Goal: Task Accomplishment & Management: Manage account settings

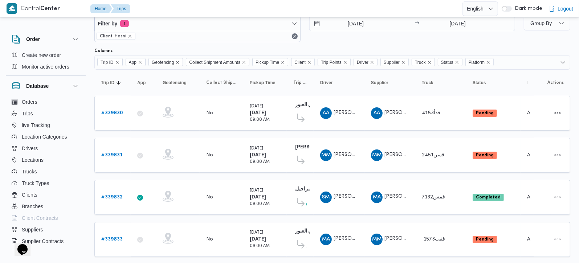
scroll to position [17, 0]
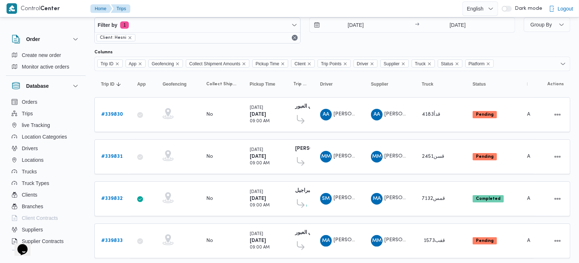
click at [362, 34] on div "27/9/2025 → 27/9/2025" at bounding box center [412, 30] width 206 height 26
click at [359, 29] on input "[DATE]" at bounding box center [351, 25] width 82 height 15
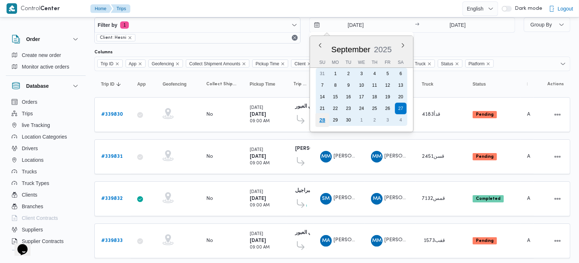
click at [321, 118] on div "28" at bounding box center [322, 120] width 14 height 14
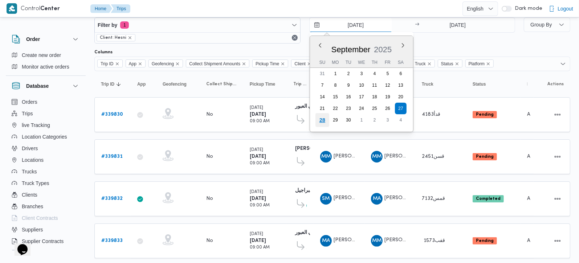
type input "[DATE]"
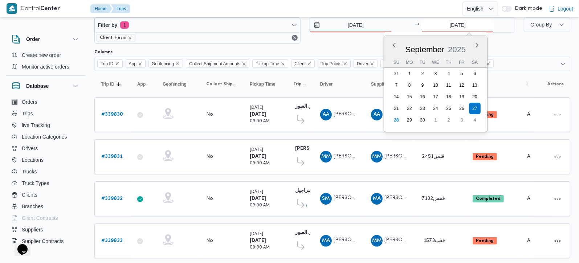
click at [455, 30] on input "[DATE]" at bounding box center [458, 25] width 72 height 15
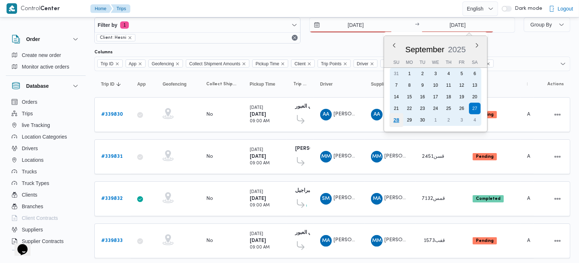
click at [394, 122] on div "28" at bounding box center [397, 120] width 14 height 14
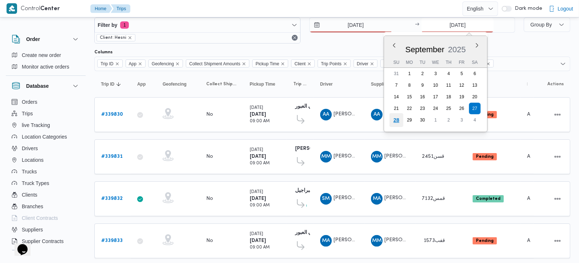
type input "[DATE]"
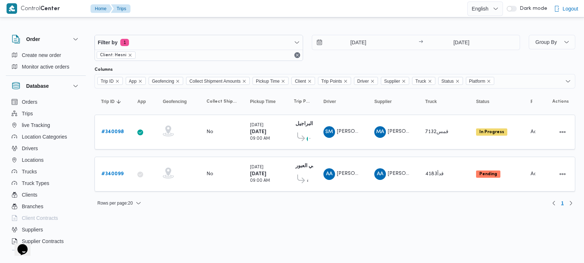
click at [314, 208] on div "Rows per page : 20 1" at bounding box center [334, 203] width 489 height 17
click at [286, 207] on div "Rows per page : 20 1" at bounding box center [334, 203] width 489 height 17
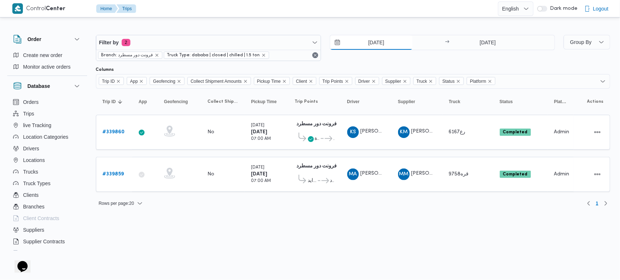
click at [372, 48] on input "27/9/2025" at bounding box center [371, 42] width 82 height 15
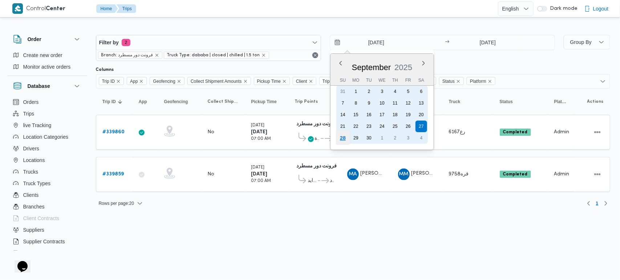
click at [343, 137] on div "28" at bounding box center [343, 138] width 14 height 14
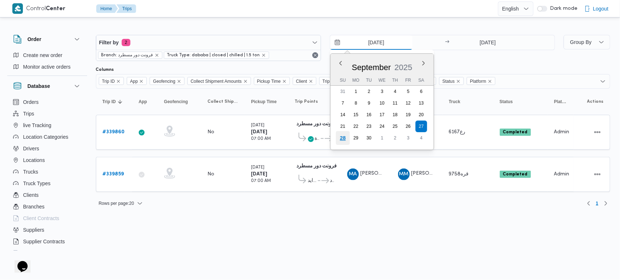
type input "28/9/2025"
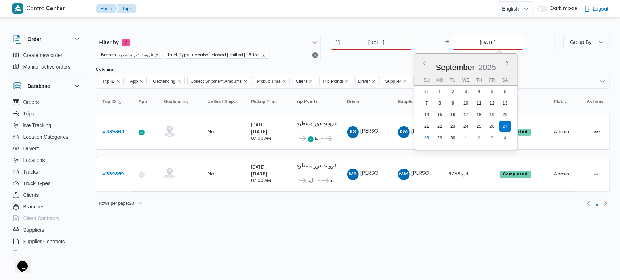
click at [482, 46] on input "27/9/2025" at bounding box center [488, 42] width 72 height 15
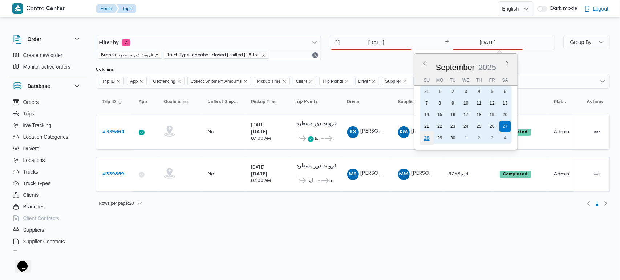
click at [429, 137] on div "28" at bounding box center [426, 138] width 14 height 14
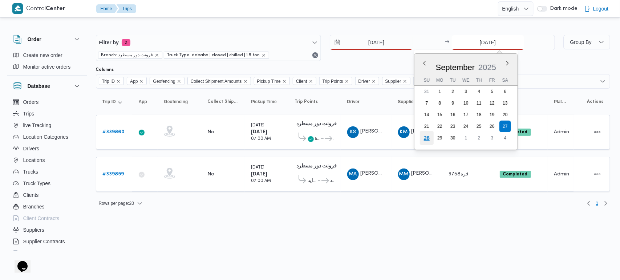
type input "28/9/2025"
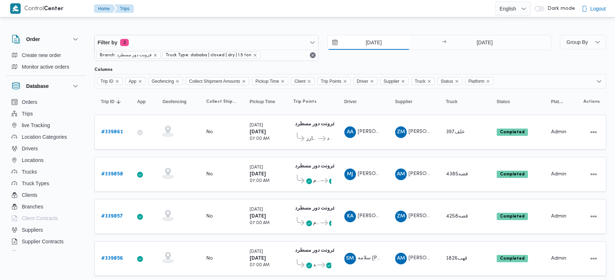
click at [366, 42] on input "[DATE]" at bounding box center [369, 42] width 82 height 15
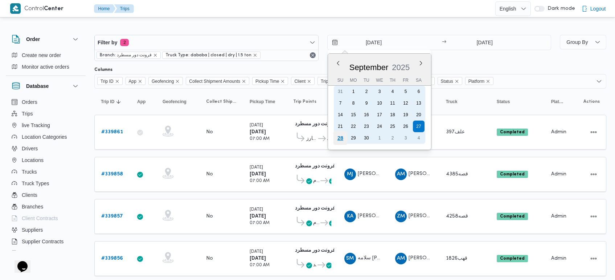
click at [340, 138] on div "28" at bounding box center [340, 138] width 14 height 14
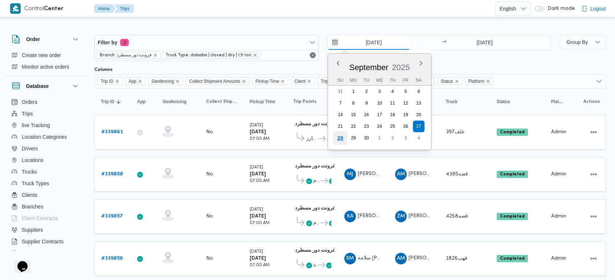
type input "[DATE]"
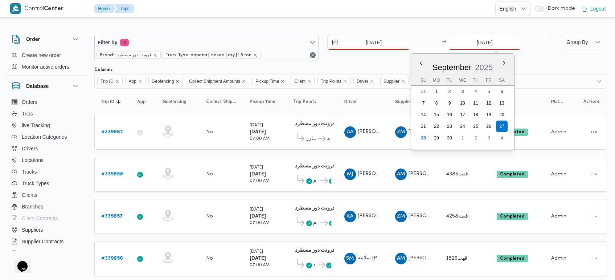
click at [489, 37] on input "[DATE]" at bounding box center [485, 42] width 72 height 15
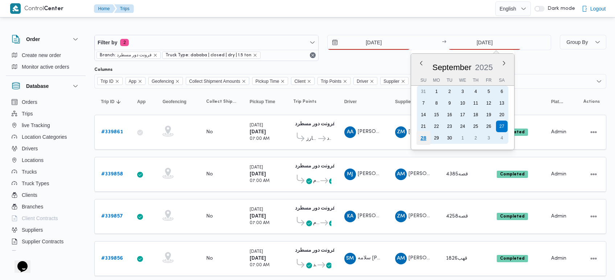
click at [427, 134] on div "28" at bounding box center [424, 138] width 14 height 14
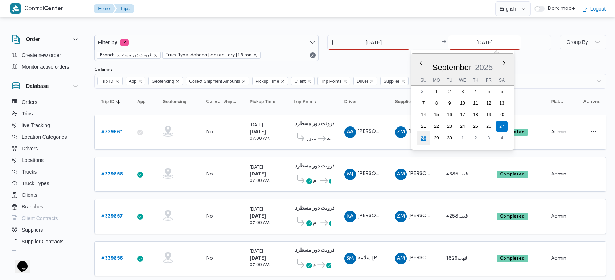
type input "[DATE]"
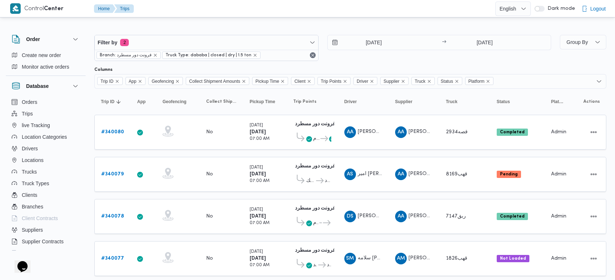
click at [393, 31] on div "Filter by 2 Branch: فرونت دور مسطرد Truck Type: dababa | closed | dry | 1.5 ton…" at bounding box center [323, 48] width 466 height 35
click at [375, 44] on input "[DATE]" at bounding box center [369, 42] width 82 height 15
click at [366, 26] on div at bounding box center [350, 29] width 512 height 12
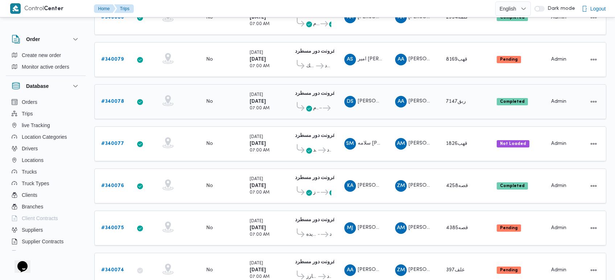
scroll to position [136, 0]
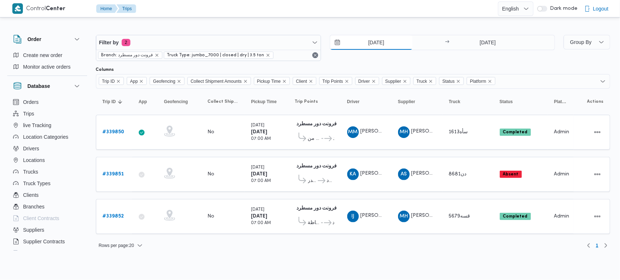
click at [377, 42] on input "[DATE]" at bounding box center [371, 42] width 82 height 15
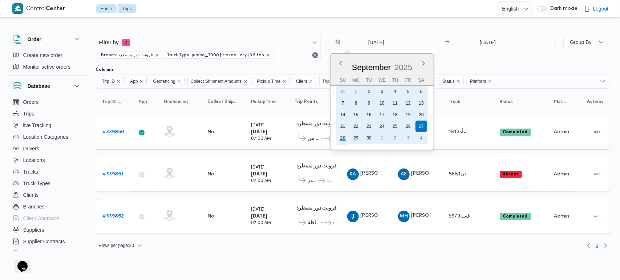
click at [347, 135] on div "28" at bounding box center [343, 138] width 14 height 14
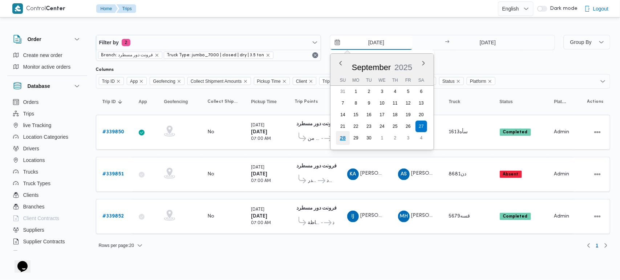
type input "[DATE]"
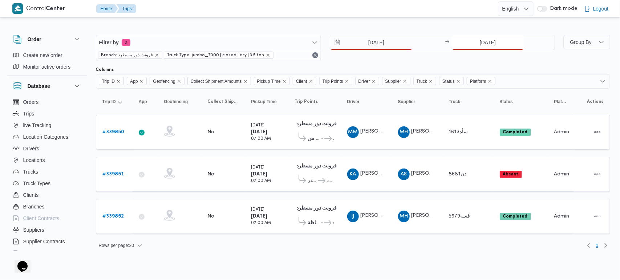
click at [475, 44] on input "[DATE]" at bounding box center [488, 42] width 72 height 15
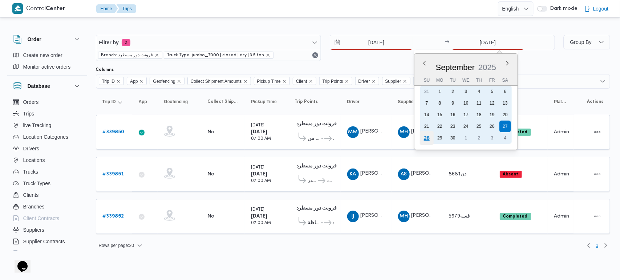
click at [429, 134] on div "28" at bounding box center [426, 138] width 14 height 14
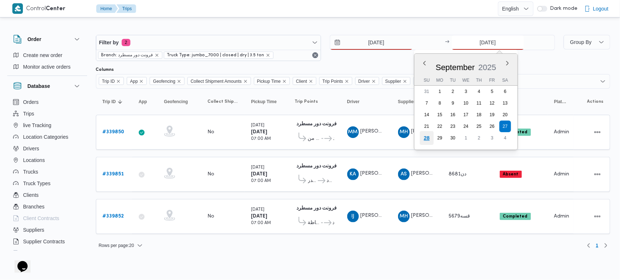
type input "[DATE]"
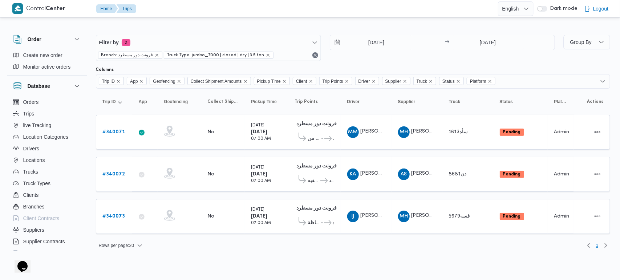
click at [326, 264] on html "Control Center Home Trips English عربي Dark mode Logout Order Create new order …" at bounding box center [310, 140] width 620 height 280
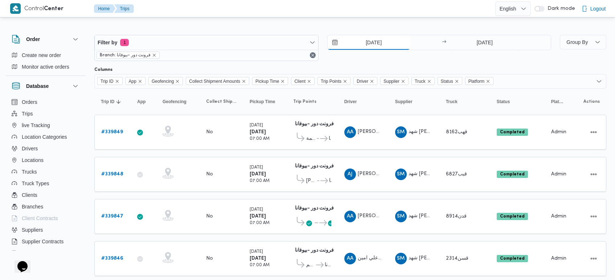
click at [376, 44] on input "[DATE]" at bounding box center [369, 42] width 82 height 15
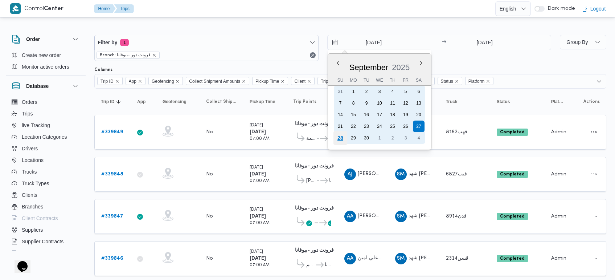
click at [336, 140] on div "28" at bounding box center [340, 138] width 14 height 14
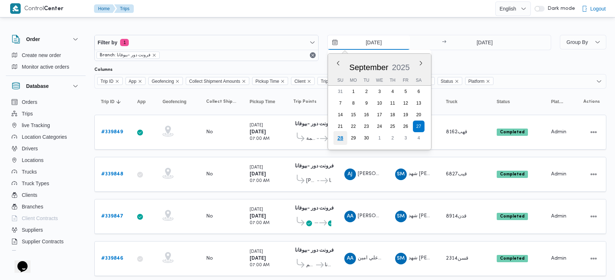
type input "28/9/2025"
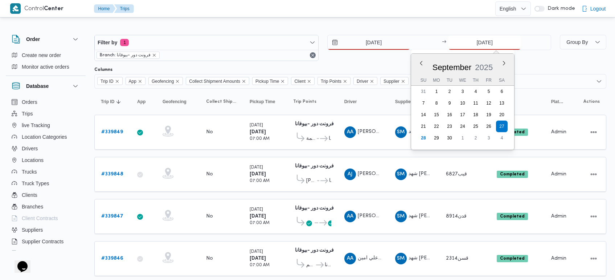
click at [497, 41] on input "27/9/2025" at bounding box center [485, 42] width 72 height 15
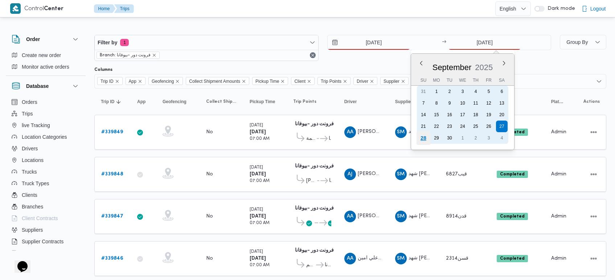
click at [420, 139] on div "28" at bounding box center [424, 138] width 14 height 14
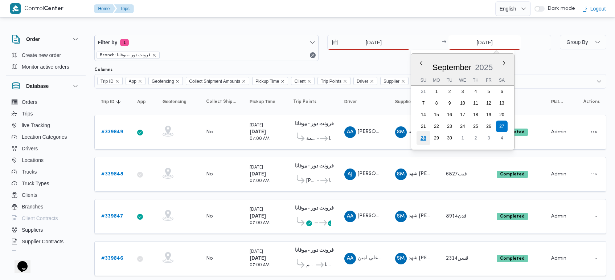
type input "[DATE]"
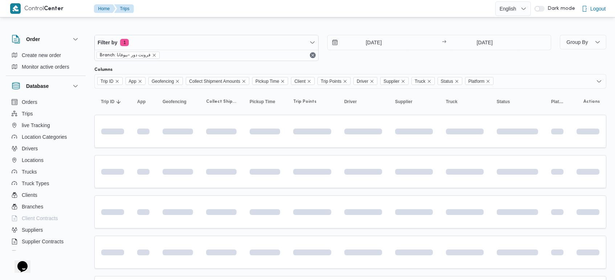
click at [360, 25] on div at bounding box center [350, 29] width 512 height 12
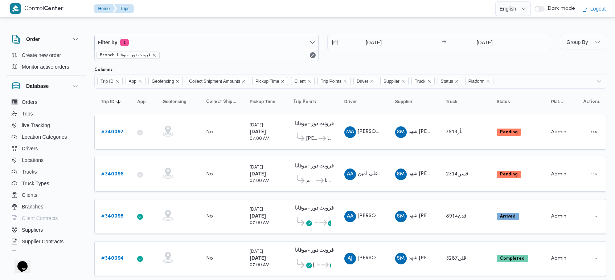
click at [296, 29] on div at bounding box center [350, 29] width 512 height 12
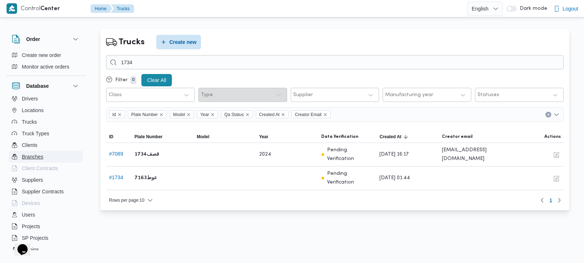
scroll to position [35, 0]
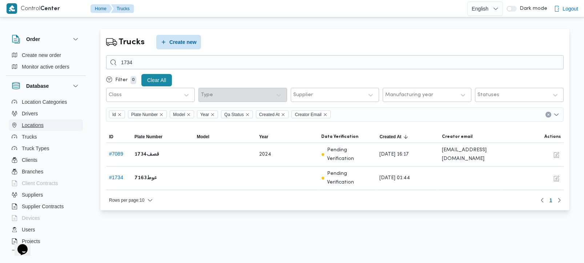
click at [40, 125] on span "Locations" at bounding box center [33, 125] width 22 height 9
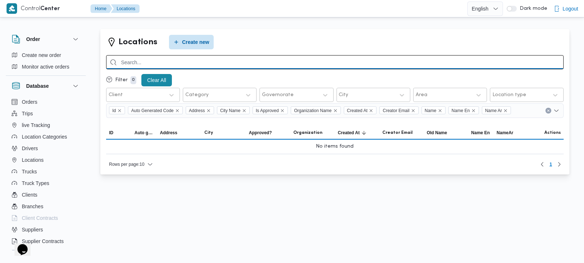
click at [178, 59] on input "search" at bounding box center [334, 62] width 457 height 14
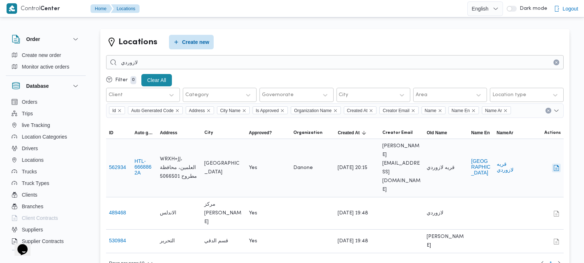
click at [555, 164] on button "button" at bounding box center [556, 168] width 9 height 9
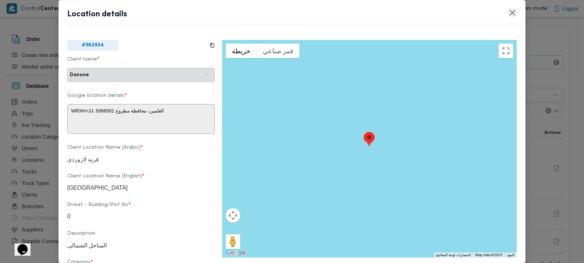
click at [510, 13] on button "Closes this modal window" at bounding box center [512, 12] width 9 height 9
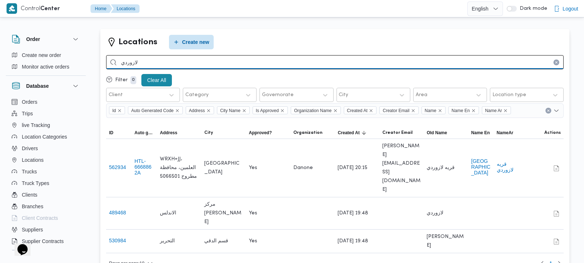
click at [130, 64] on input "لازوردي" at bounding box center [334, 62] width 457 height 14
type input "ستيلا"
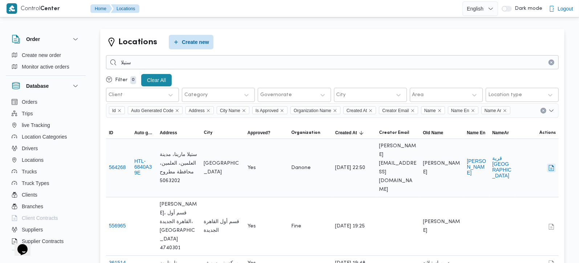
click at [552, 164] on button "button" at bounding box center [551, 168] width 9 height 9
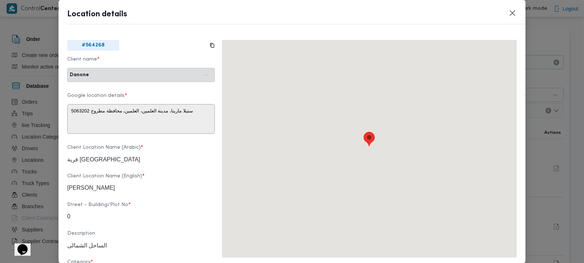
type textarea "RWVP+RCX، مدينة العلمين، العلمين، محافظة مطروح 5063202، مصر"
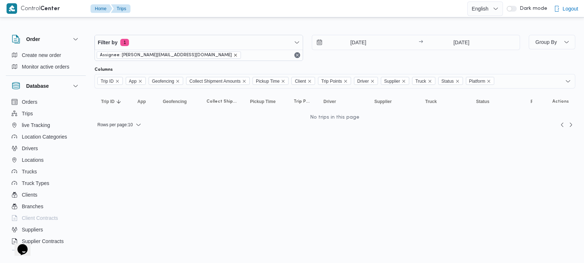
click at [234, 54] on icon "remove selected entity" at bounding box center [235, 55] width 3 height 3
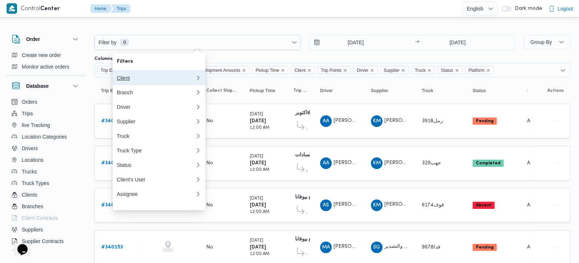
click at [130, 84] on button "Client" at bounding box center [159, 78] width 93 height 15
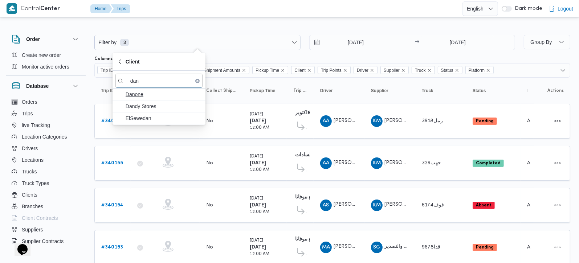
type input "dan"
click at [143, 95] on span "Danone" at bounding box center [164, 94] width 76 height 9
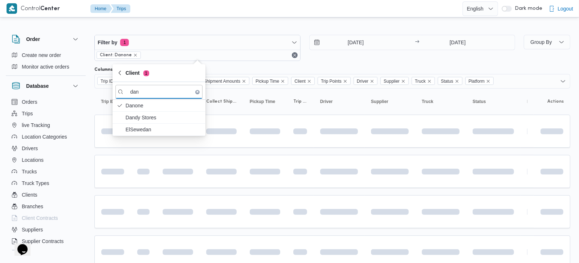
click at [315, 24] on div at bounding box center [332, 29] width 476 height 12
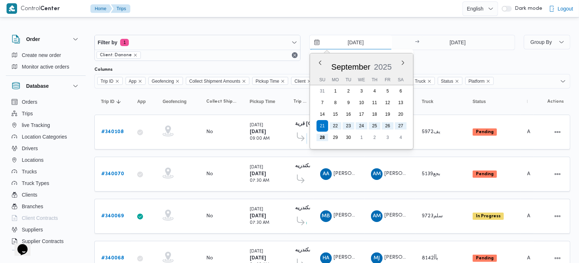
click at [355, 45] on input "21/9/2025" at bounding box center [351, 42] width 82 height 15
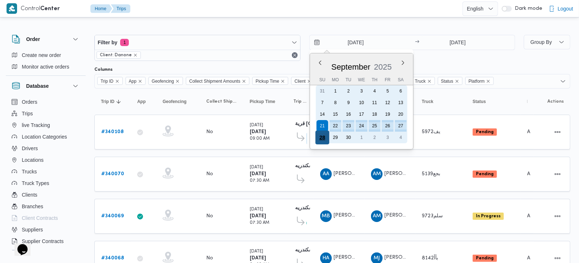
click at [322, 136] on div "28" at bounding box center [322, 138] width 14 height 14
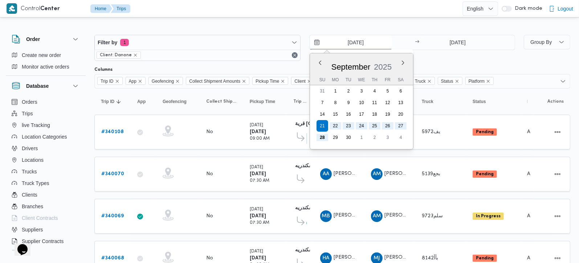
type input "28/9/2025"
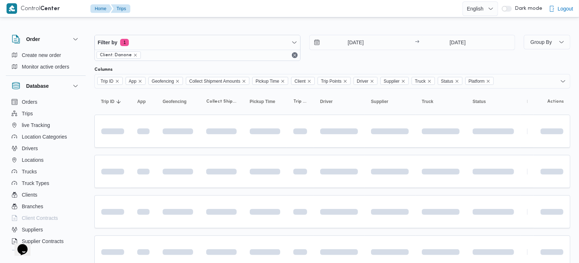
click at [326, 26] on div at bounding box center [332, 29] width 476 height 12
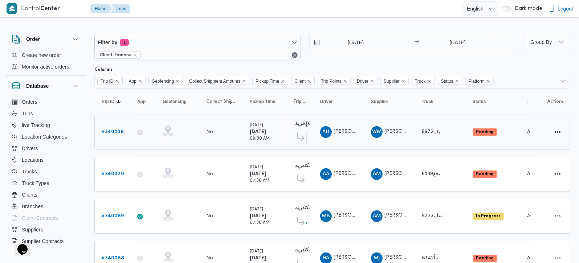
click at [113, 133] on b "# 340108" at bounding box center [112, 132] width 23 height 5
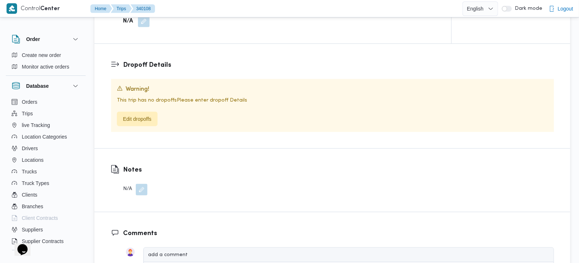
scroll to position [555, 0]
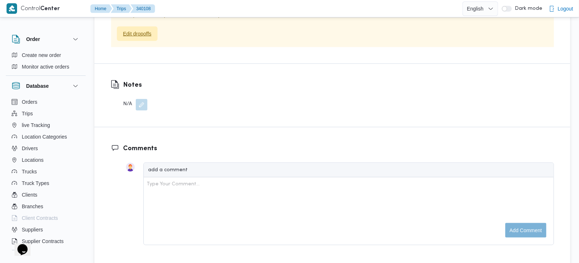
click at [143, 29] on span "Edit dropoffs" at bounding box center [137, 33] width 28 height 9
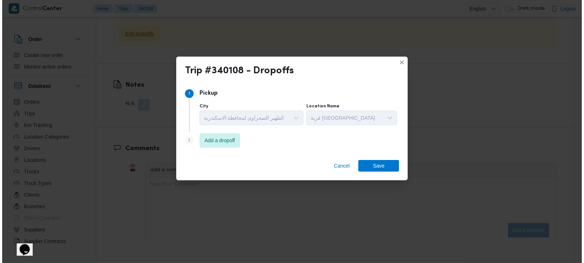
scroll to position [629, 0]
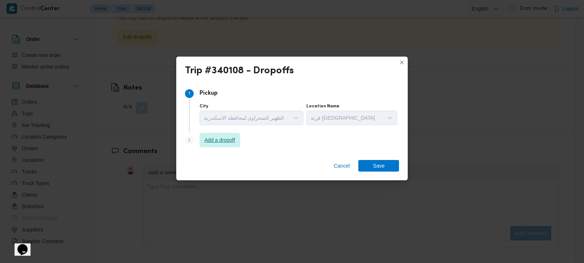
click at [229, 137] on span "Add a dropoff" at bounding box center [219, 140] width 31 height 9
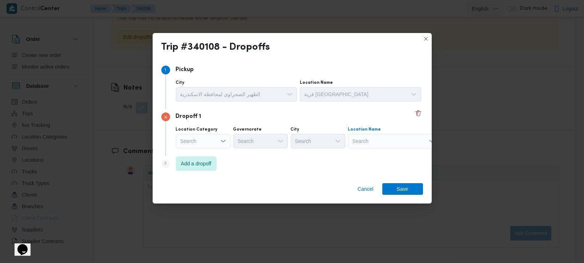
click at [402, 145] on div "Search" at bounding box center [393, 141] width 91 height 15
type input "بورت"
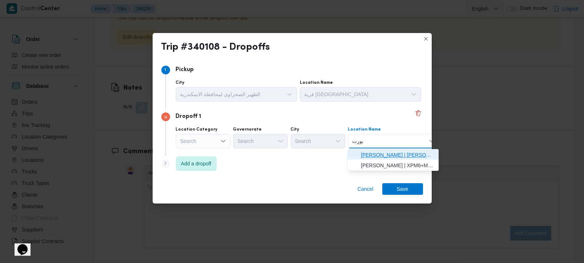
click at [383, 154] on span "جولف بوتو مارينا | جولف بورتو مارينا | مدينة العلمين" at bounding box center [397, 155] width 73 height 9
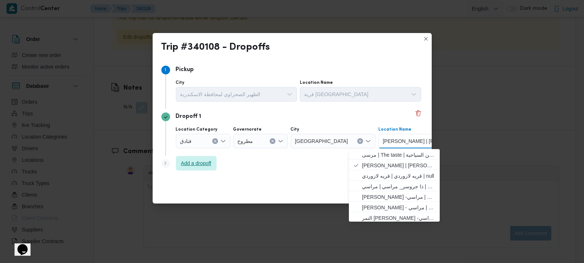
click at [209, 166] on span "Add a dropoff" at bounding box center [196, 163] width 31 height 9
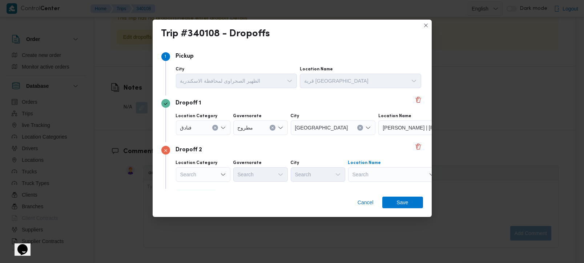
click at [374, 168] on div "Search" at bounding box center [393, 174] width 91 height 15
type input "لازو"
click at [386, 184] on span "قريه لازو ردي | قريه لازوردي | null" at bounding box center [397, 188] width 73 height 9
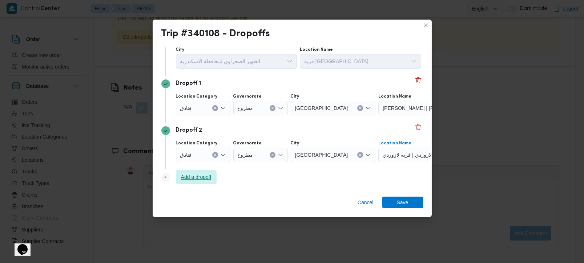
click at [200, 179] on span "Add a dropoff" at bounding box center [196, 177] width 31 height 9
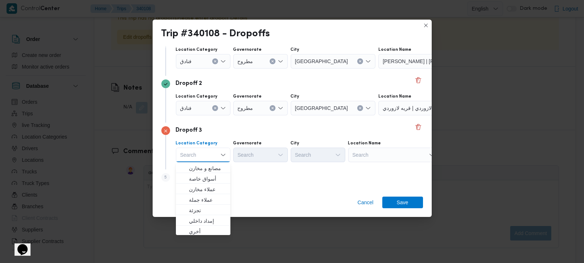
click at [362, 159] on div "Search" at bounding box center [393, 155] width 91 height 15
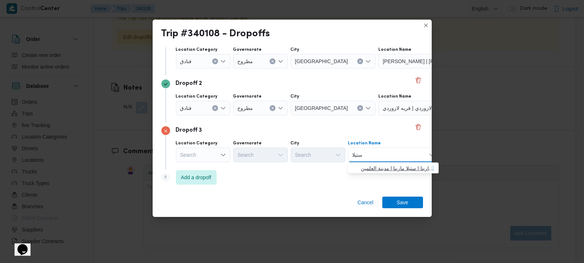
type input "ستيلا"
click at [375, 165] on span "قرية ستيلا مارينا | ستيلا مارينا | مدينة العلمين" at bounding box center [397, 168] width 73 height 9
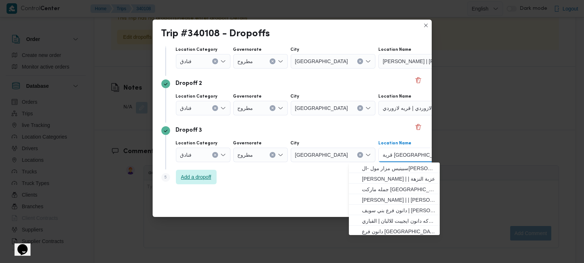
click at [188, 180] on span "Add a dropoff" at bounding box center [196, 177] width 31 height 9
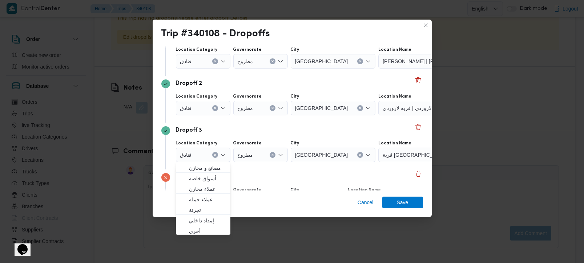
scroll to position [113, 0]
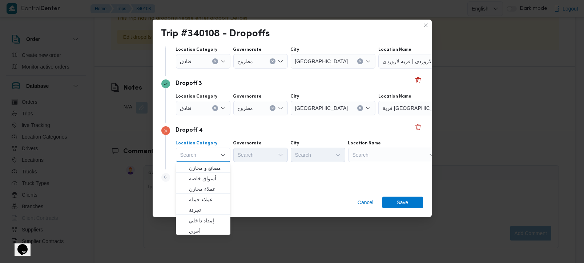
click at [377, 157] on div "Search" at bounding box center [393, 155] width 91 height 15
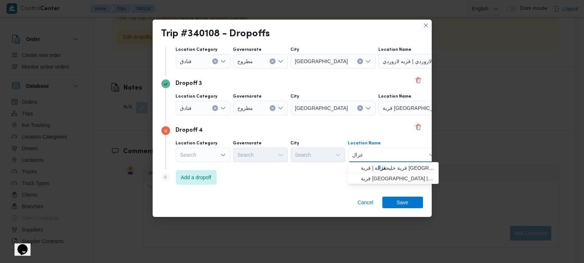
type input "غزال"
click at [372, 168] on span "قرية خليج غزال ة | قرية خليج غزالة | غزال" at bounding box center [397, 168] width 73 height 9
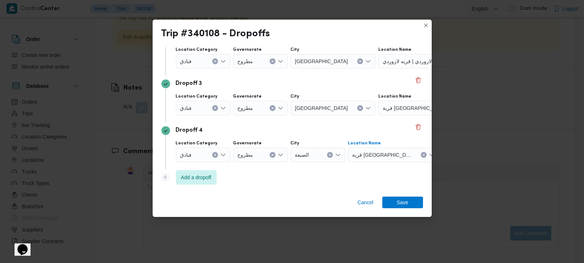
scroll to position [113, 0]
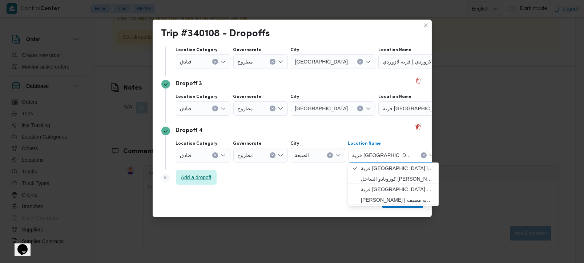
click at [203, 175] on span "Add a dropoff" at bounding box center [196, 177] width 31 height 9
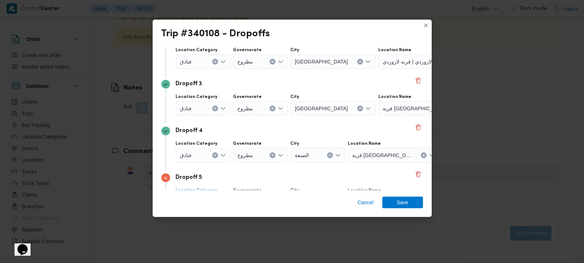
scroll to position [160, 0]
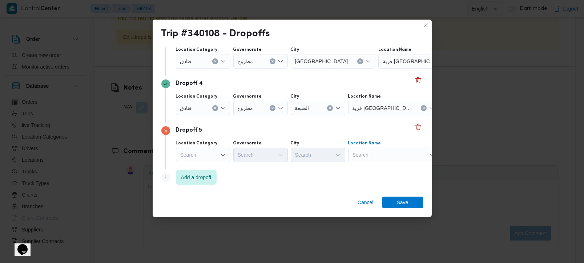
click at [379, 148] on div "Search" at bounding box center [393, 155] width 91 height 15
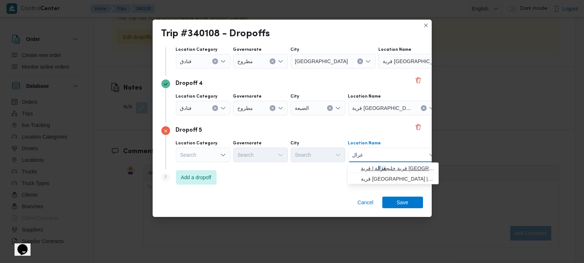
type input "غزال"
click at [370, 168] on span "قرية خليج غزال ة | قرية خليج غزالة | غزال" at bounding box center [397, 168] width 73 height 9
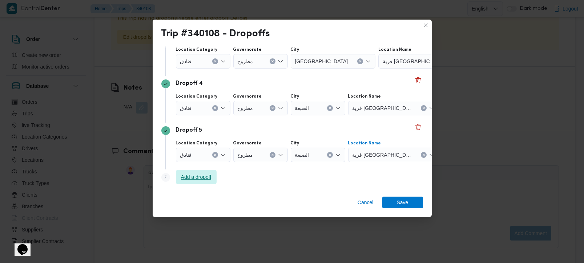
click at [195, 181] on span "Add a dropoff" at bounding box center [196, 177] width 31 height 9
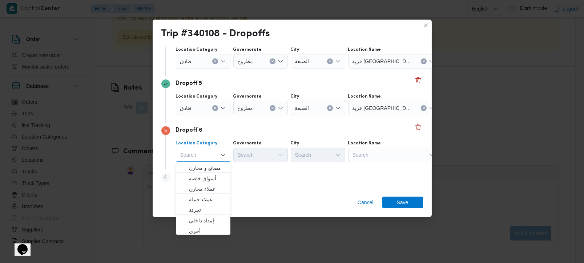
click at [355, 161] on div "Search" at bounding box center [393, 155] width 91 height 15
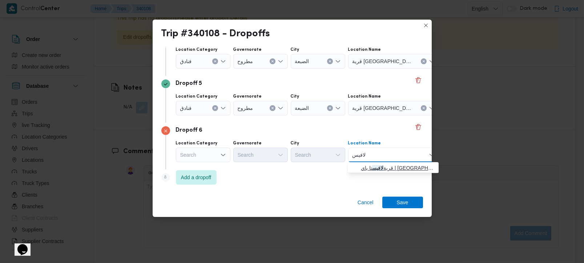
type input "لافيس"
click at [371, 170] on span "قرية لافيس تا باي | Sabry Residence La Vista Bay East | غزال" at bounding box center [397, 168] width 73 height 9
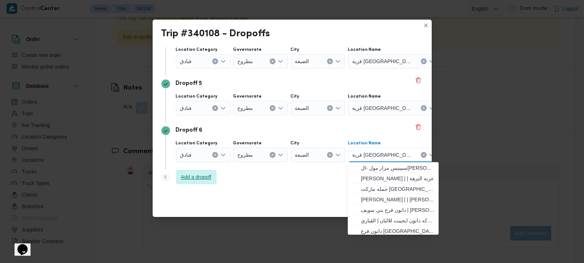
click at [201, 173] on span "Add a dropoff" at bounding box center [196, 177] width 31 height 9
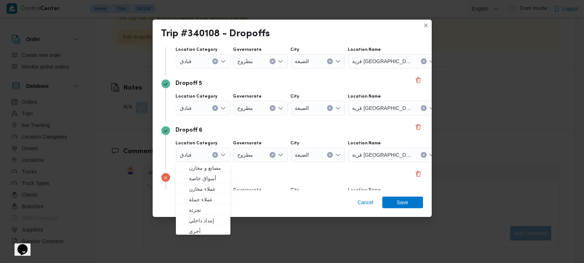
scroll to position [254, 0]
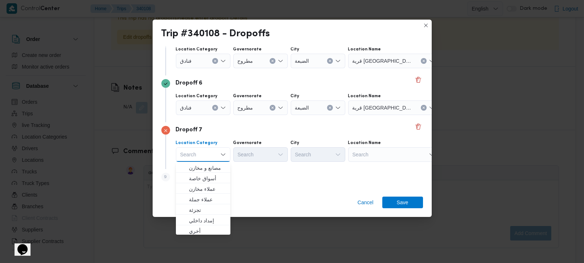
click at [365, 156] on div "Search" at bounding box center [393, 154] width 91 height 15
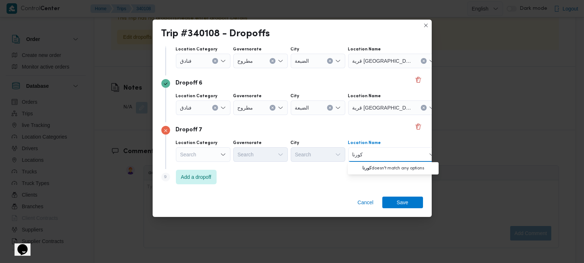
click at [195, 158] on div "Search" at bounding box center [203, 154] width 54 height 15
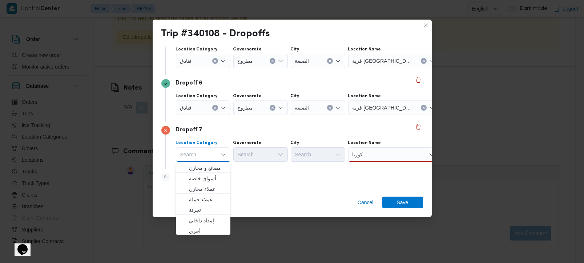
click at [359, 152] on input "كورنا" at bounding box center [357, 154] width 11 height 9
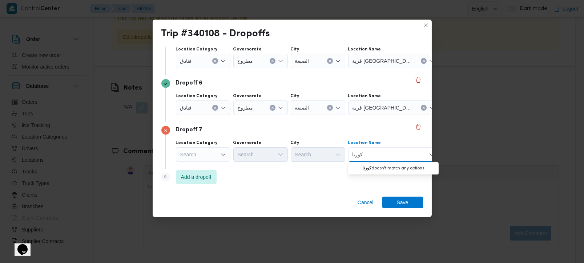
click at [359, 152] on input "كورنا" at bounding box center [357, 154] width 11 height 9
type input "ناد"
click at [373, 174] on span "كورو ناد و الساحل الشمالي - سوق الجملة | كورونادو الساحل الشمالي | null" at bounding box center [397, 178] width 73 height 9
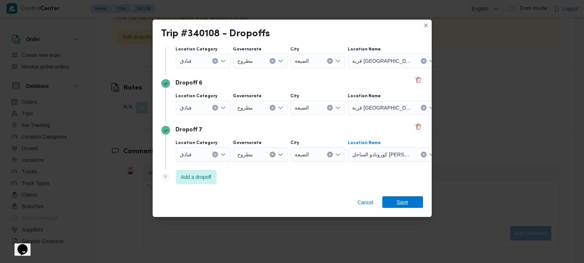
click at [401, 200] on span "Save" at bounding box center [403, 202] width 12 height 12
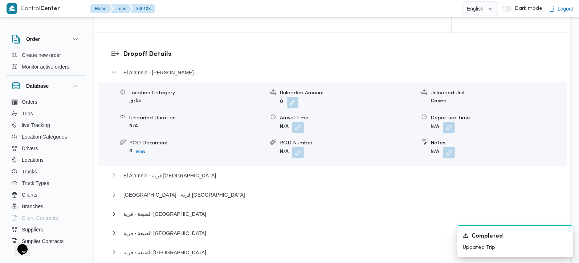
scroll to position [593, 0]
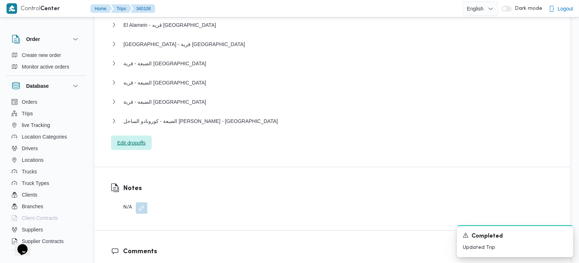
click at [144, 139] on span "Edit dropoffs" at bounding box center [131, 143] width 28 height 9
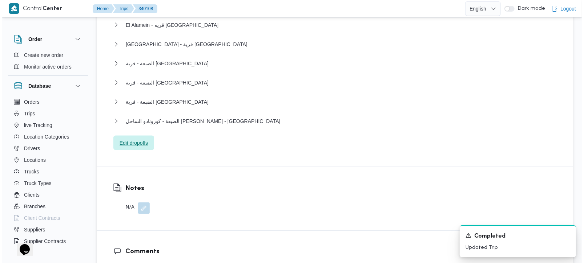
scroll to position [752, 0]
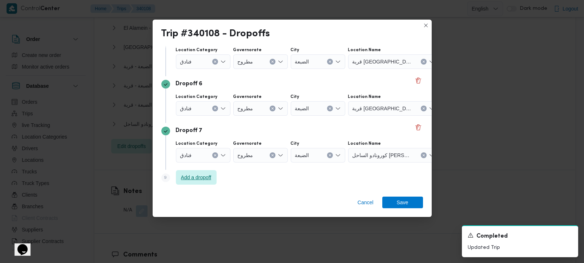
click at [190, 174] on span "Add a dropoff" at bounding box center [196, 177] width 31 height 9
click at [370, 151] on div "Search" at bounding box center [393, 155] width 91 height 15
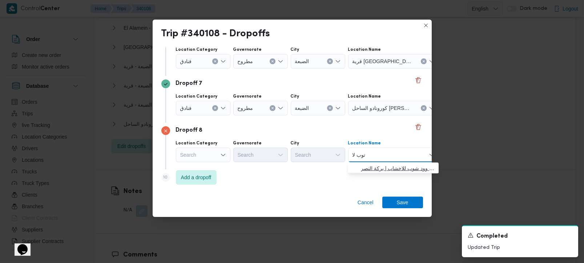
type input "توب لا"
click at [383, 164] on span "شركة توب لا ين | شركة مكه وود شوب للاخشاب | بركة النصر" at bounding box center [397, 168] width 73 height 9
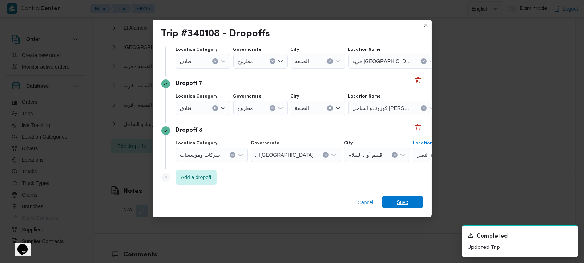
click at [400, 201] on span "Save" at bounding box center [403, 202] width 12 height 12
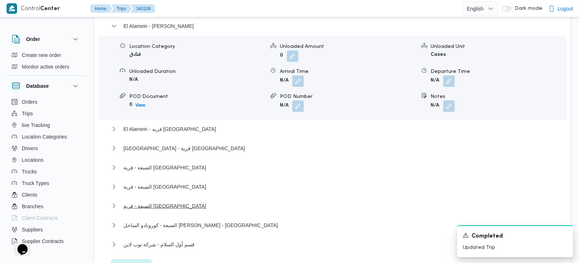
scroll to position [635, 0]
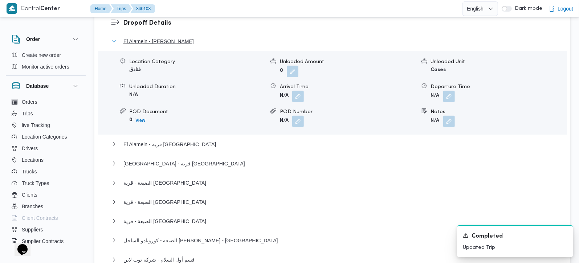
click at [166, 37] on span "El Alamein - جولف بوتو مارينا" at bounding box center [158, 41] width 70 height 9
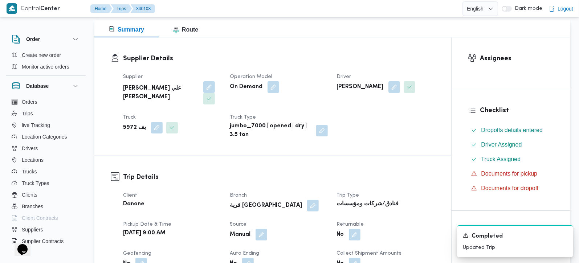
scroll to position [256, 0]
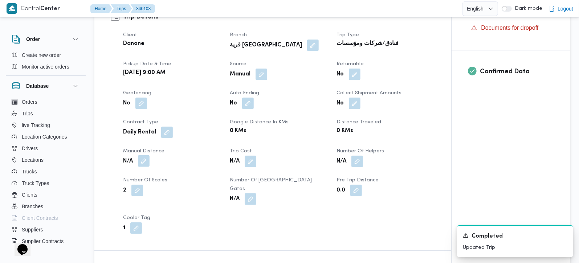
click at [145, 164] on button "button" at bounding box center [144, 161] width 12 height 12
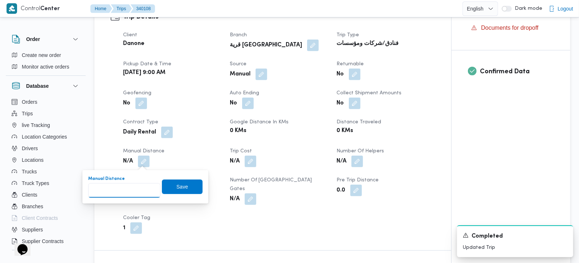
click at [127, 188] on input "Manual Distance" at bounding box center [124, 190] width 72 height 15
type input "610"
click at [176, 183] on span "Save" at bounding box center [182, 186] width 12 height 9
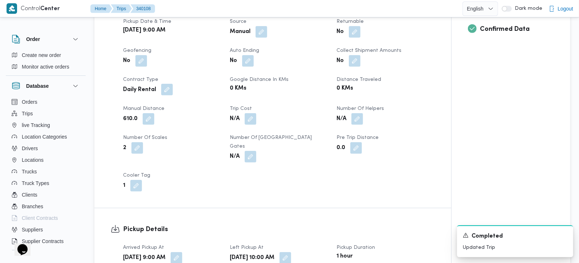
scroll to position [299, 0]
click at [151, 123] on button "button" at bounding box center [149, 119] width 12 height 12
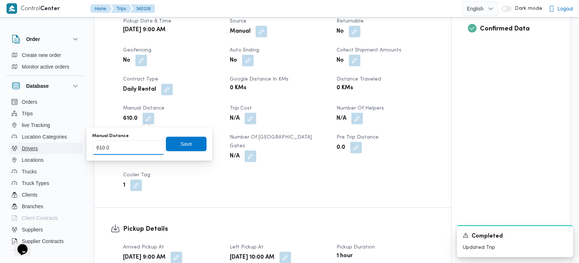
drag, startPoint x: 95, startPoint y: 149, endPoint x: 50, endPoint y: 151, distance: 45.4
type input "590"
click at [166, 138] on span "Save" at bounding box center [186, 144] width 41 height 15
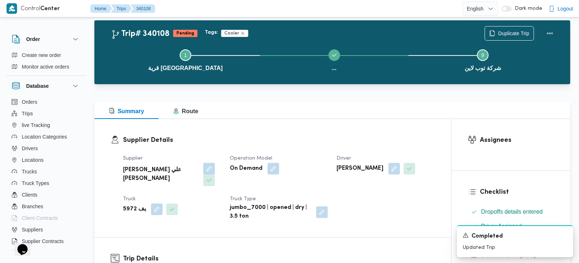
scroll to position [0, 0]
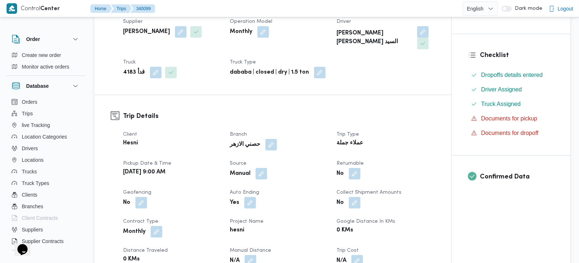
scroll to position [171, 0]
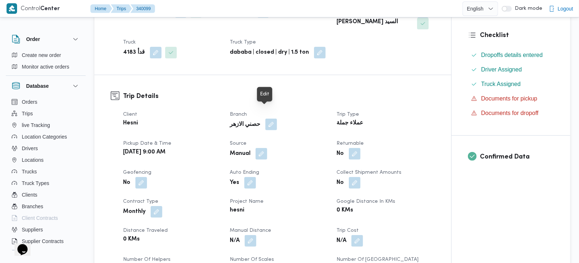
click at [267, 119] on span at bounding box center [269, 125] width 15 height 12
click at [265, 119] on button "button" at bounding box center [271, 125] width 12 height 12
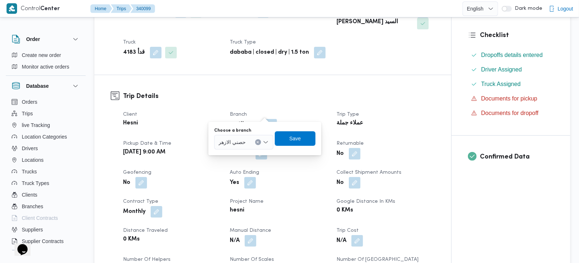
click at [257, 142] on icon "Clear input" at bounding box center [258, 142] width 2 height 2
type input "العا"
click at [242, 158] on span "حصنى العا شر من رمضان" at bounding box center [247, 155] width 37 height 9
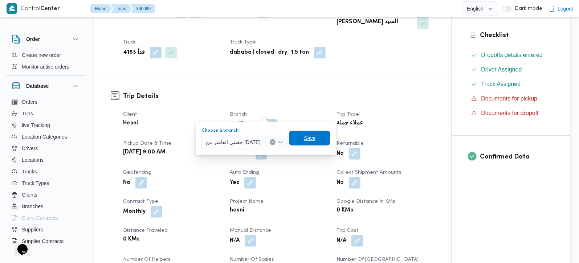
click at [306, 140] on span "Save" at bounding box center [310, 138] width 12 height 9
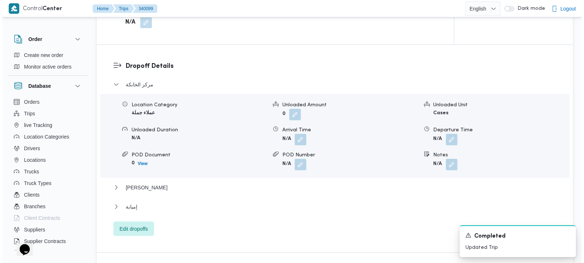
scroll to position [598, 0]
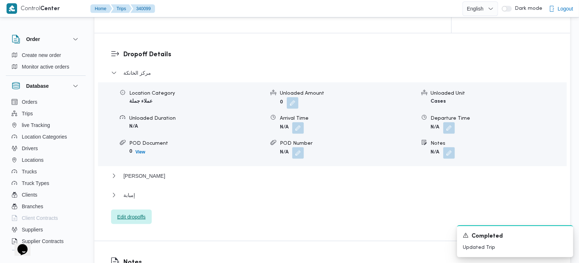
click at [130, 210] on span "Edit dropoffs" at bounding box center [131, 217] width 41 height 15
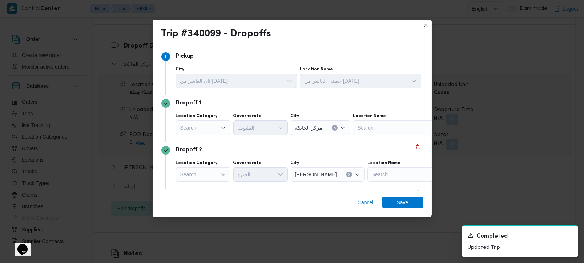
click at [214, 127] on div "Search" at bounding box center [203, 128] width 54 height 15
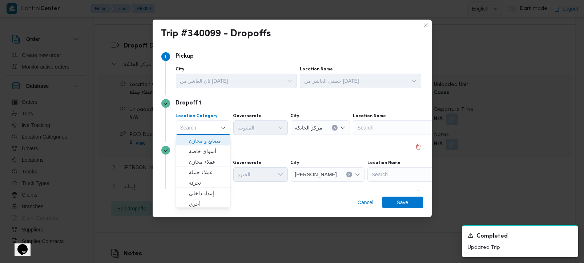
click at [207, 136] on span "مصانع و مخازن" at bounding box center [203, 141] width 49 height 12
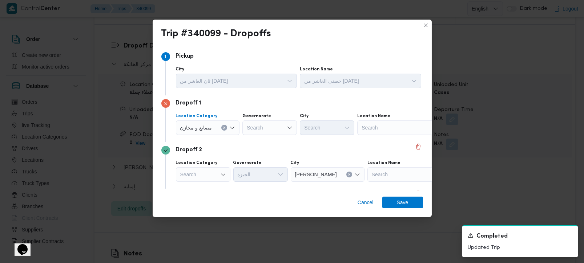
click at [221, 127] on button "Clear input" at bounding box center [224, 128] width 6 height 6
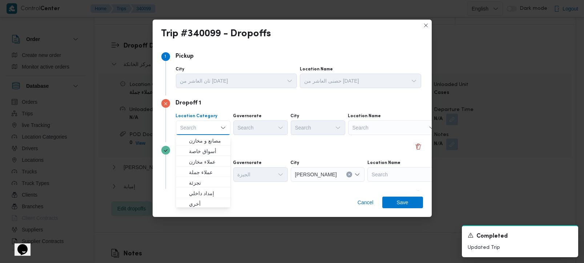
click at [396, 127] on div "Search" at bounding box center [393, 128] width 91 height 15
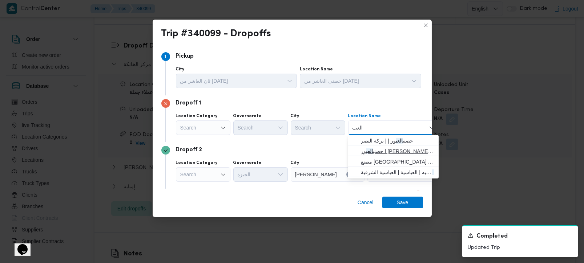
type input "العب"
click at [386, 151] on span "حصني العب ور | أحمد شوقي القيعي | بركة النصر" at bounding box center [397, 151] width 73 height 9
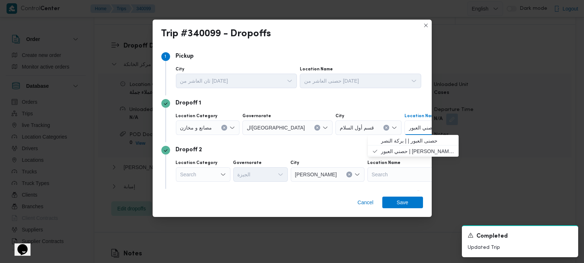
click at [227, 127] on div "مصانع و مخازن" at bounding box center [208, 128] width 64 height 15
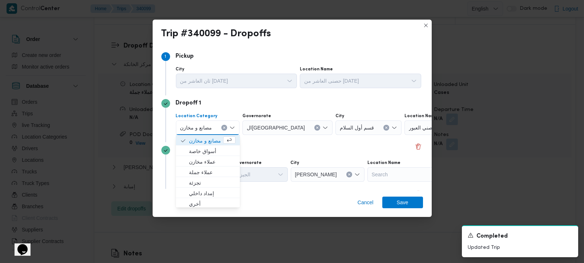
click at [223, 128] on icon "Clear input" at bounding box center [224, 127] width 3 height 3
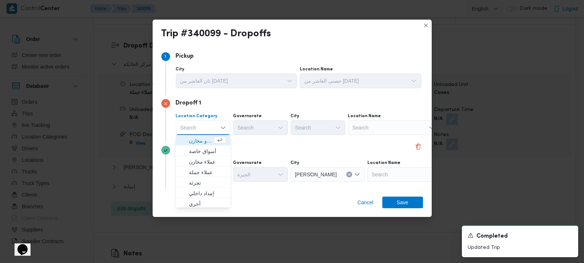
click at [367, 128] on div "Search" at bounding box center [393, 128] width 91 height 15
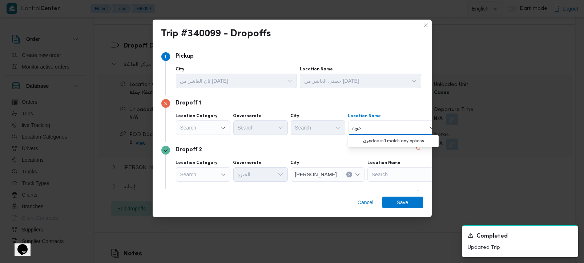
type input "جونش"
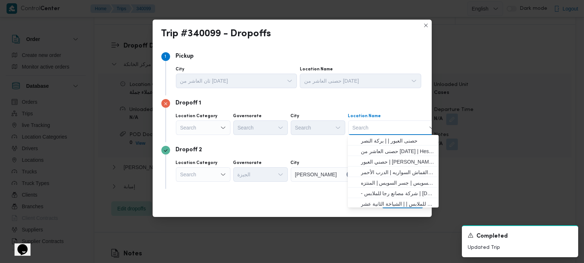
click at [195, 133] on div "Search" at bounding box center [203, 128] width 54 height 15
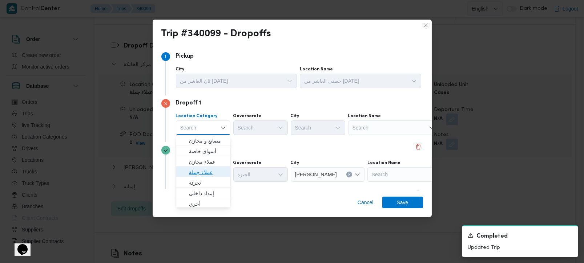
click at [204, 171] on span "عملاء جملة" at bounding box center [207, 172] width 37 height 9
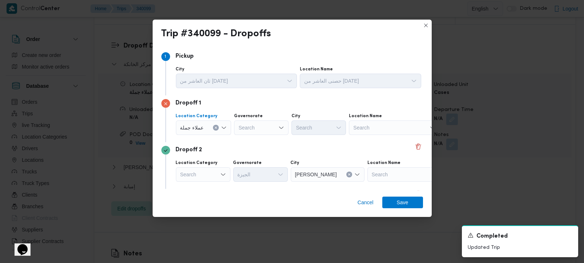
click at [263, 125] on div "Search" at bounding box center [261, 128] width 54 height 15
type input "رة"
click at [263, 150] on span "القاه رة" at bounding box center [264, 151] width 37 height 9
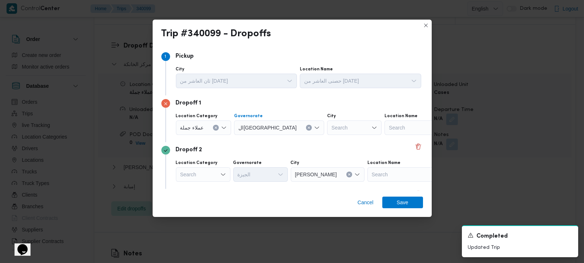
click at [327, 130] on div "Search" at bounding box center [354, 128] width 54 height 15
type input "بور"
click at [313, 144] on span "الع بور" at bounding box center [322, 141] width 37 height 9
click at [306, 149] on div "Dropoff 2" at bounding box center [291, 150] width 261 height 9
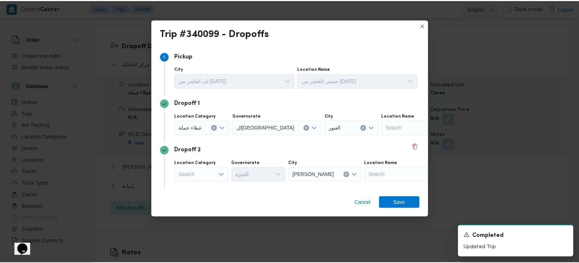
scroll to position [66, 0]
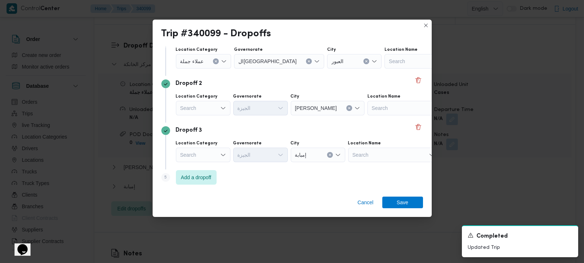
click at [199, 106] on div "Search" at bounding box center [203, 108] width 54 height 15
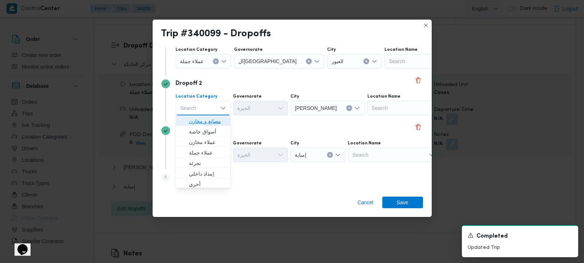
click at [199, 125] on span "مصانع و مخازن" at bounding box center [207, 121] width 37 height 9
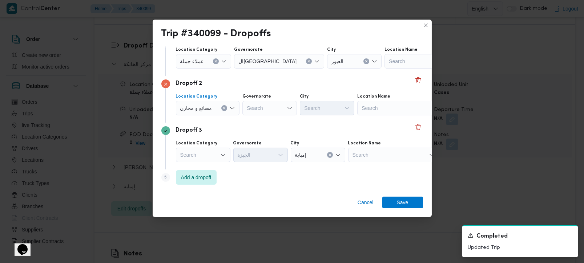
click at [224, 110] on button "Clear input" at bounding box center [224, 108] width 6 height 6
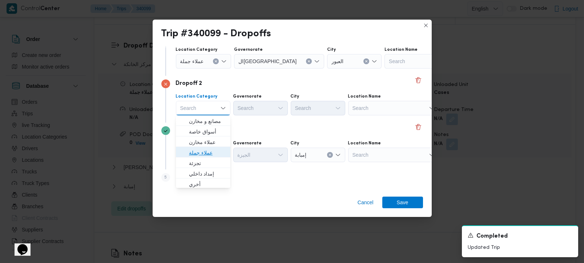
click at [200, 156] on span "عملاء جملة" at bounding box center [207, 153] width 37 height 9
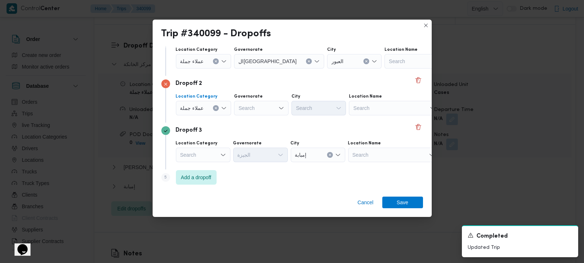
click at [268, 110] on div "Search" at bounding box center [261, 108] width 54 height 15
type input "رة"
click at [257, 127] on span "القاه رة" at bounding box center [264, 131] width 37 height 9
click at [330, 113] on div at bounding box center [332, 108] width 4 height 12
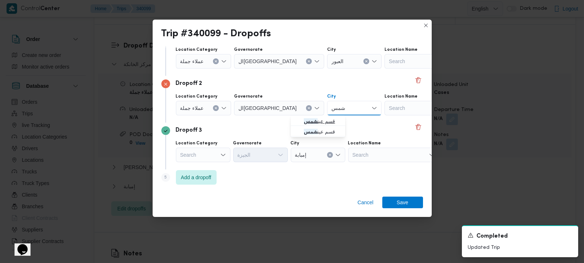
type input "شمس"
click at [319, 123] on span "قسم عين شمس" at bounding box center [322, 121] width 37 height 9
click at [315, 127] on div "Dropoff 3" at bounding box center [291, 130] width 261 height 9
click at [387, 199] on span "Save" at bounding box center [402, 202] width 41 height 12
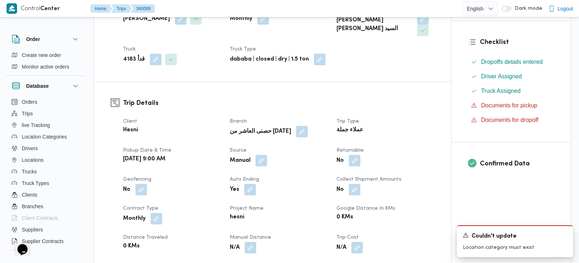
scroll to position [42, 0]
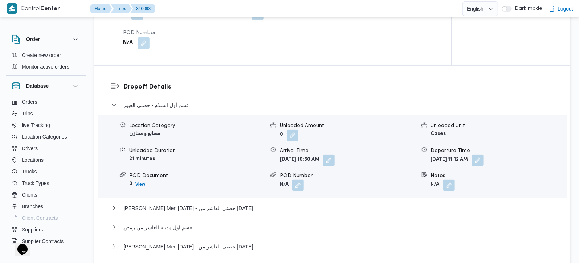
scroll to position [641, 0]
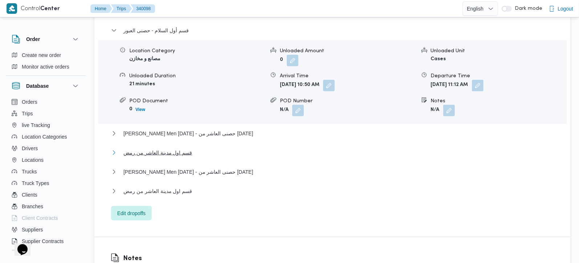
click at [154, 149] on span "قسم اول مدينة العاشر من رمض" at bounding box center [157, 153] width 69 height 9
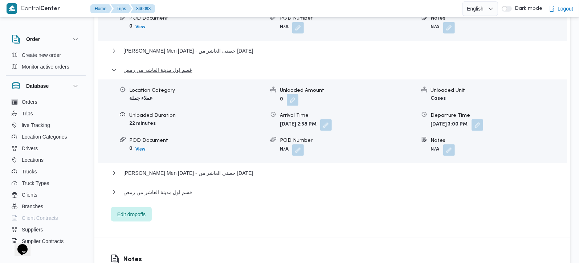
scroll to position [726, 0]
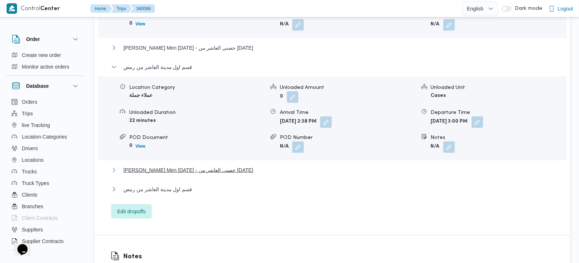
click at [176, 166] on span "[PERSON_NAME] Men [DATE] - حصنى العاشر من [DATE]" at bounding box center [188, 170] width 130 height 9
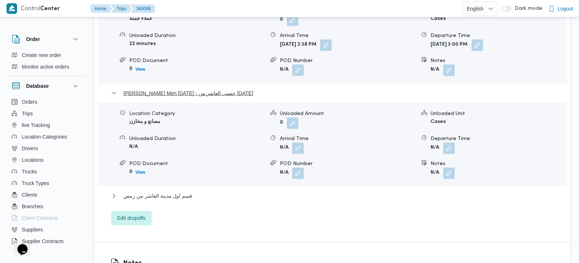
scroll to position [812, 0]
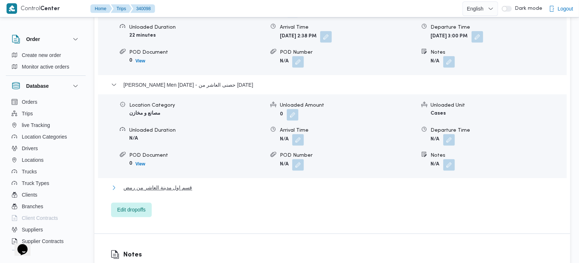
click at [167, 184] on span "قسم اول مدينة العاشر من رمض" at bounding box center [157, 188] width 69 height 9
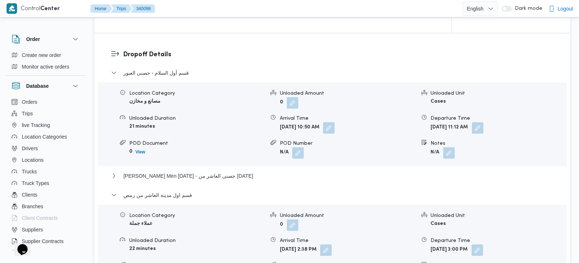
scroll to position [384, 0]
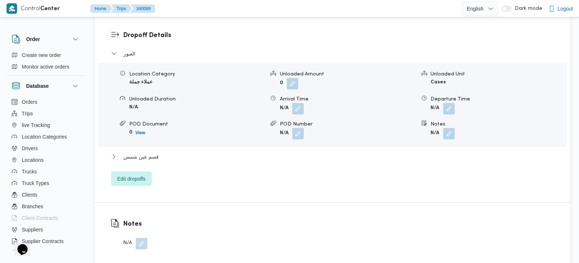
scroll to position [618, 0]
click at [449, 127] on button "button" at bounding box center [449, 133] width 12 height 12
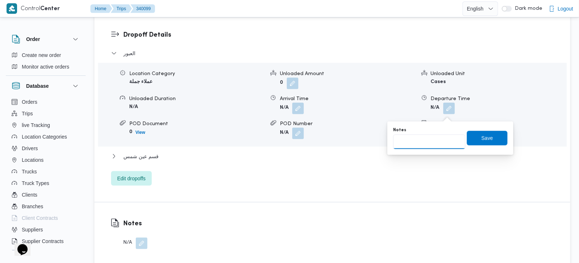
click at [428, 143] on input "Notes" at bounding box center [429, 142] width 72 height 15
paste input "جونيور ثم موستاج"
type input "جونيور ثم موستاج"
click at [473, 137] on span "Save" at bounding box center [487, 138] width 41 height 15
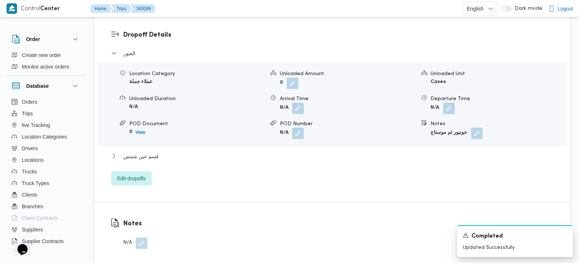
click at [134, 152] on div "قسم عين شمس" at bounding box center [332, 159] width 443 height 14
click at [161, 152] on button "قسم عين شمس" at bounding box center [332, 156] width 443 height 9
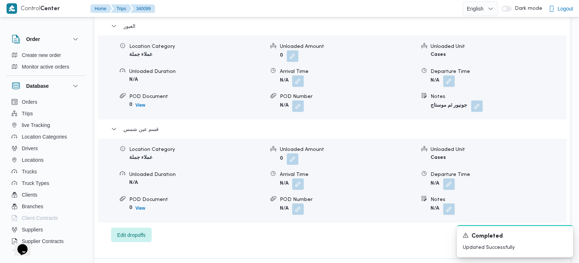
scroll to position [703, 0]
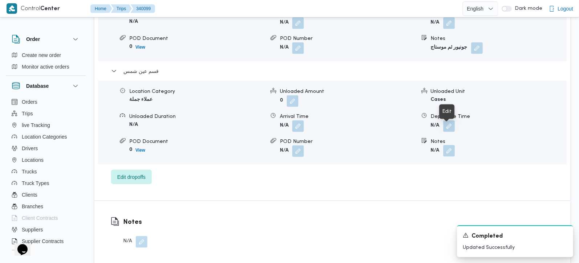
click at [449, 145] on button "button" at bounding box center [449, 151] width 12 height 12
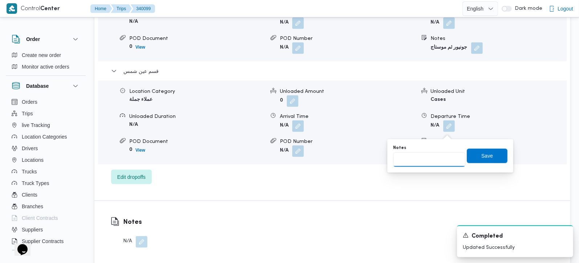
click at [433, 158] on input "Notes" at bounding box center [429, 160] width 72 height 15
paste input "[PERSON_NAME]"
type input "[PERSON_NAME]"
click at [484, 149] on span "Save" at bounding box center [487, 156] width 41 height 15
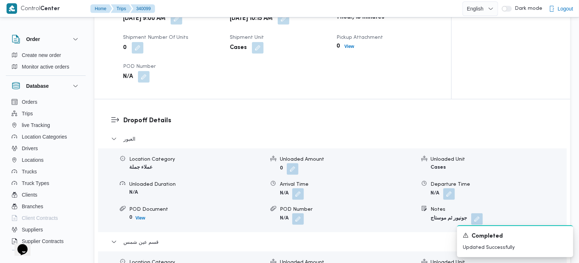
scroll to position [318, 0]
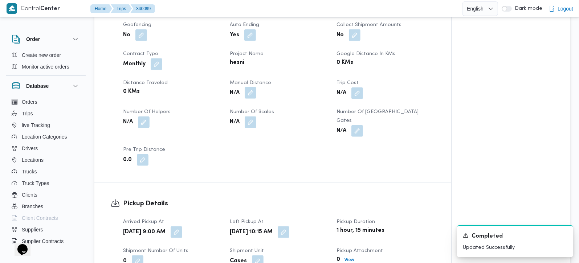
click at [250, 87] on button "button" at bounding box center [251, 93] width 12 height 12
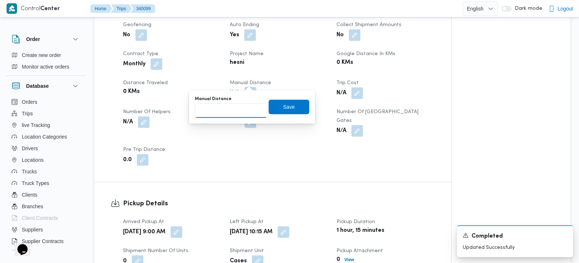
click at [239, 112] on input "Manual Distance" at bounding box center [231, 110] width 72 height 15
type input "80"
click at [283, 103] on span "Save" at bounding box center [289, 106] width 12 height 9
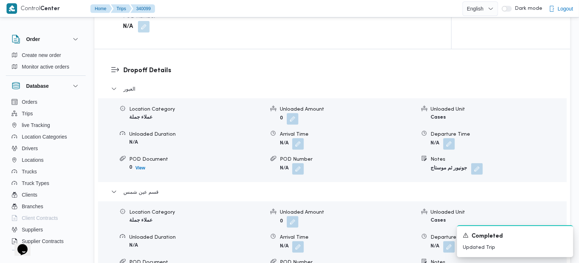
scroll to position [660, 0]
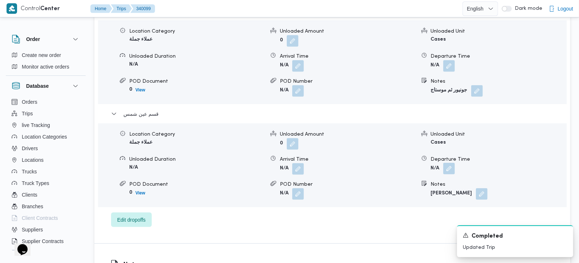
click at [450, 163] on button "button" at bounding box center [449, 169] width 12 height 12
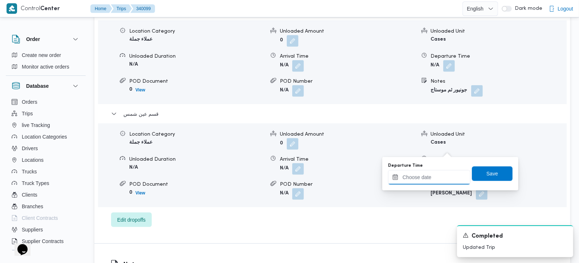
click at [438, 178] on input "Departure Time" at bounding box center [429, 177] width 82 height 15
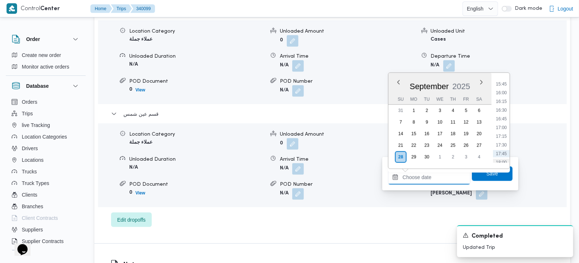
scroll to position [532, 0]
click at [502, 105] on li "16:00" at bounding box center [501, 108] width 17 height 7
type input "[DATE] 16:00"
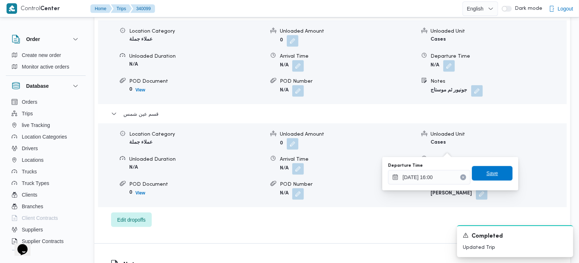
click at [499, 173] on span "Save" at bounding box center [492, 173] width 41 height 15
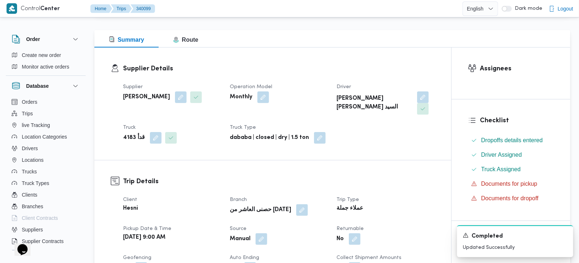
scroll to position [0, 0]
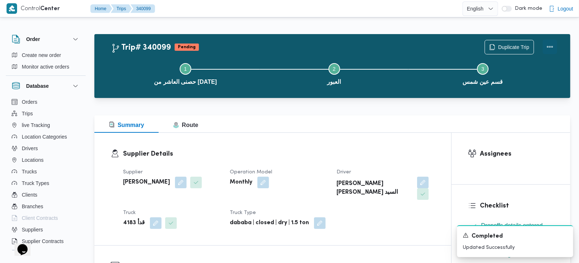
click at [553, 47] on button "Actions" at bounding box center [550, 47] width 15 height 15
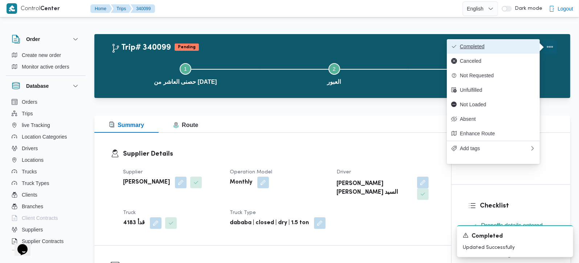
click at [510, 41] on button "Completed" at bounding box center [493, 46] width 93 height 15
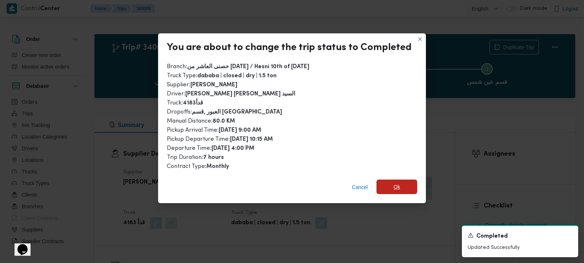
click at [399, 180] on span "Ok" at bounding box center [396, 187] width 41 height 15
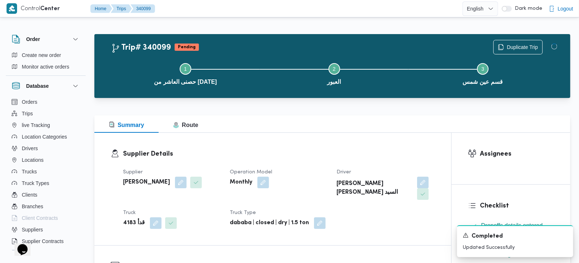
click at [312, 122] on div "Summary Route" at bounding box center [332, 123] width 476 height 17
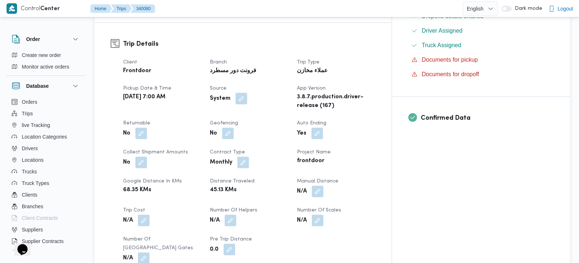
scroll to position [256, 0]
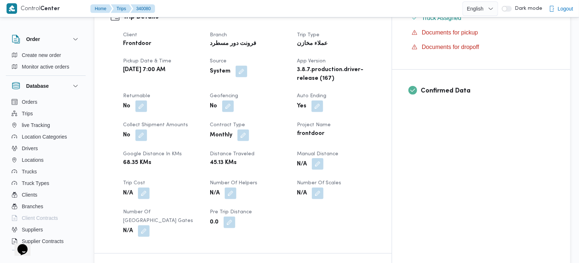
click at [324, 158] on button "button" at bounding box center [318, 164] width 12 height 12
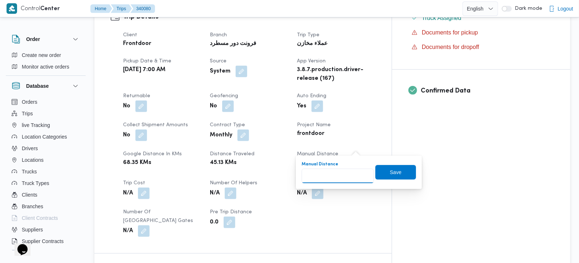
click at [333, 171] on input "Manual Distance" at bounding box center [338, 176] width 72 height 15
type input "105"
click at [377, 170] on span "Save" at bounding box center [395, 172] width 41 height 15
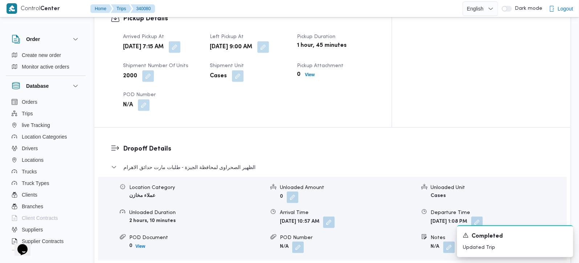
scroll to position [555, 0]
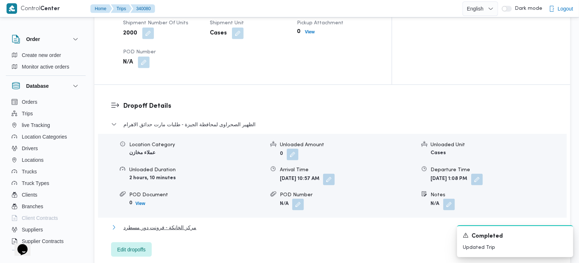
click at [178, 223] on span "مركز الخانكة - فرونت دور مسطرد" at bounding box center [159, 227] width 73 height 9
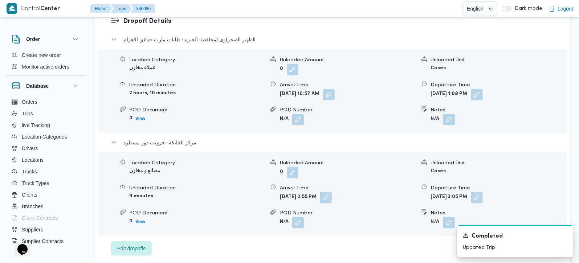
scroll to position [641, 0]
click at [483, 88] on button "button" at bounding box center [477, 94] width 12 height 12
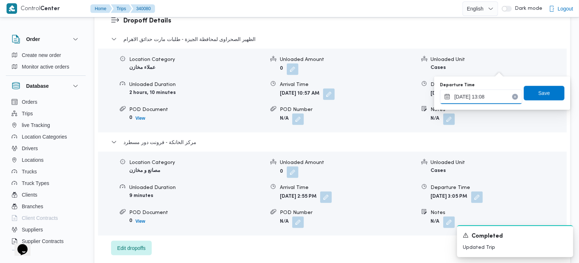
click at [488, 92] on input "28/09/2025 13:08" at bounding box center [481, 97] width 82 height 15
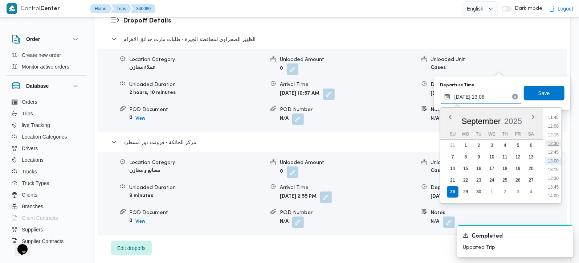
scroll to position [452, 0]
click at [554, 150] on li "14:00" at bounding box center [553, 153] width 17 height 7
type input "28/09/2025 14:00"
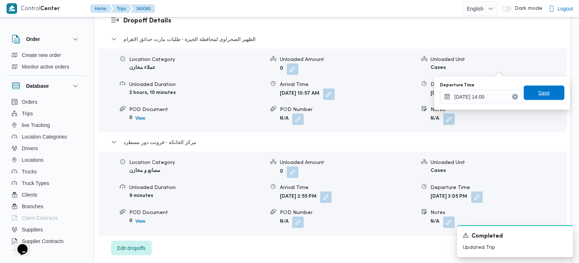
click at [546, 99] on span "Save" at bounding box center [544, 93] width 41 height 15
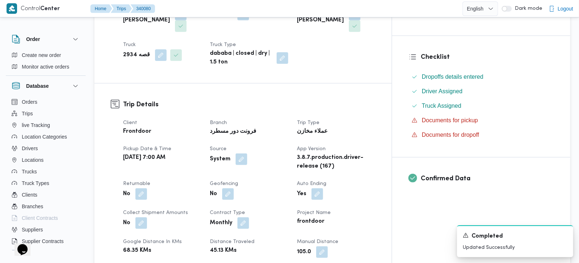
scroll to position [0, 0]
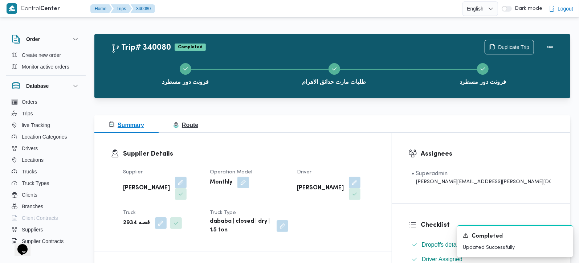
click at [188, 125] on span "Route" at bounding box center [185, 125] width 25 height 6
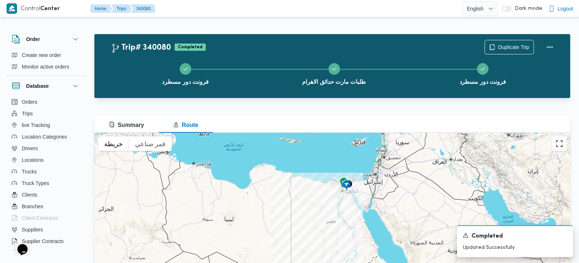
click at [557, 150] on button "تبديل إلى العرض ملء الشاشة" at bounding box center [559, 144] width 15 height 15
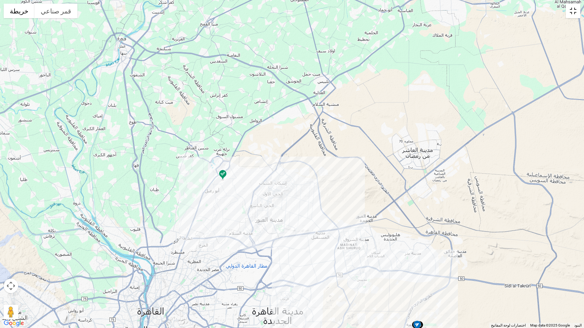
click at [568, 14] on button "تبديل إلى العرض ملء الشاشة" at bounding box center [572, 11] width 15 height 15
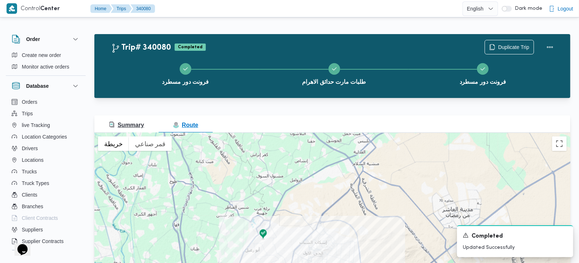
click at [130, 122] on span "Summary" at bounding box center [126, 125] width 35 height 6
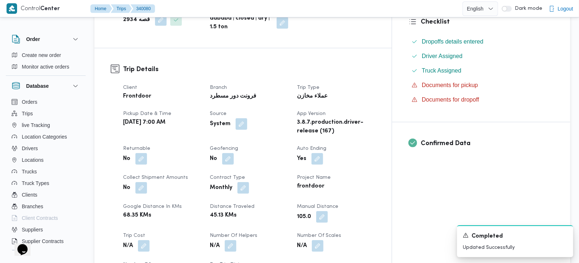
scroll to position [342, 0]
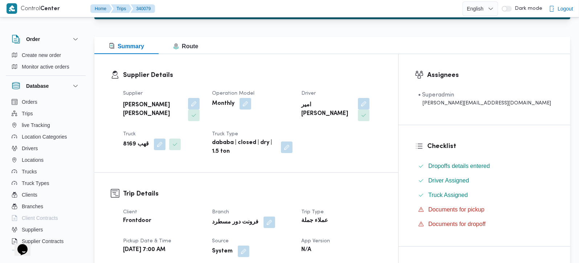
scroll to position [214, 0]
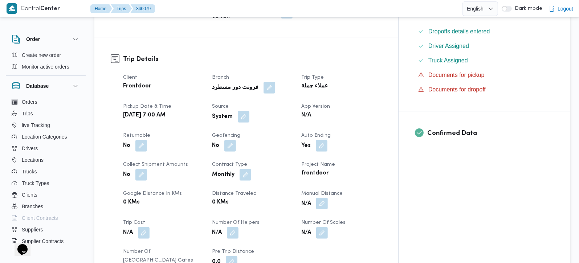
click at [328, 198] on button "button" at bounding box center [322, 204] width 12 height 12
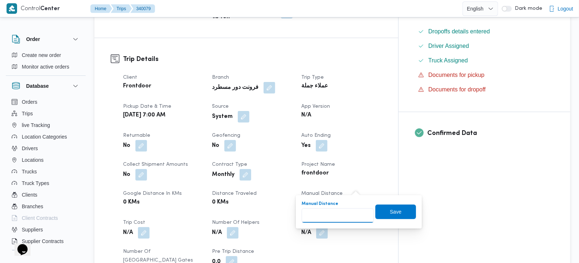
click at [343, 210] on input "Manual Distance" at bounding box center [338, 215] width 72 height 15
type input "65"
click at [391, 208] on span "Save" at bounding box center [396, 211] width 12 height 9
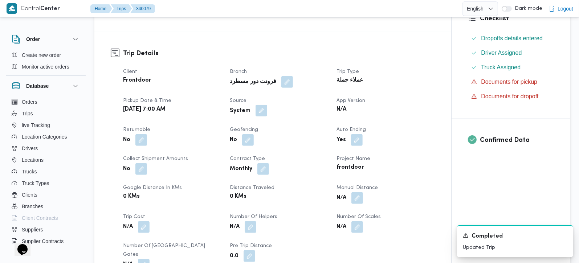
click at [262, 105] on button "button" at bounding box center [262, 111] width 12 height 12
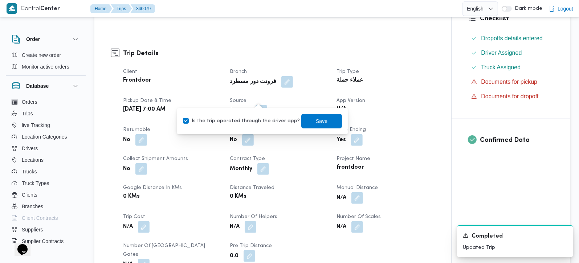
click at [255, 124] on label "Is the trip operated through the driver app?" at bounding box center [241, 121] width 117 height 9
checkbox input "false"
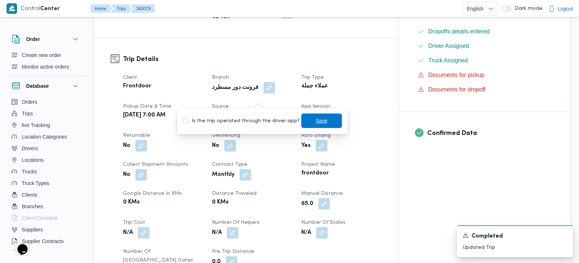
click at [316, 121] on span "Save" at bounding box center [322, 121] width 12 height 9
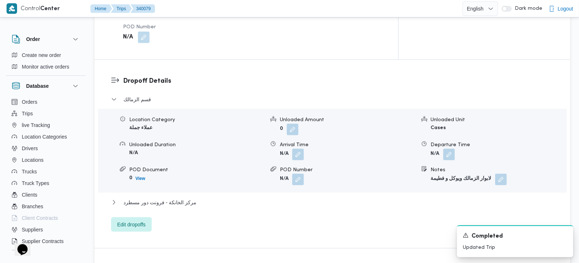
scroll to position [598, 0]
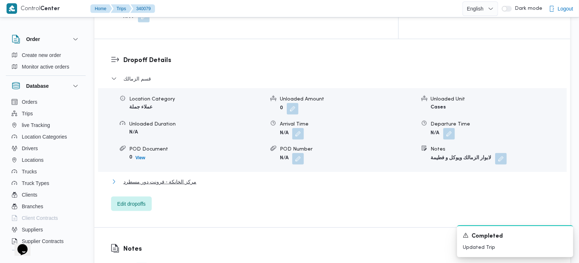
click at [156, 178] on span "مركز الخانكة - فرونت دور مسطرد" at bounding box center [159, 182] width 73 height 9
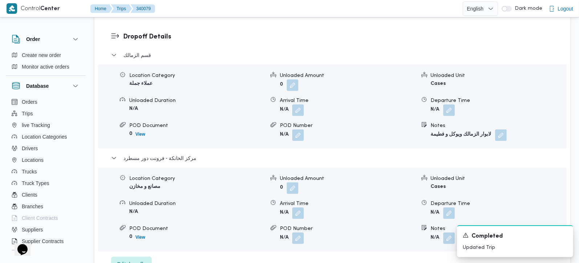
scroll to position [641, 0]
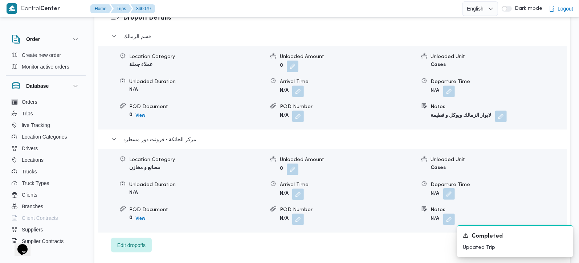
click at [449, 188] on button "button" at bounding box center [449, 194] width 12 height 12
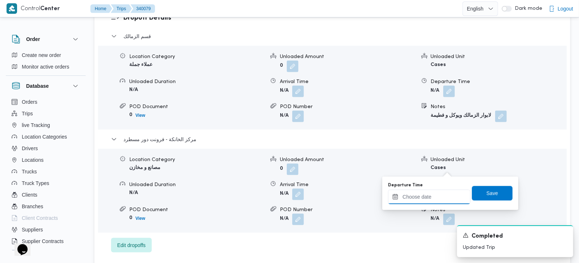
click at [440, 197] on input "Departure Time" at bounding box center [429, 197] width 82 height 15
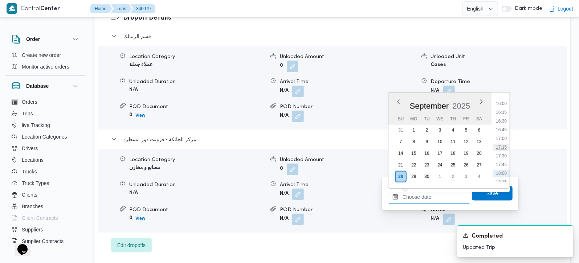
scroll to position [541, 0]
click at [504, 109] on li "15:45" at bounding box center [501, 109] width 17 height 7
type input "28/09/2025 15:45"
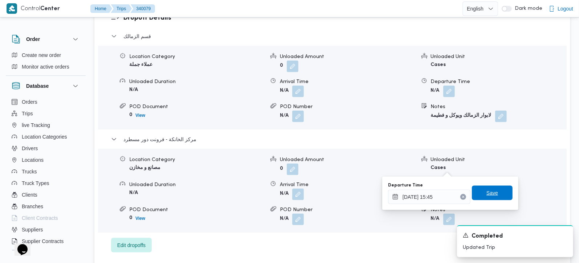
click at [495, 196] on span "Save" at bounding box center [492, 193] width 41 height 15
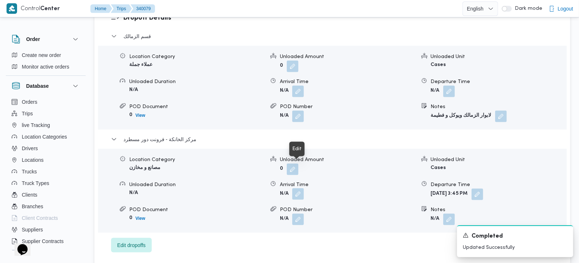
click at [298, 188] on button "button" at bounding box center [298, 194] width 12 height 12
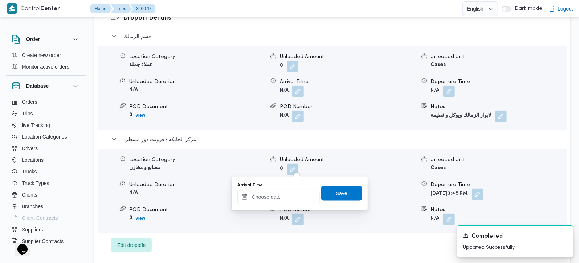
click at [295, 192] on input "Arrival Time" at bounding box center [278, 197] width 82 height 15
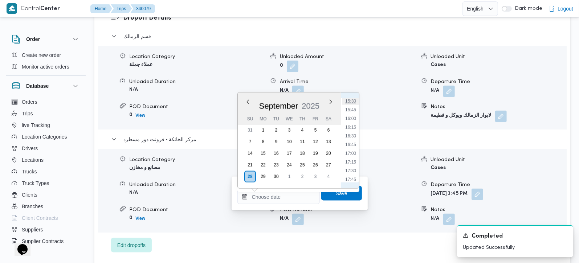
click at [350, 99] on li "15:30" at bounding box center [350, 101] width 17 height 7
type input "28/09/2025 15:30"
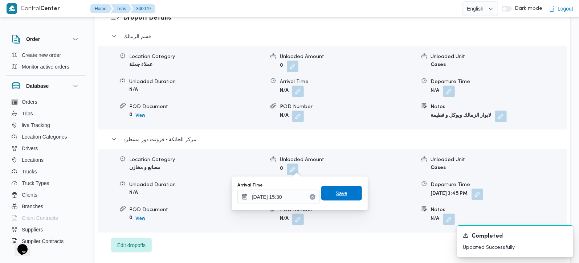
click at [330, 199] on span "Save" at bounding box center [341, 193] width 41 height 15
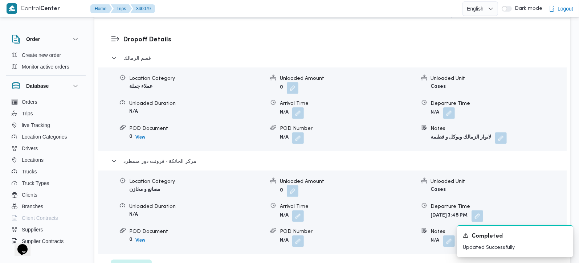
scroll to position [598, 0]
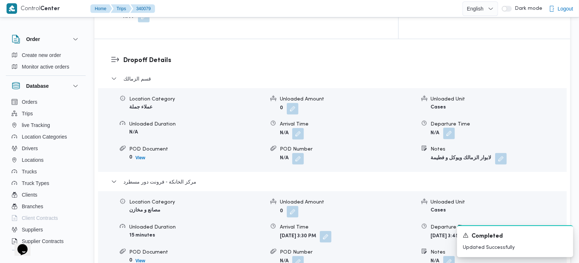
click at [446, 128] on button "button" at bounding box center [449, 134] width 12 height 12
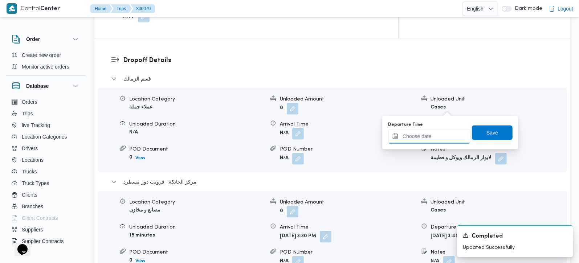
click at [435, 140] on input "Departure Time" at bounding box center [429, 136] width 82 height 15
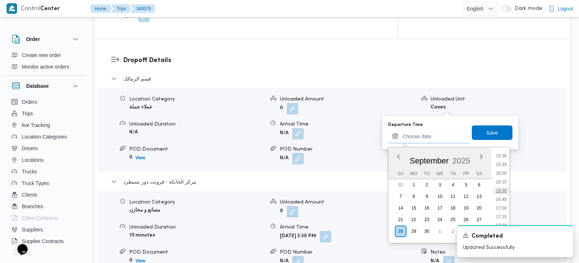
scroll to position [498, 0]
click at [502, 173] on li "14:45" at bounding box center [501, 172] width 17 height 7
type input "28/09/2025 14:45"
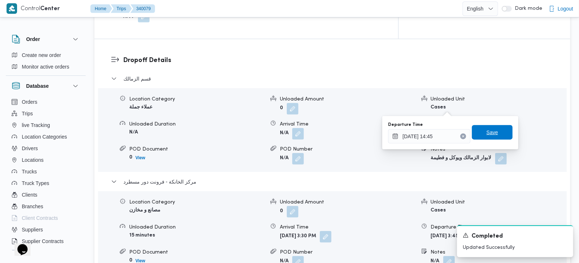
click at [497, 130] on span "Save" at bounding box center [492, 132] width 41 height 15
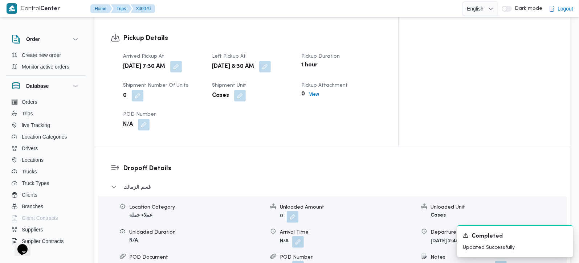
scroll to position [470, 0]
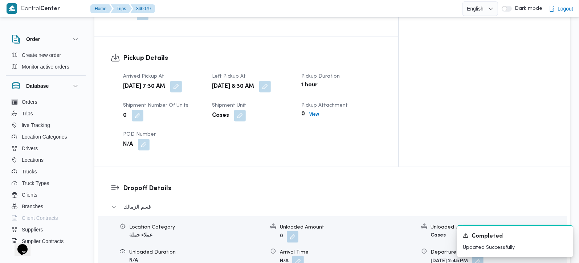
click at [299, 256] on button "button" at bounding box center [298, 262] width 12 height 12
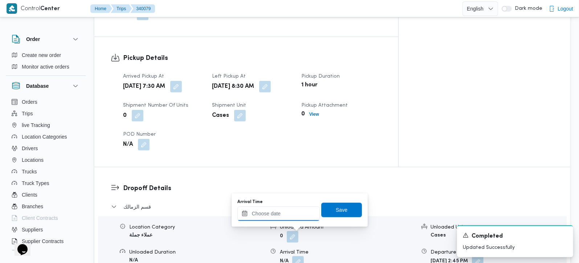
click at [288, 219] on input "Arrival Time" at bounding box center [278, 214] width 82 height 15
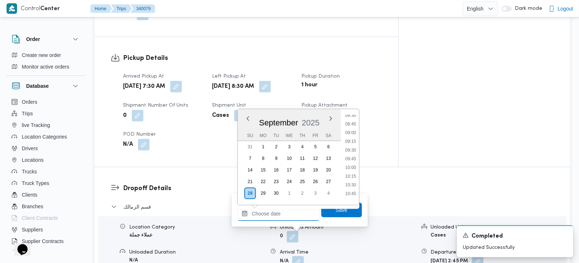
scroll to position [285, 0]
drag, startPoint x: 352, startPoint y: 157, endPoint x: 352, endPoint y: 161, distance: 4.7
click at [352, 157] on li "09:15" at bounding box center [350, 156] width 17 height 7
type input "28/09/2025 09:15"
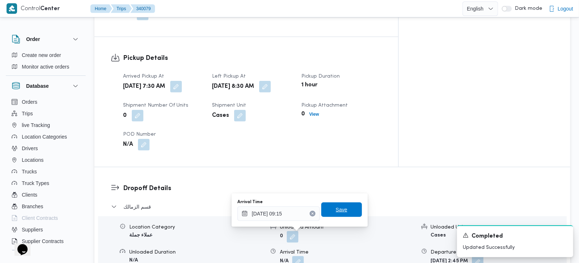
click at [340, 214] on span "Save" at bounding box center [342, 210] width 12 height 9
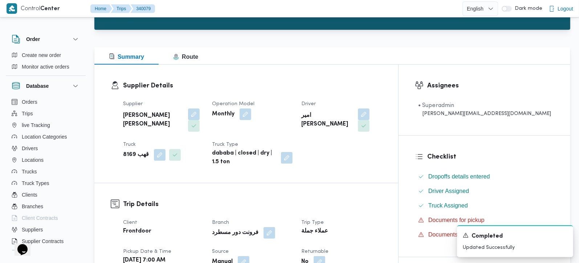
scroll to position [0, 0]
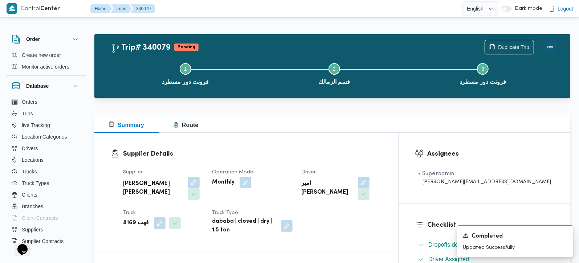
click at [549, 46] on button "Actions" at bounding box center [550, 47] width 15 height 15
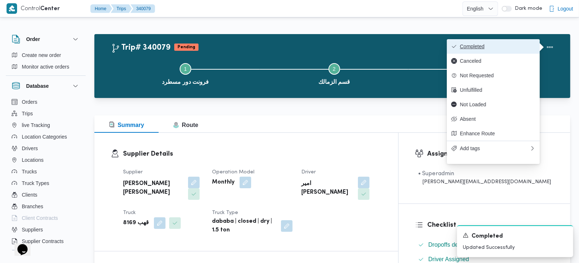
click at [507, 48] on span "Completed" at bounding box center [498, 47] width 76 height 6
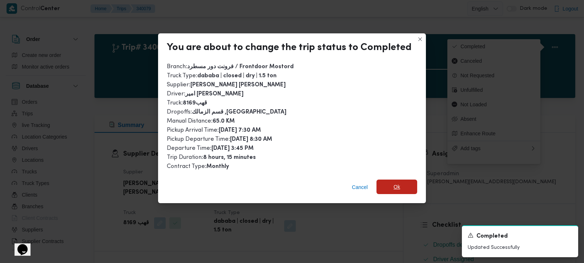
click at [391, 190] on span "Ok" at bounding box center [396, 187] width 41 height 15
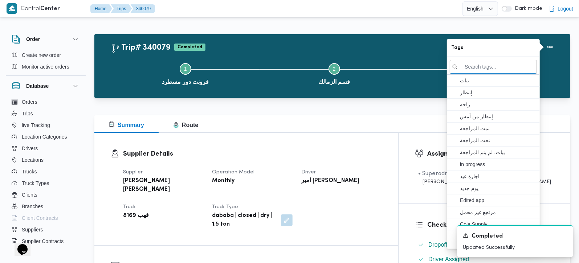
click at [377, 138] on div "Supplier Details Supplier عبدالله عيد عبدالسلام عبدالحافظ Operation Model Month…" at bounding box center [246, 189] width 304 height 113
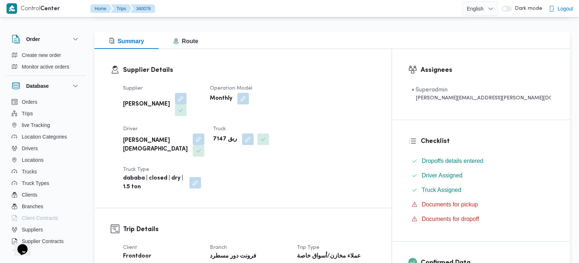
scroll to position [256, 0]
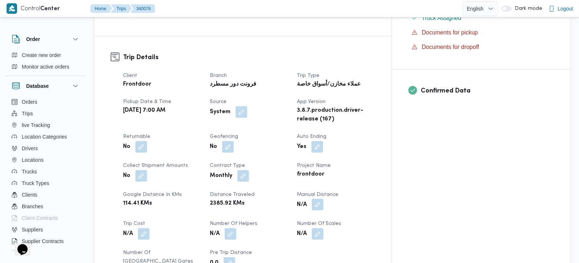
click at [324, 199] on button "button" at bounding box center [318, 205] width 12 height 12
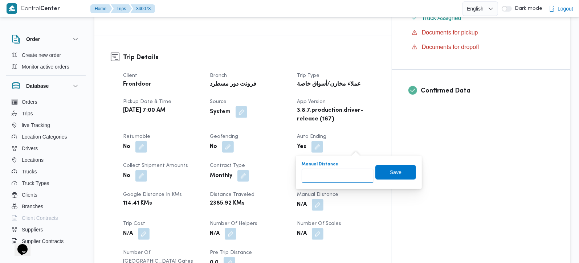
click at [342, 174] on input "Manual Distance" at bounding box center [338, 176] width 72 height 15
type input "100"
click at [390, 168] on span "Save" at bounding box center [396, 172] width 12 height 9
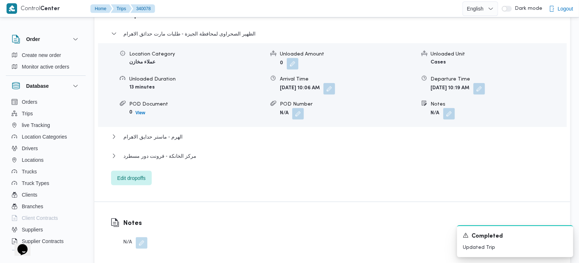
scroll to position [641, 0]
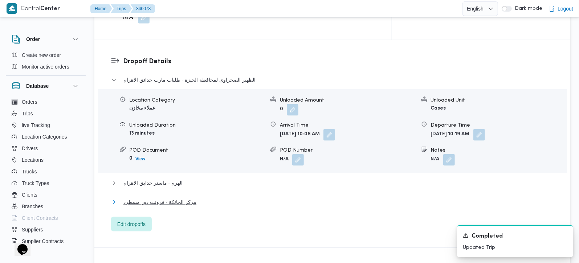
click at [167, 198] on span "مركز الخانكة - فرونت دور مسطرد" at bounding box center [159, 202] width 73 height 9
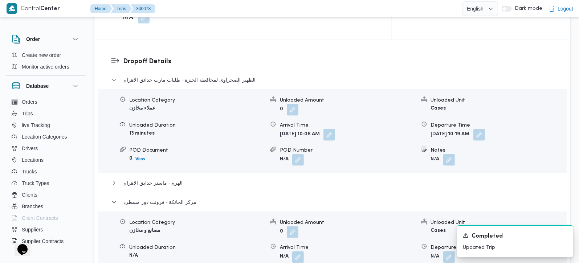
click at [160, 105] on div "Location Category عملاء مخازن Unloaded Amount 0 Unloaded Unit Cases Unloaded Du…" at bounding box center [332, 131] width 475 height 82
click at [160, 179] on span "الهرم - ماستر حدايق الاهرام" at bounding box center [152, 183] width 59 height 9
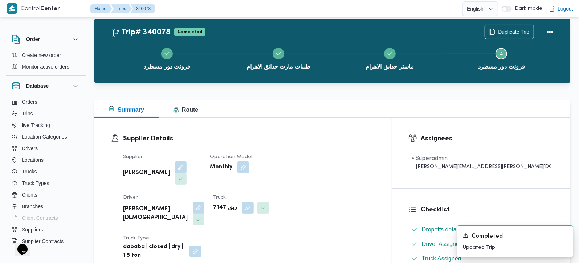
scroll to position [0, 0]
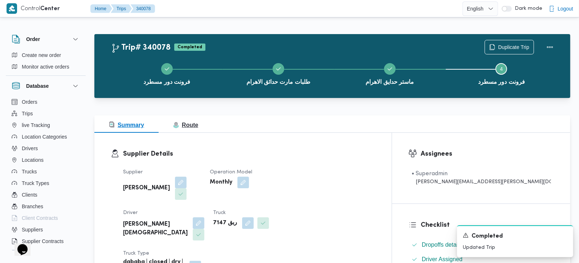
click at [182, 124] on span "Route" at bounding box center [185, 125] width 25 height 6
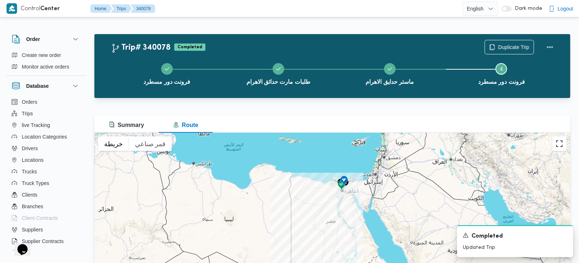
click at [558, 149] on button "تبديل إلى العرض ملء الشاشة" at bounding box center [559, 144] width 15 height 15
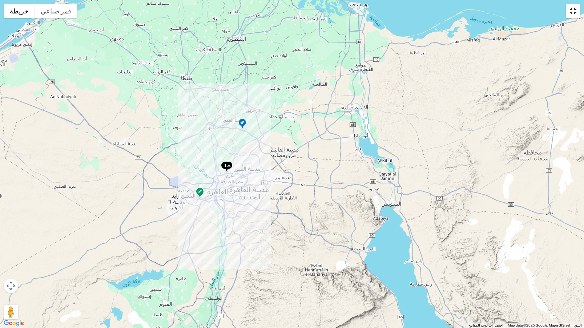
click at [568, 13] on button "تبديل إلى العرض ملء الشاشة" at bounding box center [572, 11] width 15 height 15
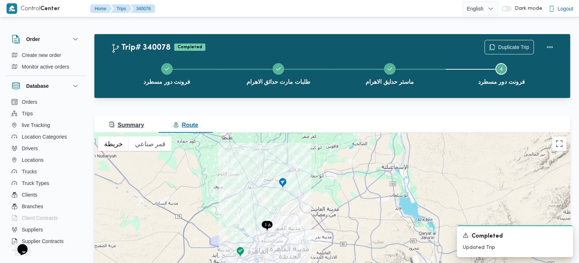
click at [134, 123] on span "Summary" at bounding box center [126, 125] width 35 height 6
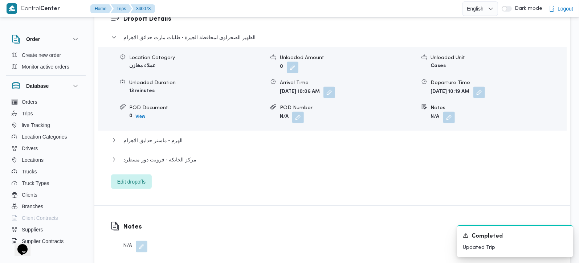
scroll to position [683, 0]
drag, startPoint x: 166, startPoint y: 93, endPoint x: 176, endPoint y: 93, distance: 10.5
click at [165, 155] on span "مركز الخانكة - فرونت دور مسطرد" at bounding box center [159, 159] width 73 height 9
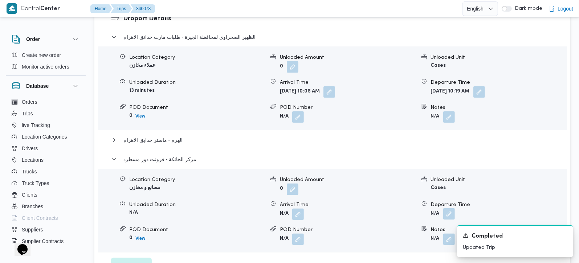
click at [447, 208] on button "button" at bounding box center [449, 214] width 12 height 12
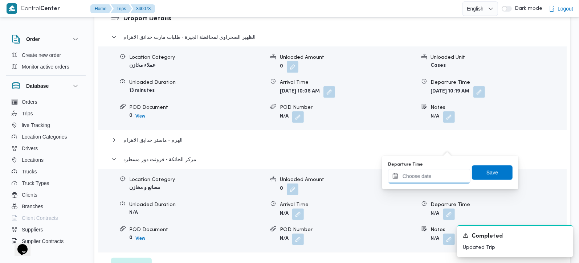
click at [441, 171] on div at bounding box center [429, 176] width 82 height 15
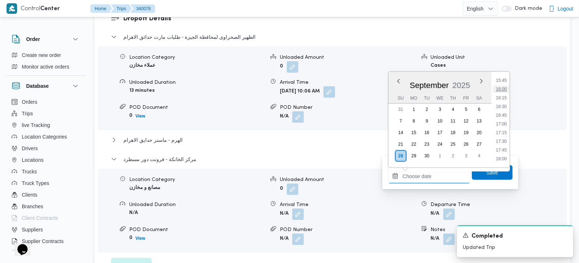
scroll to position [507, 0]
drag, startPoint x: 505, startPoint y: 102, endPoint x: 505, endPoint y: 108, distance: 5.8
click at [505, 102] on li "15:15" at bounding box center [501, 105] width 17 height 7
type input "28/09/2025 15:15"
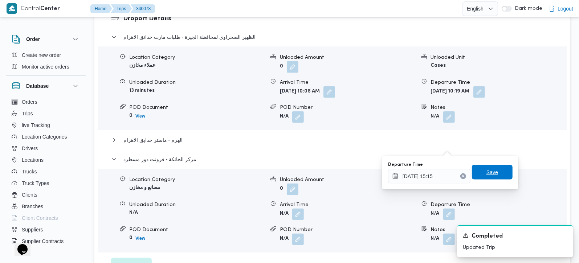
click at [497, 167] on span "Save" at bounding box center [492, 172] width 41 height 15
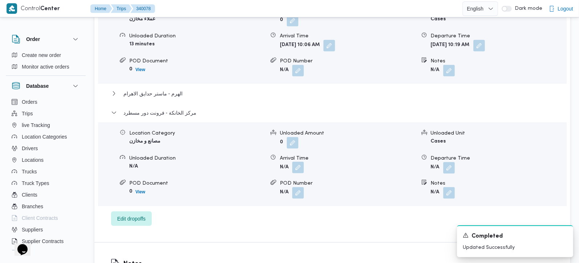
click at [294, 162] on button "button" at bounding box center [298, 168] width 12 height 12
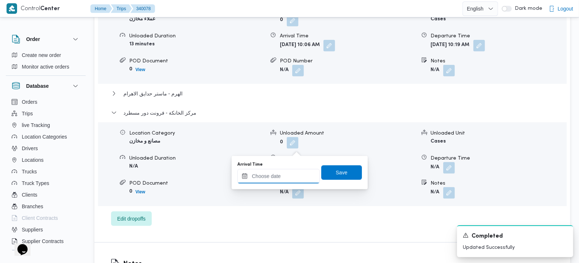
drag, startPoint x: 295, startPoint y: 149, endPoint x: 300, endPoint y: 172, distance: 24.6
click at [290, 182] on input "Arrival Time" at bounding box center [278, 176] width 82 height 15
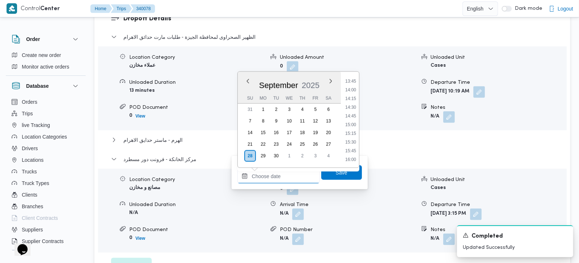
scroll to position [464, 0]
drag, startPoint x: 351, startPoint y: 142, endPoint x: 350, endPoint y: 154, distance: 11.7
click at [351, 142] on li "15:00" at bounding box center [350, 140] width 17 height 7
type input "[DATE] 15:00"
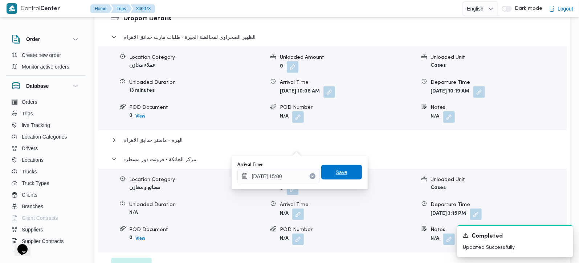
click at [347, 170] on span "Save" at bounding box center [341, 172] width 41 height 15
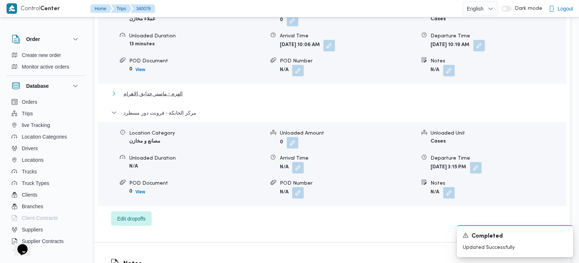
click at [175, 89] on span "الهرم - ماستر حدايق الاهرام" at bounding box center [152, 93] width 59 height 9
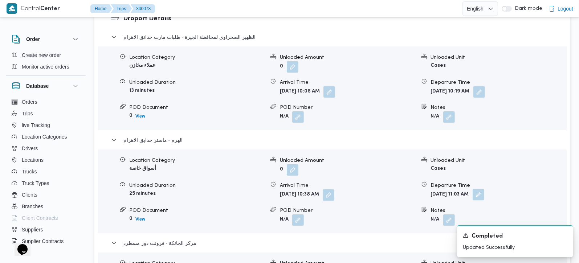
click at [484, 189] on button "button" at bounding box center [479, 195] width 12 height 12
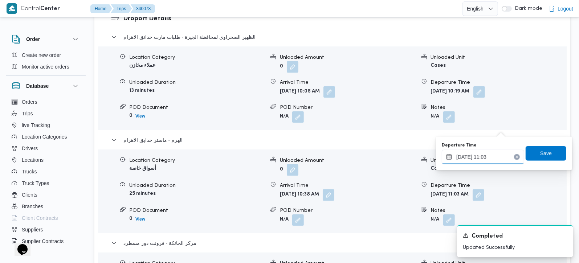
click at [482, 155] on input "28/09/2025 11:03" at bounding box center [483, 157] width 82 height 15
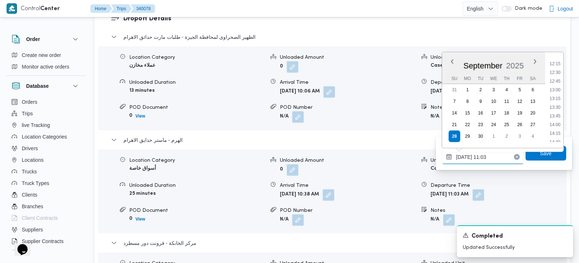
scroll to position [425, 0]
click at [560, 124] on li "14:00" at bounding box center [555, 124] width 17 height 7
type input "28/09/2025 14:00"
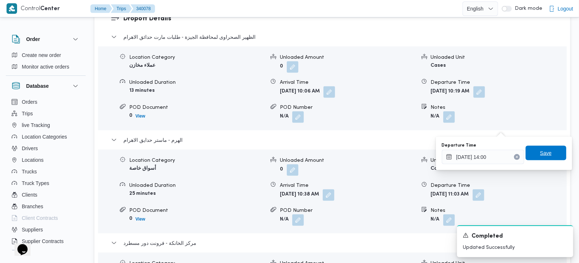
click at [552, 149] on span "Save" at bounding box center [546, 153] width 41 height 15
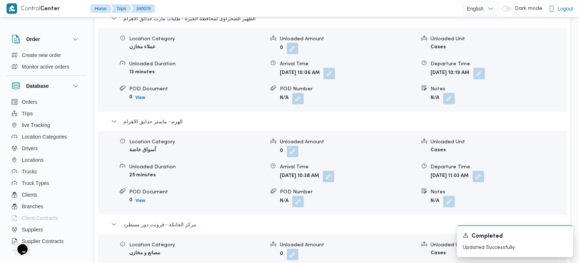
scroll to position [641, 0]
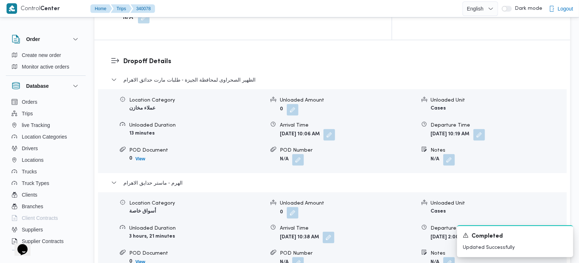
click at [334, 232] on button "button" at bounding box center [329, 238] width 12 height 12
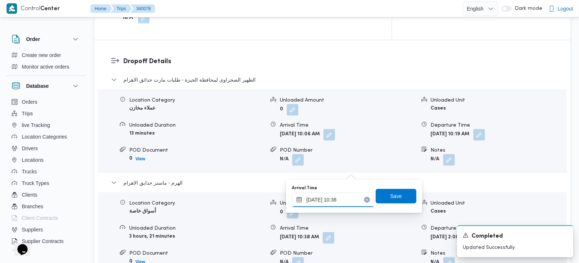
click at [340, 207] on input "28/09/2025 10:38" at bounding box center [333, 200] width 82 height 15
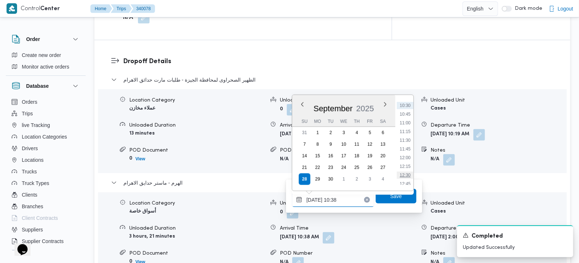
scroll to position [408, 0]
click at [405, 142] on li "12:45" at bounding box center [405, 141] width 17 height 7
type input "28/09/2025 12:45"
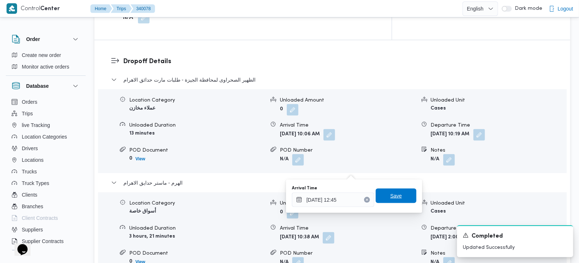
click at [402, 189] on div "Save" at bounding box center [396, 196] width 41 height 15
click at [394, 195] on span "Save" at bounding box center [396, 196] width 12 height 9
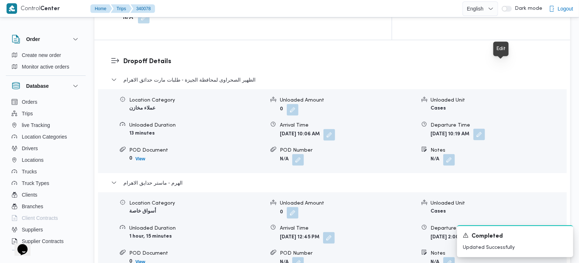
click at [485, 129] on button "button" at bounding box center [479, 135] width 12 height 12
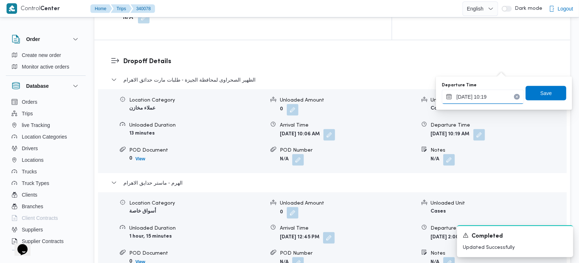
click at [483, 93] on input "28/09/2025 10:19" at bounding box center [483, 97] width 82 height 15
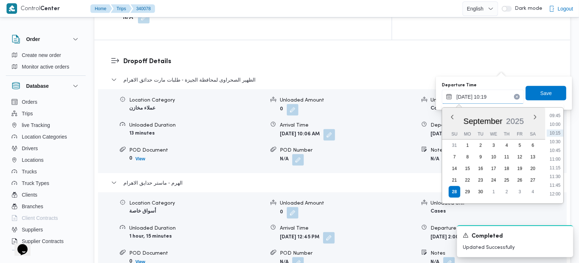
scroll to position [356, 0]
click at [556, 176] on li "12:00" at bounding box center [555, 179] width 17 height 7
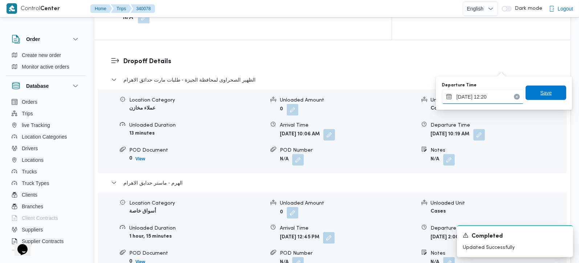
type input "28/09/2025 12:20"
click at [546, 95] on span "Save" at bounding box center [546, 93] width 41 height 15
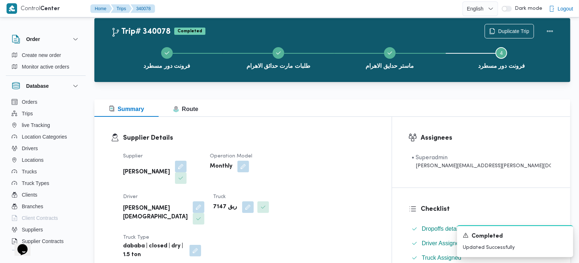
scroll to position [214, 0]
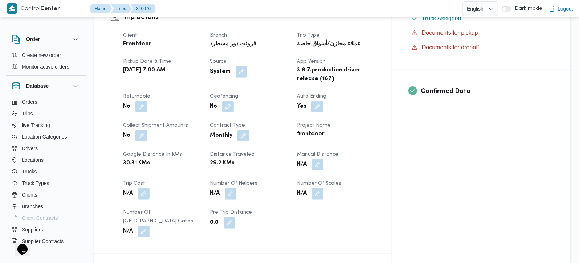
scroll to position [256, 0]
click at [324, 158] on button "button" at bounding box center [318, 164] width 12 height 12
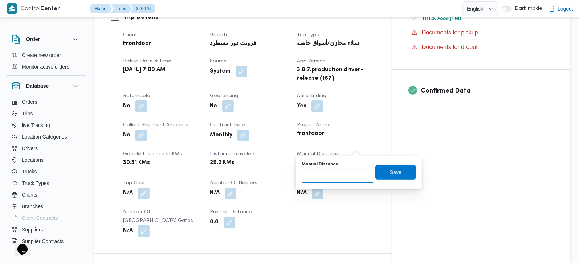
click at [343, 175] on input "Manual Distance" at bounding box center [338, 176] width 72 height 15
type input "50"
click at [389, 179] on div "Save" at bounding box center [395, 172] width 41 height 15
click at [383, 175] on span "Save" at bounding box center [395, 172] width 41 height 15
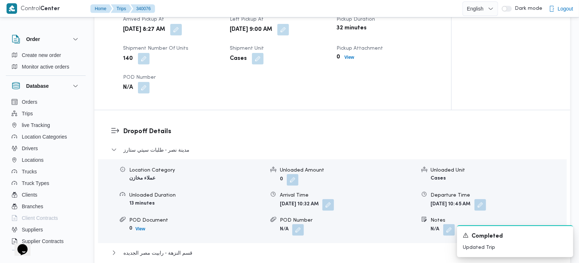
scroll to position [558, 0]
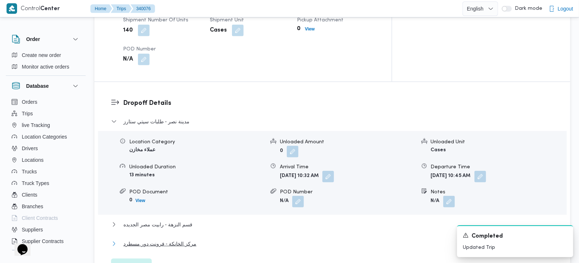
click at [186, 240] on span "مركز الخانكة - فرونت دور مسطرد" at bounding box center [159, 244] width 73 height 9
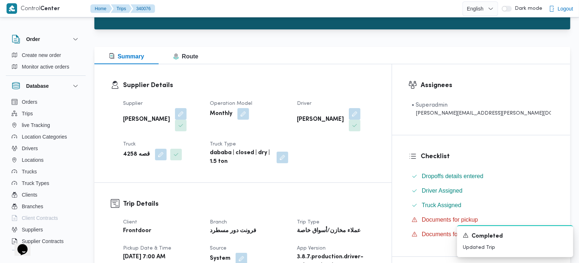
scroll to position [0, 0]
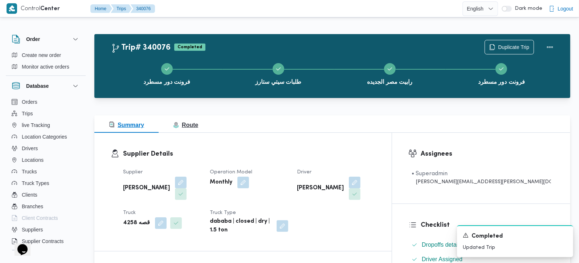
click at [192, 128] on span "Route" at bounding box center [185, 125] width 25 height 6
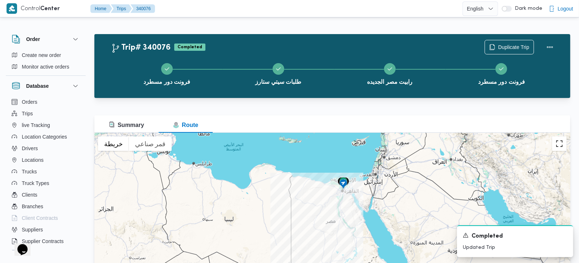
click at [558, 147] on button "تبديل إلى العرض ملء الشاشة" at bounding box center [559, 144] width 15 height 15
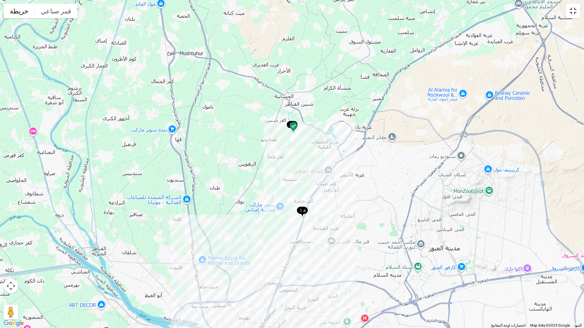
click at [572, 15] on button "تبديل إلى العرض ملء الشاشة" at bounding box center [572, 11] width 15 height 15
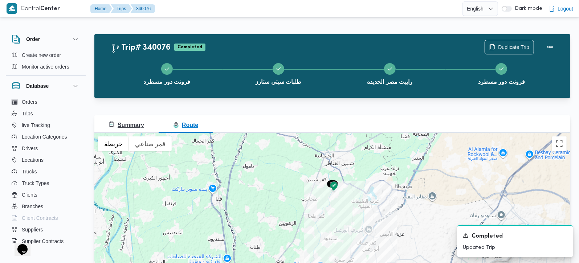
click at [131, 129] on span "Summary" at bounding box center [126, 125] width 35 height 9
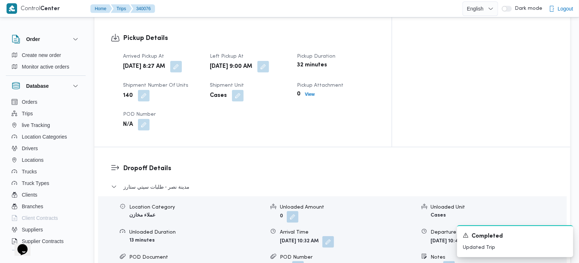
scroll to position [512, 0]
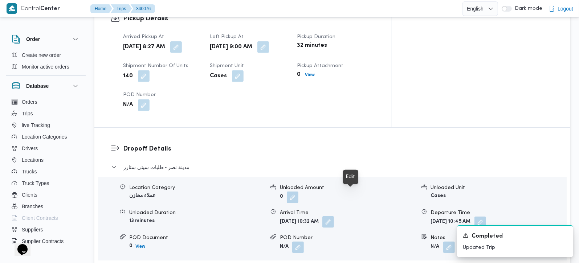
click at [334, 216] on button "button" at bounding box center [328, 222] width 12 height 12
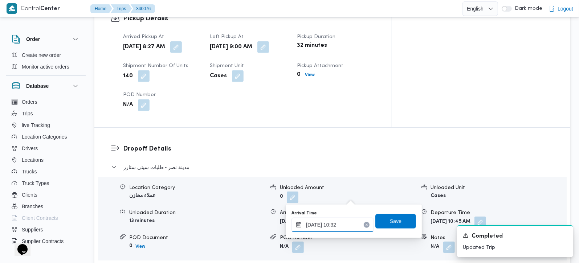
click at [338, 226] on input "28/09/2025 10:32" at bounding box center [333, 225] width 82 height 15
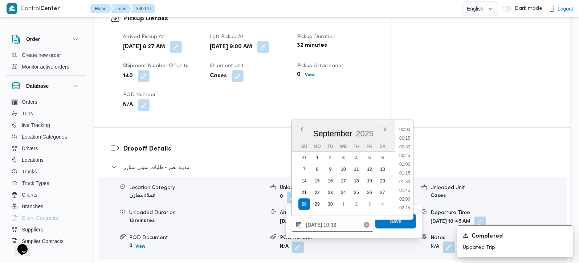
scroll to position [322, 0]
click at [411, 139] on li "09:30" at bounding box center [405, 138] width 17 height 7
type input "28/09/2025 09:30"
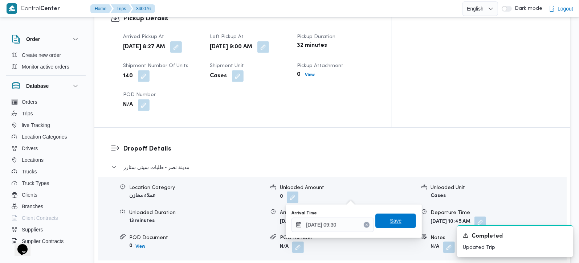
click at [398, 227] on span "Save" at bounding box center [395, 221] width 41 height 15
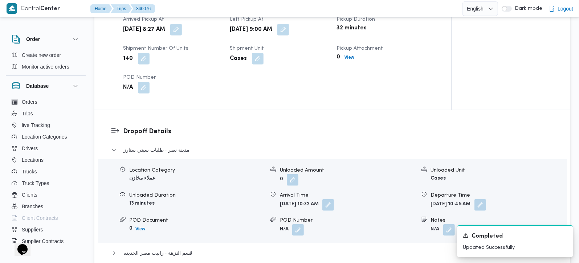
scroll to position [598, 0]
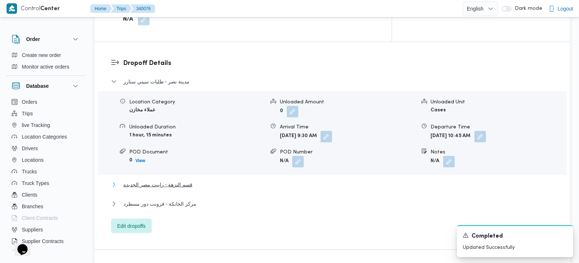
click at [158, 180] on span "قسم النزهة - رابيت مصر الجديده" at bounding box center [157, 184] width 69 height 9
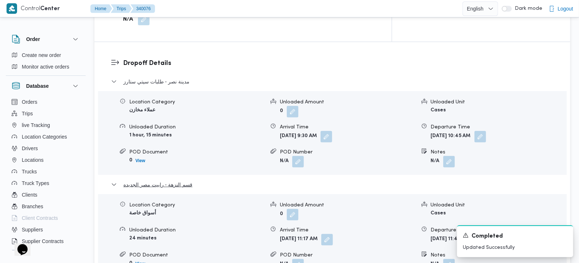
scroll to position [641, 0]
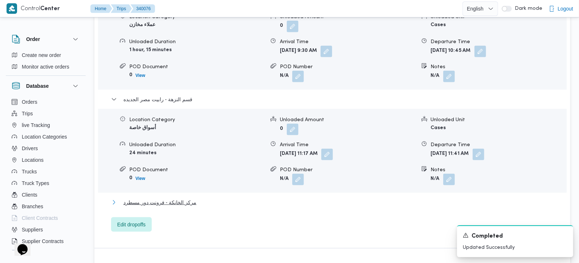
click at [178, 198] on span "مركز الخانكة - فرونت دور مسطرد" at bounding box center [159, 202] width 73 height 9
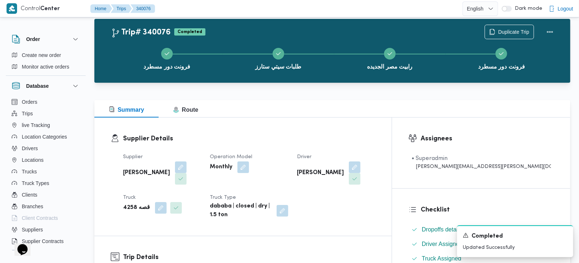
scroll to position [0, 0]
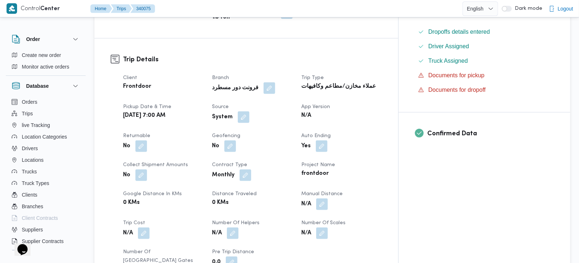
scroll to position [214, 0]
click at [249, 111] on button "button" at bounding box center [244, 117] width 12 height 12
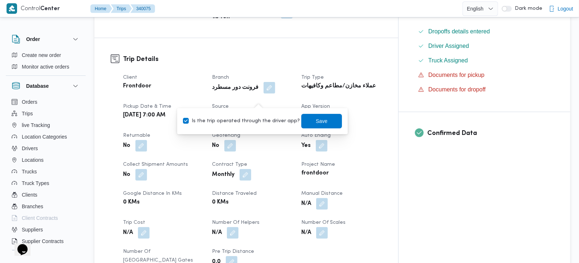
click at [253, 126] on div "Is the trip operated through the driver app? Save" at bounding box center [262, 121] width 160 height 16
click at [264, 122] on label "Is the trip operated through the driver app?" at bounding box center [241, 121] width 117 height 9
checkbox input "false"
click at [316, 124] on span "Save" at bounding box center [322, 121] width 12 height 9
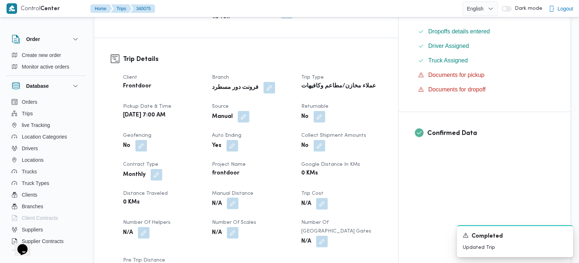
click at [239, 198] on button "button" at bounding box center [233, 204] width 12 height 12
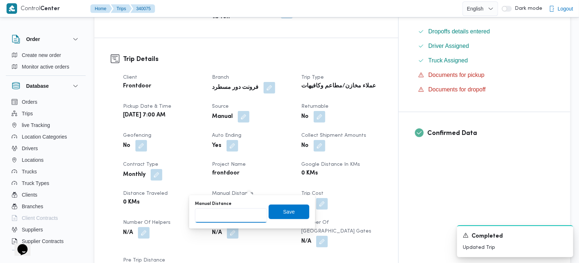
click at [232, 214] on input "Manual Distance" at bounding box center [231, 215] width 72 height 15
type input "59"
click at [282, 217] on span "Save" at bounding box center [289, 211] width 41 height 15
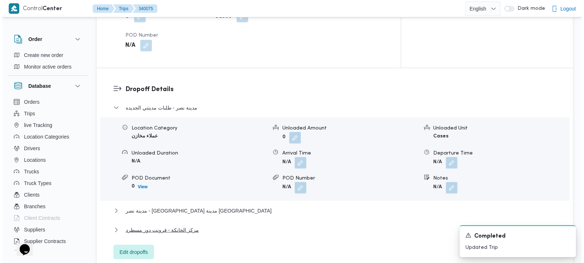
scroll to position [598, 0]
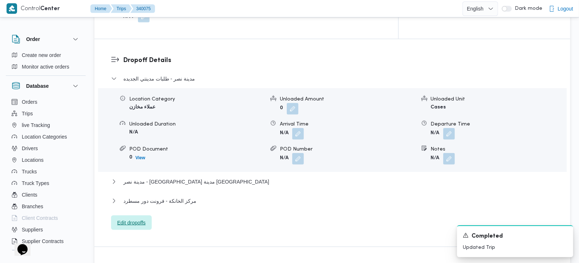
click at [143, 219] on span "Edit dropoffs" at bounding box center [131, 223] width 28 height 9
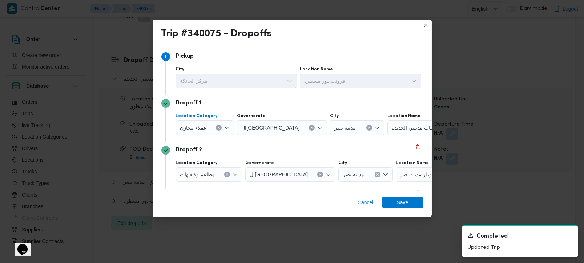
click at [217, 129] on icon "Clear input" at bounding box center [218, 127] width 3 height 3
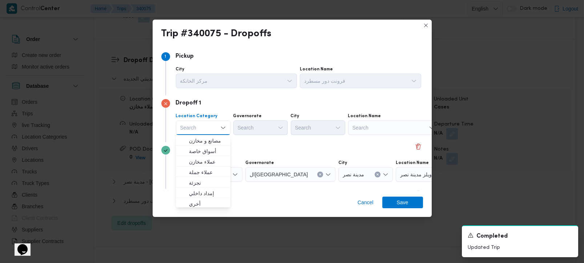
click at [377, 129] on div "Search" at bounding box center [393, 128] width 91 height 15
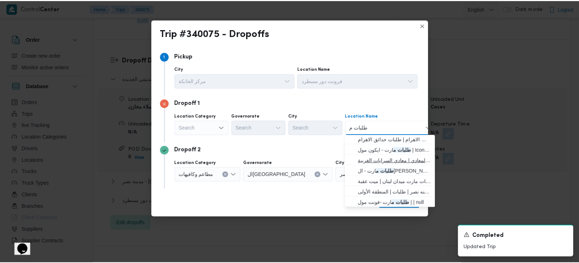
scroll to position [42, 0]
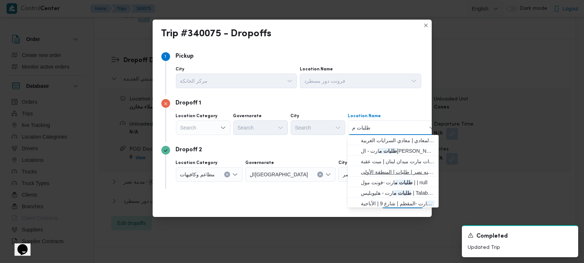
type input "طلبات م"
click at [402, 174] on span "طلبات م ارت - مدينه نصر | طلبات | المنطقة الأولى" at bounding box center [397, 172] width 73 height 9
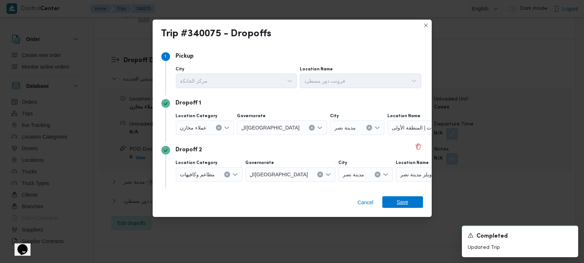
click at [403, 202] on span "Save" at bounding box center [403, 202] width 12 height 12
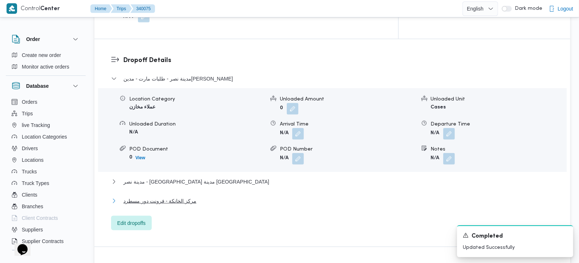
click at [185, 197] on span "مركز الخانكة - فرونت دور مسطرد" at bounding box center [159, 201] width 73 height 9
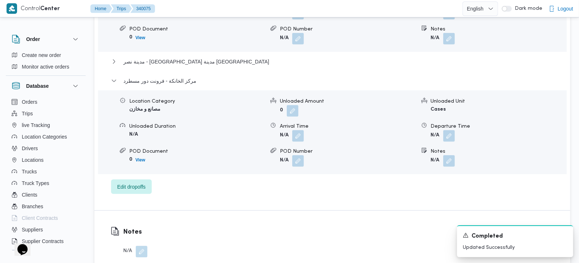
scroll to position [726, 0]
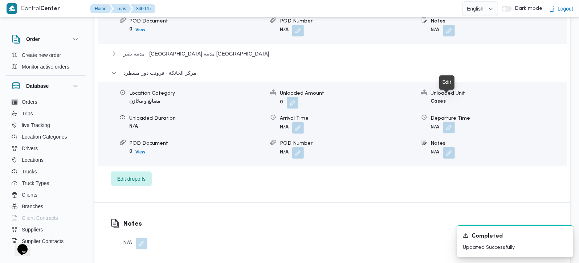
click at [450, 122] on button "button" at bounding box center [449, 128] width 12 height 12
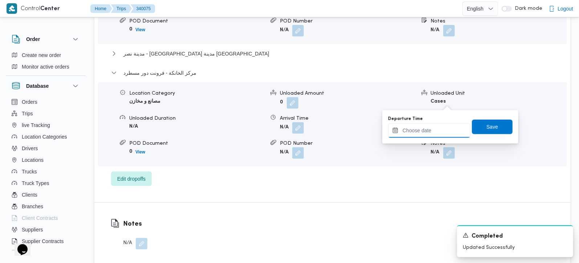
click at [441, 126] on input "Departure Time" at bounding box center [429, 130] width 82 height 15
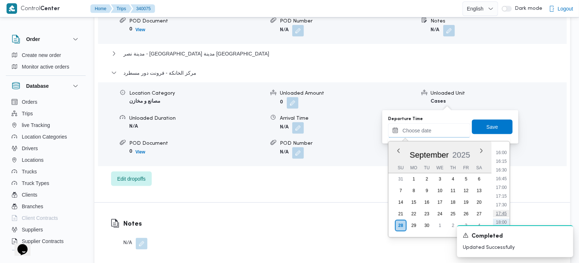
scroll to position [541, 0]
click at [505, 166] on li "16:00" at bounding box center [501, 167] width 17 height 7
type input "[DATE] 16:00"
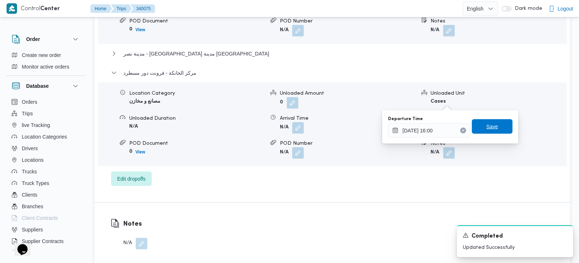
click at [487, 124] on span "Save" at bounding box center [493, 126] width 12 height 9
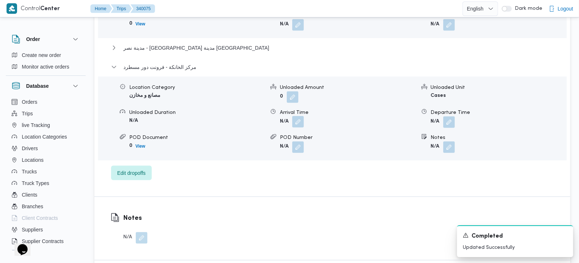
click at [295, 116] on button "button" at bounding box center [298, 122] width 12 height 12
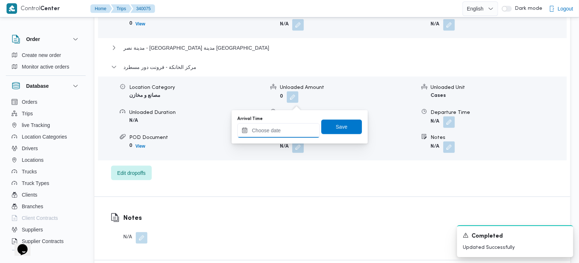
click at [293, 132] on input "Arrival Time" at bounding box center [278, 130] width 82 height 15
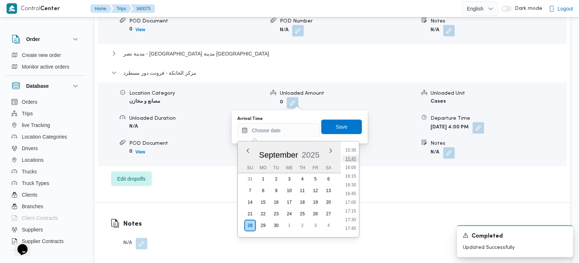
click at [355, 157] on li "15:45" at bounding box center [350, 158] width 17 height 7
type input "28/09/2025 15:45"
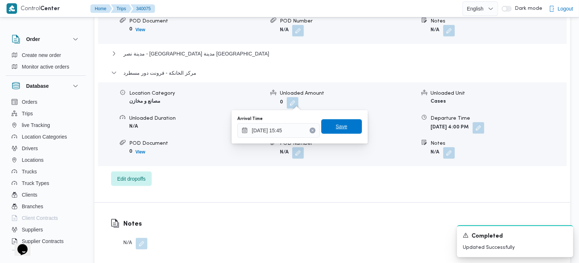
click at [341, 130] on span "Save" at bounding box center [342, 126] width 12 height 9
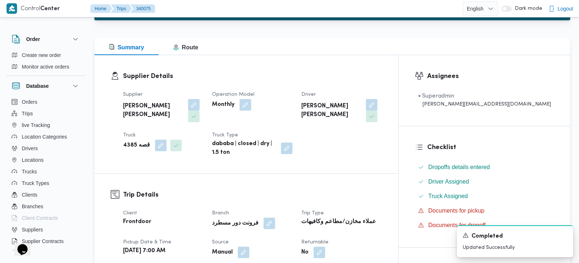
scroll to position [0, 0]
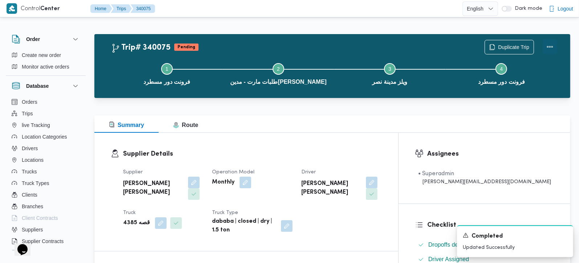
click at [552, 41] on button "Actions" at bounding box center [550, 47] width 15 height 15
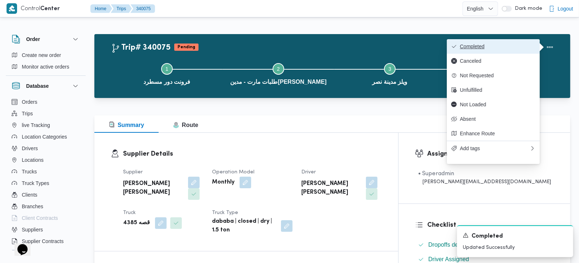
click at [517, 42] on button "Completed" at bounding box center [493, 46] width 93 height 15
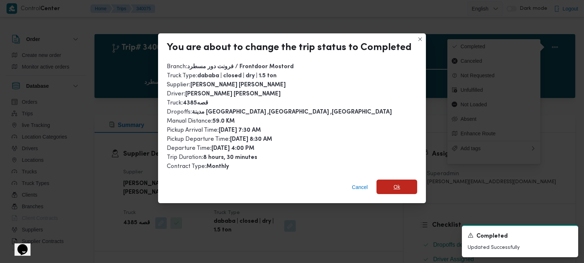
click at [390, 188] on span "Ok" at bounding box center [396, 187] width 41 height 15
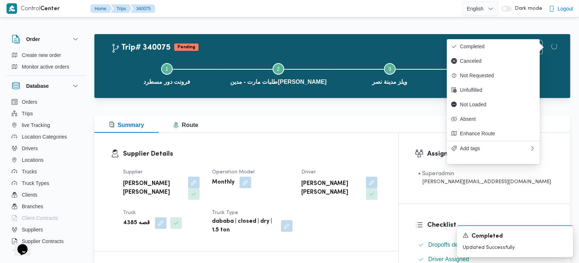
click at [364, 126] on div "Summary Route" at bounding box center [332, 123] width 476 height 17
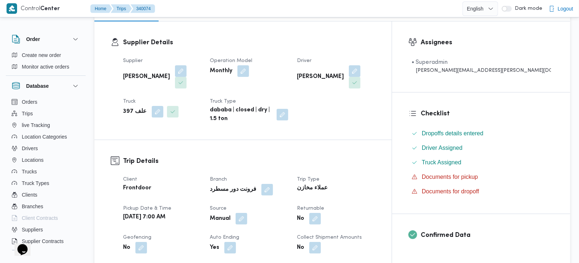
scroll to position [256, 0]
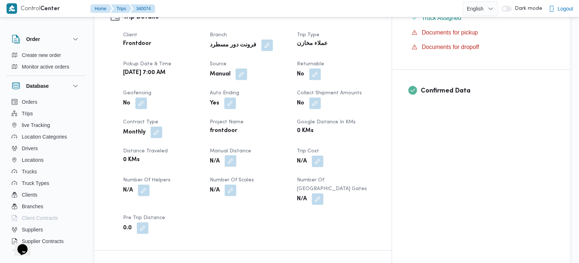
click at [236, 155] on button "button" at bounding box center [231, 161] width 12 height 12
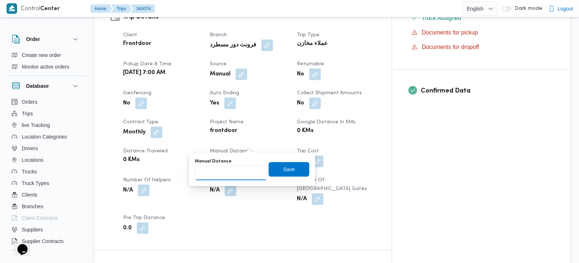
click at [237, 170] on input "Manual Distance" at bounding box center [231, 173] width 72 height 15
type input "5"
type input "45"
click at [292, 163] on span "Save" at bounding box center [289, 169] width 41 height 15
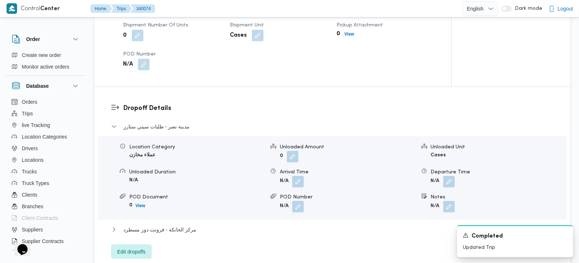
scroll to position [598, 0]
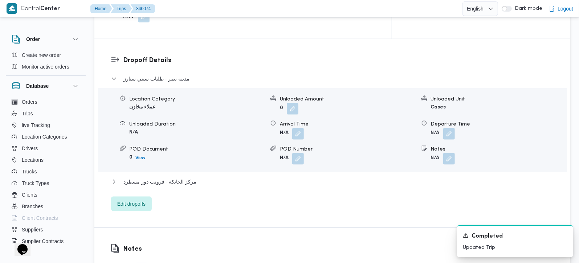
click at [176, 178] on div "مركز الخانكة - فرونت دور مسطرد" at bounding box center [332, 185] width 443 height 14
click at [174, 178] on span "مركز الخانكة - فرونت دور مسطرد" at bounding box center [159, 182] width 73 height 9
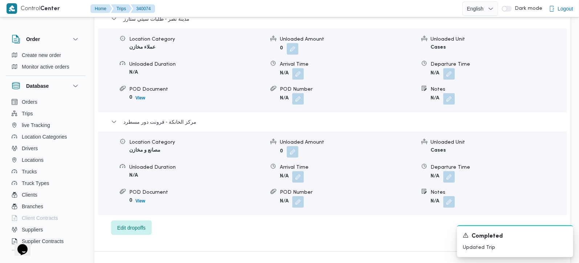
scroll to position [683, 0]
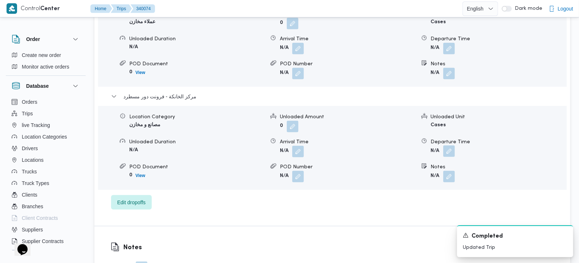
click at [447, 146] on button "button" at bounding box center [449, 152] width 12 height 12
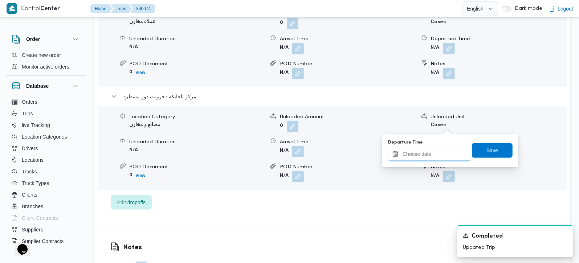
click at [443, 153] on input "Departure Time" at bounding box center [429, 154] width 82 height 15
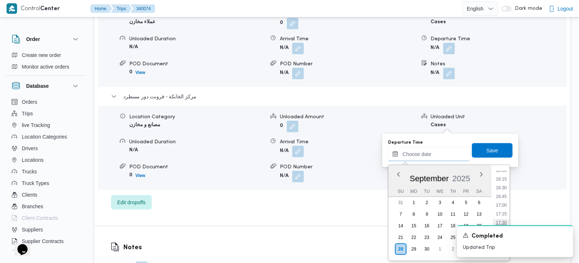
scroll to position [541, 0]
drag, startPoint x: 503, startPoint y: 173, endPoint x: 500, endPoint y: 161, distance: 12.7
click at [503, 173] on li "15:30" at bounding box center [501, 173] width 17 height 7
type input "28/09/2025 15:30"
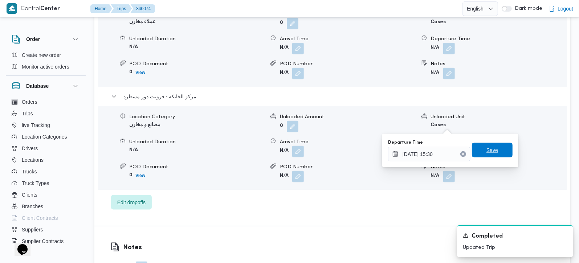
click at [497, 151] on span "Save" at bounding box center [492, 150] width 41 height 15
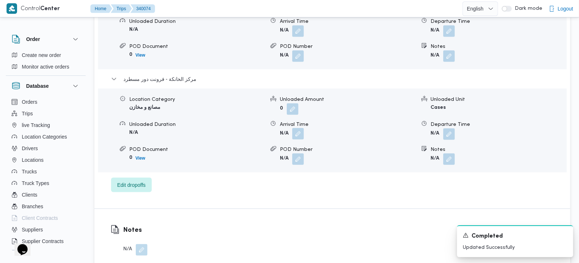
click at [300, 128] on button "button" at bounding box center [298, 134] width 12 height 12
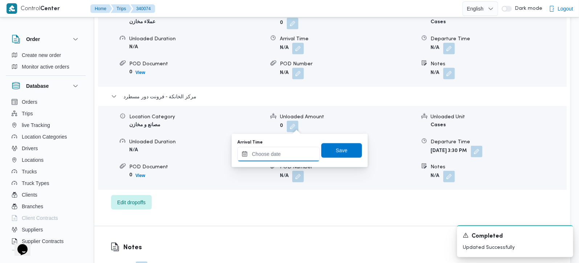
click at [289, 159] on input "Arrival Time" at bounding box center [278, 154] width 82 height 15
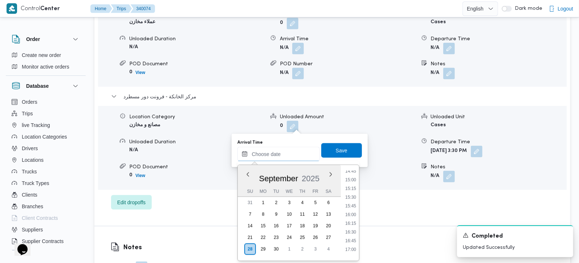
scroll to position [498, 0]
click at [354, 205] on li "15:15" at bounding box center [350, 207] width 17 height 7
type input "28/09/2025 15:15"
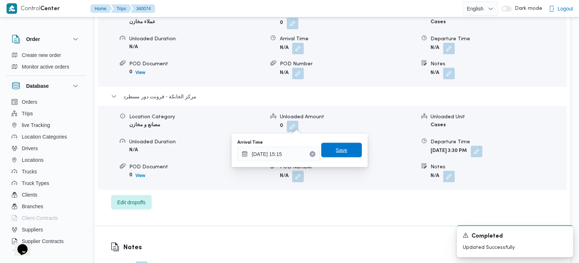
click at [341, 145] on span "Save" at bounding box center [341, 150] width 41 height 15
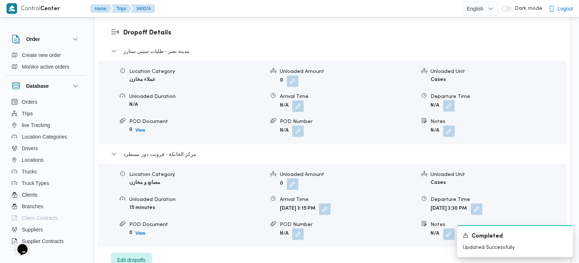
scroll to position [641, 0]
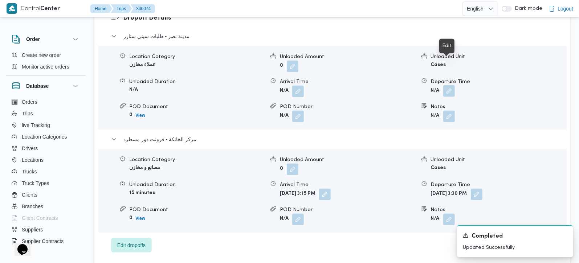
click at [451, 85] on button "button" at bounding box center [449, 91] width 12 height 12
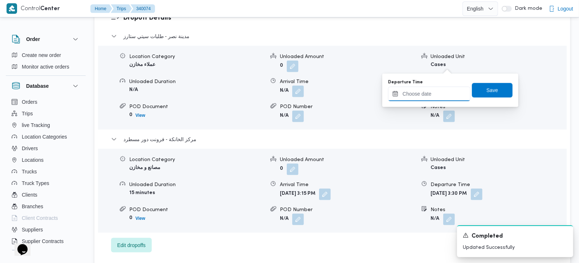
drag, startPoint x: 421, startPoint y: 94, endPoint x: 426, endPoint y: 98, distance: 6.2
click at [421, 94] on input "Departure Time" at bounding box center [429, 94] width 82 height 15
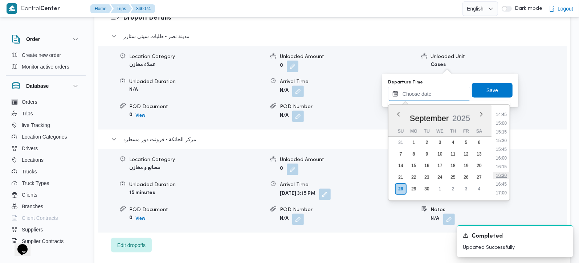
scroll to position [498, 0]
click at [504, 131] on li "14:45" at bounding box center [501, 130] width 17 height 7
type input "28/09/2025 14:45"
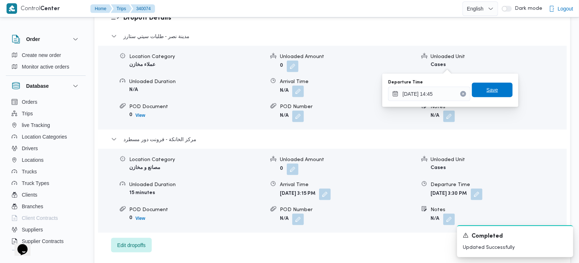
click at [490, 93] on span "Save" at bounding box center [493, 90] width 12 height 9
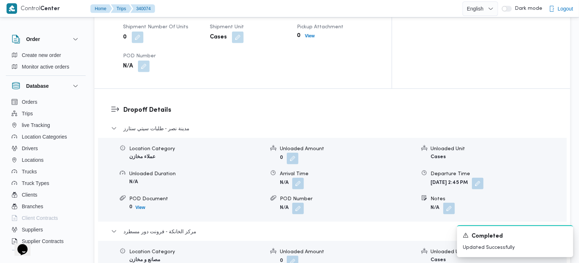
scroll to position [555, 0]
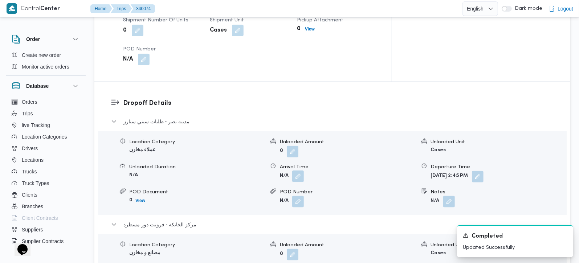
click at [293, 171] on button "button" at bounding box center [298, 177] width 12 height 12
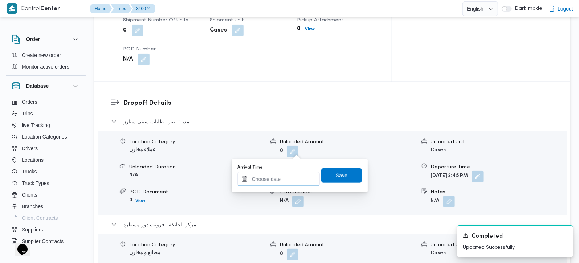
click at [279, 175] on input "Arrival Time" at bounding box center [278, 179] width 82 height 15
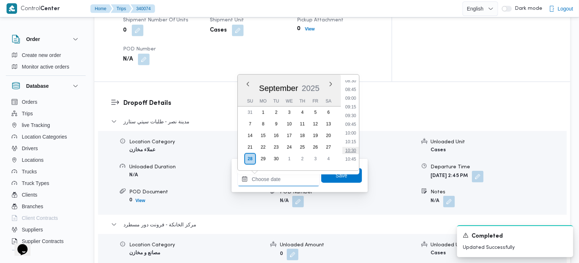
scroll to position [285, 0]
click at [352, 110] on li "09:00" at bounding box center [350, 113] width 17 height 7
type input "28/09/2025 09:00"
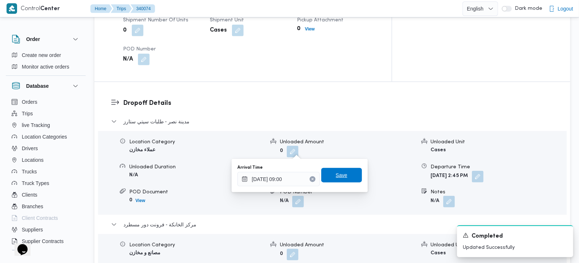
click at [341, 171] on span "Save" at bounding box center [342, 175] width 12 height 9
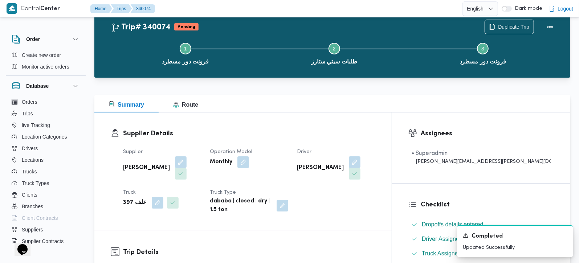
scroll to position [0, 0]
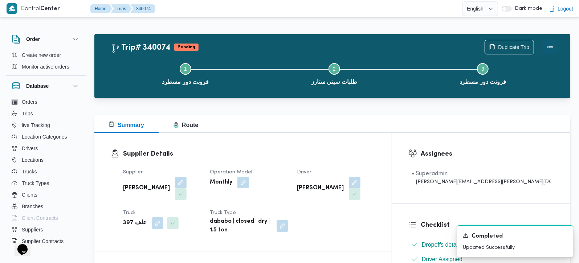
click at [552, 47] on button "Actions" at bounding box center [550, 47] width 15 height 15
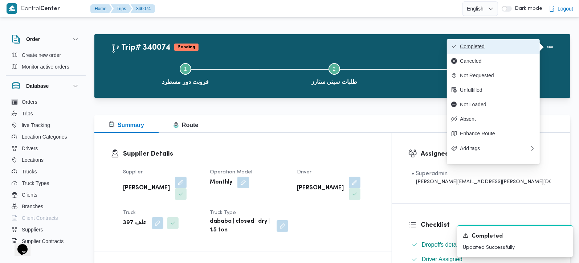
click at [463, 47] on span "Completed" at bounding box center [498, 47] width 76 height 6
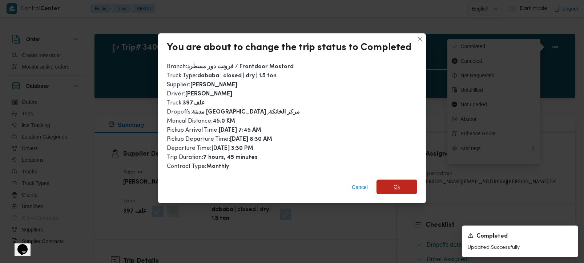
click at [389, 180] on span "Ok" at bounding box center [396, 187] width 41 height 15
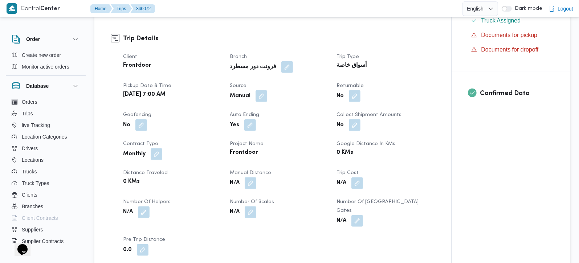
scroll to position [256, 0]
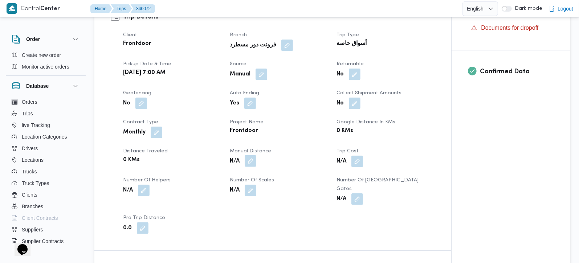
click at [253, 155] on button "button" at bounding box center [251, 161] width 12 height 12
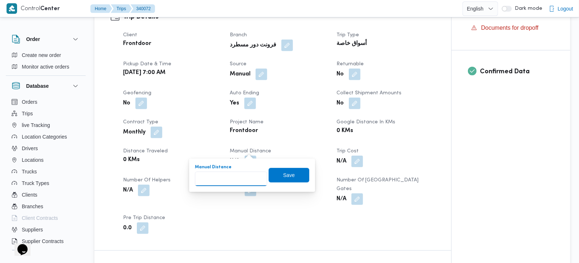
click at [229, 172] on input "Manual Distance" at bounding box center [231, 179] width 72 height 15
type input "50"
click at [291, 176] on span "Save" at bounding box center [289, 175] width 41 height 15
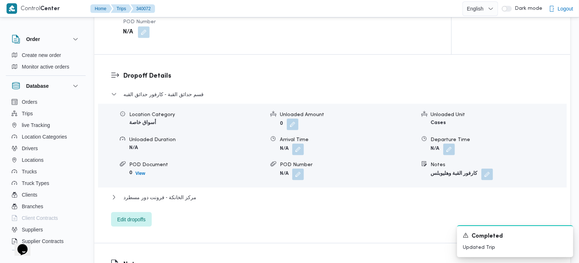
scroll to position [598, 0]
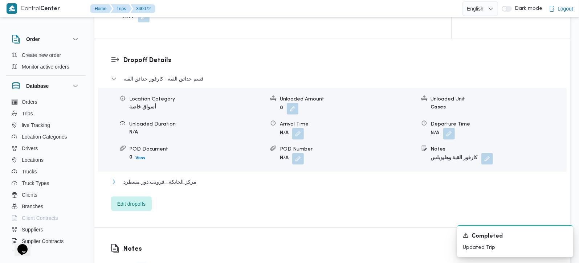
click at [170, 178] on span "مركز الخانكة - فرونت دور مسطرد" at bounding box center [159, 182] width 73 height 9
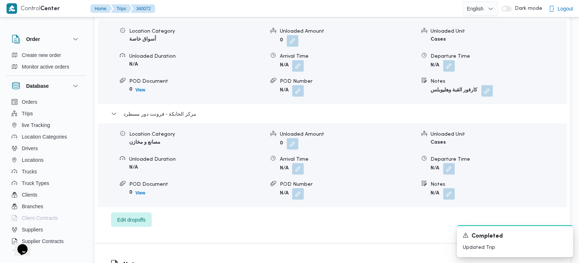
scroll to position [683, 0]
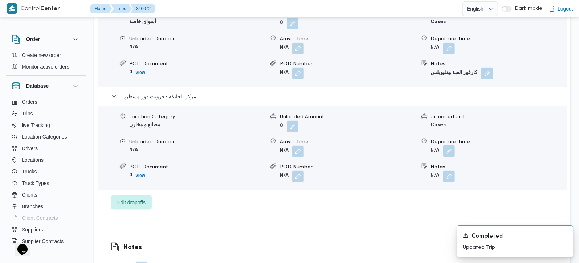
click at [449, 146] on button "button" at bounding box center [449, 152] width 12 height 12
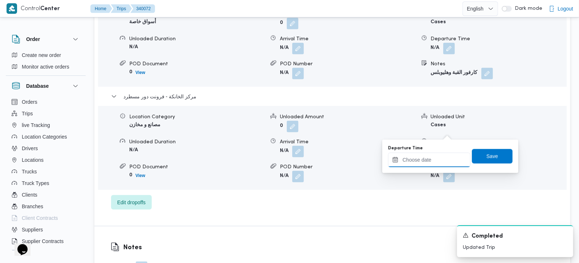
click at [439, 159] on input "Departure Time" at bounding box center [429, 160] width 82 height 15
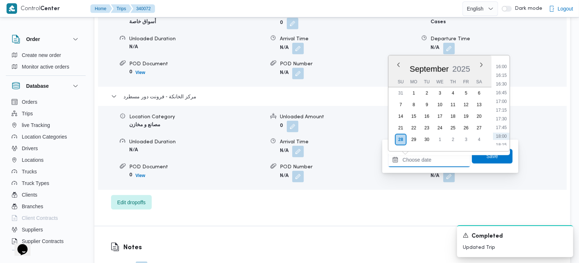
scroll to position [541, 0]
click at [504, 114] on li "17:00" at bounding box center [501, 116] width 17 height 7
type input "[DATE] 17:00"
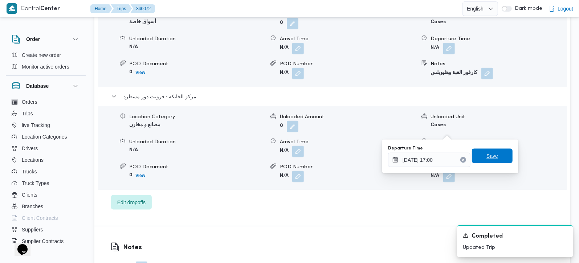
click at [493, 158] on span "Save" at bounding box center [492, 156] width 41 height 15
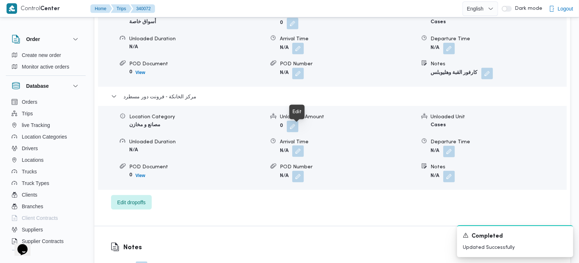
click at [296, 146] on button "button" at bounding box center [298, 152] width 12 height 12
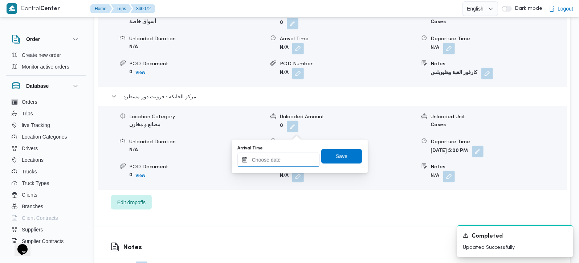
click at [292, 154] on input "Arrival Time" at bounding box center [278, 160] width 82 height 15
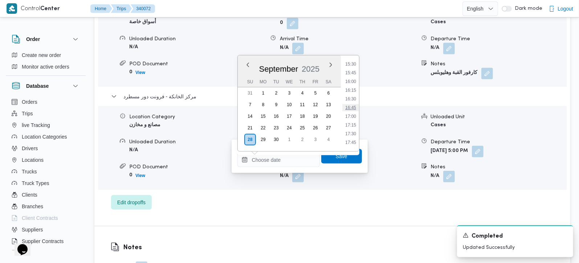
click at [355, 105] on li "16:45" at bounding box center [350, 107] width 17 height 7
type input "[DATE] 16:45"
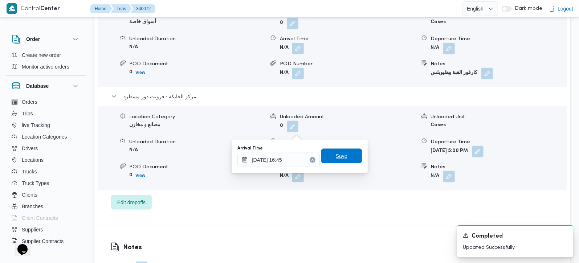
click at [346, 153] on span "Save" at bounding box center [341, 156] width 41 height 15
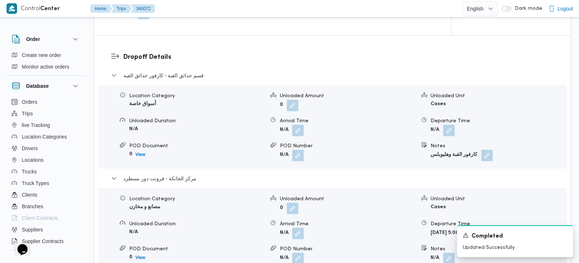
scroll to position [598, 0]
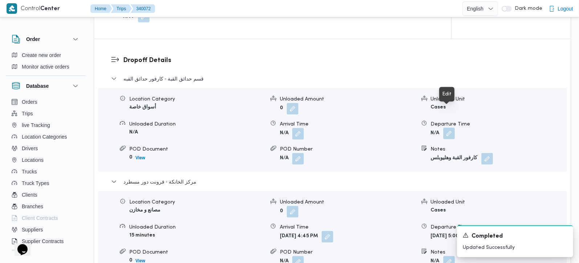
click at [448, 128] on button "button" at bounding box center [449, 134] width 12 height 12
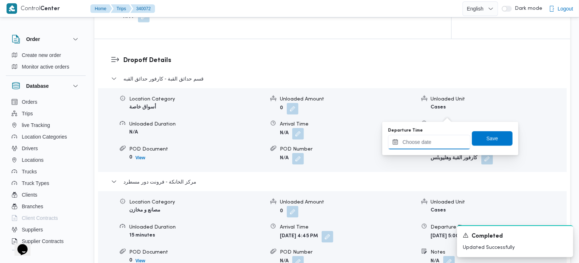
click at [434, 141] on input "Departure Time" at bounding box center [429, 142] width 82 height 15
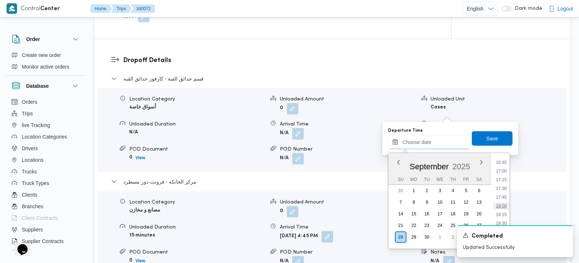
scroll to position [541, 0]
drag, startPoint x: 504, startPoint y: 187, endPoint x: 499, endPoint y: 180, distance: 8.9
click at [504, 187] on li "16:15" at bounding box center [501, 187] width 17 height 7
type input "[DATE] 16:15"
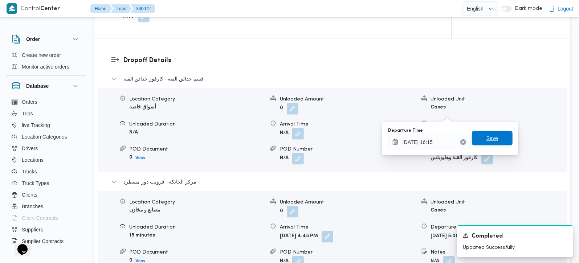
click at [487, 139] on span "Save" at bounding box center [493, 138] width 12 height 9
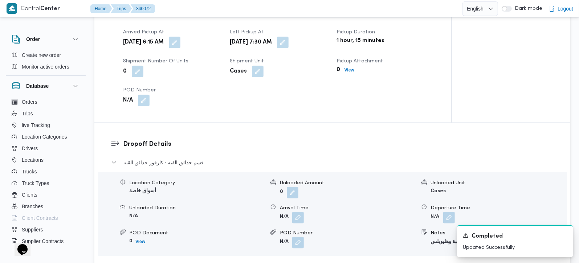
scroll to position [512, 0]
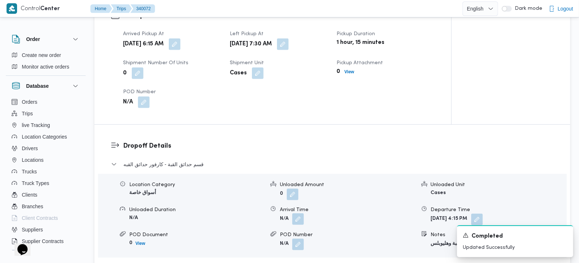
click at [299, 214] on button "button" at bounding box center [298, 220] width 12 height 12
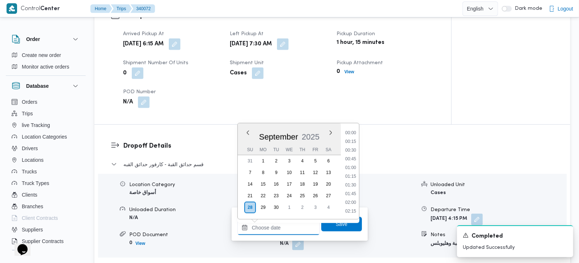
drag, startPoint x: 290, startPoint y: 224, endPoint x: 303, endPoint y: 220, distance: 14.0
click at [290, 224] on input "Arrival Time" at bounding box center [278, 228] width 82 height 15
click at [350, 170] on li "08:00" at bounding box center [350, 169] width 17 height 7
type input "28/09/2025 08:00"
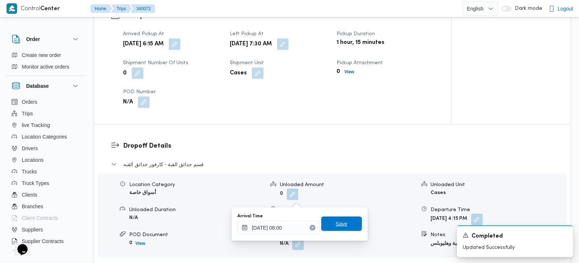
click at [346, 221] on span "Save" at bounding box center [341, 224] width 41 height 15
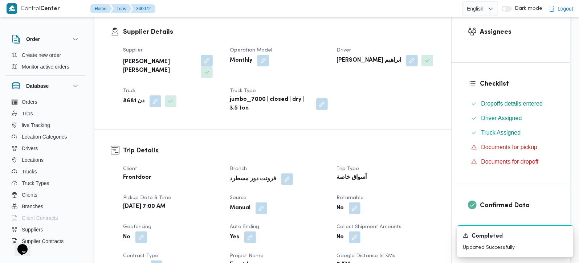
scroll to position [0, 0]
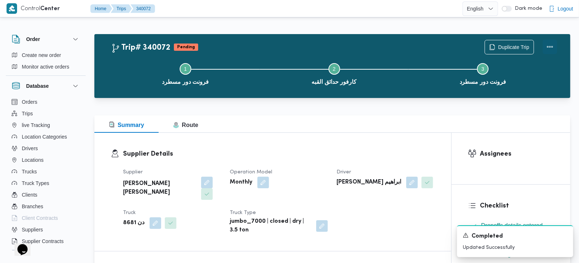
click at [553, 45] on button "Actions" at bounding box center [550, 47] width 15 height 15
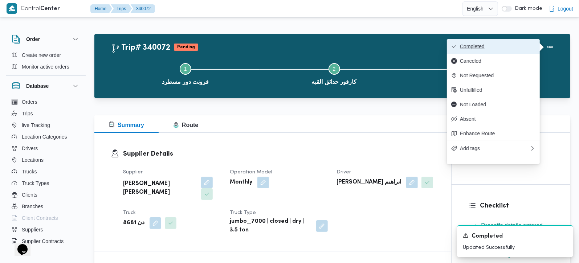
click at [502, 45] on span "Completed" at bounding box center [498, 47] width 76 height 6
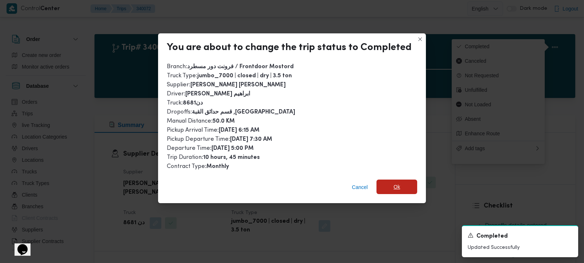
click at [387, 191] on span "Ok" at bounding box center [396, 187] width 41 height 15
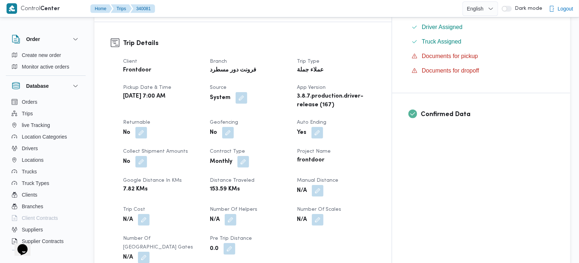
scroll to position [256, 0]
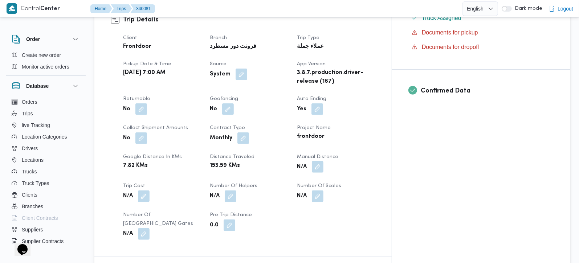
click at [324, 161] on button "button" at bounding box center [318, 167] width 12 height 12
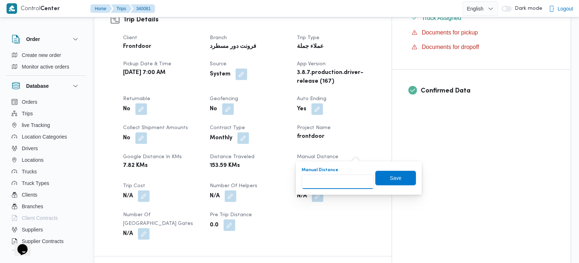
click at [342, 179] on input "Manual Distance" at bounding box center [338, 182] width 72 height 15
type input "135"
click at [390, 180] on span "Save" at bounding box center [396, 178] width 12 height 9
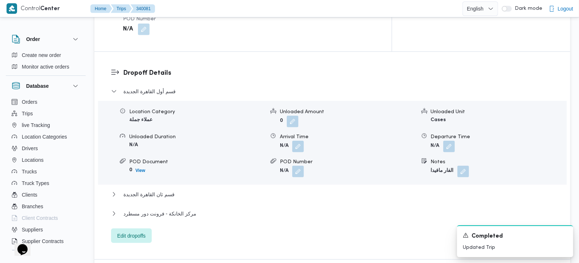
scroll to position [601, 0]
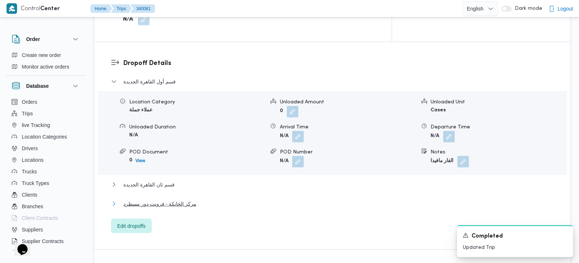
click at [160, 200] on span "مركز الخانكة - فرونت دور مسطرد" at bounding box center [159, 204] width 73 height 9
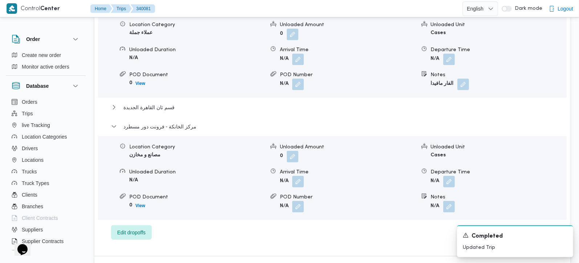
scroll to position [686, 0]
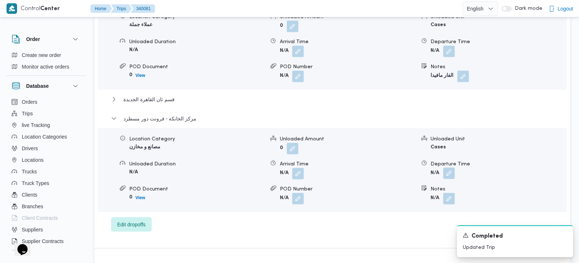
click at [452, 168] on button "button" at bounding box center [449, 174] width 12 height 12
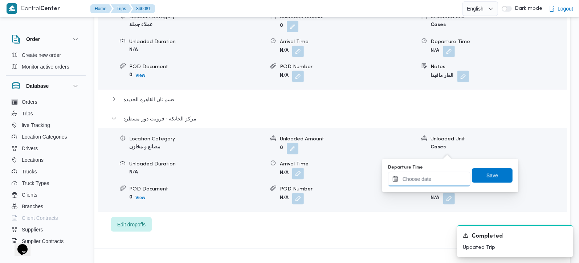
click at [446, 174] on div at bounding box center [429, 179] width 82 height 15
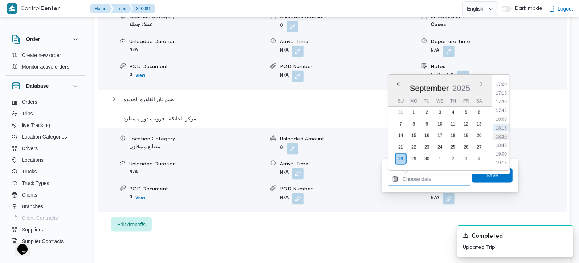
scroll to position [550, 0]
click at [503, 94] on li "16:00" at bounding box center [501, 92] width 17 height 7
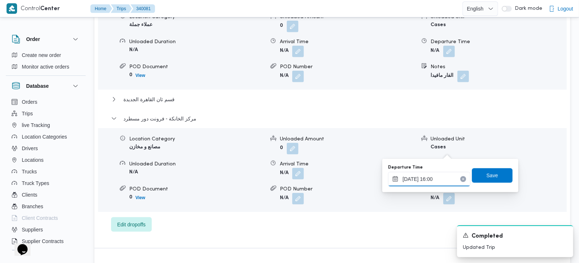
type input "[DATE] 16:00"
click at [498, 172] on span "Save" at bounding box center [492, 175] width 41 height 15
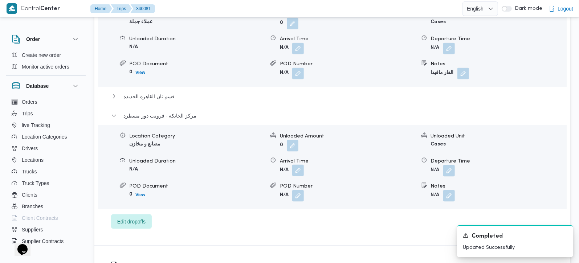
click at [293, 165] on button "button" at bounding box center [298, 171] width 12 height 12
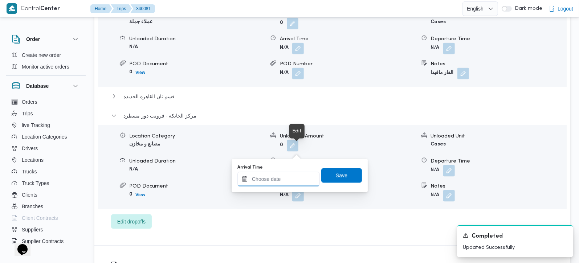
click at [290, 181] on input "Arrival Time" at bounding box center [278, 179] width 82 height 15
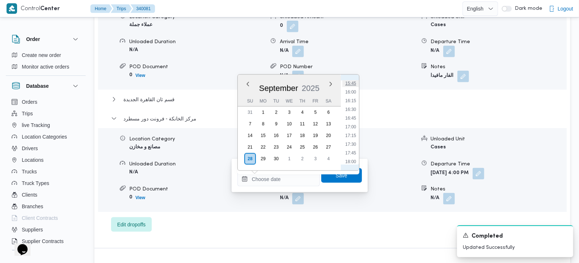
click at [352, 82] on li "15:45" at bounding box center [350, 83] width 17 height 7
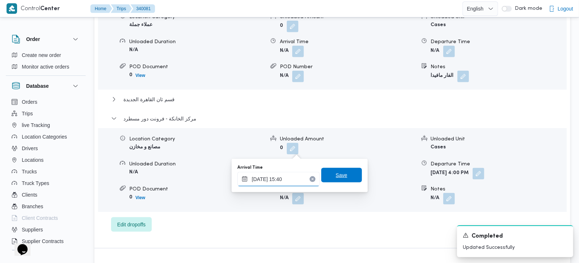
type input "28/09/2025 15:40"
click at [342, 173] on span "Save" at bounding box center [341, 175] width 41 height 15
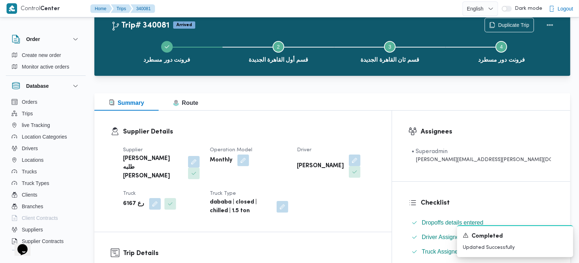
scroll to position [0, 0]
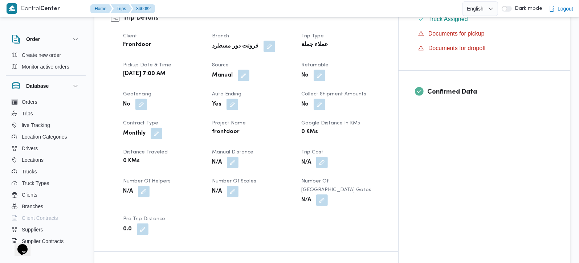
scroll to position [256, 0]
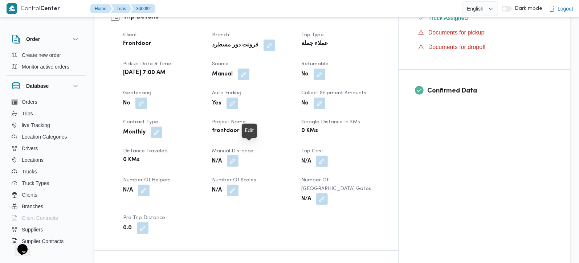
click at [239, 155] on button "button" at bounding box center [233, 161] width 12 height 12
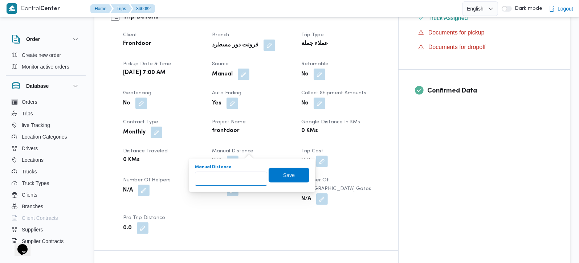
click at [235, 177] on input "Manual Distance" at bounding box center [231, 179] width 72 height 15
type input "115"
click at [294, 167] on div "Manual Distance 115 Save" at bounding box center [252, 175] width 116 height 23
click at [294, 170] on span "Save" at bounding box center [289, 175] width 41 height 15
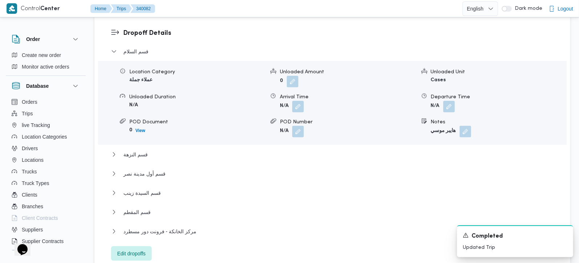
scroll to position [683, 0]
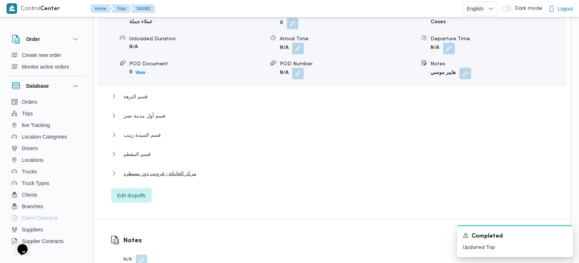
click at [170, 169] on span "مركز الخانكة - فرونت دور مسطرد" at bounding box center [159, 173] width 73 height 9
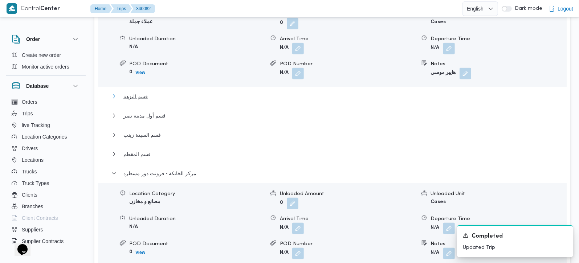
click at [130, 92] on span "قسم النزهة" at bounding box center [135, 96] width 24 height 9
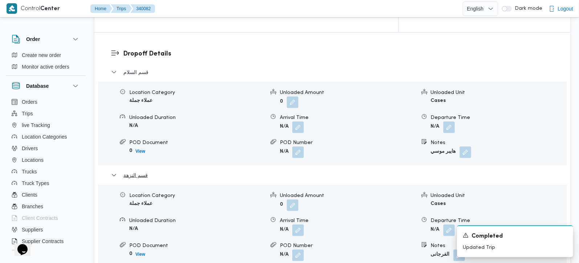
scroll to position [598, 0]
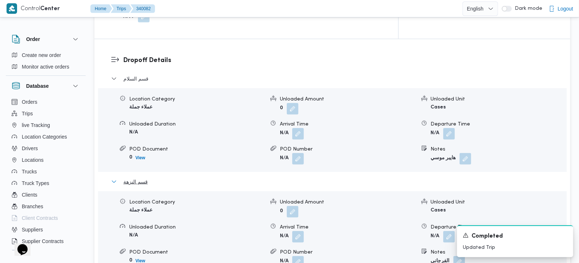
click at [144, 178] on span "قسم النزهة" at bounding box center [135, 182] width 24 height 9
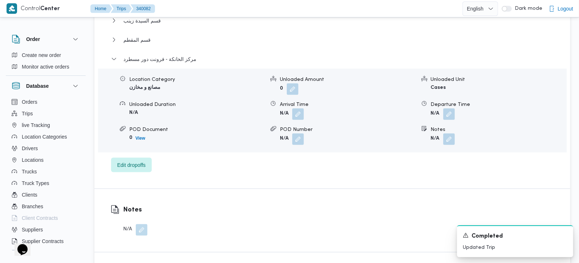
scroll to position [812, 0]
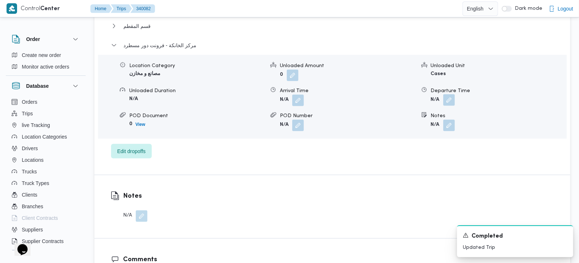
click at [449, 94] on button "button" at bounding box center [449, 100] width 12 height 12
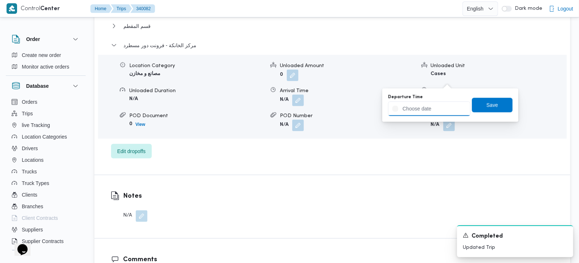
click at [439, 106] on input "Departure Time" at bounding box center [429, 109] width 82 height 15
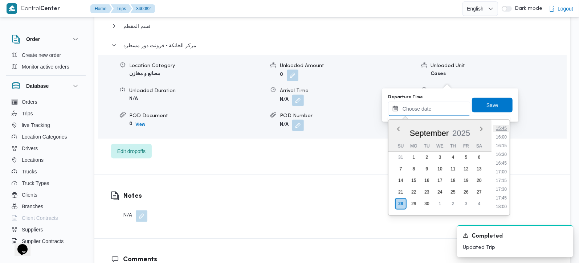
scroll to position [507, 0]
click at [505, 163] on li "15:30" at bounding box center [501, 162] width 17 height 7
type input "28/09/2025 15:30"
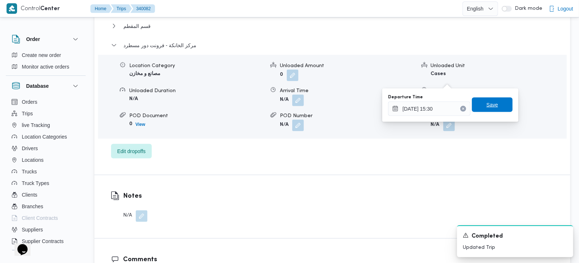
click at [489, 102] on span "Save" at bounding box center [493, 105] width 12 height 9
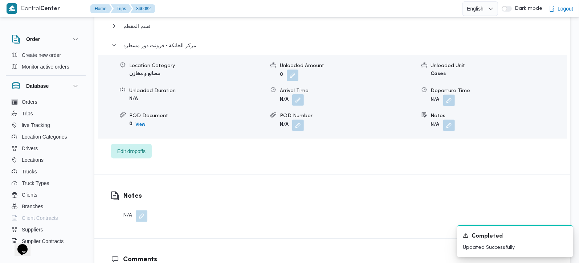
click at [298, 94] on button "button" at bounding box center [298, 100] width 12 height 12
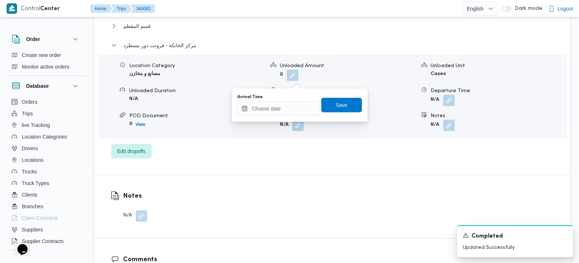
click at [287, 117] on div "You are in a dialog. To close this dialog, hit escape. Arrival Time Save" at bounding box center [300, 105] width 136 height 33
click at [283, 108] on input "Arrival Time" at bounding box center [278, 109] width 82 height 15
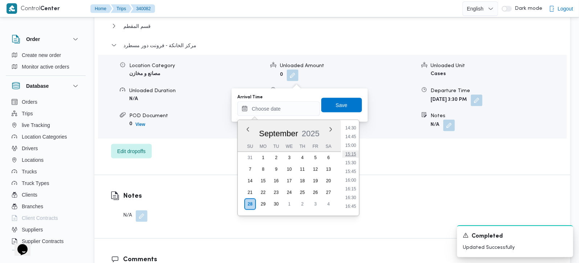
click at [354, 153] on li "15:15" at bounding box center [350, 154] width 17 height 7
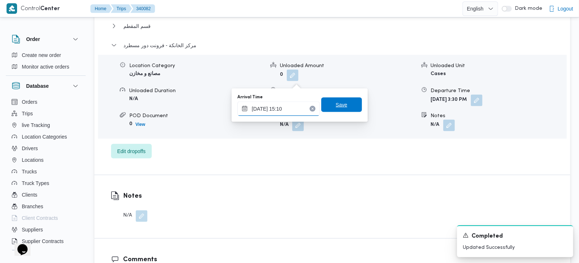
type input "28/09/2025 15:10"
click at [341, 104] on span "Save" at bounding box center [342, 105] width 12 height 9
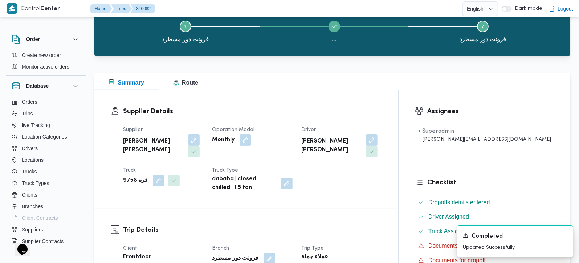
scroll to position [0, 0]
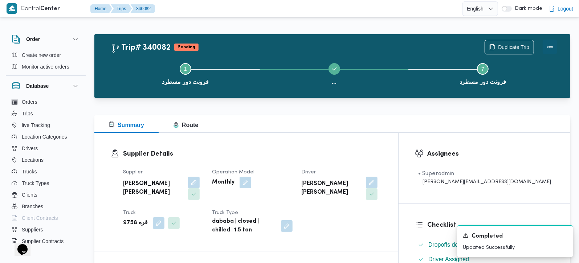
click at [550, 45] on button "Actions" at bounding box center [550, 47] width 15 height 15
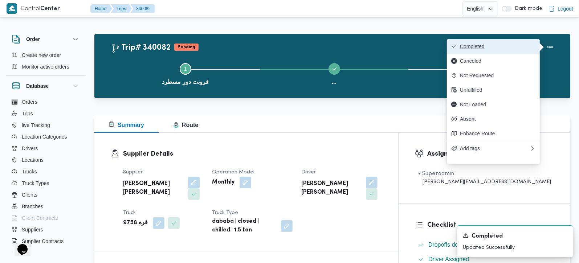
click at [509, 45] on span "Completed" at bounding box center [498, 47] width 76 height 6
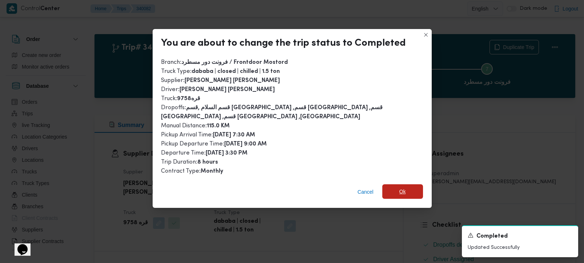
click at [405, 184] on span "Ok" at bounding box center [402, 191] width 41 height 15
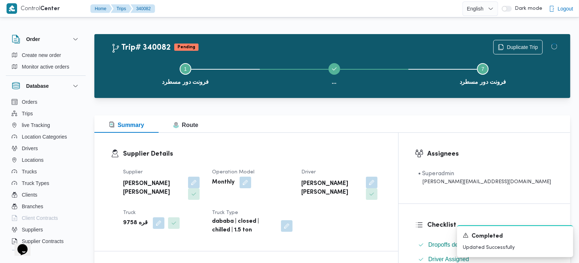
click at [344, 126] on div "Summary Route" at bounding box center [332, 123] width 476 height 17
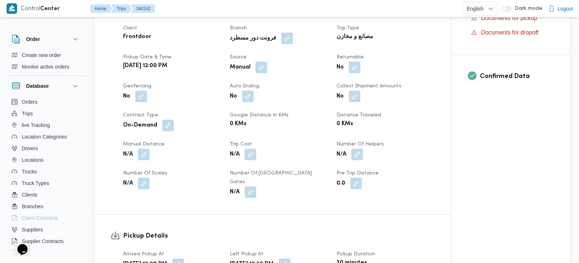
scroll to position [256, 0]
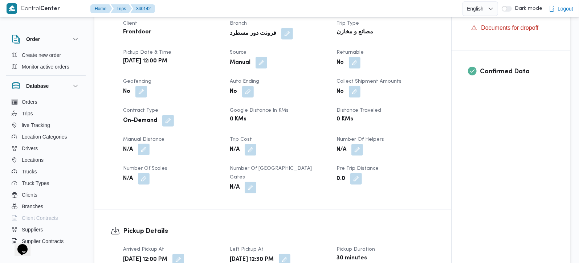
click at [142, 151] on button "button" at bounding box center [144, 150] width 12 height 12
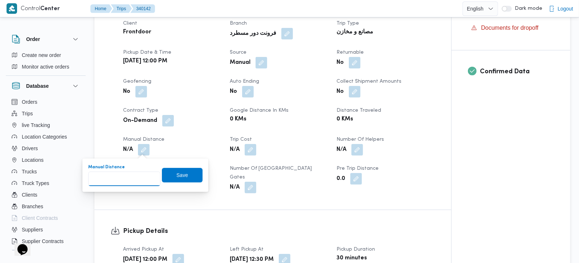
click at [134, 172] on input "Manual Distance" at bounding box center [124, 179] width 72 height 15
type input "80"
click at [188, 173] on span "Save" at bounding box center [182, 175] width 41 height 15
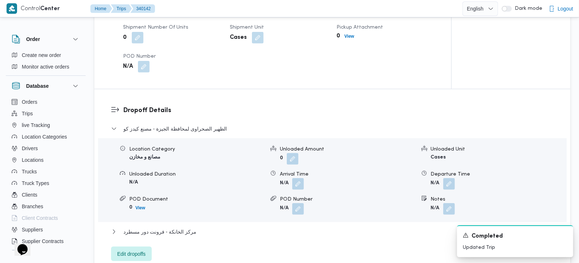
scroll to position [512, 0]
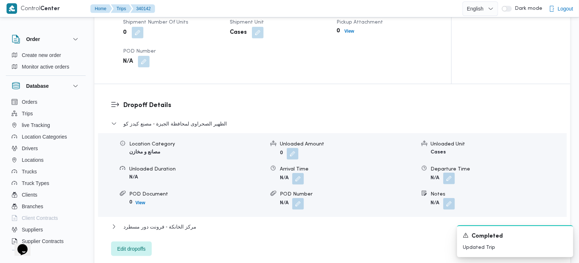
click at [444, 173] on button "button" at bounding box center [449, 179] width 12 height 12
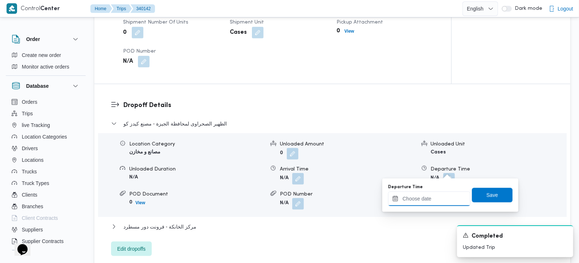
click at [432, 200] on input "Departure Time" at bounding box center [429, 199] width 82 height 15
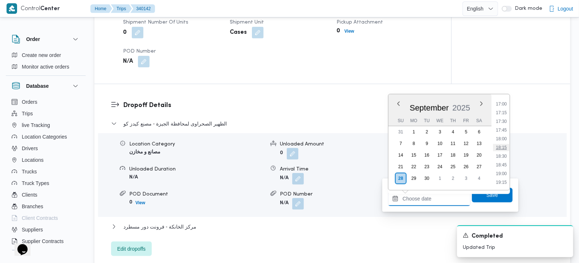
scroll to position [550, 0]
click at [504, 112] on li "16:00" at bounding box center [501, 111] width 17 height 7
type input "28/09/2025 16:00"
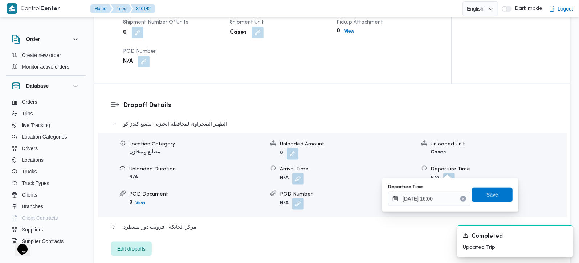
click at [491, 196] on span "Save" at bounding box center [493, 195] width 12 height 9
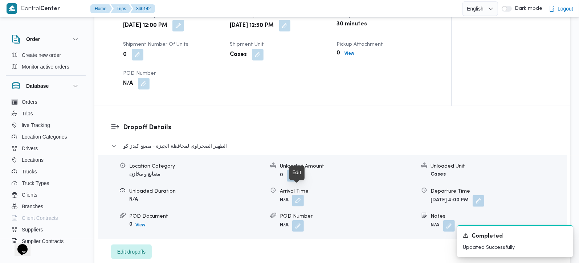
scroll to position [470, 0]
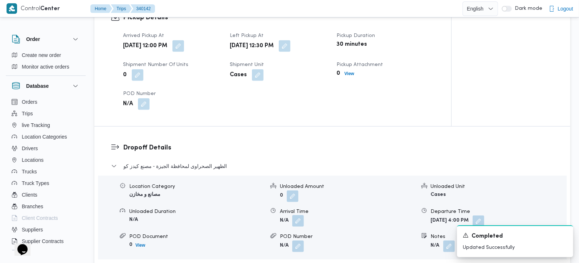
click at [301, 215] on button "button" at bounding box center [298, 221] width 12 height 12
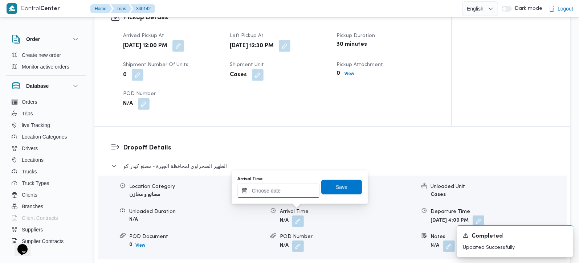
click at [278, 196] on input "Arrival Time" at bounding box center [278, 191] width 82 height 15
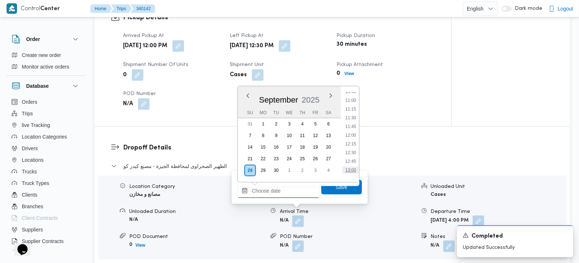
scroll to position [422, 0]
click at [352, 154] on li "13:45" at bounding box center [350, 153] width 17 height 7
type input "28/09/2025 13:45"
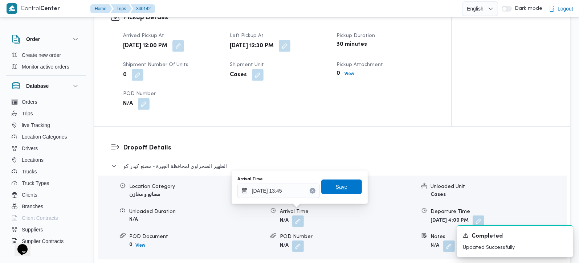
click at [344, 186] on span "Save" at bounding box center [341, 187] width 41 height 15
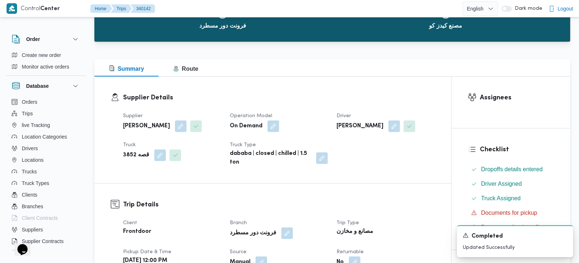
scroll to position [0, 0]
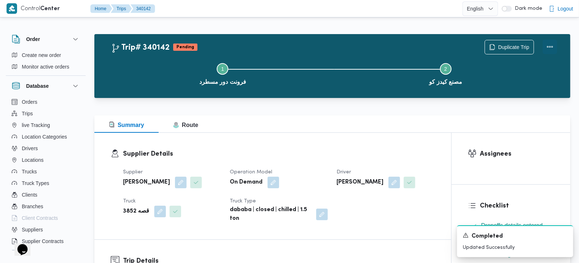
click at [550, 45] on button "Actions" at bounding box center [550, 47] width 15 height 15
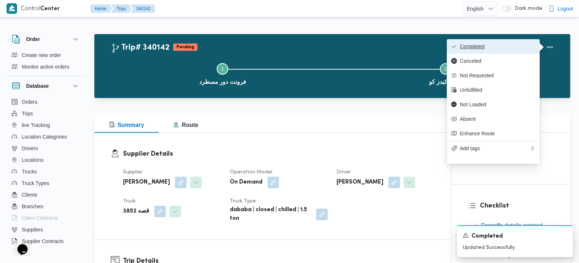
click at [526, 44] on span "Completed" at bounding box center [498, 47] width 76 height 6
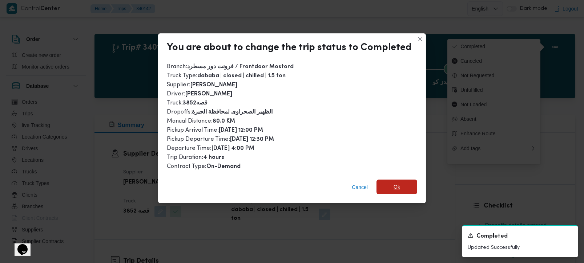
click at [393, 187] on span "Ok" at bounding box center [396, 187] width 7 height 9
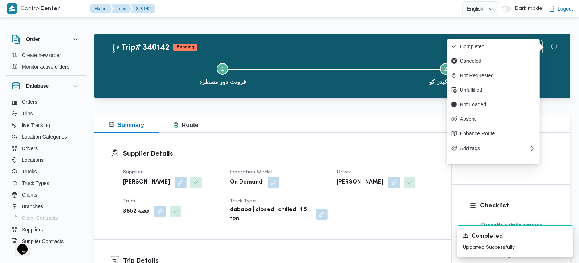
click at [299, 118] on div "Summary Route" at bounding box center [332, 123] width 476 height 17
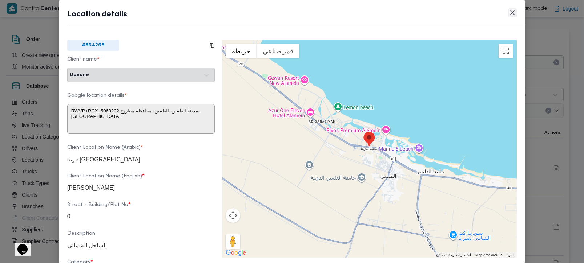
click at [514, 10] on button "Closes this modal window" at bounding box center [512, 12] width 9 height 9
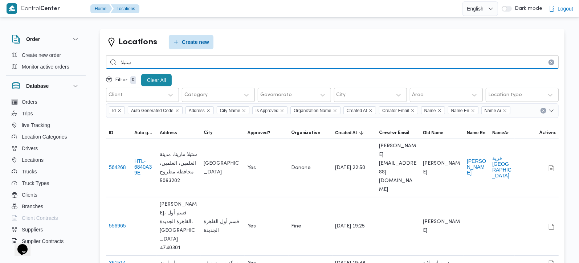
drag, startPoint x: 170, startPoint y: 64, endPoint x: 62, endPoint y: 73, distance: 108.3
click at [62, 73] on div "Order Create new order Monitor active orders Database Orders Trips live Trackin…" at bounding box center [289, 249] width 579 height 453
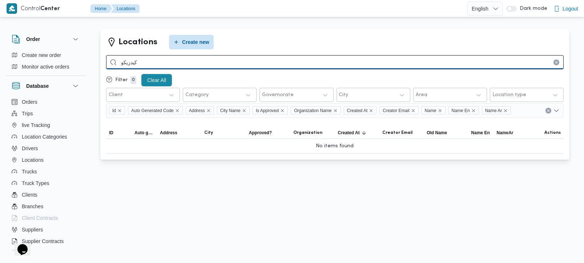
click at [129, 62] on input "كيدزيكو" at bounding box center [334, 62] width 457 height 14
drag, startPoint x: 163, startPoint y: 62, endPoint x: 64, endPoint y: 58, distance: 99.6
click at [64, 58] on div "Order Create new order Monitor active orders Database Orders Trips live Trackin…" at bounding box center [292, 96] width 584 height 147
type input "كيدز"
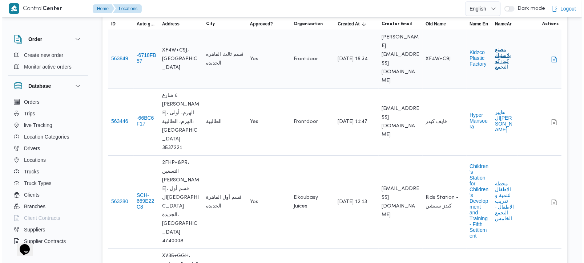
scroll to position [128, 0]
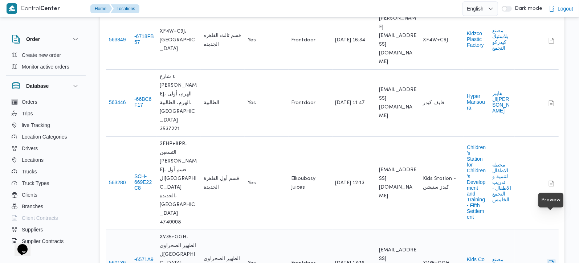
click at [551, 259] on button "button" at bounding box center [551, 263] width 9 height 9
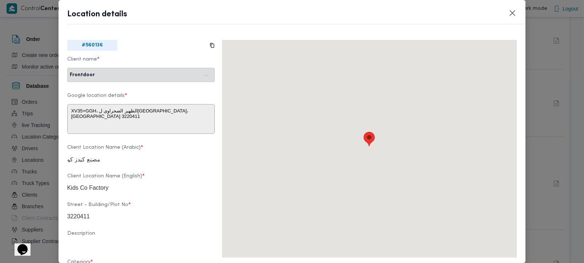
type textarea "XV35+GGH، قسم ثان 6 أكتوبر، محافظة الجيزة 3222011، مصر"
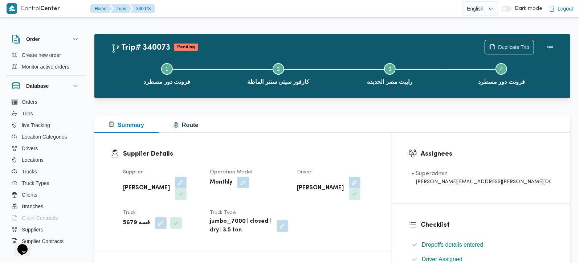
click at [134, 219] on b "قسه 5679" at bounding box center [136, 223] width 27 height 9
copy div "قسه 5679"
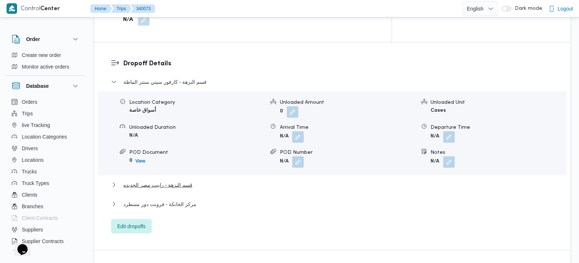
scroll to position [641, 0]
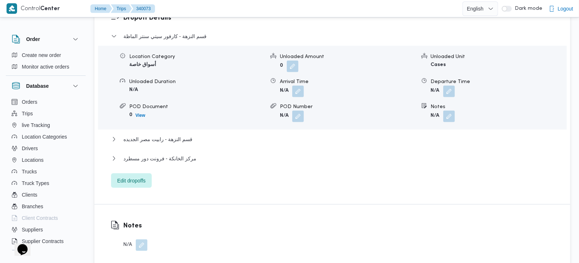
click at [138, 240] on button "button" at bounding box center [142, 246] width 12 height 12
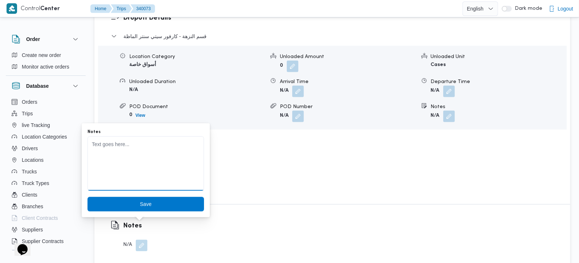
click at [121, 178] on textarea "Notes" at bounding box center [146, 164] width 117 height 54
paste textarea "لم يحمل"
type textarea "لم يحمل"
click at [140, 206] on span "Save" at bounding box center [146, 204] width 12 height 9
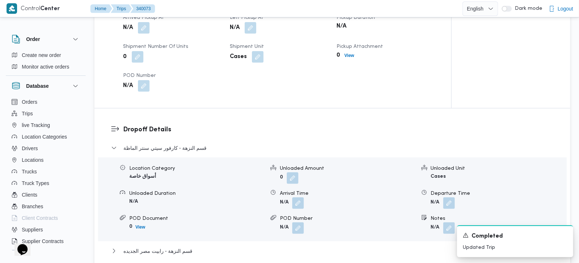
scroll to position [384, 0]
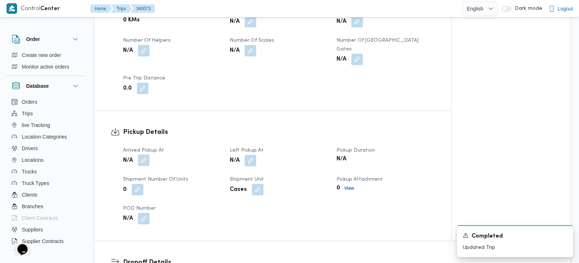
click at [147, 155] on button "button" at bounding box center [144, 161] width 12 height 12
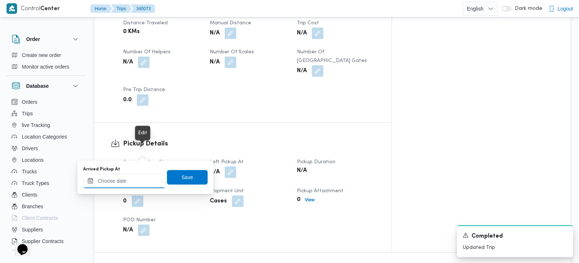
click at [137, 182] on input "Arrived Pickup At" at bounding box center [124, 181] width 82 height 15
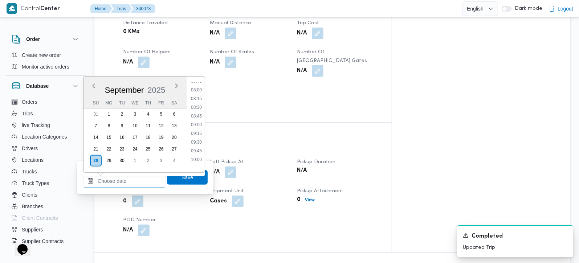
scroll to position [260, 0]
click at [199, 102] on li "08:00" at bounding box center [196, 105] width 17 height 7
type input "28/09/2025 08:00"
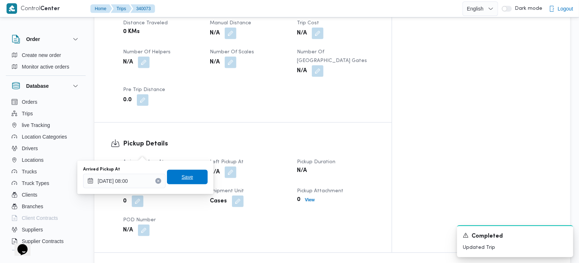
click at [187, 177] on span "Save" at bounding box center [187, 177] width 41 height 15
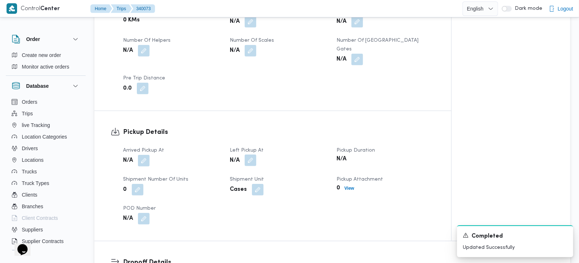
click at [247, 155] on button "button" at bounding box center [251, 161] width 12 height 12
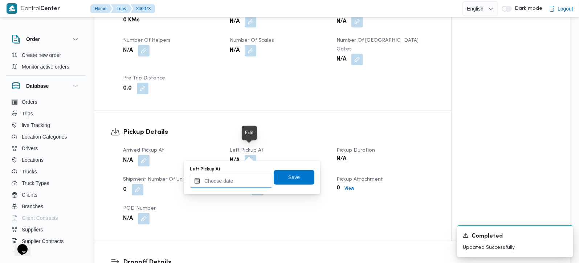
click at [238, 175] on input "Left Pickup At" at bounding box center [231, 181] width 82 height 15
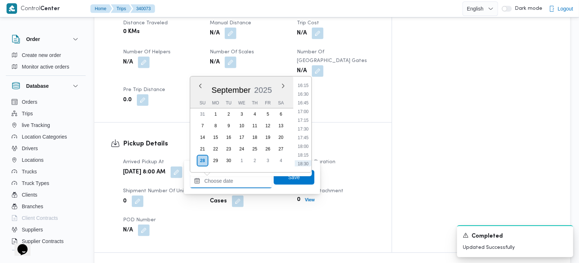
scroll to position [516, 0]
click at [305, 93] on li "15:00" at bounding box center [303, 92] width 17 height 7
type input "28/09/2025 15:00"
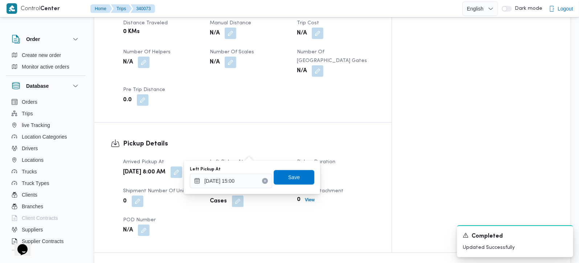
click at [291, 185] on div "Left Pickup At 28/09/2025 15:00 Save" at bounding box center [252, 177] width 126 height 23
click at [289, 176] on span "Save" at bounding box center [294, 177] width 12 height 9
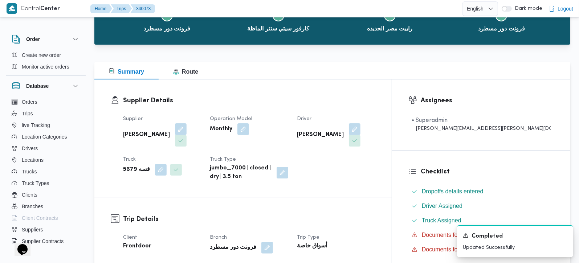
scroll to position [0, 0]
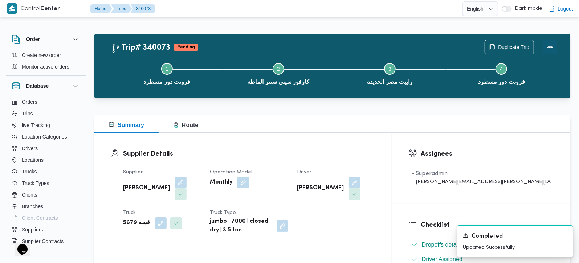
click at [546, 46] on button "Actions" at bounding box center [550, 47] width 15 height 15
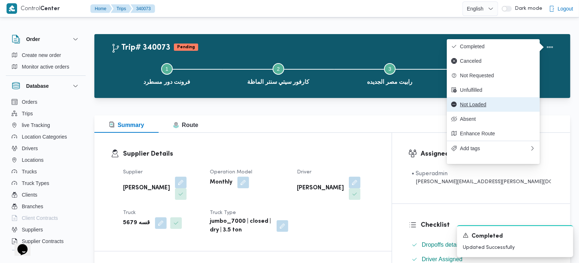
click at [483, 104] on button "Not Loaded" at bounding box center [493, 104] width 93 height 15
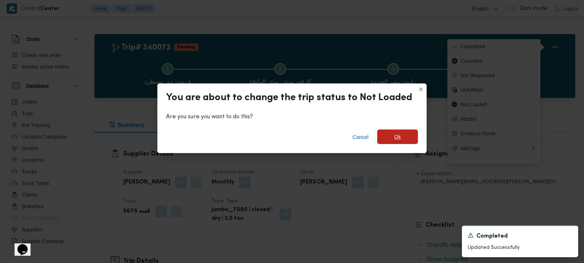
click at [408, 139] on span "Ok" at bounding box center [397, 137] width 41 height 15
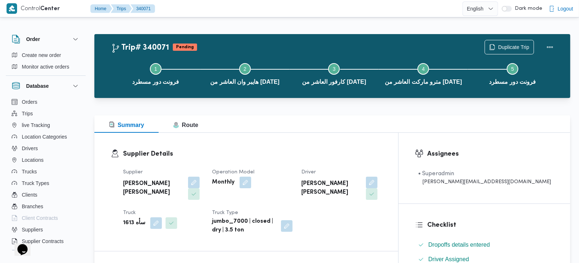
click at [129, 217] on div "سأه 1613" at bounding box center [163, 223] width 82 height 13
click at [129, 219] on b "سأه 1613" at bounding box center [134, 223] width 22 height 9
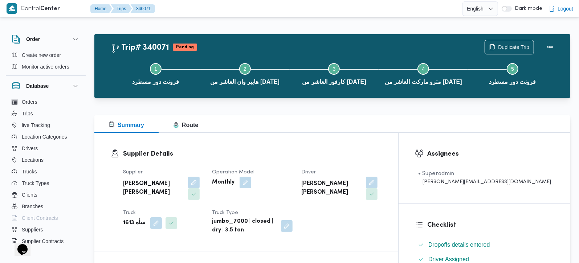
click at [239, 139] on div "Supplier Details Supplier محمد هاني محمد جوده محمود Operation Model Monthly Dri…" at bounding box center [246, 192] width 304 height 118
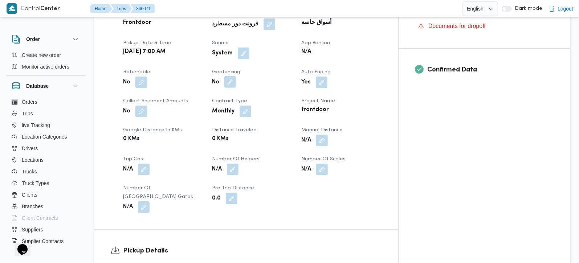
scroll to position [214, 0]
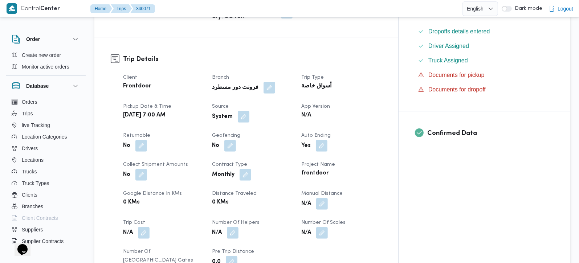
click at [262, 111] on div "System" at bounding box center [252, 116] width 82 height 13
click at [249, 111] on button "button" at bounding box center [244, 117] width 12 height 12
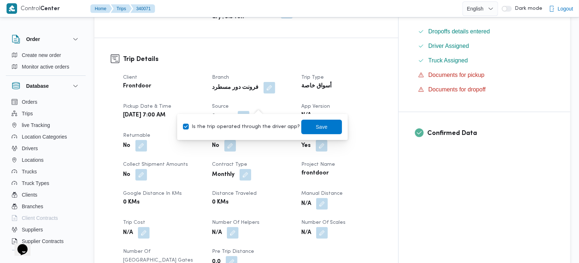
click at [259, 125] on label "Is the trip operated through the driver app?" at bounding box center [241, 127] width 117 height 9
checkbox input "false"
click at [322, 126] on span "Save" at bounding box center [321, 126] width 41 height 15
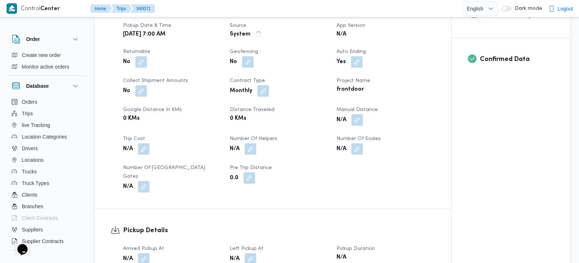
scroll to position [384, 0]
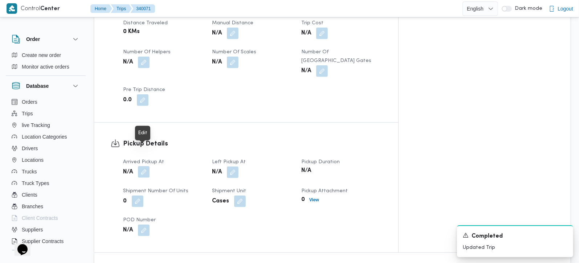
click at [145, 166] on button "button" at bounding box center [144, 172] width 12 height 12
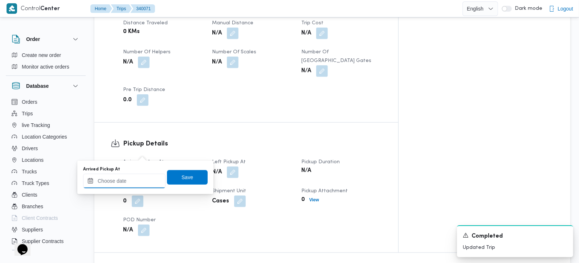
click at [138, 176] on div at bounding box center [124, 181] width 82 height 15
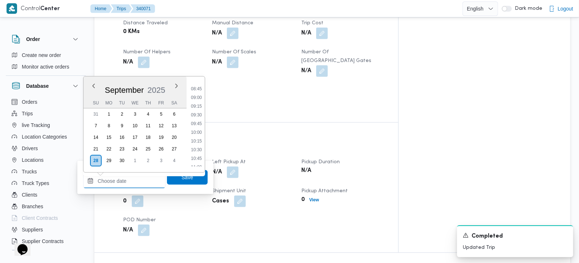
scroll to position [260, 0]
drag, startPoint x: 202, startPoint y: 105, endPoint x: 201, endPoint y: 125, distance: 19.3
click at [202, 105] on li "08:00" at bounding box center [196, 105] width 17 height 7
type input "28/09/2025 08:00"
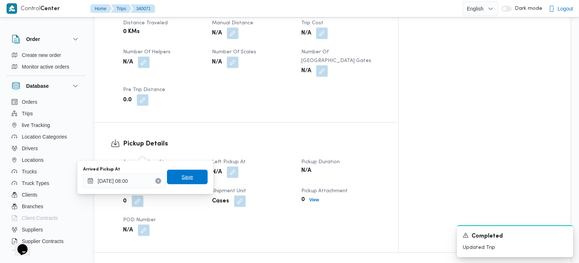
click at [190, 178] on span "Save" at bounding box center [187, 177] width 41 height 15
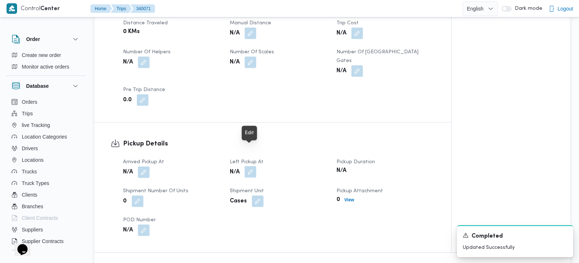
click at [251, 166] on button "button" at bounding box center [251, 172] width 12 height 12
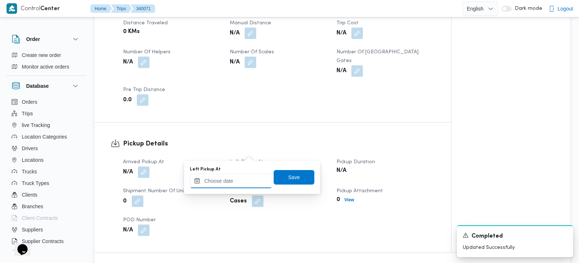
click at [243, 177] on input "Left Pickup At" at bounding box center [231, 181] width 82 height 15
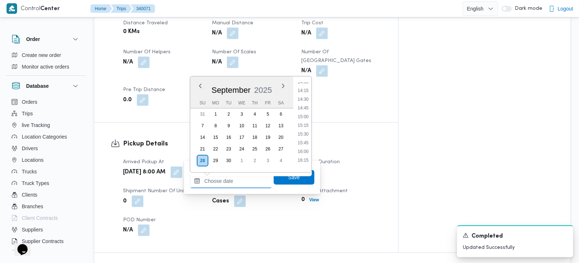
scroll to position [473, 0]
click at [304, 136] on li "15:00" at bounding box center [303, 135] width 17 height 7
type input "28/09/2025 15:00"
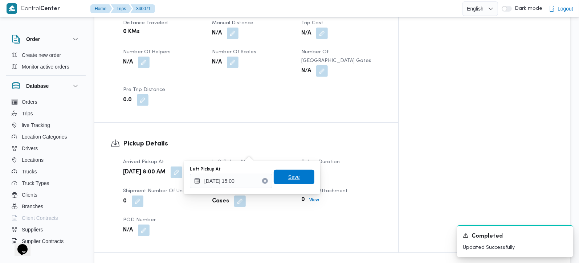
click at [289, 176] on span "Save" at bounding box center [294, 177] width 12 height 9
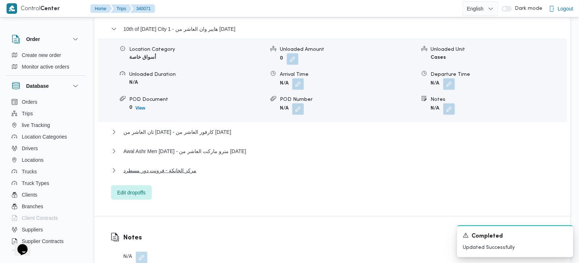
scroll to position [726, 0]
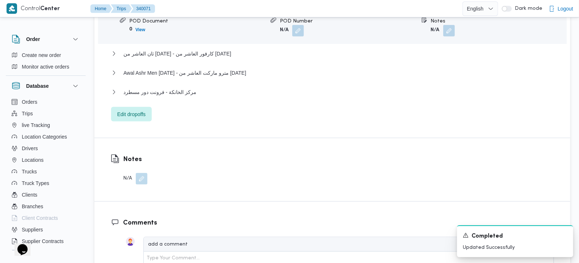
click at [143, 173] on button "button" at bounding box center [142, 179] width 12 height 12
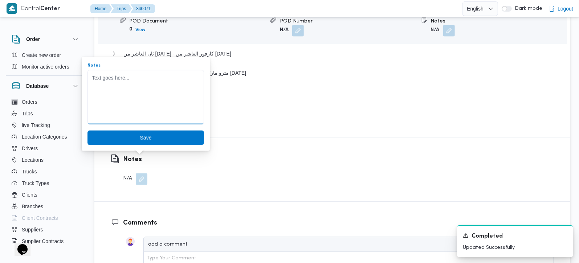
click at [134, 111] on textarea "Notes" at bounding box center [146, 97] width 117 height 54
type textarea "لم يحمل"
click at [141, 134] on span "Save" at bounding box center [146, 137] width 12 height 9
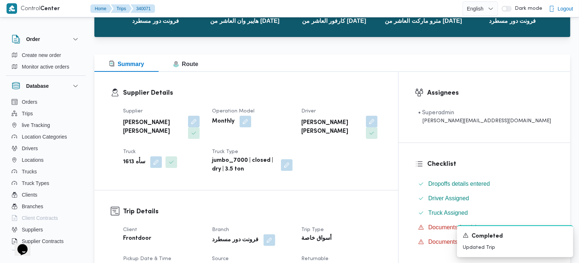
scroll to position [0, 0]
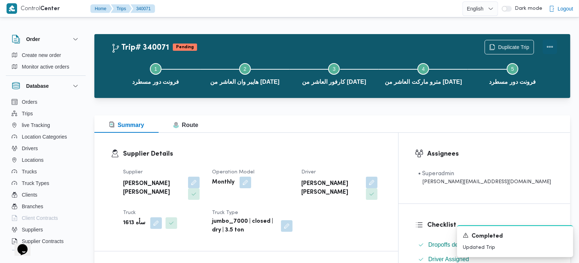
click at [550, 47] on button "Actions" at bounding box center [550, 47] width 15 height 15
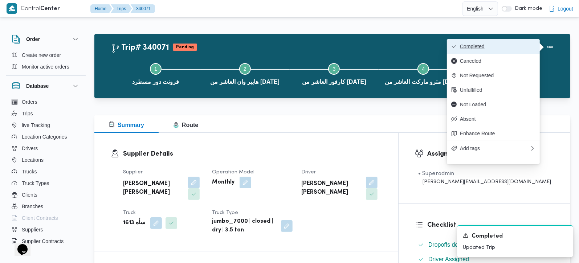
click at [500, 45] on span "Completed" at bounding box center [498, 47] width 76 height 6
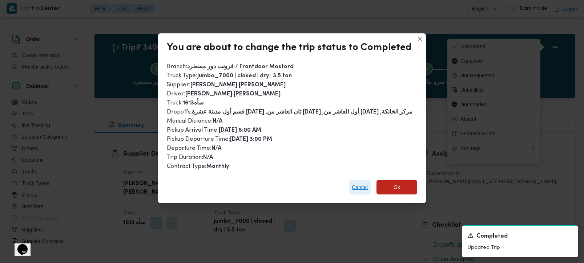
click at [362, 184] on span "Cancel" at bounding box center [359, 187] width 16 height 9
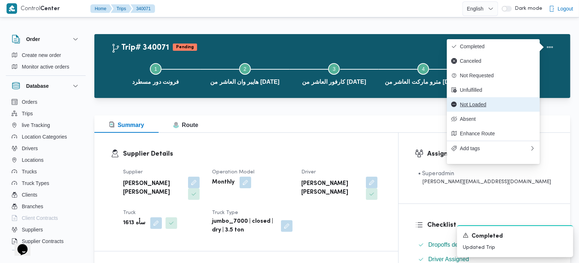
click at [481, 107] on span "Not Loaded" at bounding box center [498, 105] width 76 height 6
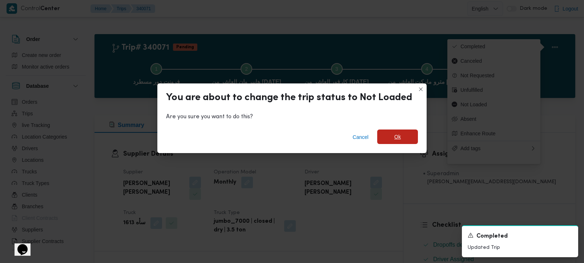
click at [403, 141] on span "Ok" at bounding box center [397, 137] width 41 height 15
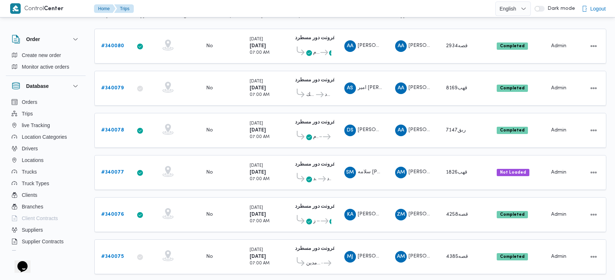
scroll to position [143, 0]
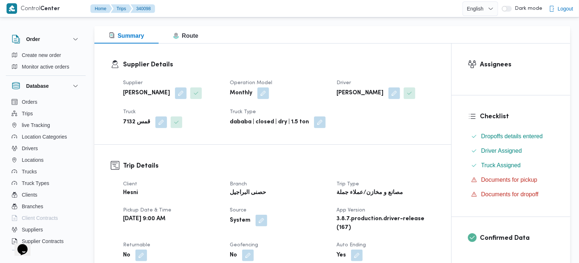
scroll to position [256, 0]
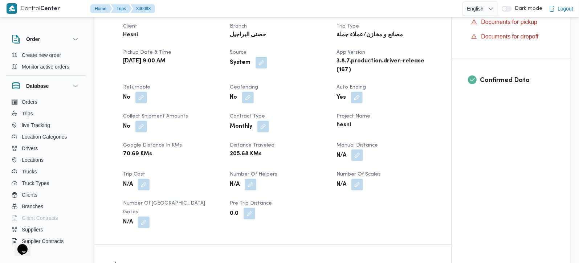
click at [355, 158] on button "button" at bounding box center [357, 156] width 12 height 12
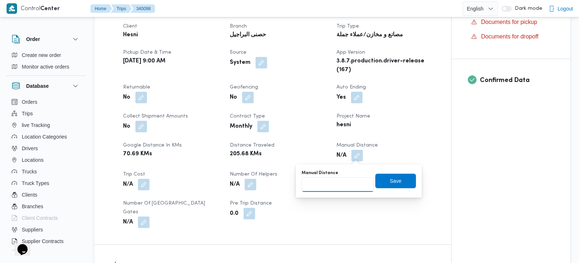
click at [342, 183] on input "Manual Distance" at bounding box center [338, 185] width 72 height 15
type input "339"
click at [375, 181] on span "Save" at bounding box center [395, 181] width 41 height 15
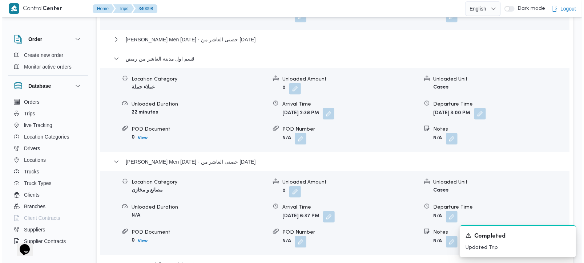
scroll to position [854, 0]
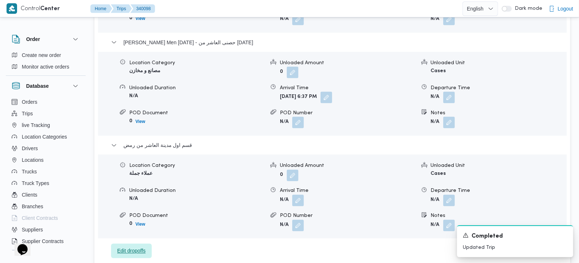
click at [137, 247] on span "Edit dropoffs" at bounding box center [131, 251] width 28 height 9
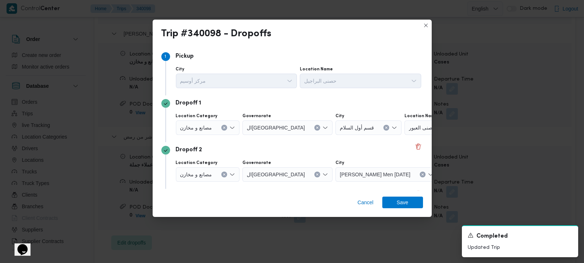
click at [223, 125] on button "Clear input" at bounding box center [224, 128] width 6 height 6
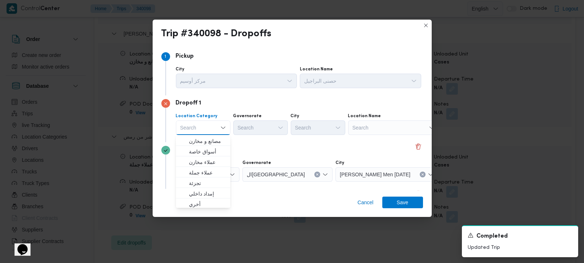
click at [389, 124] on div "Search" at bounding box center [393, 128] width 91 height 15
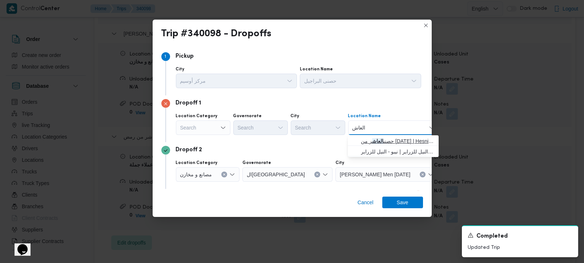
type input "العاش"
click at [383, 139] on mark "العاش" at bounding box center [377, 141] width 11 height 6
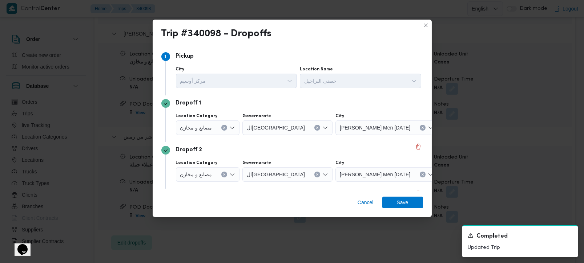
click at [332, 146] on div "Dropoff 2" at bounding box center [291, 150] width 261 height 9
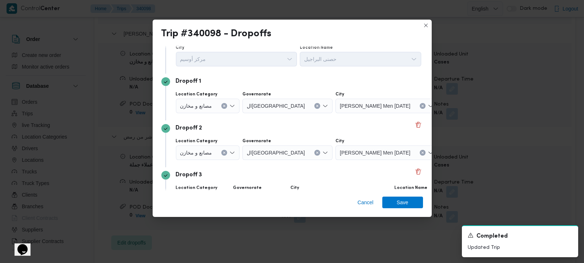
scroll to position [42, 0]
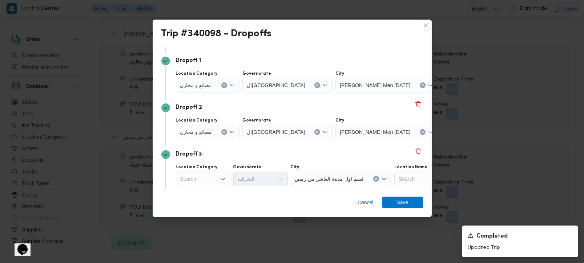
click at [225, 130] on button "Clear input" at bounding box center [224, 132] width 6 height 6
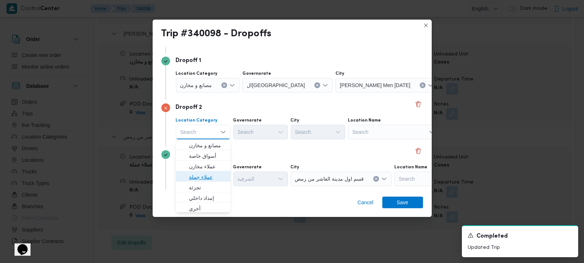
click at [206, 180] on span "عملاء جملة" at bounding box center [207, 177] width 37 height 9
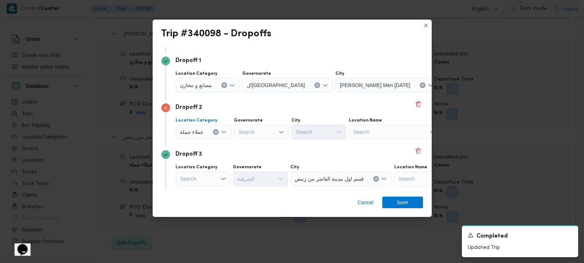
click at [250, 122] on label "Governorate" at bounding box center [248, 121] width 29 height 6
click at [308, 90] on input "Governorate" at bounding box center [308, 85] width 1 height 9
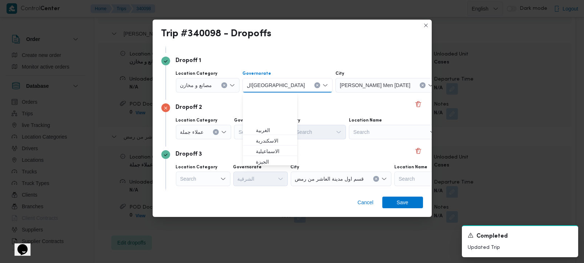
scroll to position [43, 0]
type input "ر"
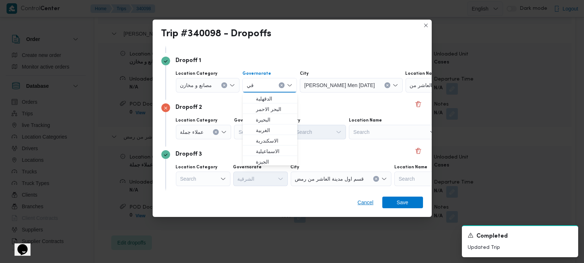
type input "قي"
click at [371, 206] on span "Cancel" at bounding box center [365, 202] width 16 height 9
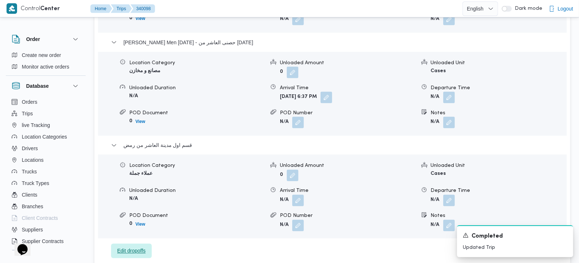
click at [127, 247] on span "Edit dropoffs" at bounding box center [131, 251] width 28 height 9
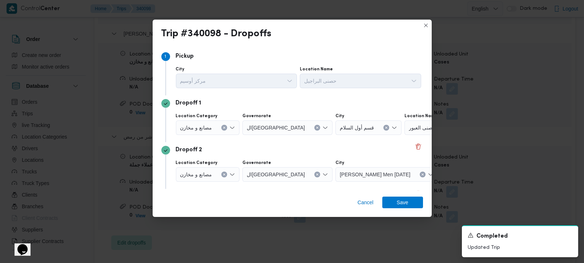
click at [221, 124] on div "مصانع و مخازن" at bounding box center [208, 128] width 64 height 15
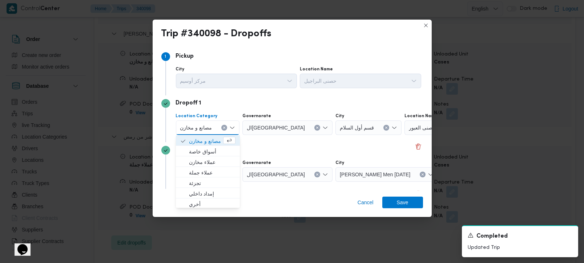
click at [224, 127] on icon "Clear input" at bounding box center [224, 128] width 2 height 2
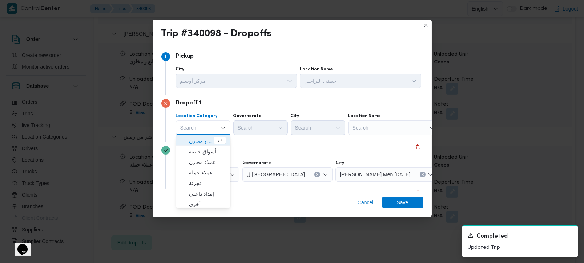
click at [384, 129] on div "Search" at bounding box center [393, 128] width 91 height 15
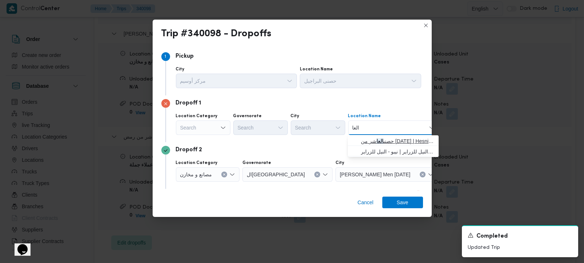
type input "العا"
click at [382, 138] on span "حصنى العا شر من رمضان | Hesni Textiles Factory | جزء من مدينة العاشر-مجاورات" at bounding box center [397, 141] width 73 height 9
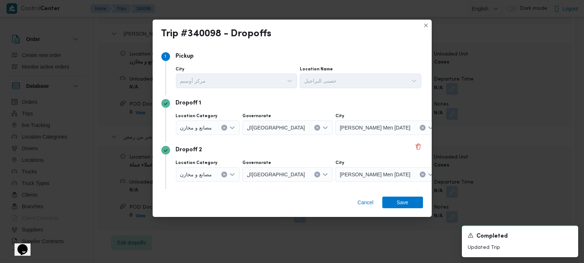
click at [318, 149] on div "Dropoff 2" at bounding box center [291, 150] width 261 height 9
click at [221, 178] on div "مصانع و مخازن" at bounding box center [208, 174] width 64 height 15
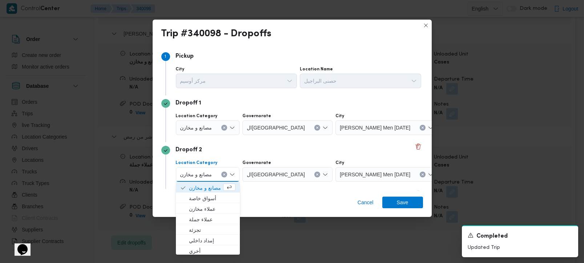
click at [224, 174] on icon "Clear input" at bounding box center [224, 175] width 2 height 2
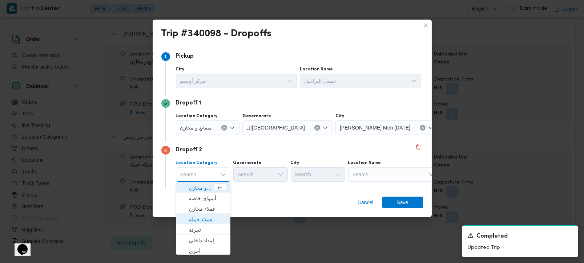
click at [202, 221] on span "عملاء جملة" at bounding box center [207, 219] width 37 height 9
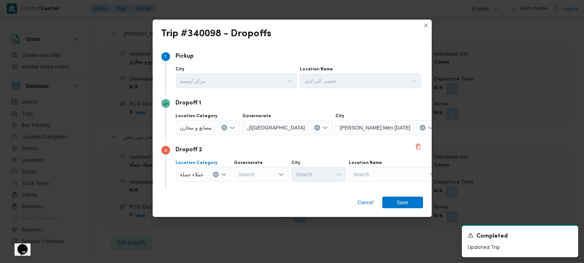
click at [252, 175] on div "Search" at bounding box center [261, 174] width 54 height 15
type input "قي"
click at [253, 187] on span "الشر قي ة" at bounding box center [264, 188] width 37 height 9
click at [300, 179] on div "Search" at bounding box center [318, 174] width 54 height 15
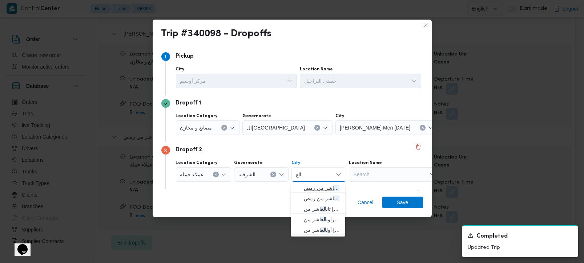
type input "الع"
click at [313, 184] on span "قسم اول مدينة الع اشر من رمض" at bounding box center [322, 188] width 37 height 9
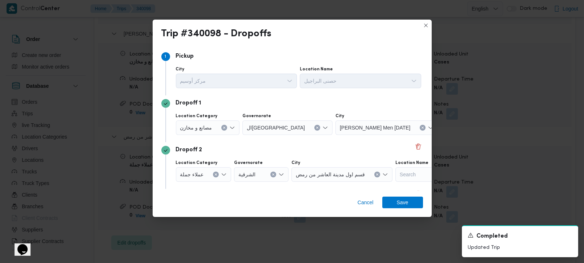
click at [313, 184] on div "Dropoff 2 Location Category عملاء جملة Governorate الشرقية City قسم اول مدينة ا…" at bounding box center [291, 165] width 261 height 47
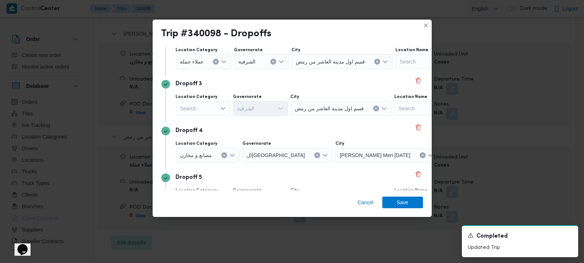
scroll to position [128, 0]
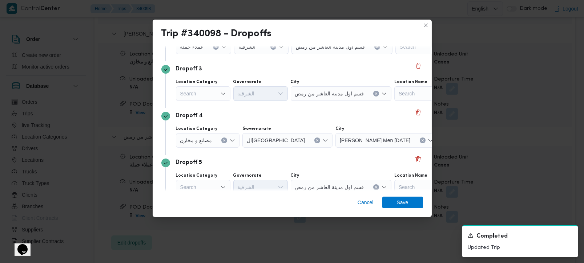
click at [224, 138] on button "Clear input" at bounding box center [224, 141] width 6 height 6
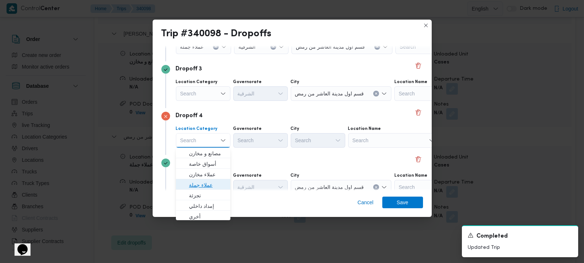
click at [198, 183] on span "عملاء جملة" at bounding box center [207, 185] width 37 height 9
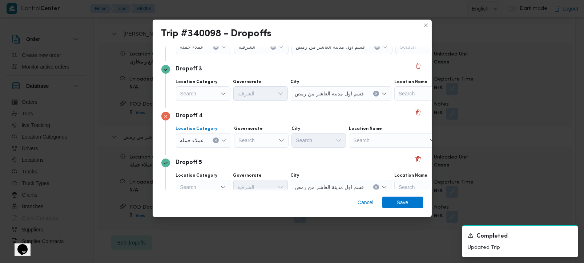
click at [251, 138] on div "Search" at bounding box center [261, 140] width 54 height 15
type input "رة"
click at [255, 163] on span "القاهرة" at bounding box center [264, 164] width 37 height 9
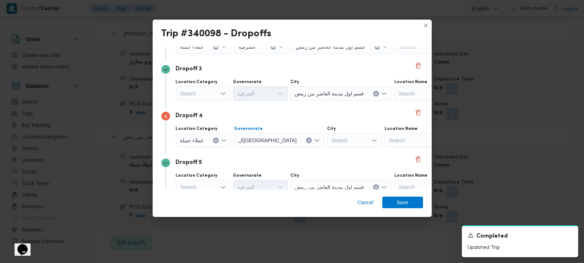
click at [327, 137] on div "Search" at bounding box center [354, 140] width 54 height 15
type input "بور"
click at [315, 156] on span "الع بور" at bounding box center [322, 153] width 37 height 9
click at [290, 162] on div "Dropoff 5" at bounding box center [291, 163] width 261 height 9
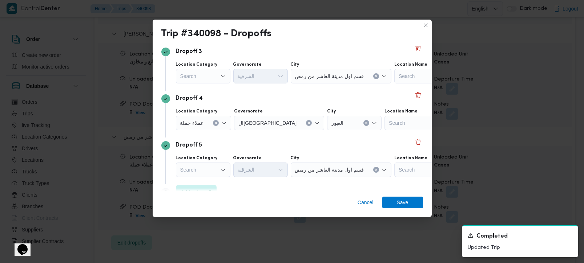
scroll to position [160, 0]
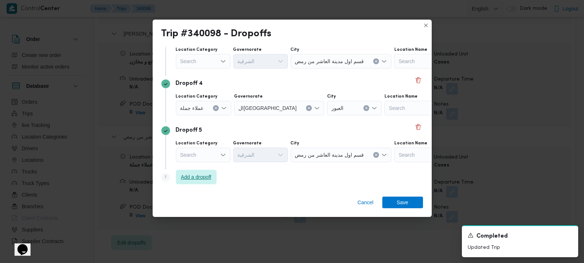
click at [205, 179] on span "Add a dropoff" at bounding box center [196, 177] width 31 height 9
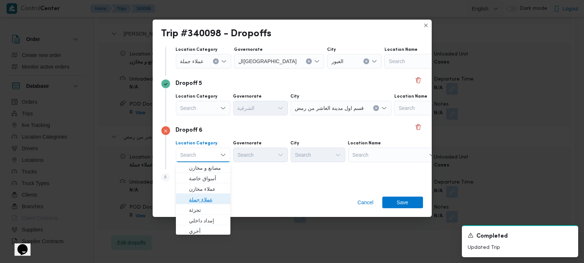
click at [198, 197] on span "عملاء جملة" at bounding box center [207, 199] width 37 height 9
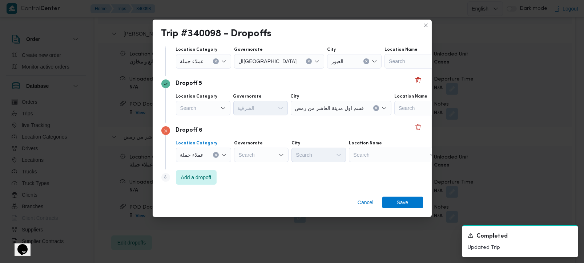
click at [256, 153] on div "Search" at bounding box center [261, 155] width 54 height 15
type input "رة"
click at [254, 181] on span "القاه رة" at bounding box center [264, 178] width 37 height 9
click at [327, 154] on div "Search" at bounding box center [354, 155] width 54 height 15
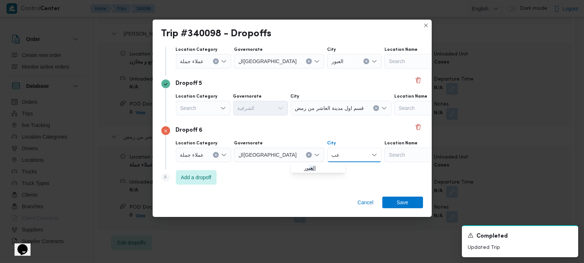
type input "عب"
click at [316, 165] on span "ال عب ور" at bounding box center [322, 168] width 37 height 9
click at [287, 186] on div "Step 8 is disabled 8 Add a dropoff" at bounding box center [291, 179] width 261 height 19
click at [205, 176] on span "Add a dropoff" at bounding box center [196, 177] width 31 height 9
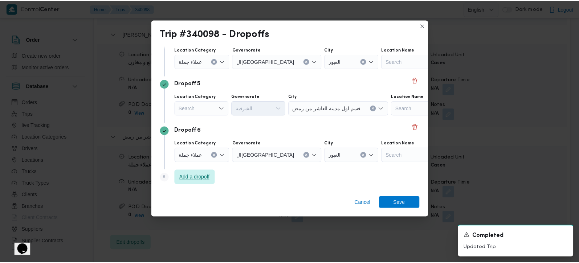
scroll to position [254, 0]
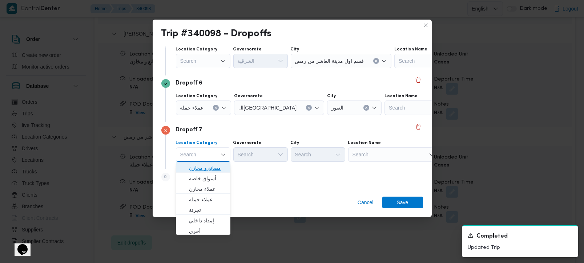
click at [205, 168] on span "مصانع و مخازن" at bounding box center [207, 168] width 37 height 9
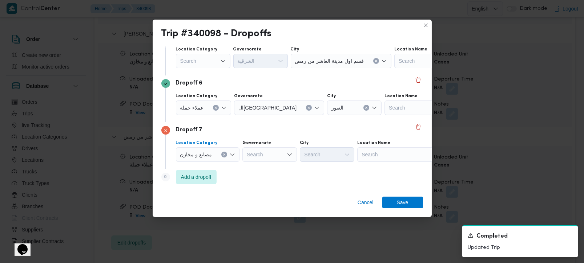
click at [383, 158] on div "Search" at bounding box center [402, 154] width 91 height 15
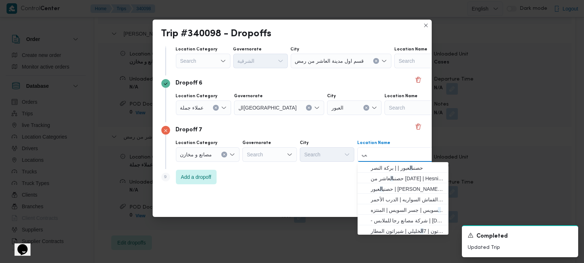
type input "البر"
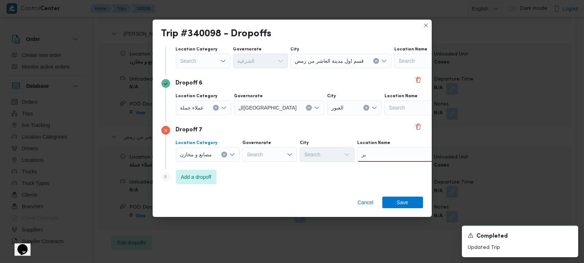
click at [222, 156] on button "Clear input" at bounding box center [224, 155] width 6 height 6
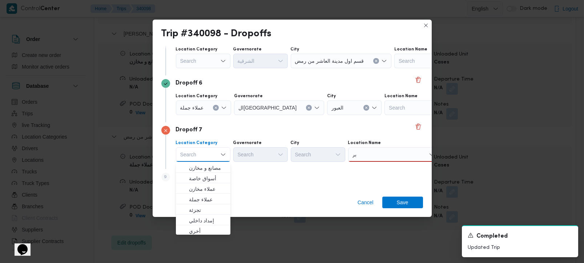
click at [367, 151] on div "بر بر" at bounding box center [393, 154] width 91 height 15
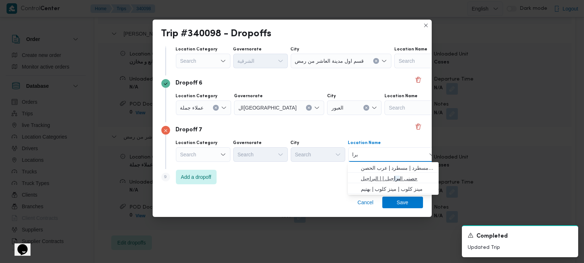
type input "برا"
click at [389, 178] on span "حصنى ال برا جيل | | البراجيل" at bounding box center [397, 178] width 73 height 9
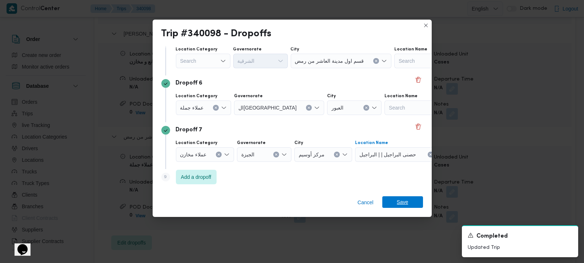
click at [396, 203] on span "Save" at bounding box center [402, 202] width 41 height 12
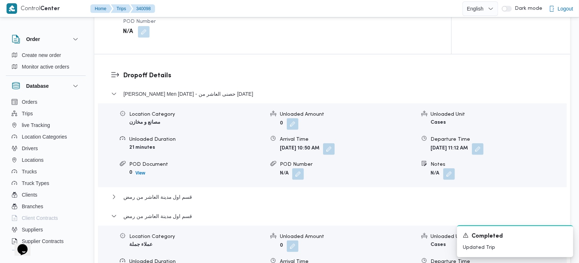
scroll to position [589, 0]
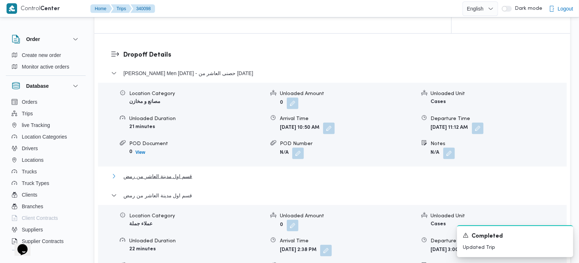
click at [177, 172] on span "قسم اول مدينة العاشر من رمض" at bounding box center [157, 176] width 69 height 9
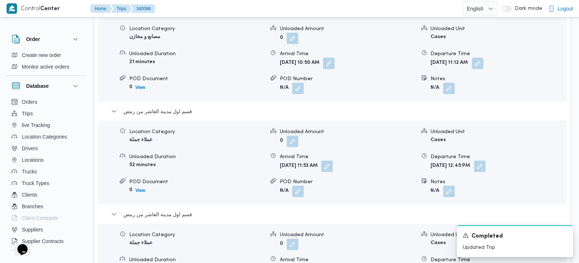
scroll to position [674, 0]
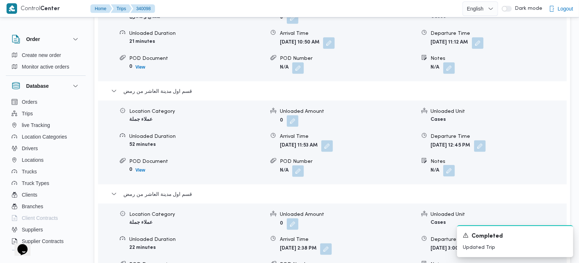
click at [444, 165] on button "button" at bounding box center [449, 171] width 12 height 12
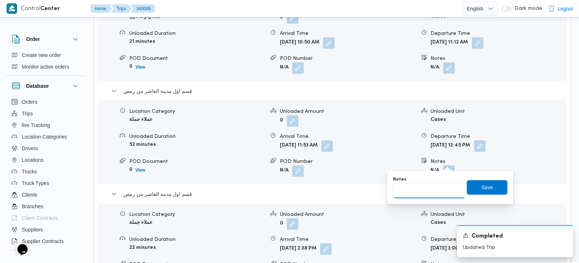
click at [426, 195] on input "Notes" at bounding box center [429, 191] width 72 height 15
type input "المنطقة التالتة"
click at [486, 188] on span "Save" at bounding box center [487, 187] width 12 height 9
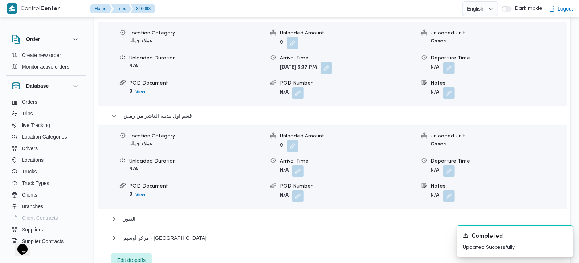
scroll to position [974, 0]
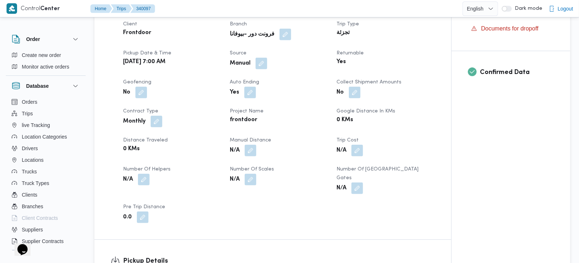
scroll to position [256, 0]
click at [251, 155] on button "button" at bounding box center [251, 150] width 12 height 12
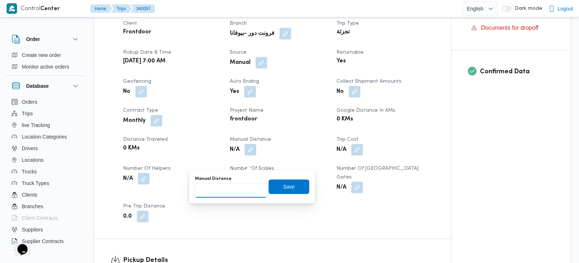
click at [228, 196] on input "Manual Distance" at bounding box center [231, 190] width 72 height 15
type input "105"
click at [283, 187] on span "Save" at bounding box center [289, 186] width 12 height 9
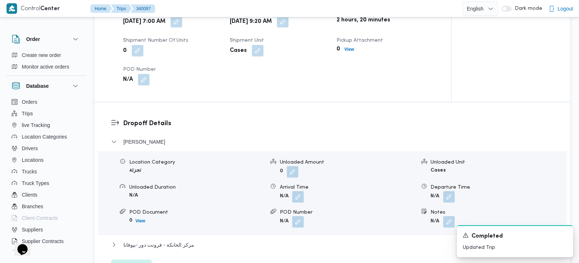
scroll to position [598, 0]
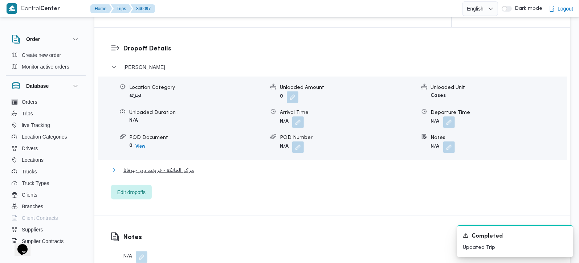
click at [159, 171] on span "مركز الخانكة - فرونت دور -بيوفانا" at bounding box center [158, 170] width 71 height 9
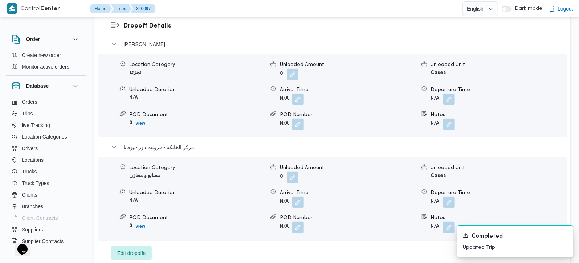
scroll to position [641, 0]
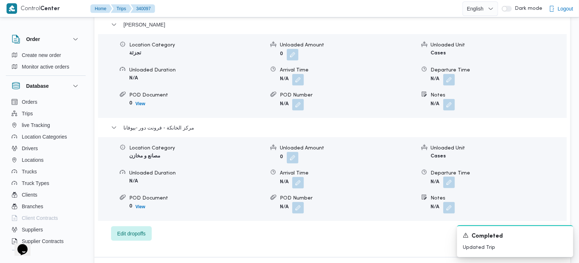
click at [447, 184] on button "button" at bounding box center [449, 183] width 12 height 12
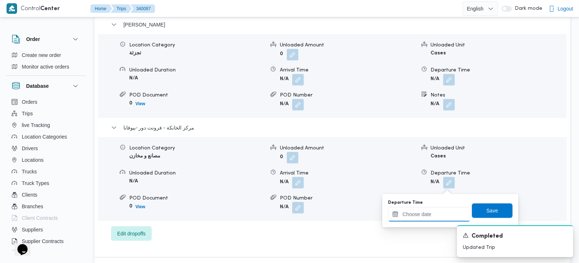
drag, startPoint x: 432, startPoint y: 215, endPoint x: 438, endPoint y: 207, distance: 10.1
click at [432, 215] on input "Departure Time" at bounding box center [429, 214] width 82 height 15
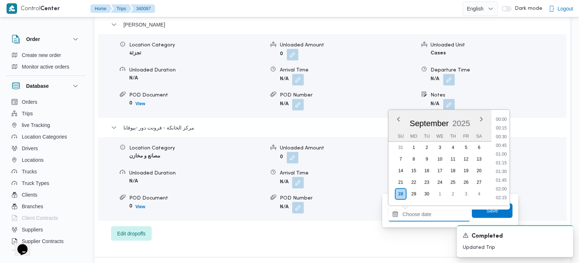
scroll to position [601, 0]
click at [502, 156] on li "18:15" at bounding box center [501, 154] width 17 height 7
type input "[DATE] 18:15"
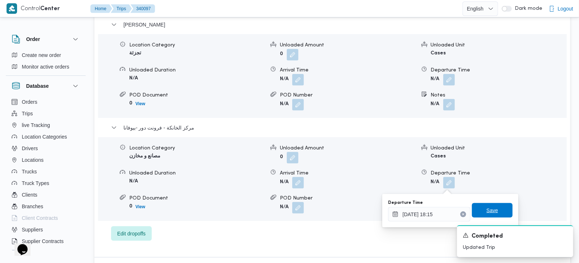
click at [487, 214] on span "Save" at bounding box center [493, 210] width 12 height 9
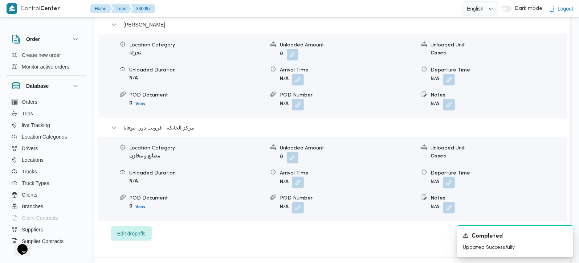
click at [297, 188] on button "button" at bounding box center [298, 183] width 12 height 12
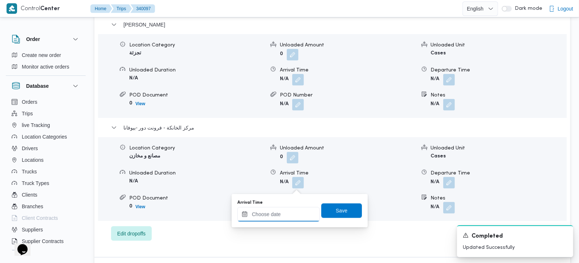
click at [289, 220] on input "Arrival Time" at bounding box center [278, 214] width 82 height 15
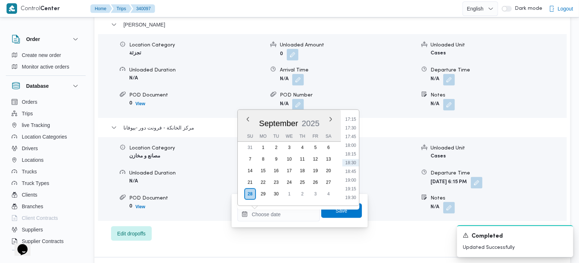
drag, startPoint x: 352, startPoint y: 145, endPoint x: 352, endPoint y: 167, distance: 22.5
click at [352, 145] on li "18:00" at bounding box center [350, 145] width 17 height 7
type input "[DATE] 18:00"
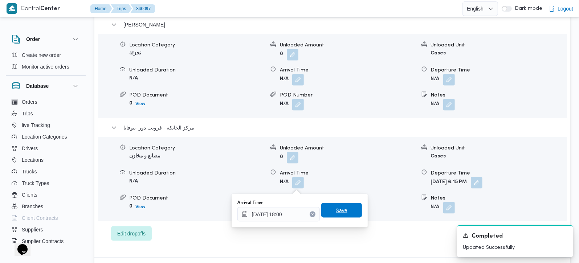
click at [342, 208] on span "Save" at bounding box center [341, 210] width 41 height 15
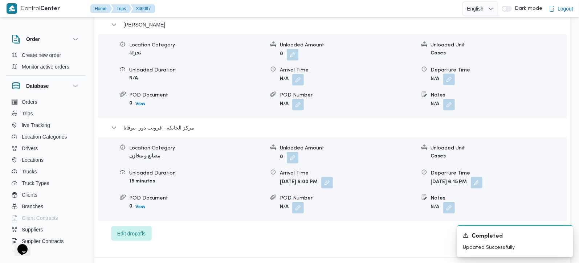
click at [451, 85] on button "button" at bounding box center [449, 80] width 12 height 12
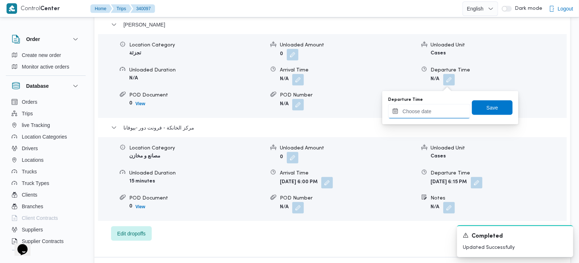
click at [459, 110] on input "Departure Time" at bounding box center [429, 111] width 82 height 15
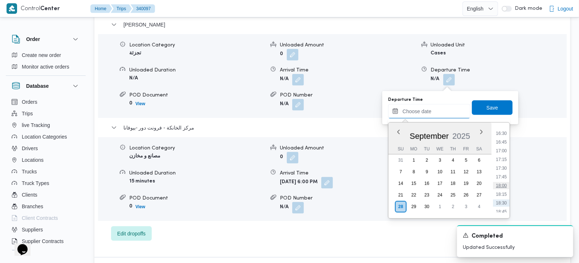
scroll to position [558, 0]
click at [504, 167] on li "17:00" at bounding box center [501, 166] width 17 height 7
type input "[DATE] 17:00"
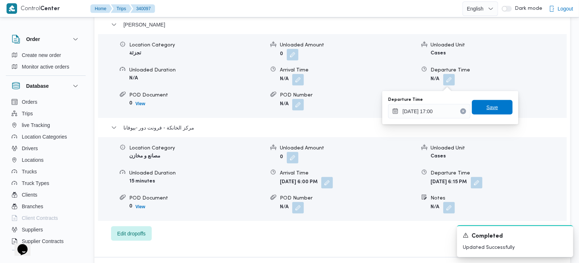
click at [487, 106] on span "Save" at bounding box center [493, 107] width 12 height 9
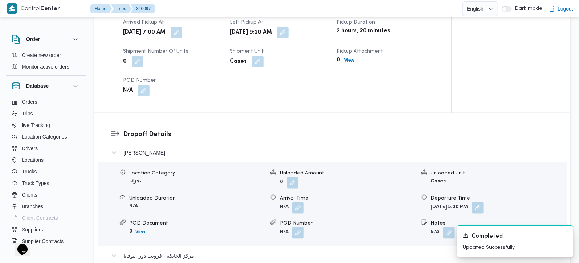
scroll to position [555, 0]
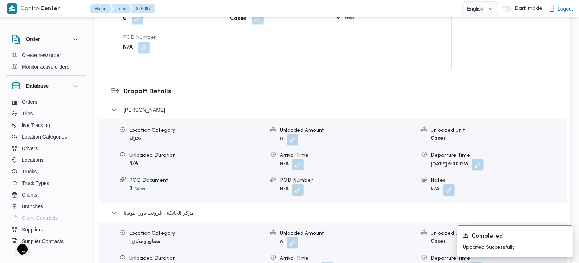
click at [302, 167] on button "button" at bounding box center [298, 165] width 12 height 12
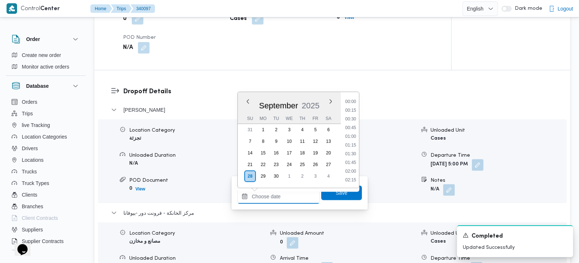
drag, startPoint x: 282, startPoint y: 196, endPoint x: 285, endPoint y: 191, distance: 6.0
click at [282, 196] on input "Arrival Time" at bounding box center [278, 197] width 82 height 15
click at [349, 116] on li "10:15" at bounding box center [350, 113] width 17 height 7
type input "28/09/2025 10:15"
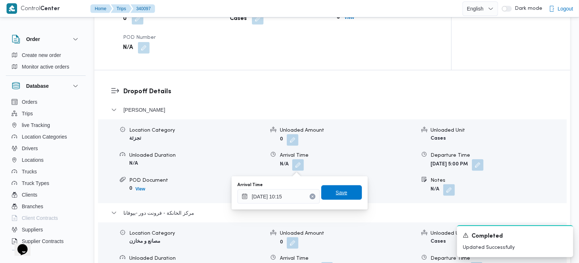
click at [330, 187] on span "Save" at bounding box center [341, 193] width 41 height 15
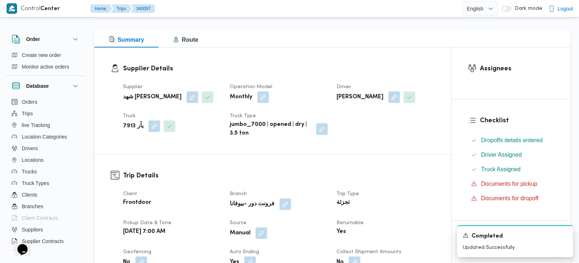
scroll to position [0, 0]
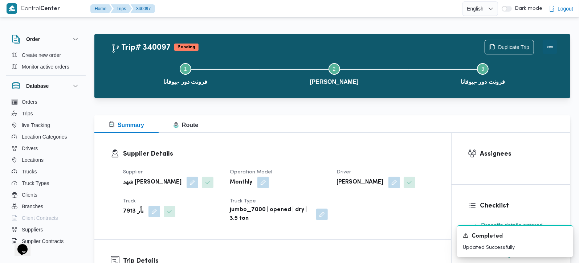
click at [545, 49] on button "Actions" at bounding box center [550, 47] width 15 height 15
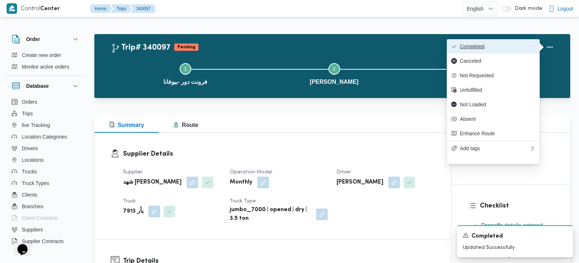
click at [510, 52] on button "Completed" at bounding box center [493, 46] width 93 height 15
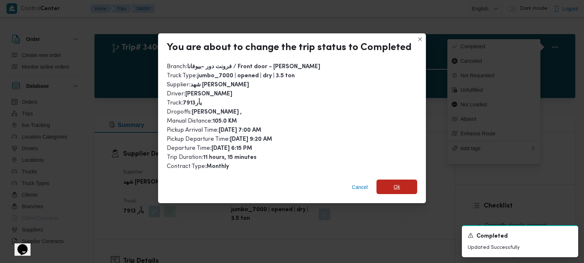
click at [401, 185] on span "Ok" at bounding box center [396, 187] width 41 height 15
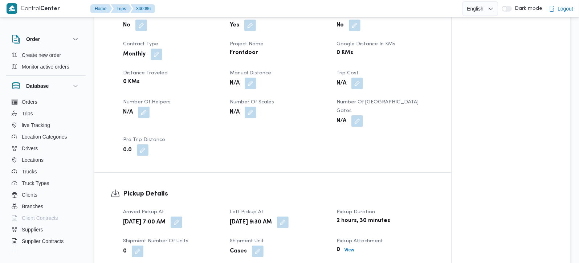
scroll to position [342, 0]
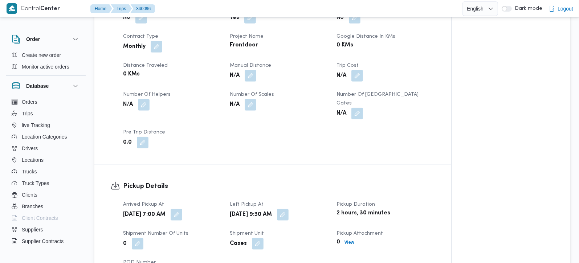
click at [244, 78] on span at bounding box center [248, 76] width 15 height 12
click at [247, 78] on button "button" at bounding box center [251, 76] width 12 height 12
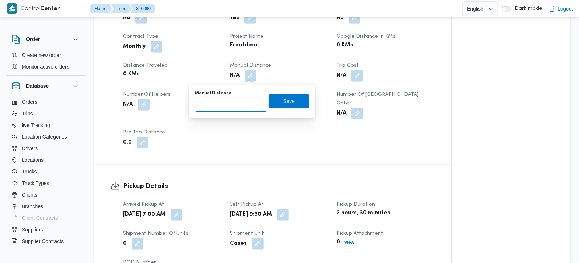
click at [239, 106] on input "Manual Distance" at bounding box center [231, 105] width 72 height 15
type input "127"
click at [277, 98] on span "Save" at bounding box center [289, 101] width 41 height 15
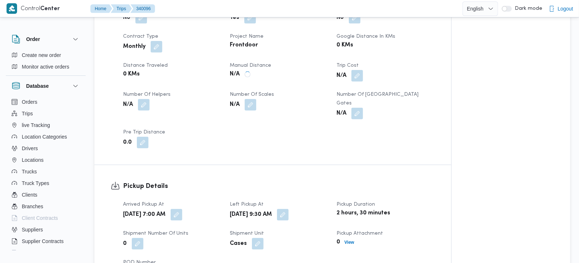
scroll to position [555, 0]
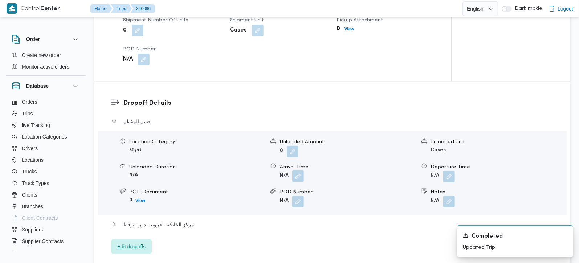
click at [302, 171] on button "button" at bounding box center [298, 177] width 12 height 12
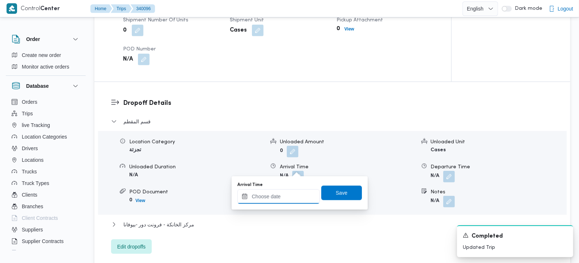
click at [289, 196] on input "Arrival Time" at bounding box center [278, 197] width 82 height 15
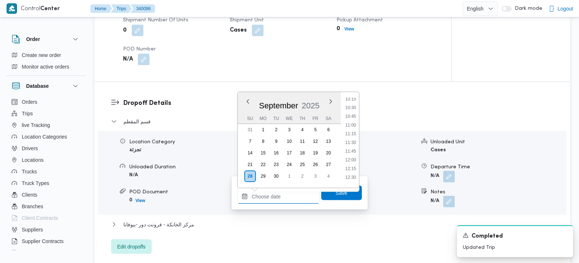
scroll to position [345, 0]
click at [350, 121] on li "10:30" at bounding box center [350, 122] width 17 height 7
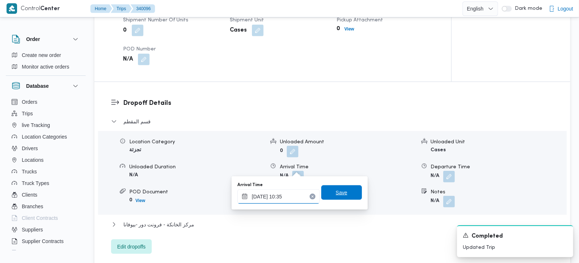
type input "28/09/2025 10:35"
click at [342, 192] on span "Save" at bounding box center [341, 193] width 41 height 15
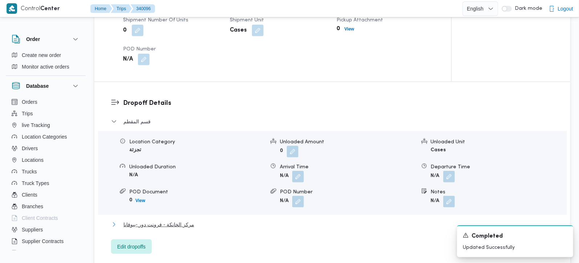
click at [172, 220] on span "مركز الخانكة - فرونت دور -بيوفانا" at bounding box center [158, 224] width 71 height 9
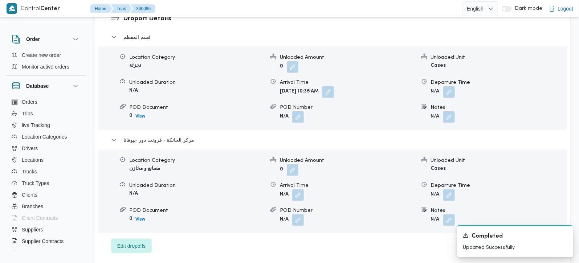
scroll to position [641, 0]
click at [447, 188] on button "button" at bounding box center [449, 194] width 12 height 12
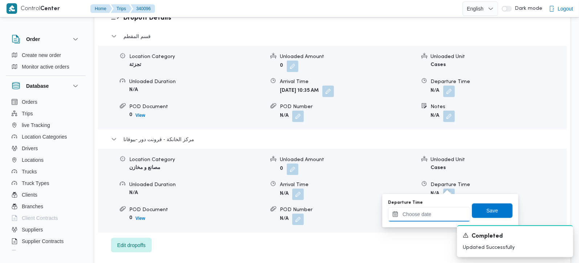
click at [442, 209] on input "Departure Time" at bounding box center [429, 214] width 82 height 15
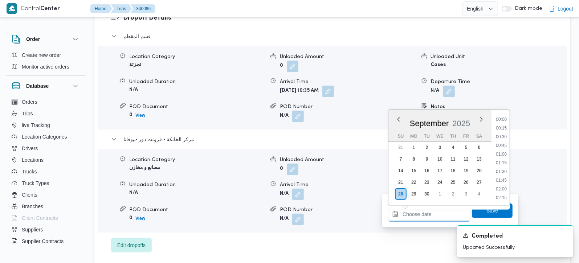
scroll to position [601, 0]
click at [501, 146] on li "18:00" at bounding box center [501, 145] width 17 height 7
type input "28/09/2025 18:00"
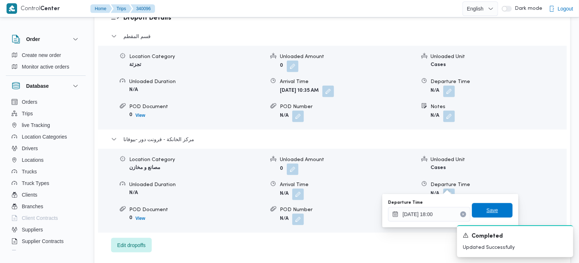
click at [493, 208] on span "Save" at bounding box center [492, 210] width 41 height 15
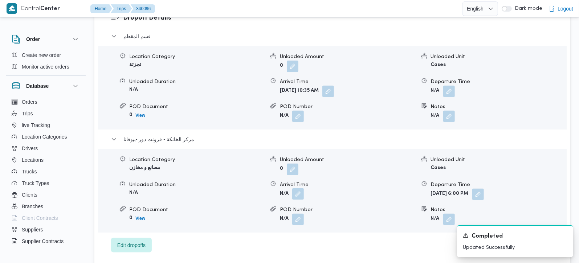
click at [302, 188] on button "button" at bounding box center [298, 194] width 12 height 12
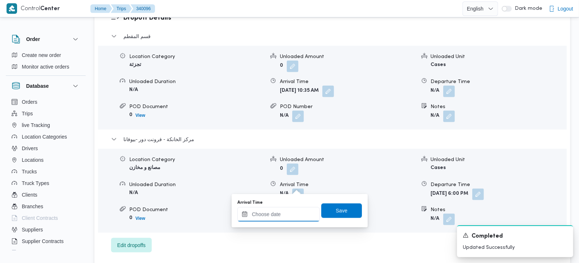
click at [292, 214] on input "Arrival Time" at bounding box center [278, 214] width 82 height 15
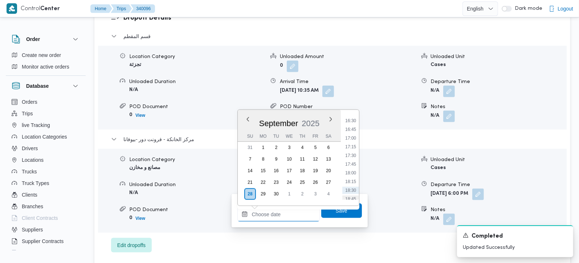
scroll to position [558, 0]
drag, startPoint x: 353, startPoint y: 179, endPoint x: 351, endPoint y: 187, distance: 8.4
click at [353, 179] on li "17:45" at bounding box center [350, 179] width 17 height 7
type input "28/09/2025 17:45"
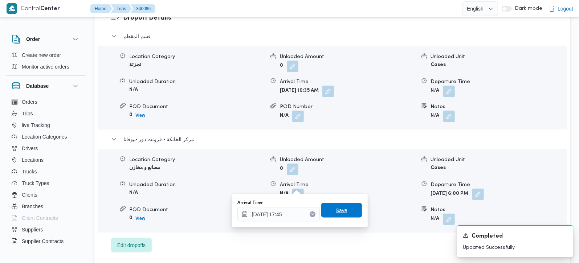
click at [345, 208] on span "Save" at bounding box center [341, 210] width 41 height 15
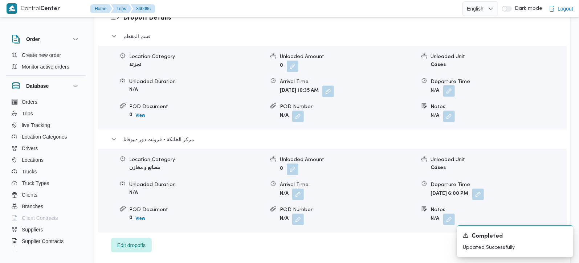
drag, startPoint x: 450, startPoint y: 81, endPoint x: 450, endPoint y: 86, distance: 5.1
click at [450, 85] on button "button" at bounding box center [449, 91] width 12 height 12
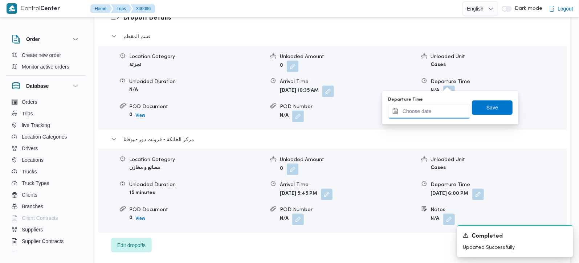
click at [439, 113] on input "Departure Time" at bounding box center [429, 111] width 82 height 15
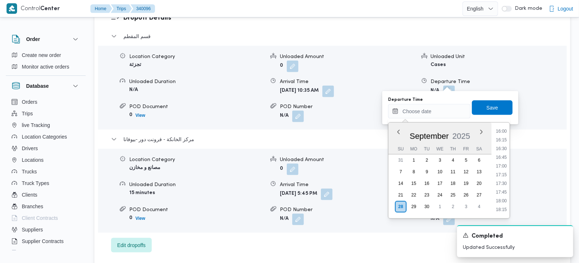
drag, startPoint x: 504, startPoint y: 157, endPoint x: 504, endPoint y: 153, distance: 3.7
click at [504, 157] on li "16:45" at bounding box center [501, 157] width 17 height 7
type input "28/09/2025 16:45"
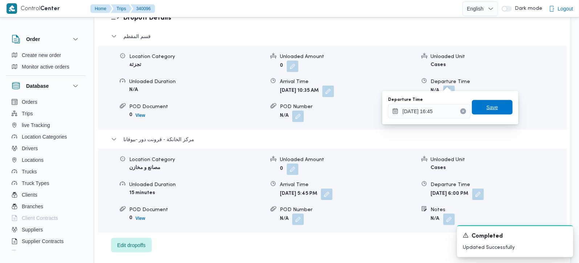
click at [495, 107] on span "Save" at bounding box center [492, 107] width 41 height 15
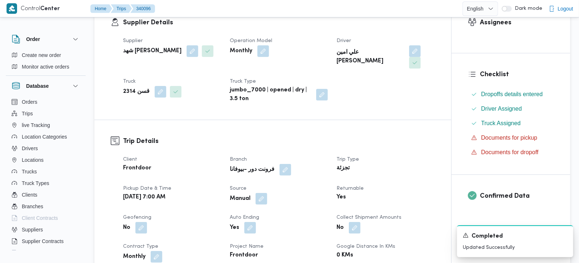
scroll to position [0, 0]
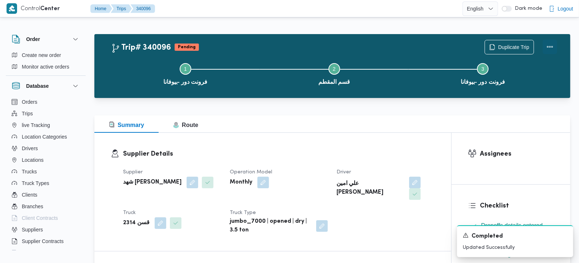
click at [556, 40] on button "Actions" at bounding box center [550, 47] width 15 height 15
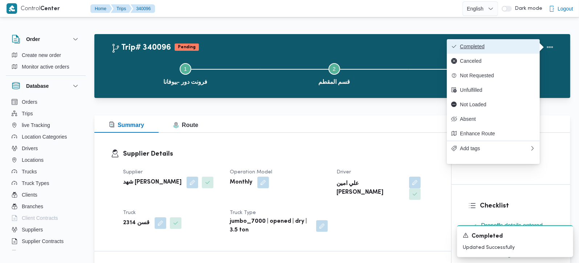
click at [493, 42] on button "Completed" at bounding box center [493, 46] width 93 height 15
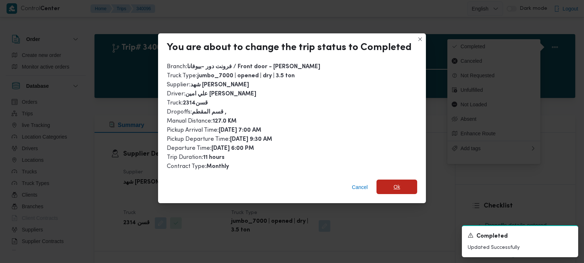
click at [403, 183] on span "Ok" at bounding box center [396, 187] width 41 height 15
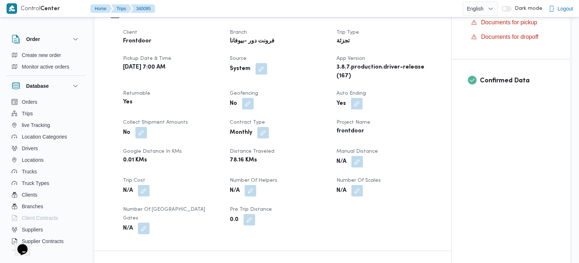
scroll to position [256, 0]
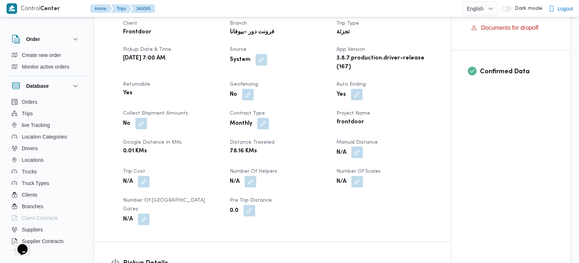
click at [354, 158] on button "button" at bounding box center [357, 153] width 12 height 12
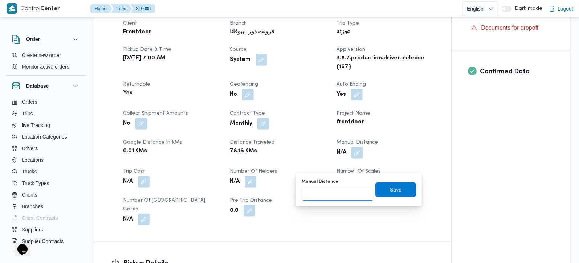
click at [345, 190] on input "Manual Distance" at bounding box center [338, 193] width 72 height 15
type input "90"
click at [396, 191] on span "Save" at bounding box center [395, 189] width 41 height 15
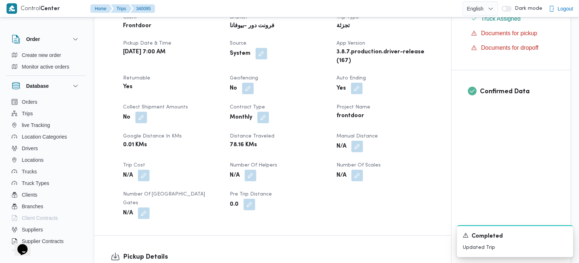
scroll to position [512, 0]
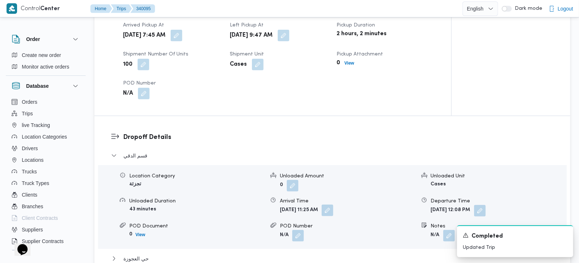
click at [333, 212] on button "button" at bounding box center [328, 211] width 12 height 12
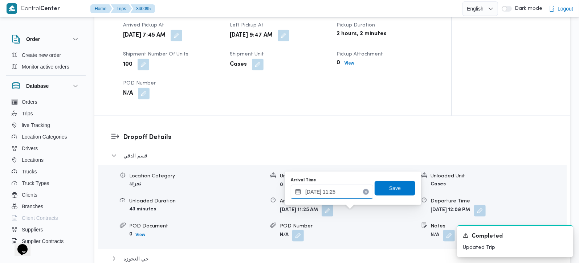
click at [334, 193] on input "[DATE] 11:25" at bounding box center [332, 192] width 82 height 15
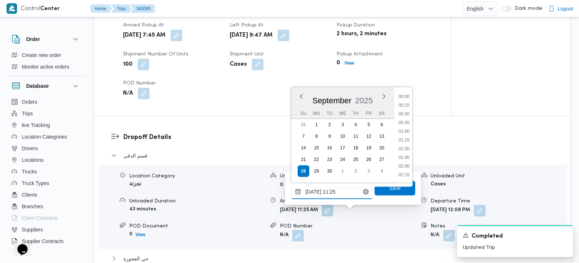
scroll to position [349, 0]
click at [405, 115] on li "10:30" at bounding box center [404, 113] width 17 height 7
type input "[DATE] 10:30"
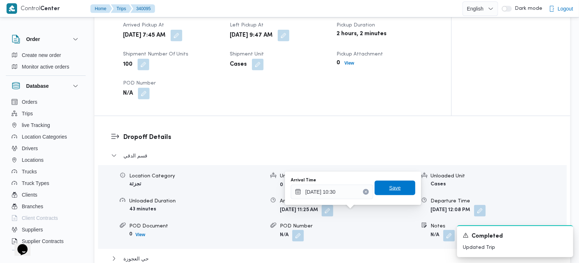
click at [379, 183] on span "Save" at bounding box center [395, 188] width 41 height 15
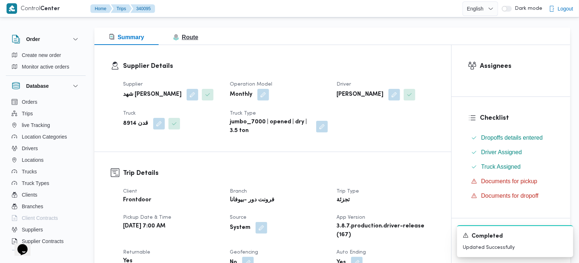
scroll to position [42, 0]
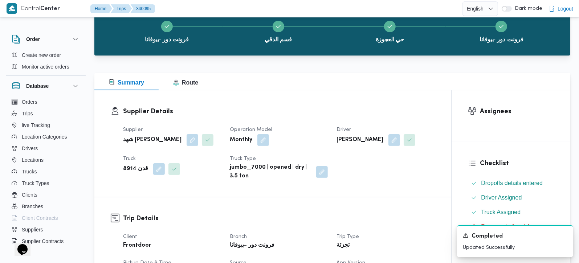
click at [190, 80] on span "Route" at bounding box center [185, 83] width 25 height 6
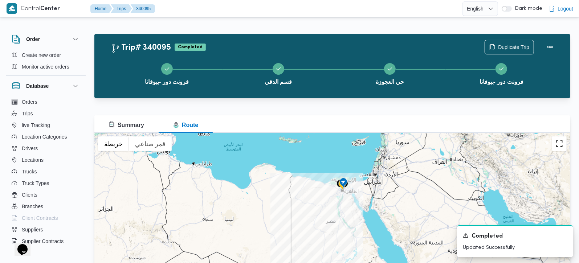
click at [562, 150] on button "تبديل إلى العرض ملء الشاشة" at bounding box center [559, 144] width 15 height 15
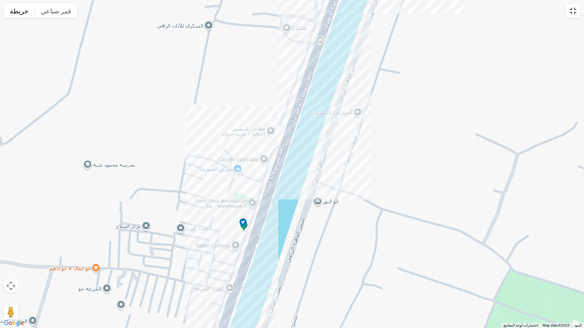
click at [573, 9] on button "تبديل إلى العرض ملء الشاشة" at bounding box center [572, 11] width 15 height 15
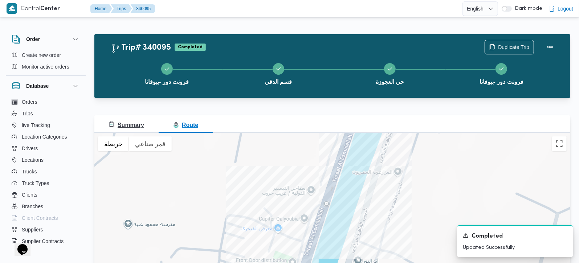
click at [125, 125] on span "Summary" at bounding box center [126, 125] width 35 height 6
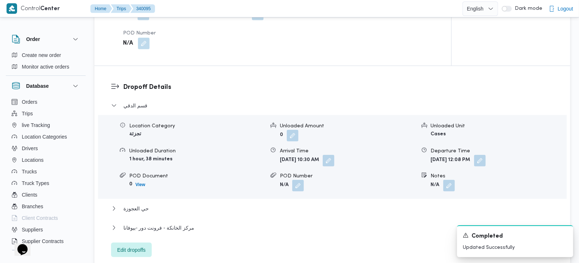
scroll to position [641, 0]
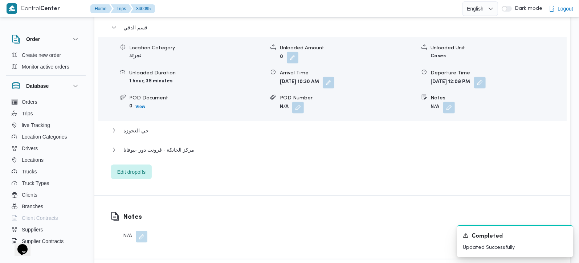
click at [154, 145] on div "قسم الدقي Location Category تجزئة Unloaded Amount 0 Unloaded Unit Cases Unloade…" at bounding box center [332, 101] width 443 height 156
click at [158, 150] on span "مركز الخانكة - فرونت دور -بيوفانا" at bounding box center [158, 150] width 71 height 9
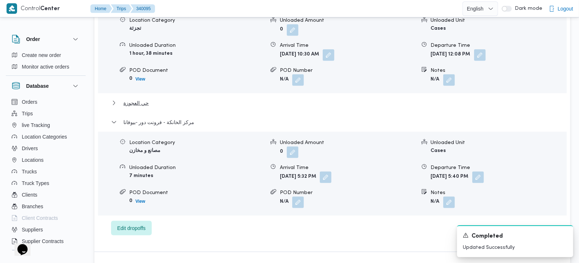
scroll to position [683, 0]
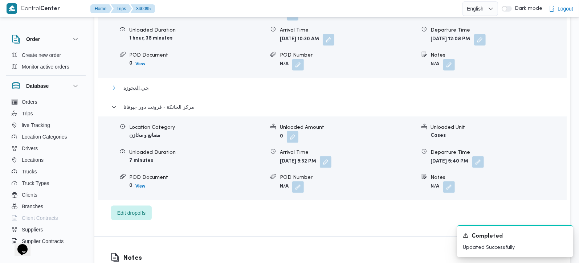
click at [134, 92] on span "حي العجوزة" at bounding box center [135, 88] width 25 height 9
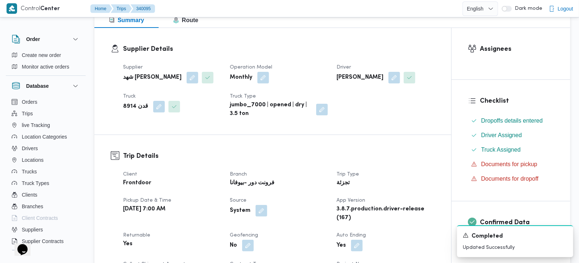
scroll to position [42, 0]
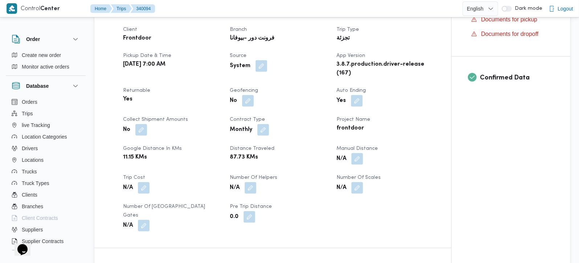
scroll to position [256, 0]
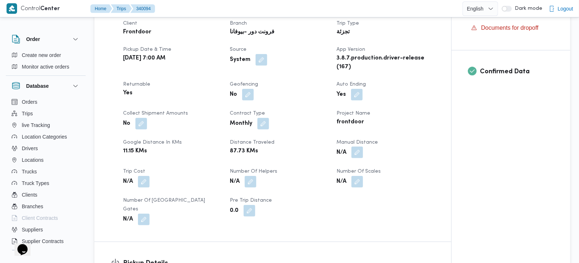
click at [357, 158] on button "button" at bounding box center [357, 153] width 12 height 12
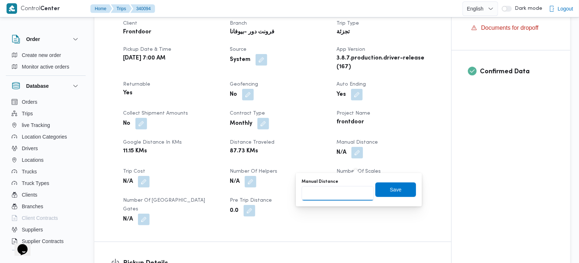
click at [334, 194] on input "Manual Distance" at bounding box center [338, 193] width 72 height 15
type input "120"
click at [383, 183] on span "Save" at bounding box center [395, 189] width 41 height 15
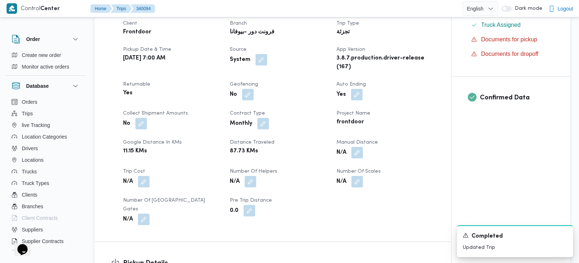
scroll to position [42, 0]
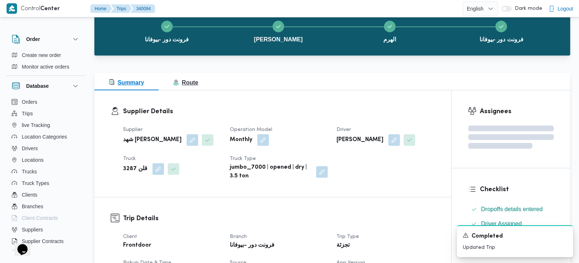
click at [184, 84] on span "Route" at bounding box center [185, 83] width 25 height 6
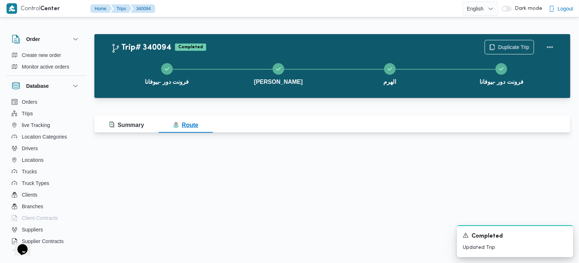
scroll to position [0, 0]
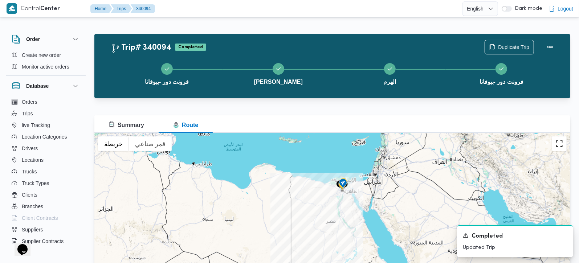
click at [558, 146] on button "تبديل إلى العرض ملء الشاشة" at bounding box center [559, 144] width 15 height 15
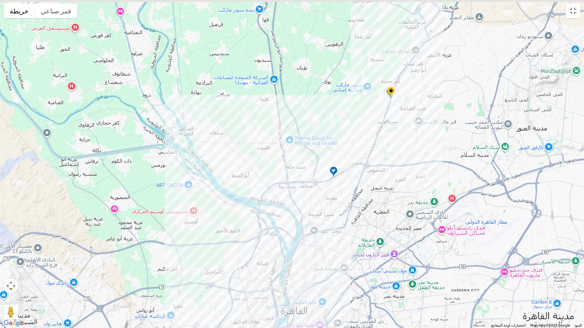
drag, startPoint x: 353, startPoint y: 188, endPoint x: 338, endPoint y: 233, distance: 47.7
click at [338, 233] on div at bounding box center [292, 164] width 584 height 328
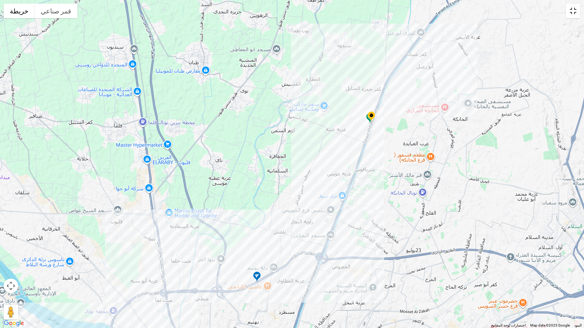
click at [578, 14] on button "تبديل إلى العرض ملء الشاشة" at bounding box center [572, 11] width 15 height 15
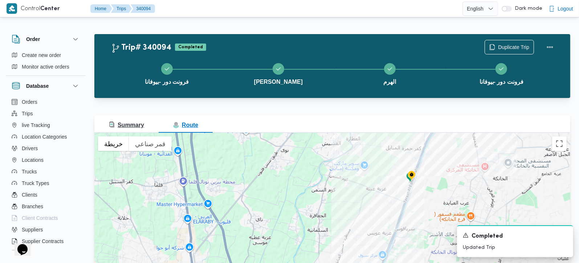
click at [142, 125] on span "Summary" at bounding box center [126, 125] width 35 height 6
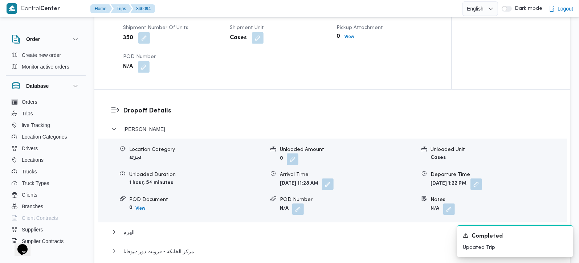
scroll to position [641, 0]
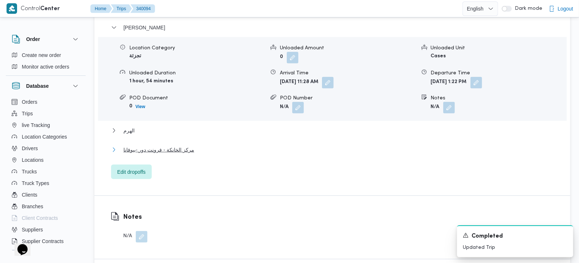
click at [160, 150] on span "مركز الخانكة - فرونت دور -بيوفانا" at bounding box center [158, 150] width 71 height 9
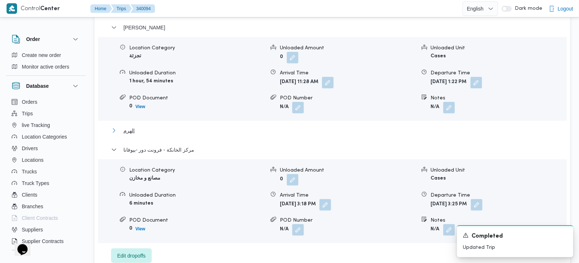
click at [134, 134] on button "الهرم" at bounding box center [332, 130] width 443 height 9
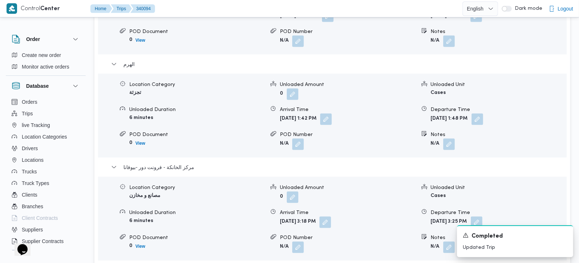
scroll to position [726, 0]
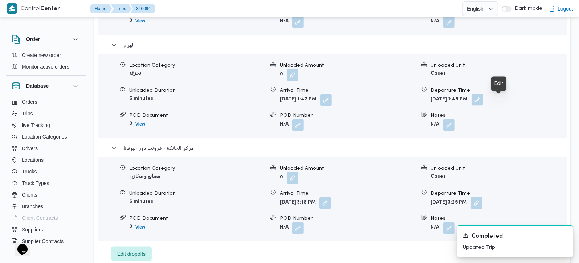
click at [483, 101] on button "button" at bounding box center [478, 100] width 12 height 12
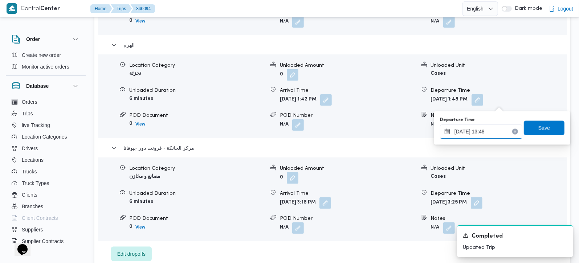
click at [486, 131] on input "28/09/2025 13:48" at bounding box center [481, 132] width 82 height 15
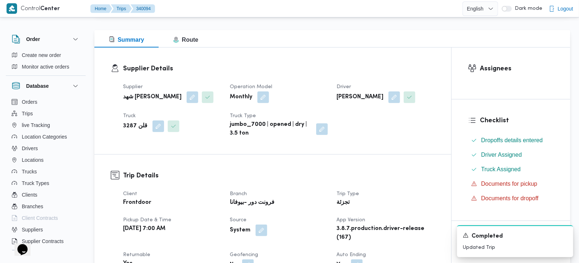
scroll to position [171, 0]
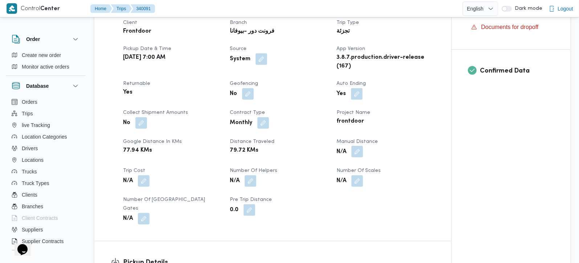
scroll to position [256, 0]
click at [359, 151] on button "button" at bounding box center [357, 153] width 12 height 12
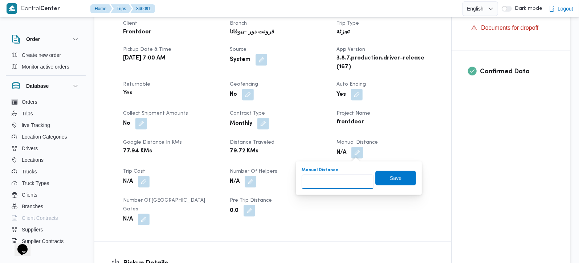
click at [344, 185] on input "Manual Distance" at bounding box center [338, 182] width 72 height 15
type input "126"
click at [394, 176] on span "Save" at bounding box center [396, 178] width 12 height 9
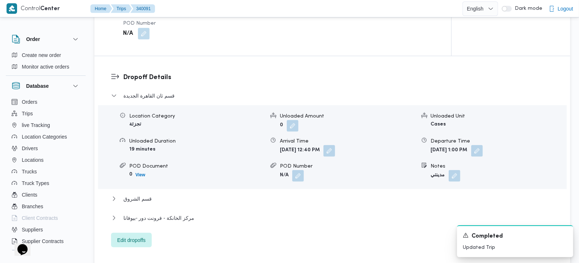
scroll to position [683, 0]
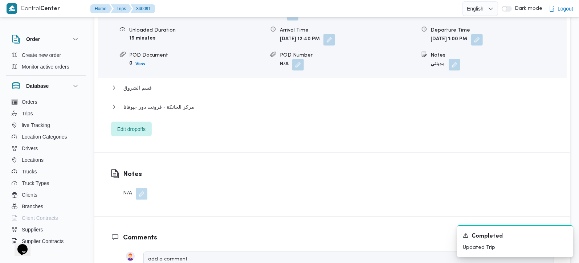
click at [167, 88] on div "قسم ثان القاهرة الجديدة Location Category تجزئة Unloaded Amount 0 Unloaded Unit…" at bounding box center [332, 58] width 443 height 156
click at [168, 103] on span "مركز الخانكة - فرونت دور -بيوفانا" at bounding box center [158, 107] width 71 height 9
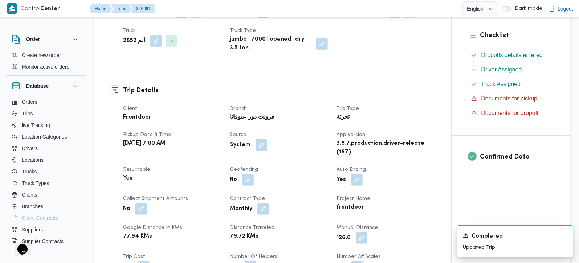
scroll to position [85, 0]
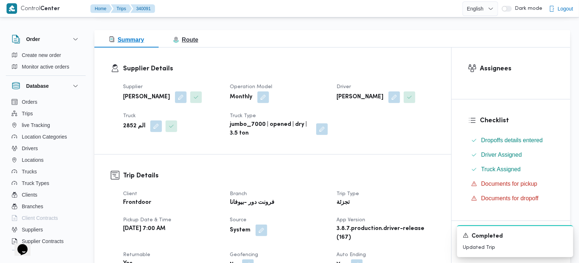
click at [183, 47] on button "Route" at bounding box center [186, 38] width 54 height 17
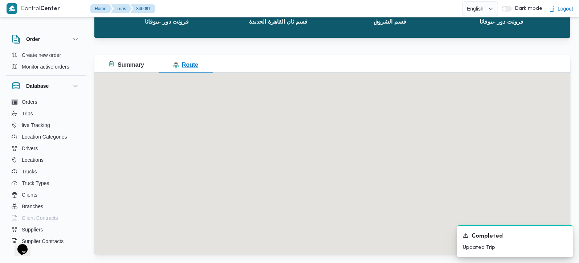
scroll to position [0, 0]
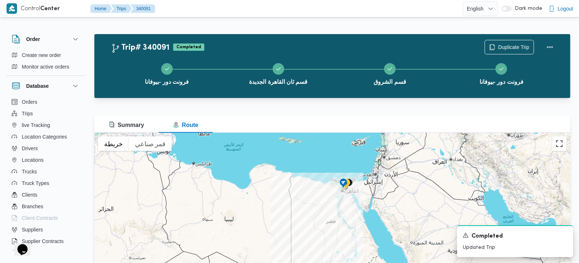
click at [562, 143] on button "تبديل إلى العرض ملء الشاشة" at bounding box center [559, 144] width 15 height 15
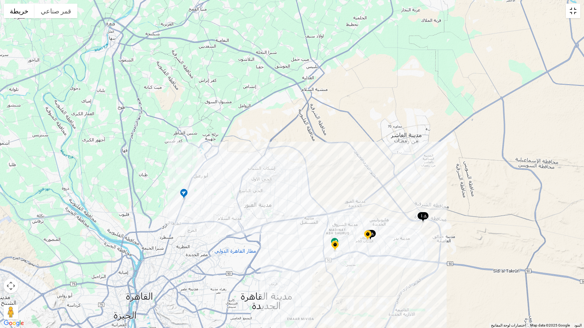
click at [577, 11] on button "تبديل إلى العرض ملء الشاشة" at bounding box center [572, 11] width 15 height 15
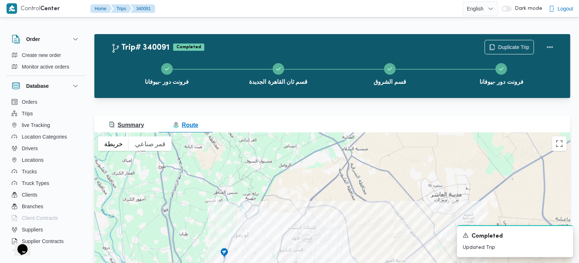
click at [137, 121] on span "Summary" at bounding box center [126, 125] width 35 height 9
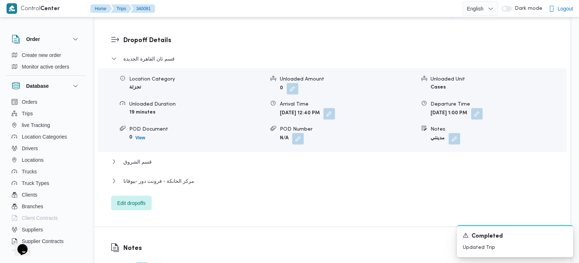
scroll to position [683, 0]
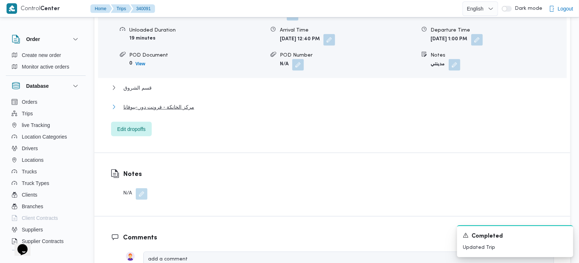
click at [158, 103] on span "مركز الخانكة - فرونت دور -بيوفانا" at bounding box center [158, 107] width 71 height 9
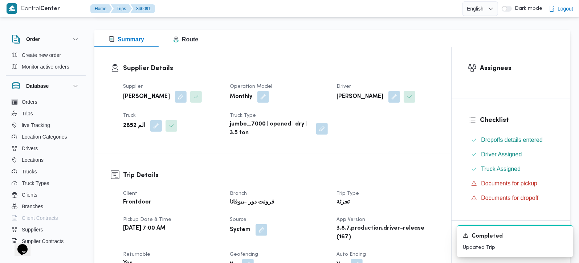
scroll to position [85, 0]
click at [187, 42] on span "Route" at bounding box center [185, 40] width 25 height 6
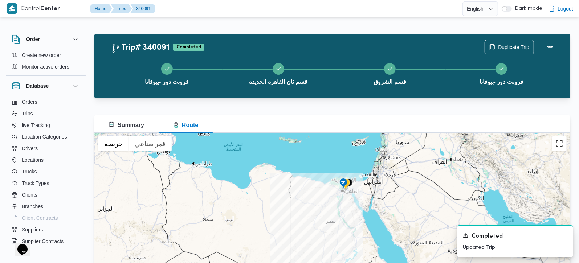
click at [558, 141] on button "تبديل إلى العرض ملء الشاشة" at bounding box center [559, 144] width 15 height 15
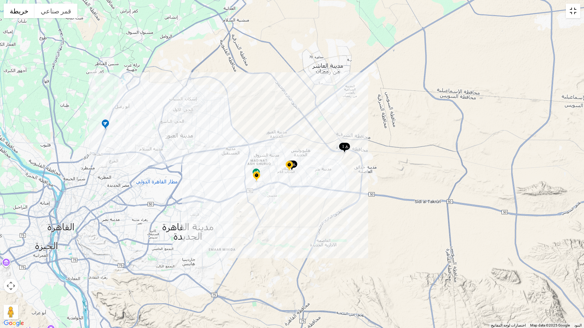
click at [570, 15] on button "تبديل إلى العرض ملء الشاشة" at bounding box center [572, 11] width 15 height 15
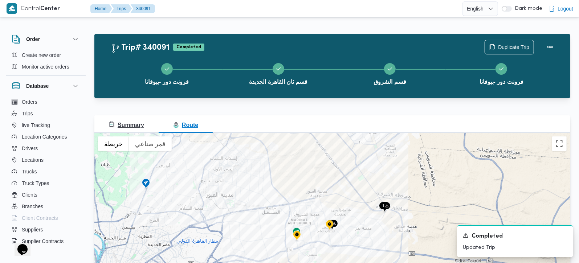
click at [129, 126] on span "Summary" at bounding box center [126, 125] width 35 height 6
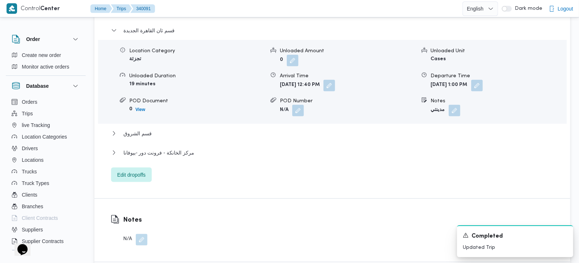
scroll to position [683, 0]
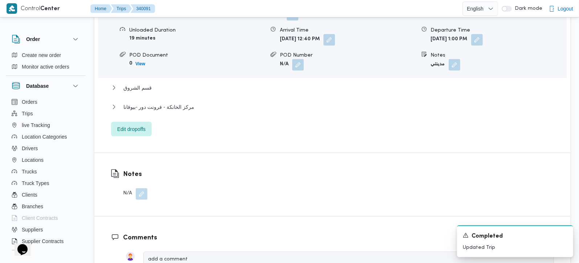
click at [158, 104] on div "مركز الخانكة - فرونت دور -بيوفانا" at bounding box center [332, 110] width 443 height 14
click at [157, 103] on span "مركز الخانكة - فرونت دور -بيوفانا" at bounding box center [158, 107] width 71 height 9
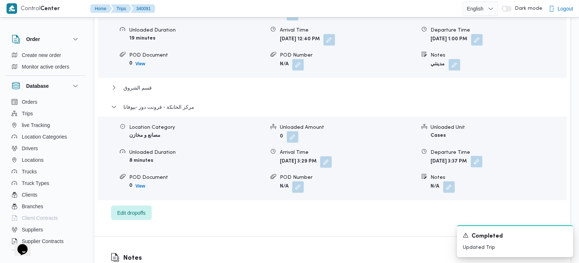
click at [507, 157] on form "Sun, Sep 28, 2025 3:37 PM" at bounding box center [498, 163] width 135 height 12
click at [483, 156] on button "button" at bounding box center [477, 162] width 12 height 12
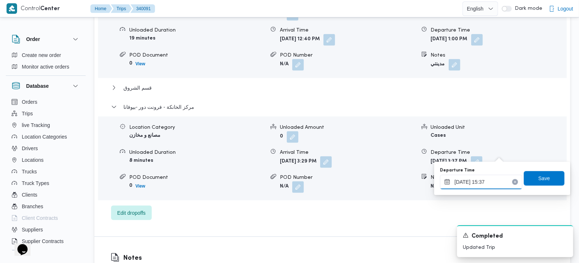
click at [490, 177] on div "28/09/2025 15:37" at bounding box center [481, 182] width 82 height 15
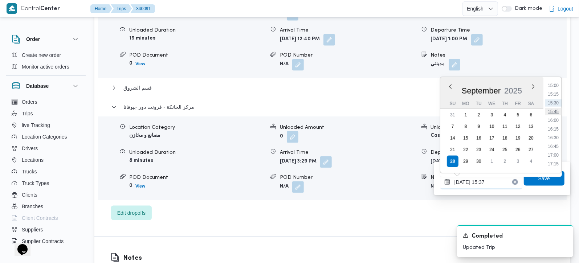
scroll to position [539, 0]
click at [556, 137] on li "17:00" at bounding box center [553, 140] width 17 height 7
type input "[DATE] 17:00"
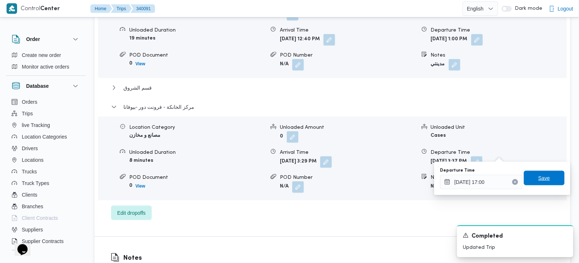
click at [550, 178] on span "Save" at bounding box center [544, 178] width 41 height 15
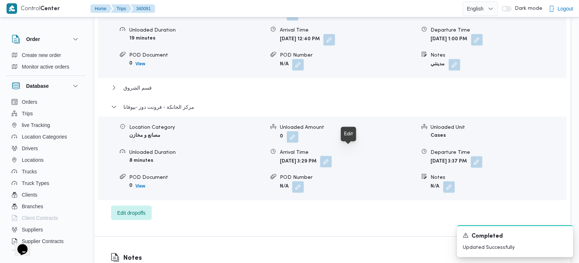
click at [332, 156] on button "button" at bounding box center [326, 162] width 12 height 12
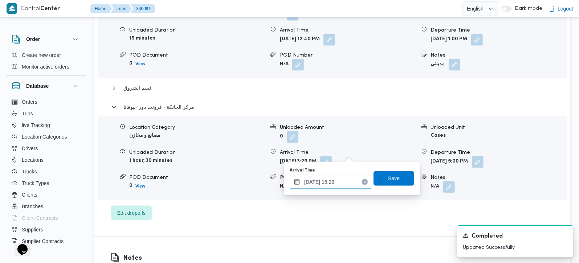
click at [338, 188] on input "28/09/2025 15:29" at bounding box center [331, 182] width 82 height 15
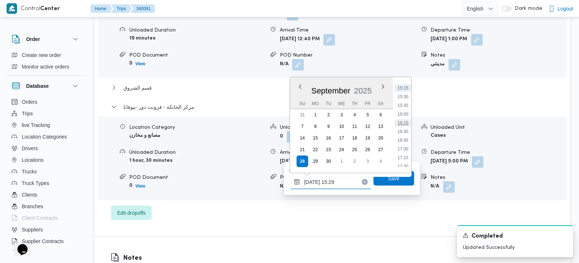
scroll to position [531, 0]
click at [407, 137] on li "16:45" at bounding box center [403, 140] width 17 height 7
type input "28/09/2025 16:45"
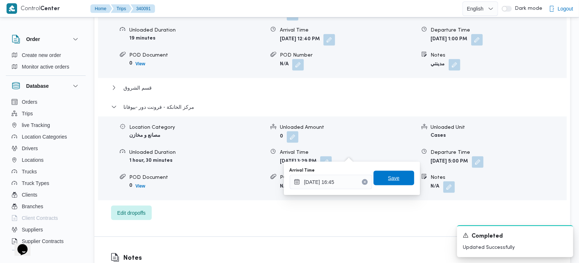
click at [393, 182] on span "Save" at bounding box center [394, 178] width 41 height 15
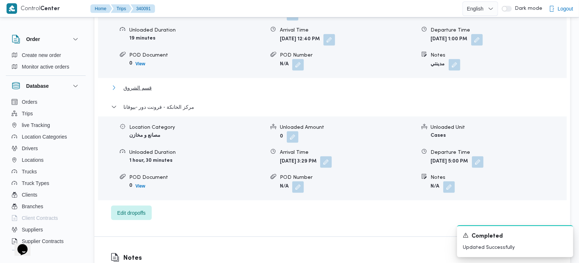
click at [132, 84] on span "قسم الشروق" at bounding box center [137, 88] width 28 height 9
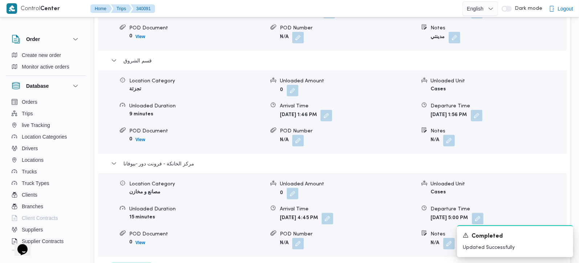
scroll to position [726, 0]
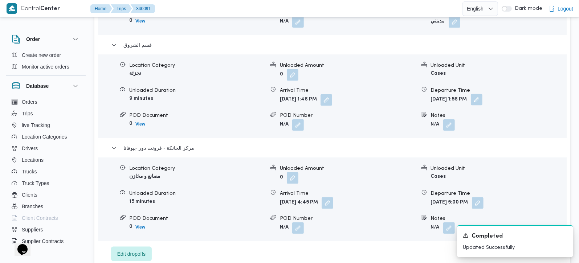
click at [483, 95] on button "button" at bounding box center [477, 100] width 12 height 12
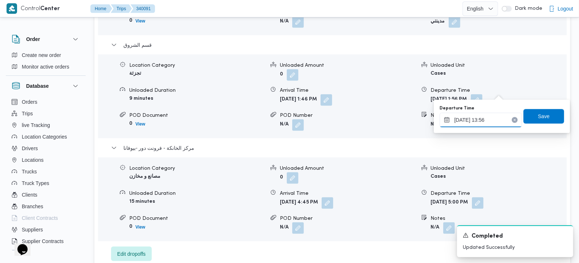
click at [478, 116] on input "28/09/2025 13:56" at bounding box center [481, 120] width 82 height 15
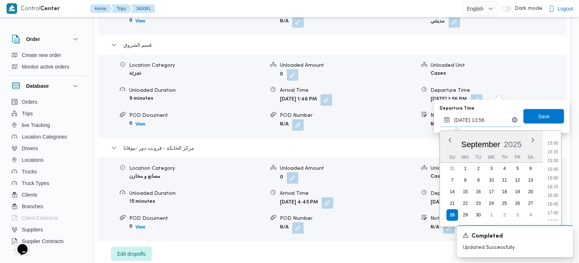
scroll to position [521, 0]
click at [558, 178] on li "16:00" at bounding box center [553, 177] width 17 height 7
type input "28/09/2025 16:00"
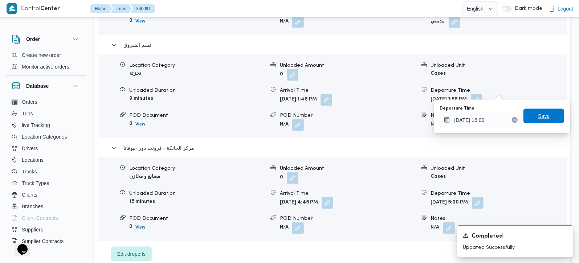
click at [551, 122] on span "Save" at bounding box center [544, 116] width 41 height 15
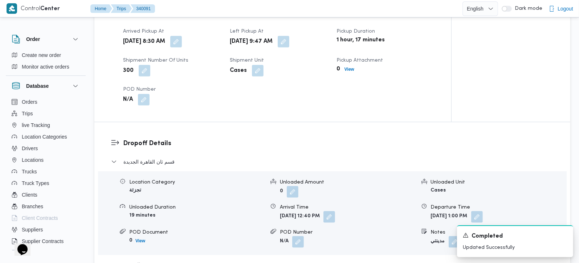
scroll to position [512, 0]
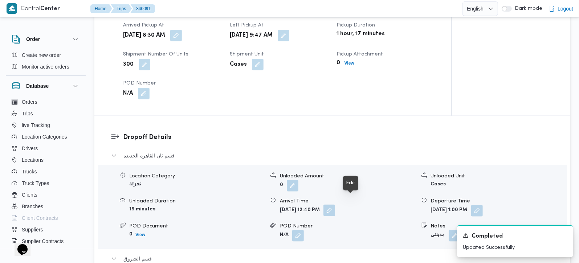
click at [335, 205] on button "button" at bounding box center [330, 211] width 12 height 12
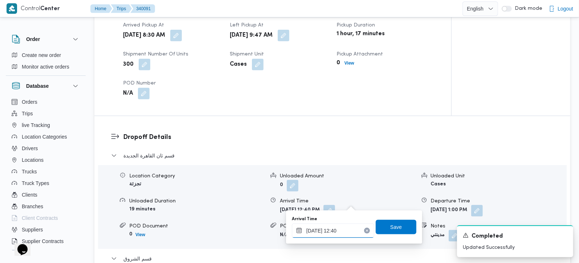
click at [337, 234] on input "28/09/2025 12:40" at bounding box center [333, 231] width 82 height 15
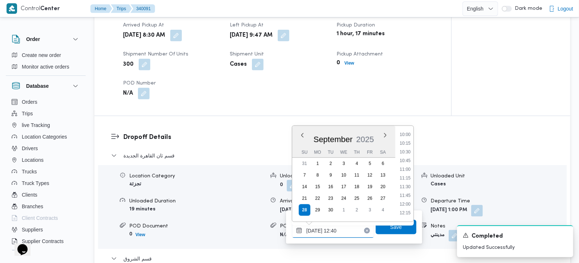
scroll to position [306, 0]
click at [408, 195] on li "10:30" at bounding box center [405, 194] width 17 height 7
type input "[DATE] 10:30"
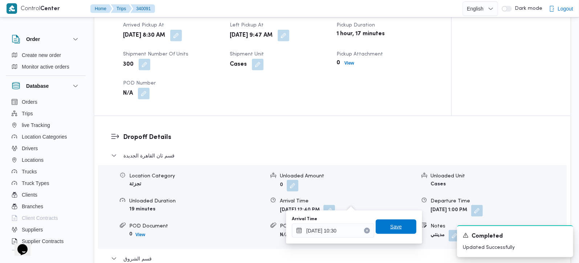
click at [395, 223] on span "Save" at bounding box center [396, 227] width 12 height 9
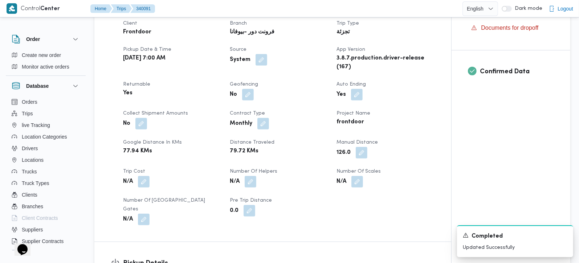
scroll to position [0, 0]
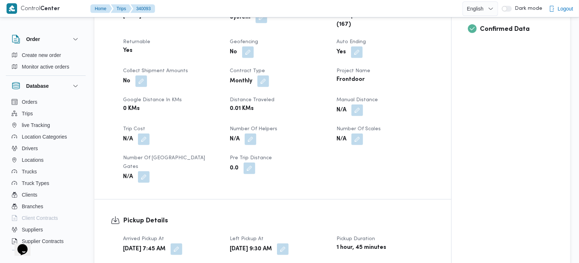
scroll to position [299, 0]
click at [357, 115] on button "button" at bounding box center [357, 110] width 12 height 12
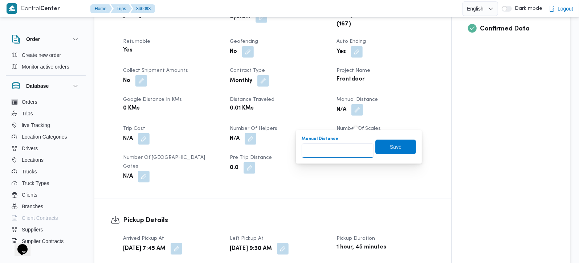
click at [336, 146] on input "Manual Distance" at bounding box center [338, 150] width 72 height 15
type input "89"
click at [381, 151] on span "Save" at bounding box center [395, 146] width 41 height 15
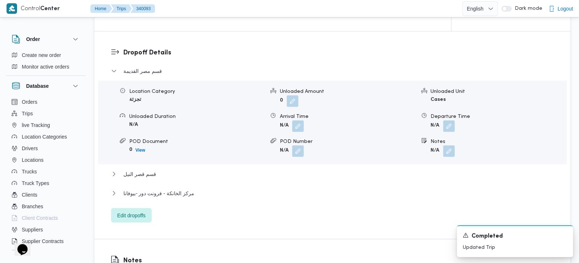
scroll to position [598, 0]
click at [174, 193] on span "مركز الخانكة - فرونت دور -بيوفانا" at bounding box center [158, 192] width 71 height 9
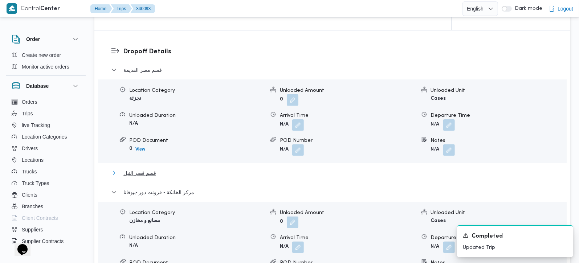
click at [144, 175] on span "قسم قصر النيل" at bounding box center [139, 173] width 33 height 9
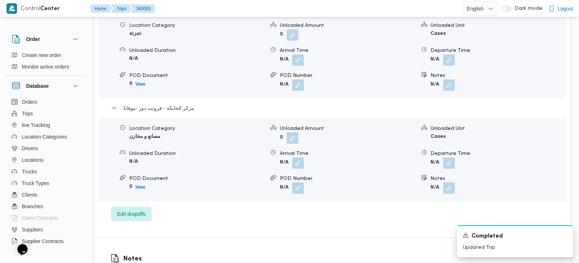
scroll to position [769, 0]
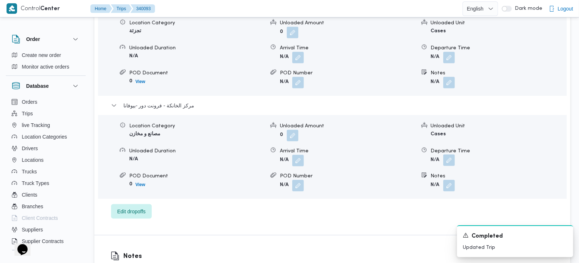
click at [446, 163] on button "button" at bounding box center [449, 161] width 12 height 12
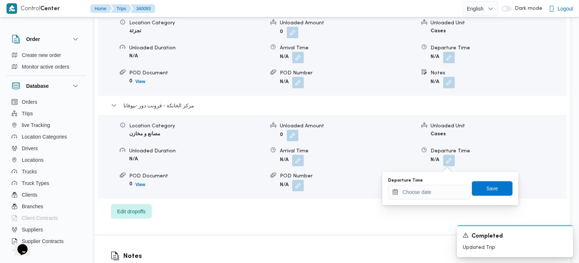
click at [434, 200] on div "Departure Time Save" at bounding box center [450, 188] width 126 height 23
click at [434, 197] on input "Departure Time" at bounding box center [429, 192] width 82 height 15
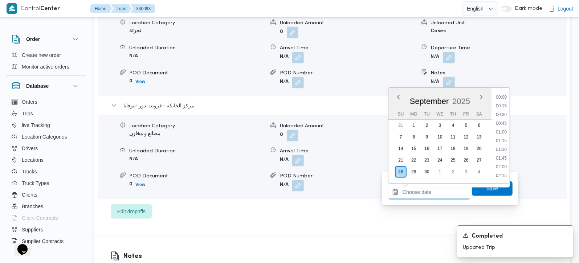
scroll to position [601, 0]
click at [505, 120] on li "18:00" at bounding box center [501, 123] width 17 height 7
type input "28/09/2025 18:00"
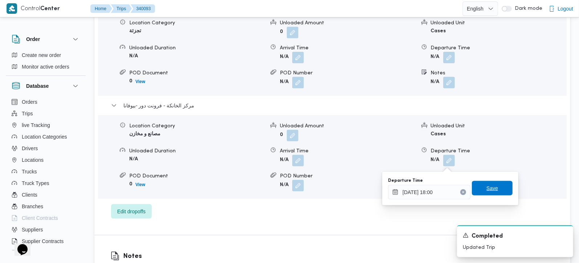
click at [488, 182] on span "Save" at bounding box center [492, 188] width 41 height 15
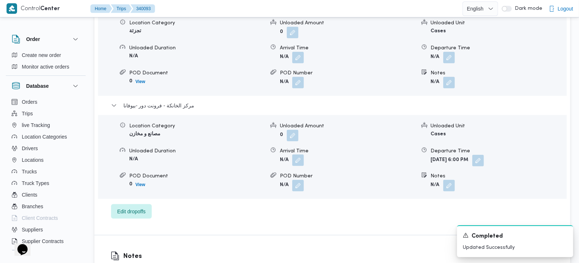
click at [300, 162] on button "button" at bounding box center [298, 161] width 12 height 12
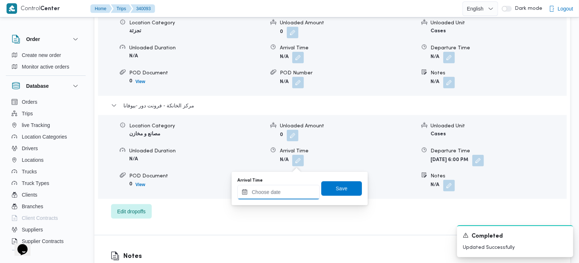
click at [298, 190] on input "Arrival Time" at bounding box center [278, 192] width 82 height 15
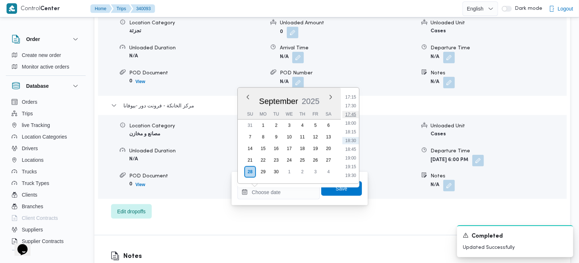
click at [354, 113] on li "17:45" at bounding box center [350, 114] width 17 height 7
type input "28/09/2025 17:45"
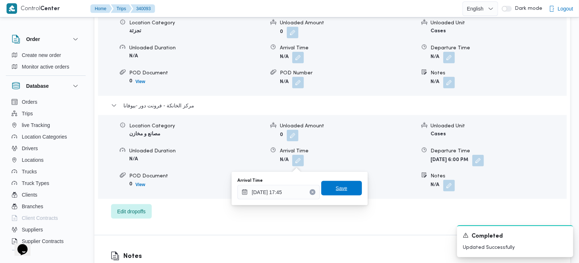
click at [338, 192] on span "Save" at bounding box center [342, 188] width 12 height 9
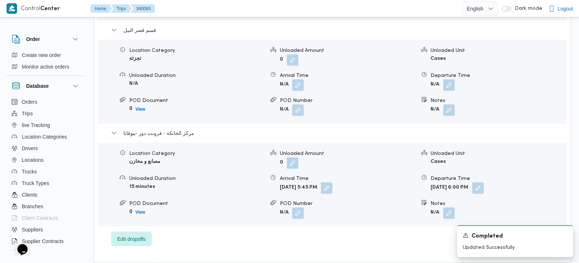
scroll to position [726, 0]
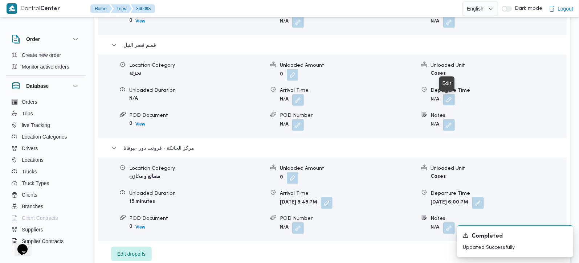
click at [451, 102] on button "button" at bounding box center [449, 100] width 12 height 12
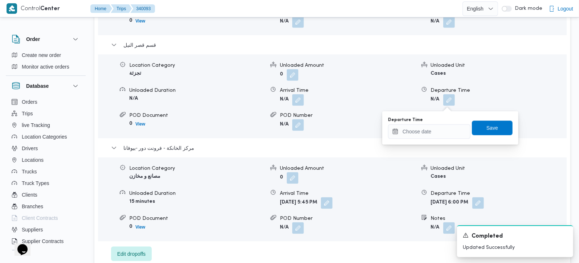
click at [432, 142] on div "You are in a dialog. To close this dialog, hit escape. Departure Time Save" at bounding box center [450, 127] width 136 height 33
click at [431, 137] on input "Departure Time" at bounding box center [429, 132] width 82 height 15
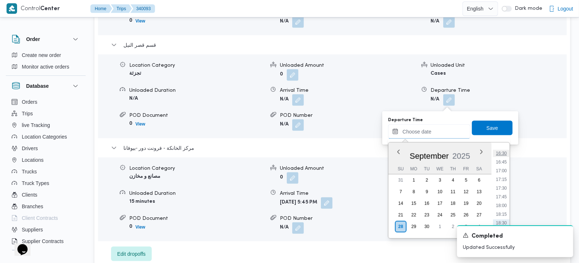
scroll to position [558, 0]
drag, startPoint x: 500, startPoint y: 188, endPoint x: 497, endPoint y: 171, distance: 17.7
click at [500, 188] on li "17:00" at bounding box center [501, 186] width 17 height 7
type input "28/09/2025 17:00"
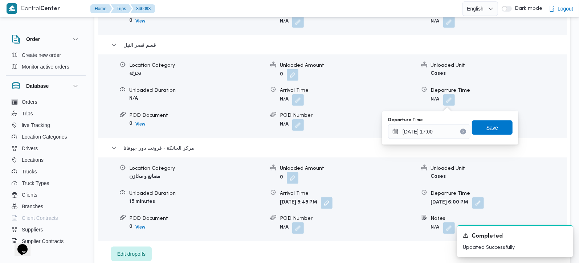
click at [483, 123] on span "Save" at bounding box center [492, 128] width 41 height 15
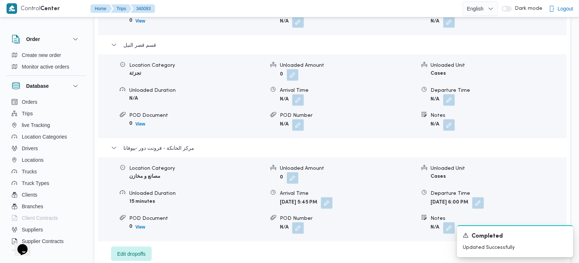
scroll to position [683, 0]
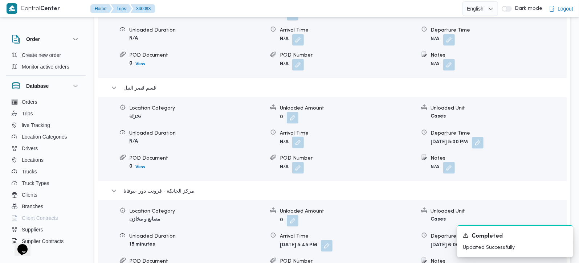
click at [294, 149] on button "button" at bounding box center [298, 143] width 12 height 12
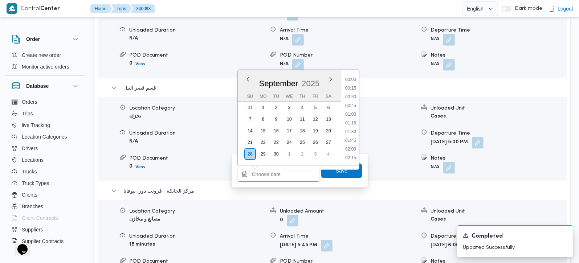
drag, startPoint x: 284, startPoint y: 173, endPoint x: 297, endPoint y: 167, distance: 14.1
click at [284, 173] on input "Arrival Time" at bounding box center [278, 174] width 82 height 15
drag, startPoint x: 353, startPoint y: 114, endPoint x: 353, endPoint y: 123, distance: 9.1
click at [353, 114] on li "14:30" at bounding box center [350, 111] width 17 height 7
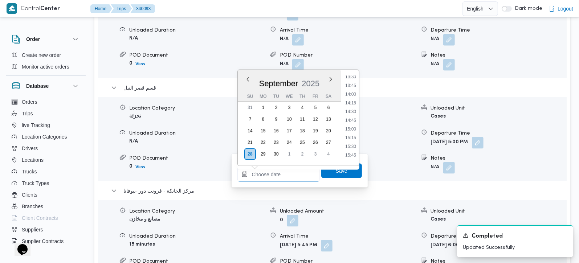
type input "28/09/2025 14:30"
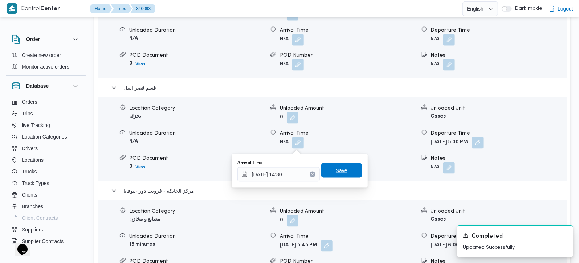
click at [342, 166] on span "Save" at bounding box center [341, 170] width 41 height 15
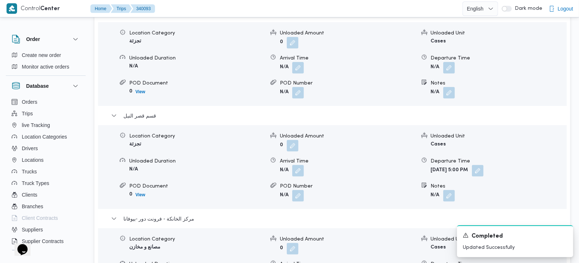
scroll to position [641, 0]
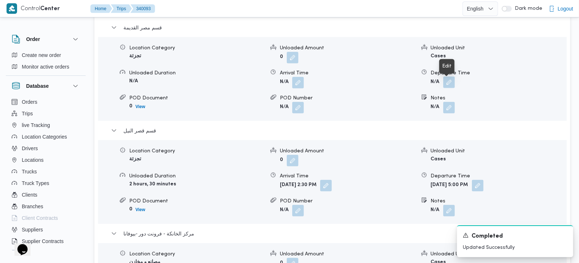
click at [451, 84] on button "button" at bounding box center [449, 83] width 12 height 12
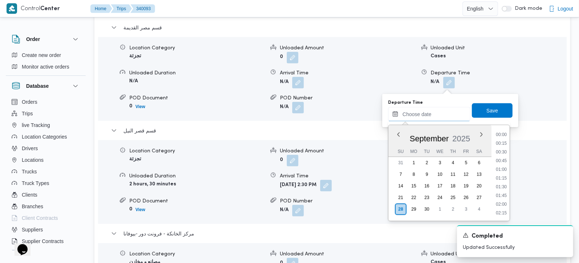
click at [437, 118] on input "Departure Time" at bounding box center [429, 114] width 82 height 15
click at [503, 151] on li "14:00" at bounding box center [501, 149] width 17 height 7
type input "28/09/2025 14:00"
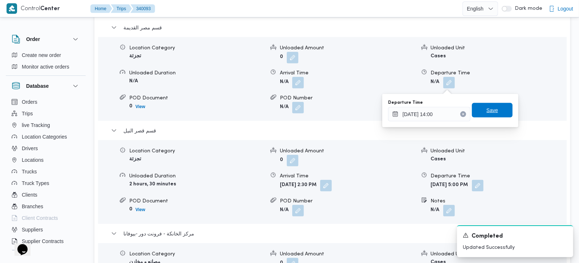
click at [501, 111] on span "Save" at bounding box center [492, 110] width 41 height 15
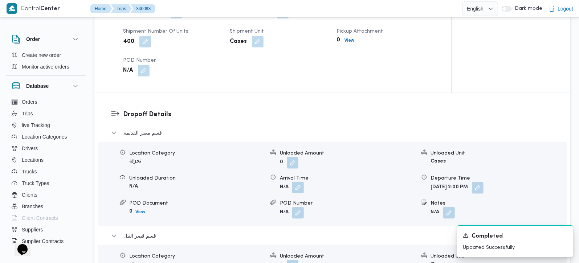
scroll to position [555, 0]
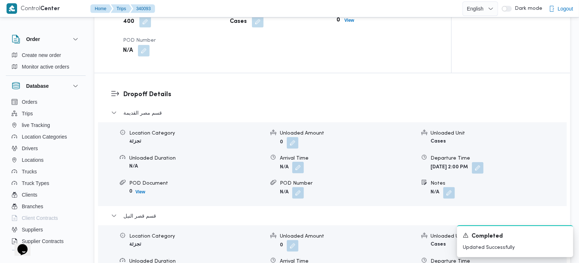
click at [301, 169] on button "button" at bounding box center [298, 168] width 12 height 12
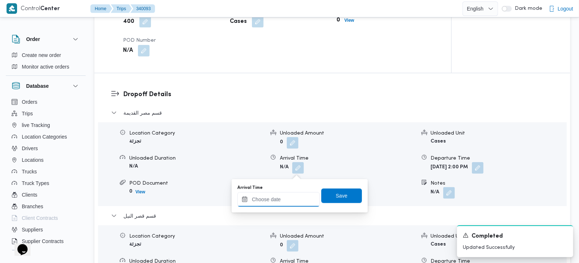
drag, startPoint x: 286, startPoint y: 206, endPoint x: 293, endPoint y: 199, distance: 10.3
click at [286, 206] on input "Arrival Time" at bounding box center [278, 199] width 82 height 15
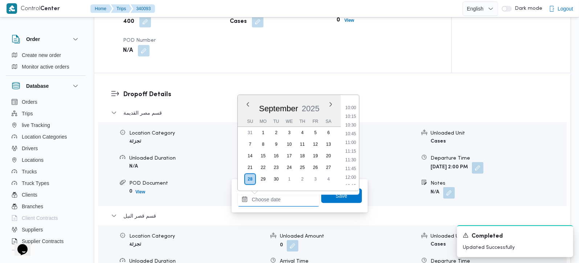
scroll to position [345, 0]
click at [351, 120] on ul "00:00 00:15 00:30 00:45 01:00 01:15 01:30 01:45 02:00 02:15 02:30 02:45 03:00 0…" at bounding box center [350, 143] width 17 height 84
click at [351, 119] on li "10:15" at bounding box center [350, 116] width 17 height 7
type input "28/09/2025 10:15"
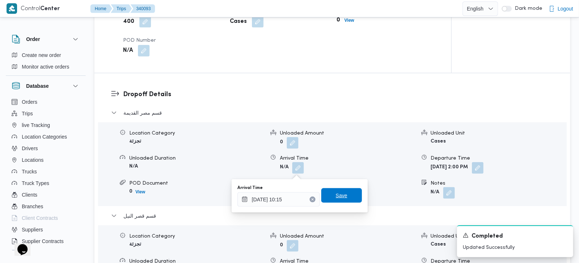
click at [347, 193] on span "Save" at bounding box center [341, 195] width 41 height 15
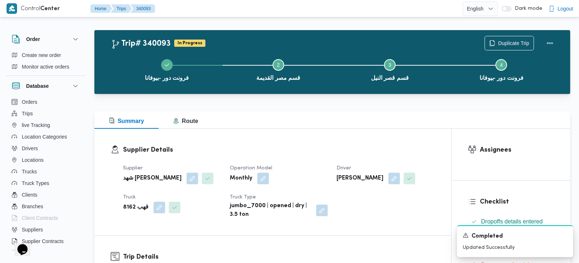
scroll to position [0, 0]
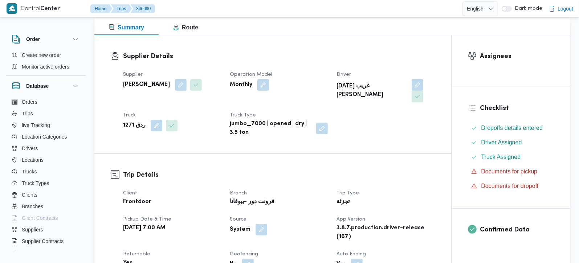
scroll to position [256, 0]
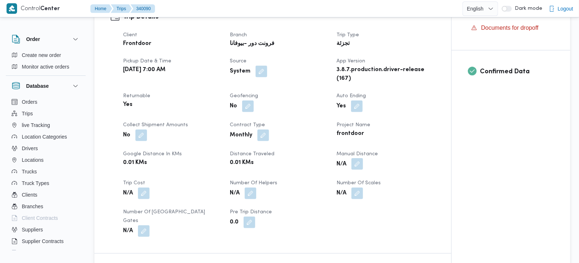
click at [358, 158] on button "button" at bounding box center [357, 164] width 12 height 12
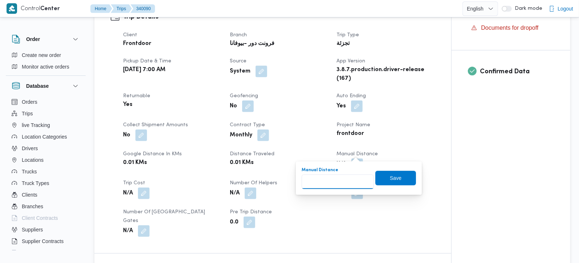
click at [329, 187] on input "Manual Distance" at bounding box center [338, 182] width 72 height 15
type input "131"
click at [395, 180] on span "Save" at bounding box center [395, 178] width 41 height 15
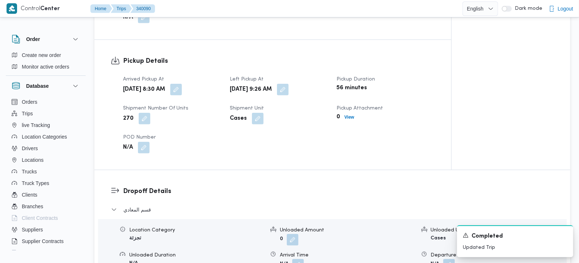
scroll to position [512, 0]
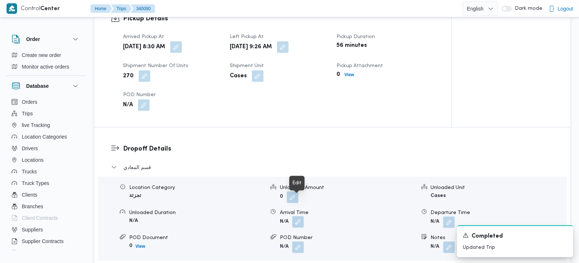
click at [296, 216] on button "button" at bounding box center [298, 222] width 12 height 12
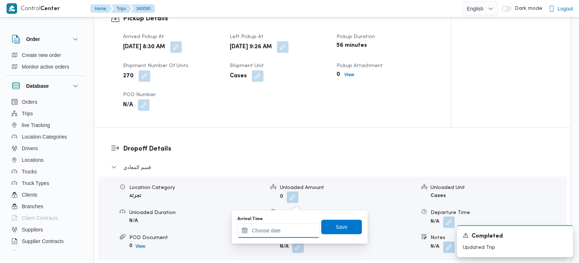
click at [294, 227] on input "Arrival Time" at bounding box center [278, 231] width 82 height 15
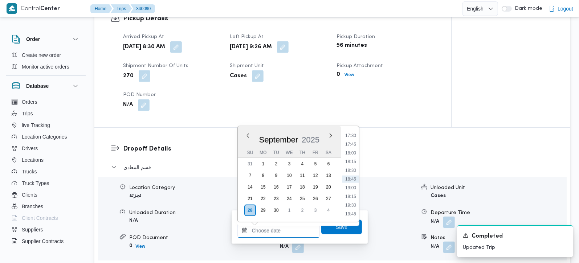
scroll to position [354, 0]
click at [355, 150] on li "10:30" at bounding box center [350, 148] width 17 height 7
type input "[DATE] 10:30"
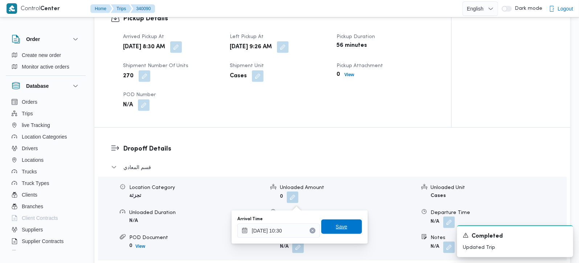
click at [352, 224] on span "Save" at bounding box center [341, 227] width 41 height 15
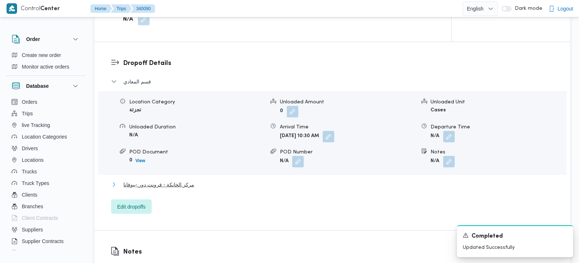
click at [154, 180] on span "مركز الخانكة - فرونت دور -بيوفانا" at bounding box center [158, 184] width 71 height 9
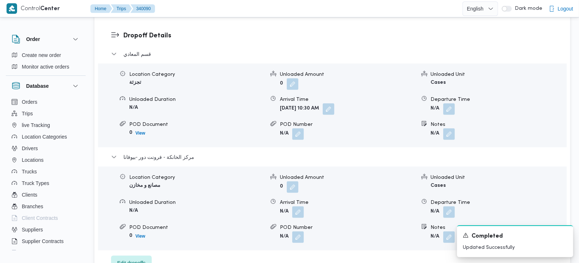
scroll to position [641, 0]
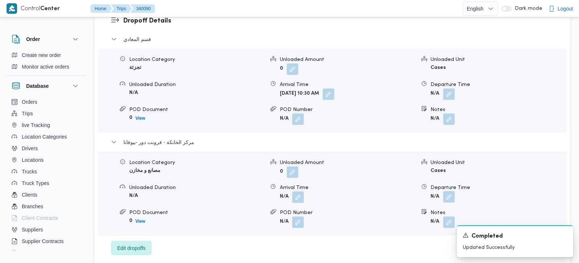
click at [451, 191] on button "button" at bounding box center [449, 197] width 12 height 12
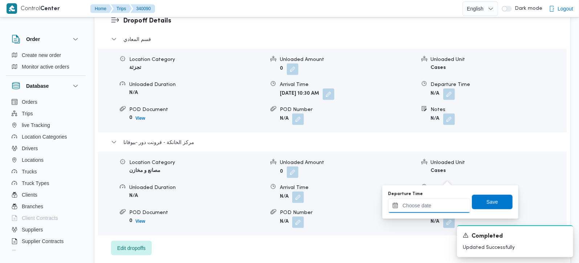
click at [437, 203] on input "Departure Time" at bounding box center [429, 206] width 82 height 15
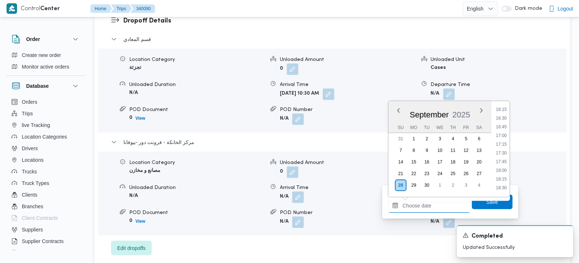
scroll to position [567, 0]
click at [506, 156] on li "17:30" at bounding box center [501, 153] width 17 height 7
type input "[DATE] 17:30"
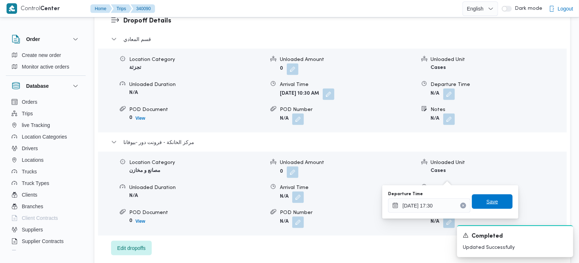
click at [496, 201] on span "Save" at bounding box center [492, 202] width 41 height 15
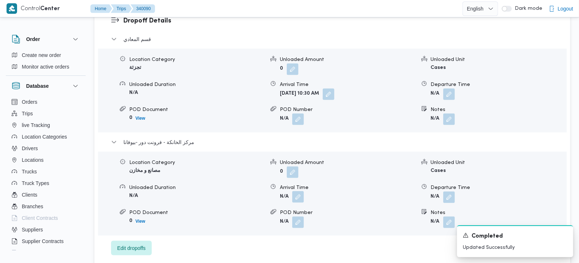
click at [299, 191] on button "button" at bounding box center [298, 197] width 12 height 12
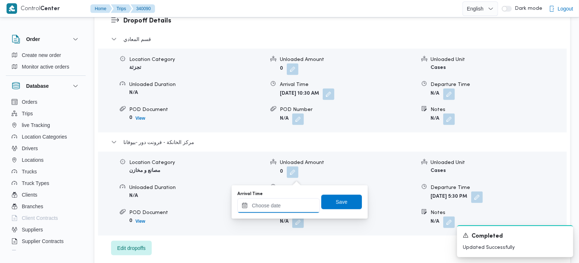
click at [291, 201] on input "Arrival Time" at bounding box center [278, 206] width 82 height 15
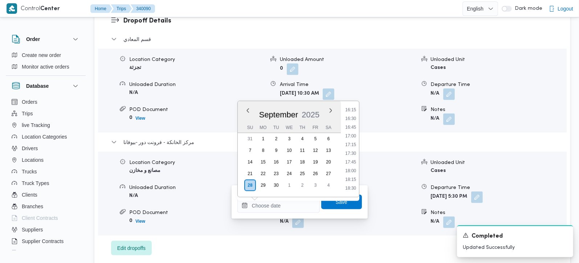
click at [352, 143] on li "17:15" at bounding box center [350, 144] width 17 height 7
type input "[DATE] 17:15"
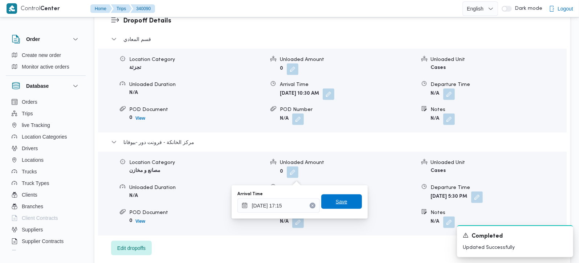
click at [345, 202] on span "Save" at bounding box center [341, 202] width 41 height 15
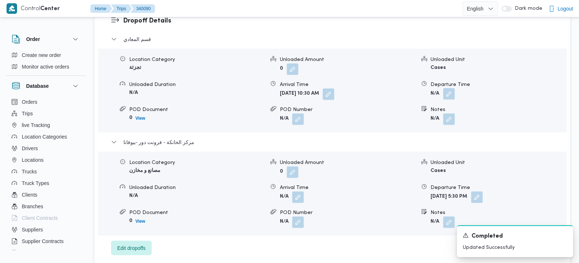
click at [447, 88] on button "button" at bounding box center [449, 94] width 12 height 12
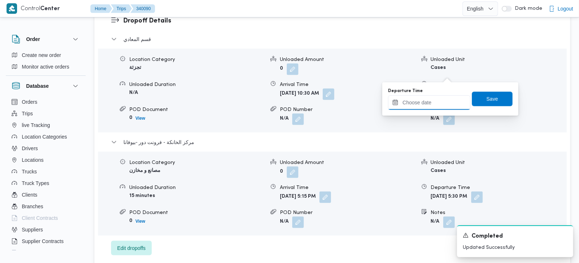
drag, startPoint x: 426, startPoint y: 98, endPoint x: 440, endPoint y: 107, distance: 17.1
click at [426, 98] on input "Departure Time" at bounding box center [429, 102] width 82 height 15
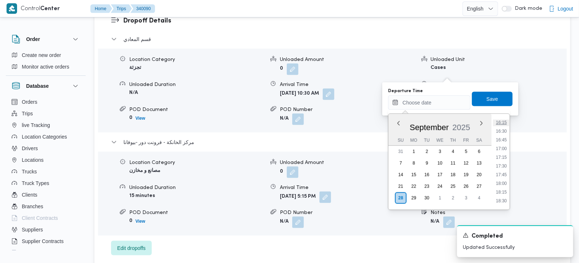
click at [501, 122] on li "16:15" at bounding box center [501, 122] width 17 height 7
type input "[DATE] 16:15"
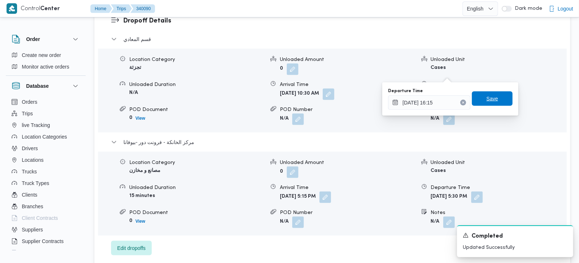
click at [493, 96] on span "Save" at bounding box center [492, 99] width 41 height 15
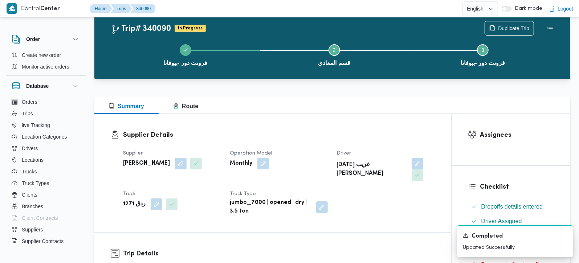
scroll to position [0, 0]
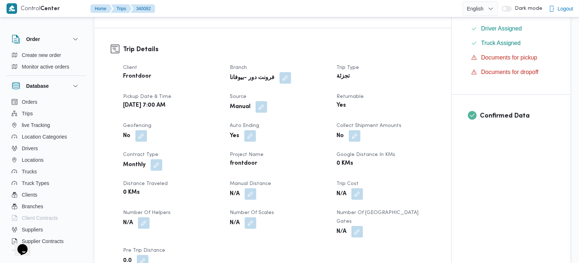
scroll to position [214, 0]
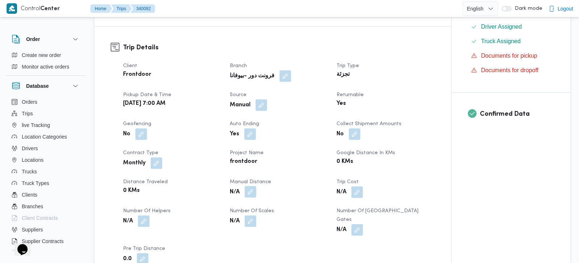
click at [253, 190] on button "button" at bounding box center [251, 192] width 12 height 12
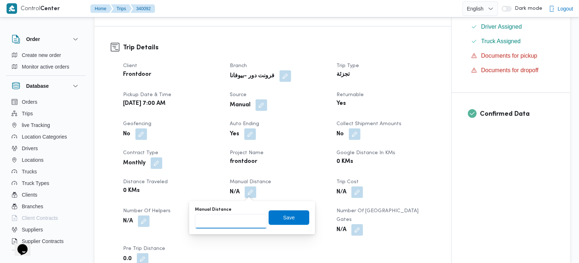
click at [233, 219] on input "Manual Distance" at bounding box center [231, 221] width 72 height 15
type input "135"
click at [285, 222] on span "Save" at bounding box center [289, 217] width 41 height 15
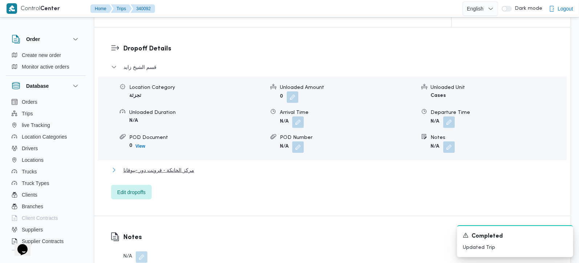
click at [143, 166] on span "مركز الخانكة - فرونت دور -بيوفانا" at bounding box center [158, 170] width 71 height 9
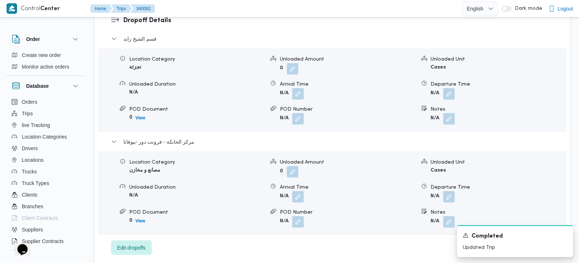
scroll to position [641, 0]
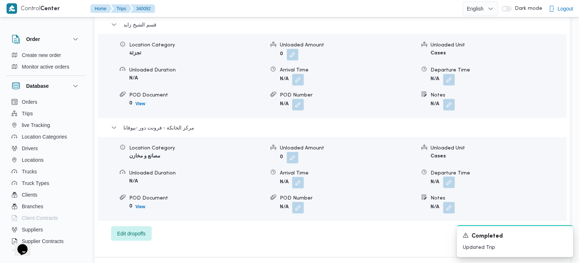
click at [451, 177] on button "button" at bounding box center [449, 183] width 12 height 12
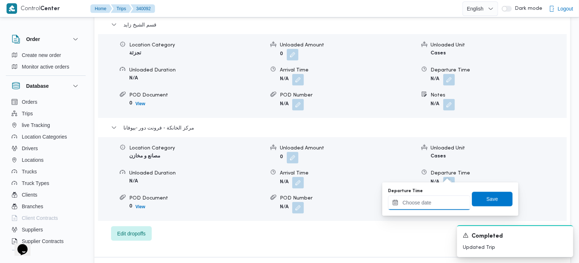
click at [441, 200] on input "Departure Time" at bounding box center [429, 203] width 82 height 15
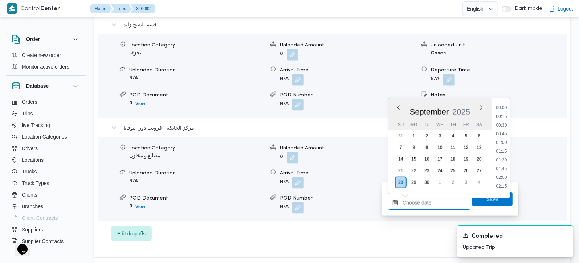
scroll to position [610, 0]
click at [500, 114] on li "17:45" at bounding box center [501, 116] width 17 height 7
type input "28/09/2025 17:45"
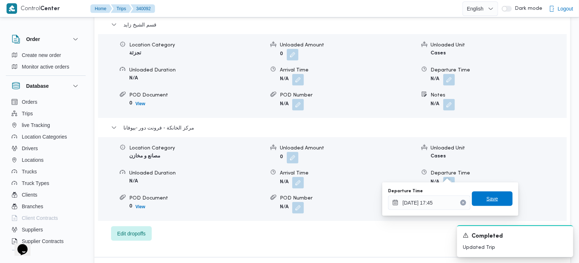
click at [480, 198] on span "Save" at bounding box center [492, 199] width 41 height 15
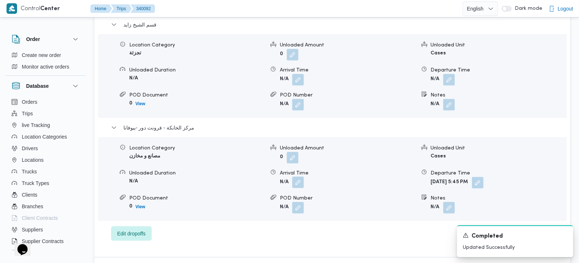
click at [304, 177] on button "button" at bounding box center [298, 183] width 12 height 12
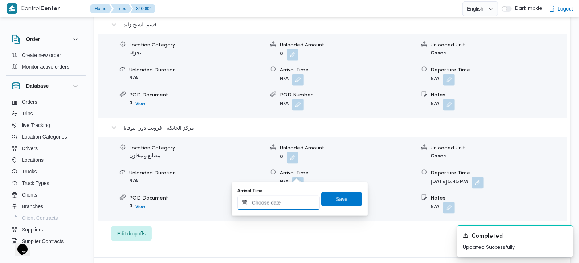
click at [292, 202] on input "Arrival Time" at bounding box center [278, 203] width 82 height 15
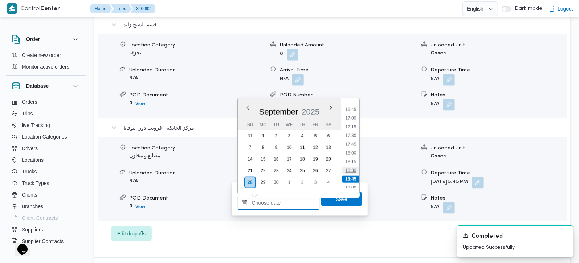
scroll to position [567, 0]
click at [353, 117] on li "16:30" at bounding box center [350, 115] width 17 height 7
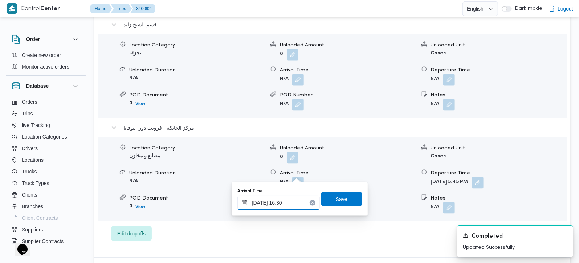
click at [278, 202] on input "[DATE] 16:30" at bounding box center [278, 203] width 82 height 15
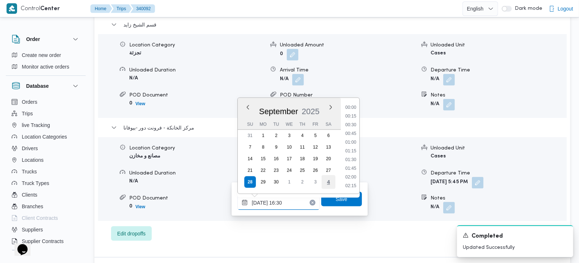
scroll to position [531, 0]
click at [354, 183] on li "17:30" at bounding box center [350, 186] width 17 height 7
type input "28/09/2025 17:30"
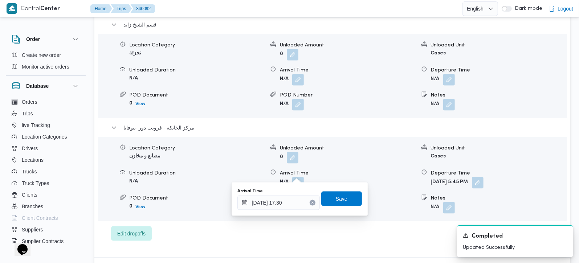
click at [348, 195] on span "Save" at bounding box center [341, 199] width 41 height 15
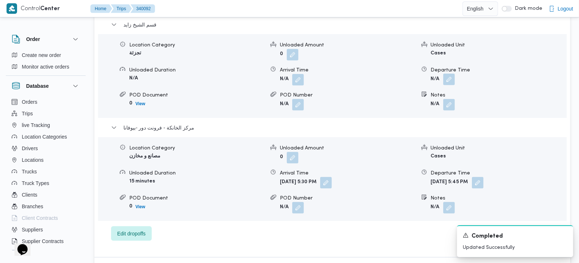
click at [452, 74] on button "button" at bounding box center [449, 80] width 12 height 12
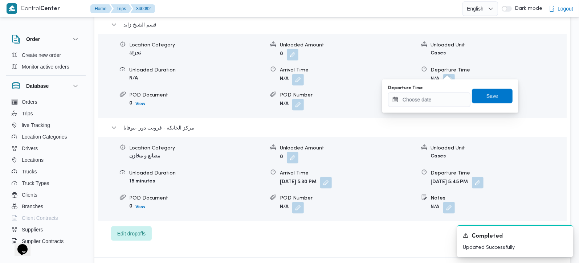
scroll to position [598, 0]
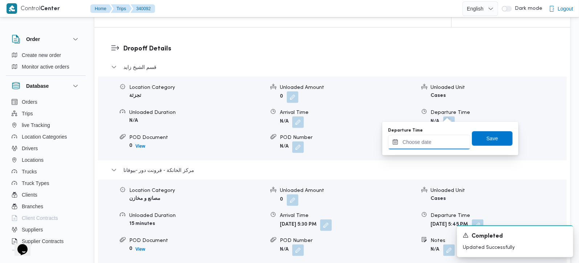
drag, startPoint x: 413, startPoint y: 147, endPoint x: 423, endPoint y: 147, distance: 9.4
click at [413, 147] on input "Departure Time" at bounding box center [429, 142] width 82 height 15
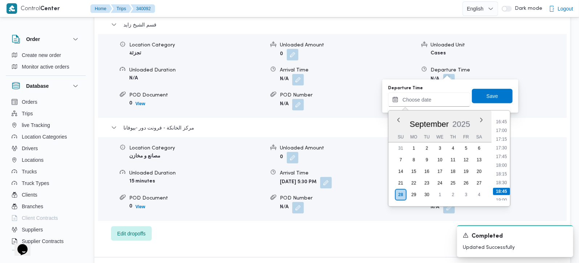
scroll to position [567, 0]
click at [504, 126] on li "16:30" at bounding box center [501, 128] width 17 height 7
type input "[DATE] 16:30"
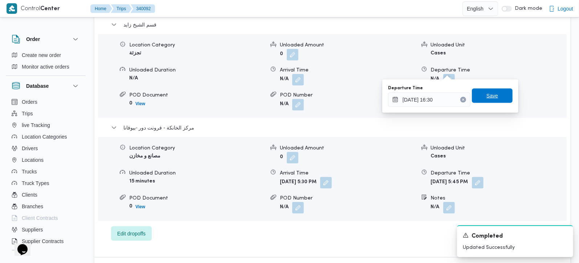
click at [493, 95] on span "Save" at bounding box center [492, 96] width 41 height 15
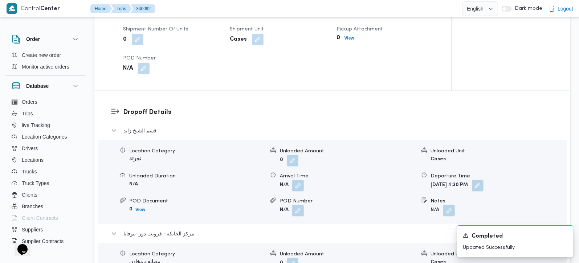
scroll to position [555, 0]
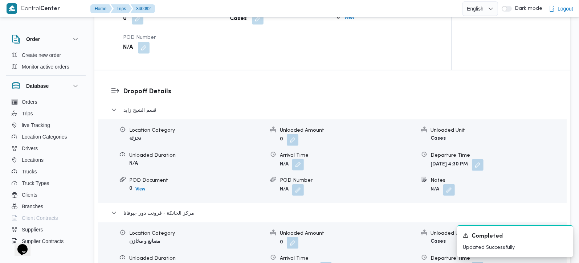
click at [294, 159] on button "button" at bounding box center [298, 165] width 12 height 12
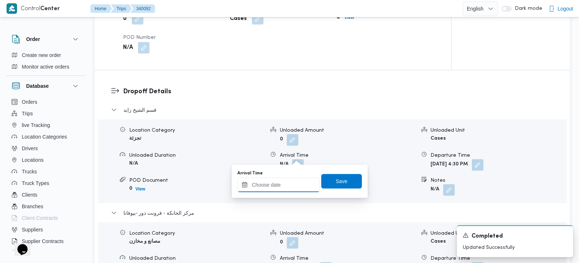
click at [286, 186] on input "Arrival Time" at bounding box center [278, 185] width 82 height 15
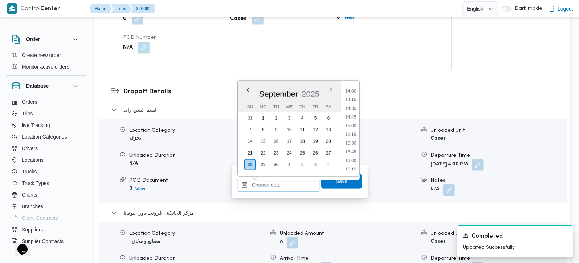
scroll to position [354, 0]
click at [357, 99] on li "10:30" at bounding box center [350, 102] width 17 height 7
type input "[DATE] 10:30"
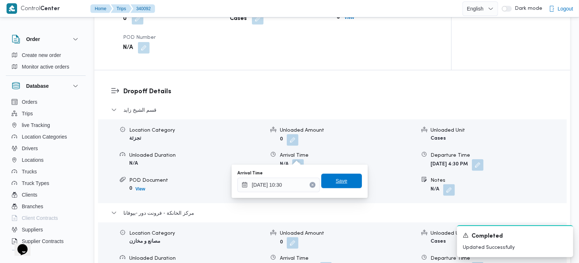
click at [343, 182] on span "Save" at bounding box center [341, 181] width 41 height 15
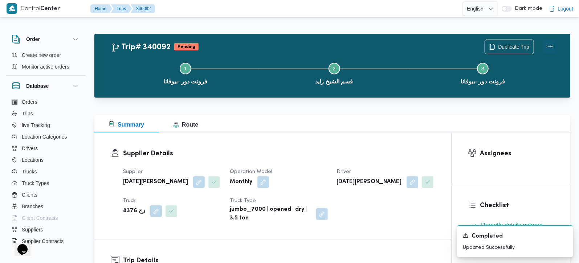
scroll to position [0, 0]
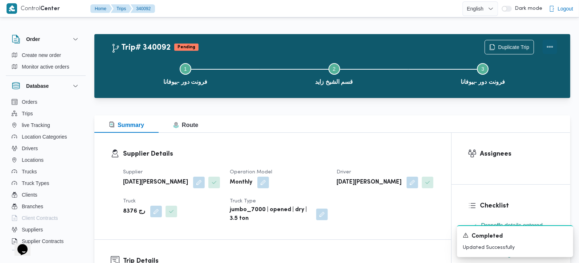
drag, startPoint x: 552, startPoint y: 49, endPoint x: 546, endPoint y: 49, distance: 5.1
click at [552, 49] on button "Actions" at bounding box center [550, 47] width 15 height 15
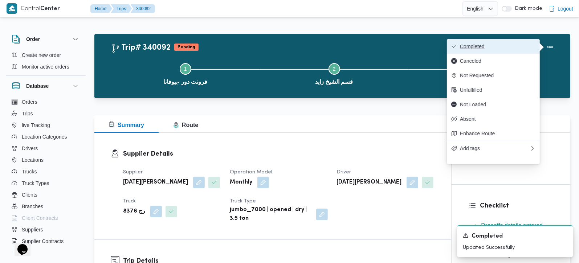
click at [514, 45] on span "Completed" at bounding box center [498, 47] width 76 height 6
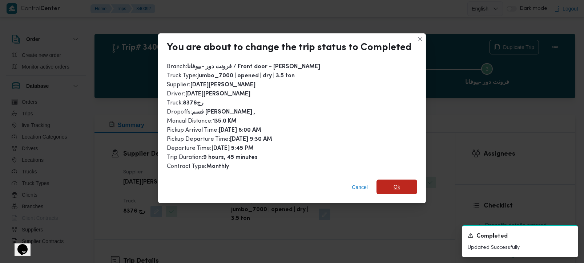
click at [403, 182] on span "Ok" at bounding box center [396, 187] width 41 height 15
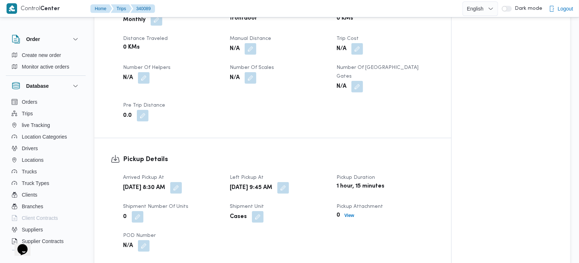
scroll to position [256, 0]
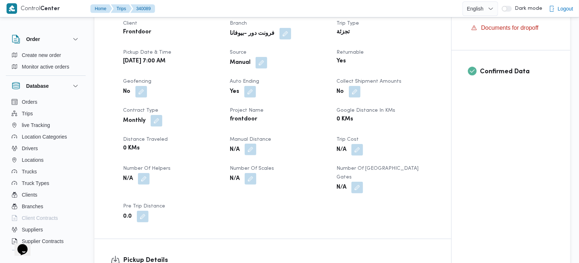
click at [253, 148] on button "button" at bounding box center [251, 150] width 12 height 12
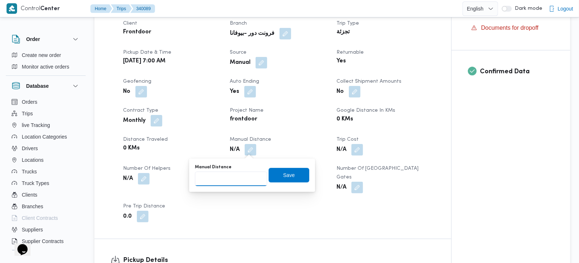
click at [229, 174] on input "Manual Distance" at bounding box center [231, 179] width 72 height 15
type input "114"
click at [283, 172] on span "Save" at bounding box center [289, 175] width 12 height 9
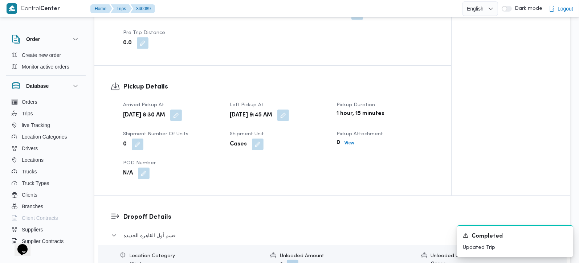
scroll to position [470, 0]
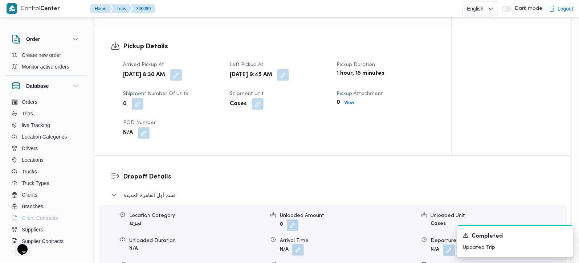
click at [296, 244] on button "button" at bounding box center [298, 250] width 12 height 12
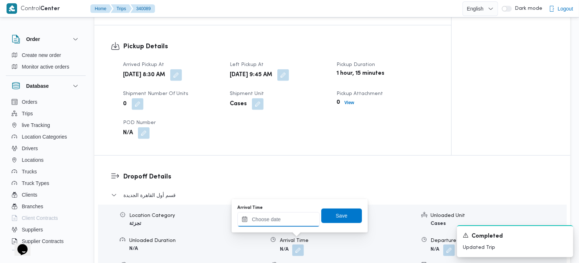
click at [292, 216] on input "Arrival Time" at bounding box center [278, 219] width 82 height 15
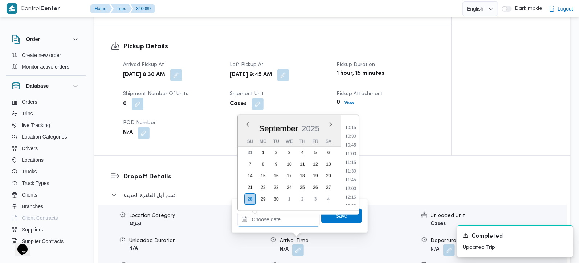
scroll to position [354, 0]
click at [354, 137] on li "10:30" at bounding box center [350, 136] width 17 height 7
type input "[DATE] 10:30"
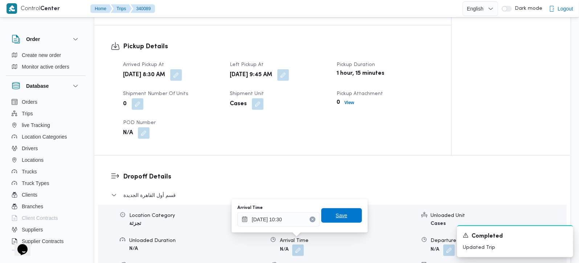
click at [343, 215] on span "Save" at bounding box center [341, 215] width 41 height 15
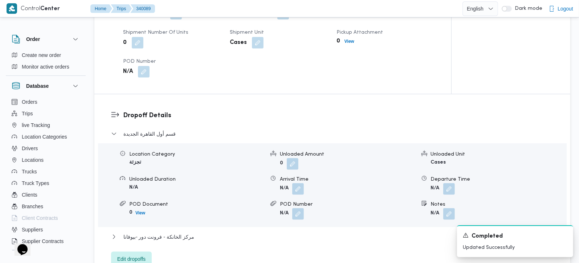
scroll to position [598, 0]
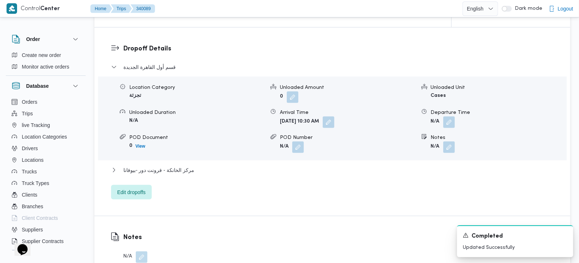
click at [158, 166] on div "مركز الخانكة - فرونت دور -بيوفانا" at bounding box center [332, 173] width 443 height 14
click at [163, 166] on span "مركز الخانكة - فرونت دور -بيوفانا" at bounding box center [158, 170] width 71 height 9
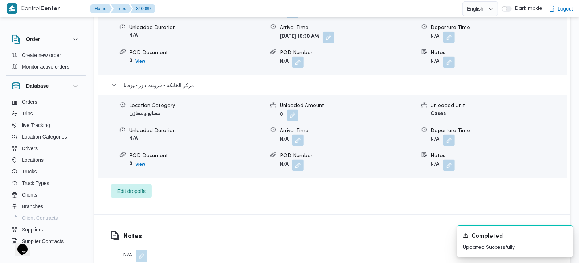
scroll to position [683, 0]
click at [448, 134] on button "button" at bounding box center [449, 140] width 12 height 12
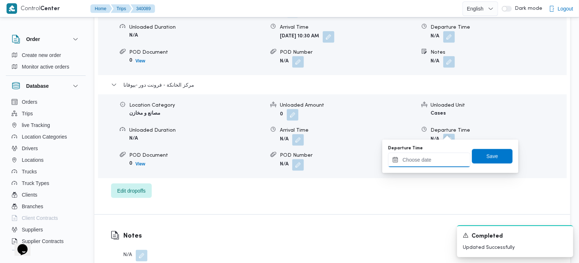
click at [439, 163] on input "Departure Time" at bounding box center [429, 160] width 82 height 15
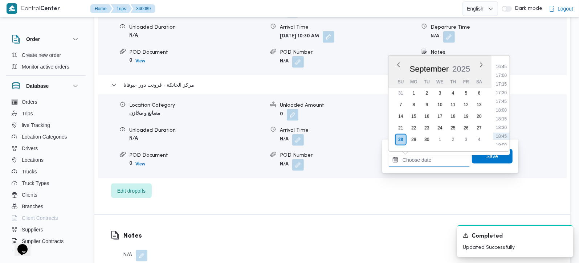
scroll to position [567, 0]
click at [503, 88] on li "17:00" at bounding box center [501, 90] width 17 height 7
type input "28/09/2025 17:00"
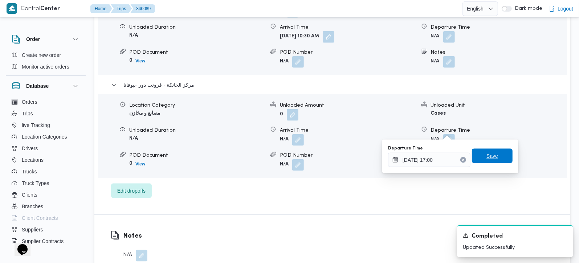
click at [499, 150] on span "Save" at bounding box center [492, 156] width 41 height 15
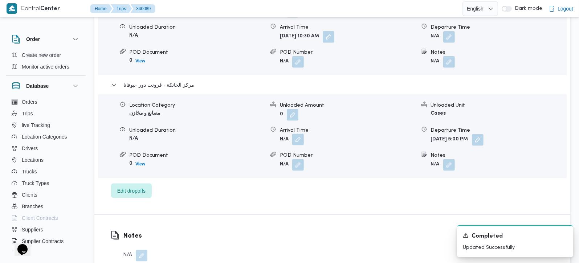
click at [304, 134] on button "button" at bounding box center [298, 140] width 12 height 12
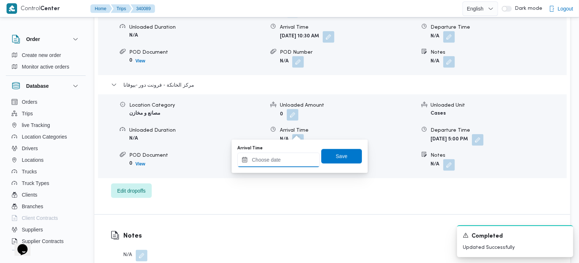
drag, startPoint x: 299, startPoint y: 133, endPoint x: 289, endPoint y: 154, distance: 23.2
click at [289, 154] on input "Arrival Time" at bounding box center [278, 160] width 82 height 15
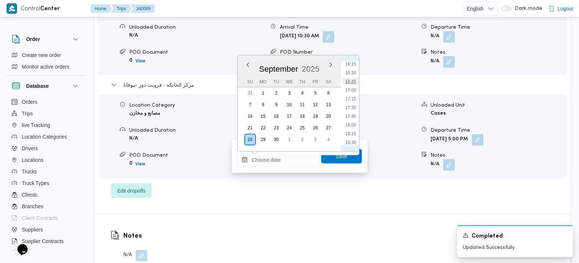
click at [354, 84] on li "16:45" at bounding box center [350, 81] width 17 height 7
type input "28/09/2025 16:45"
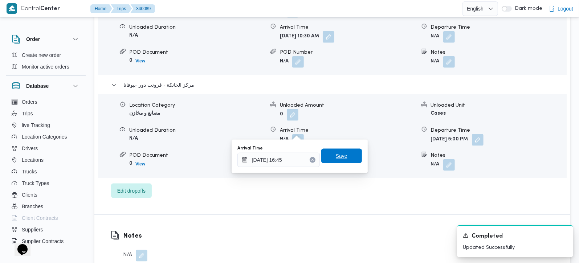
click at [342, 160] on span "Save" at bounding box center [341, 156] width 41 height 15
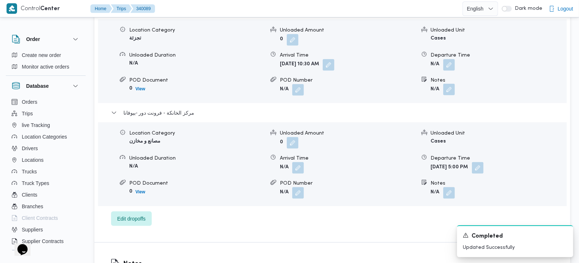
scroll to position [641, 0]
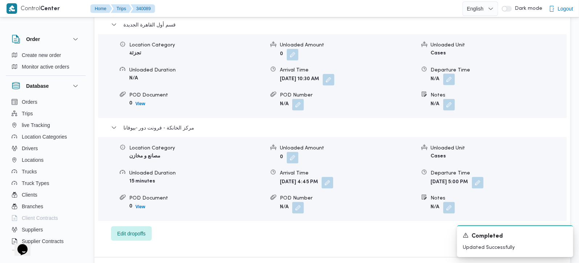
click at [450, 74] on button "button" at bounding box center [449, 80] width 12 height 12
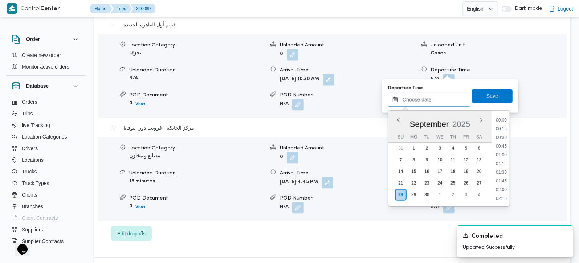
drag, startPoint x: 440, startPoint y: 95, endPoint x: 448, endPoint y: 105, distance: 12.9
click at [440, 95] on input "Departure Time" at bounding box center [429, 100] width 82 height 15
click at [504, 180] on li "16:00" at bounding box center [501, 182] width 17 height 7
type input "28/09/2025 16:00"
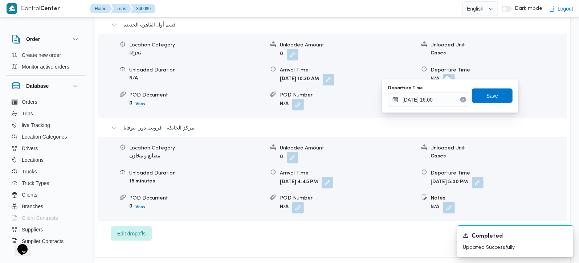
click at [497, 102] on span "Save" at bounding box center [492, 96] width 41 height 15
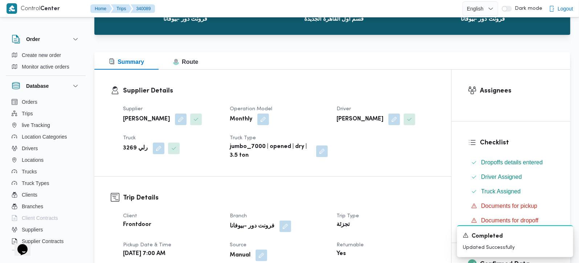
scroll to position [0, 0]
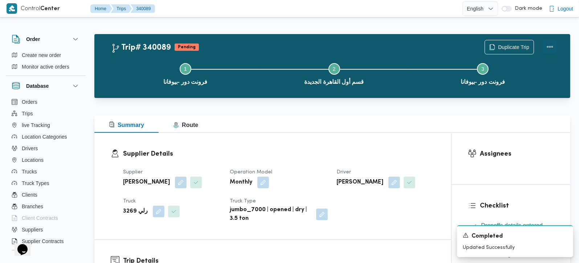
click at [547, 50] on button "Actions" at bounding box center [550, 47] width 15 height 15
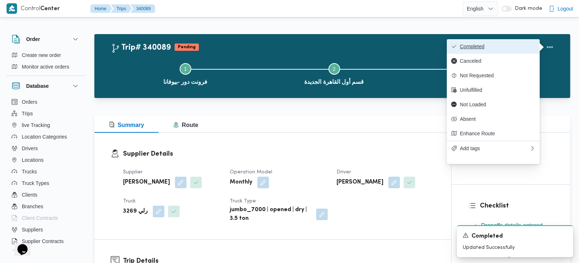
click at [514, 49] on span "Completed" at bounding box center [498, 47] width 76 height 6
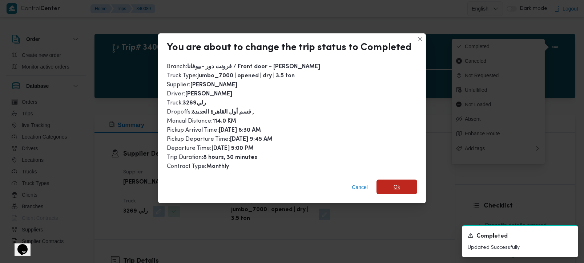
click at [392, 180] on span "Ok" at bounding box center [396, 187] width 41 height 15
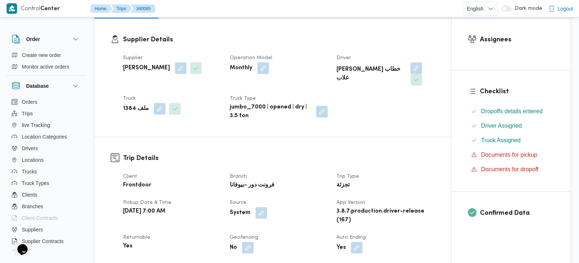
scroll to position [256, 0]
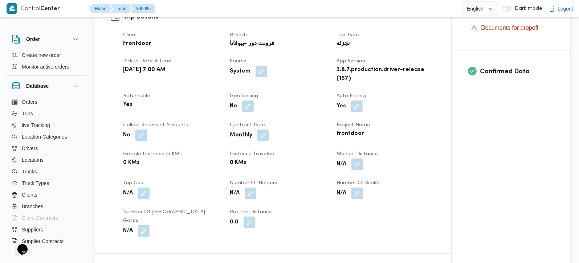
click at [358, 160] on div "Client Frontdoor Branch فرونت دور -بيوفانا Trip Type تجزئة Pickup date & time […" at bounding box center [279, 134] width 321 height 215
click at [362, 158] on button "button" at bounding box center [357, 164] width 12 height 12
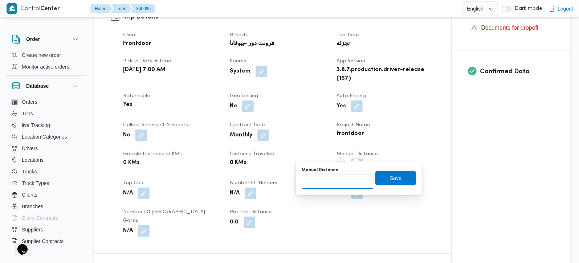
click at [343, 182] on input "Manual Distance" at bounding box center [338, 182] width 72 height 15
type input "130"
click at [394, 171] on span "Save" at bounding box center [395, 178] width 41 height 15
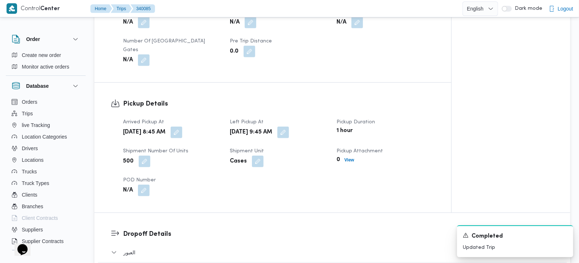
scroll to position [512, 0]
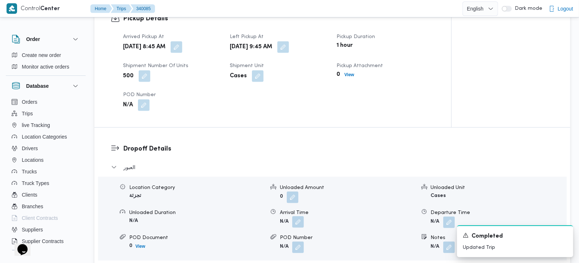
click at [301, 216] on button "button" at bounding box center [298, 222] width 12 height 12
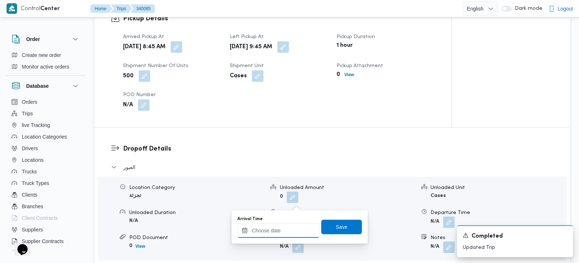
click at [289, 231] on input "Arrival Time" at bounding box center [278, 231] width 82 height 15
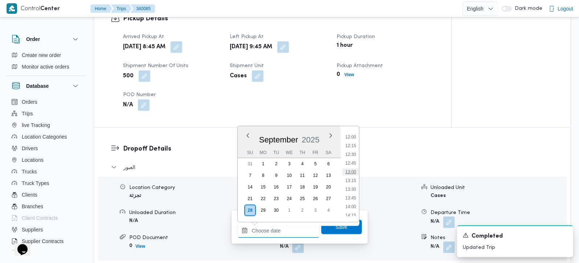
scroll to position [396, 0]
click at [353, 139] on li "11:30" at bounding box center [350, 140] width 17 height 7
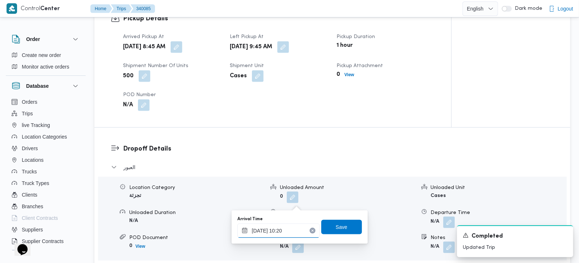
type input "[DATE] 10:20"
click at [347, 229] on span "Save" at bounding box center [341, 227] width 41 height 15
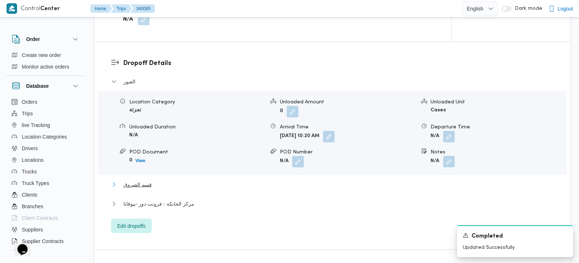
click at [121, 180] on button "قسم الشروق" at bounding box center [332, 184] width 443 height 9
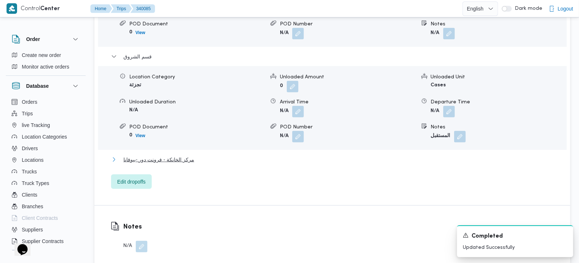
click at [144, 155] on span "مركز الخانكة - فرونت دور -بيوفانا" at bounding box center [158, 159] width 71 height 9
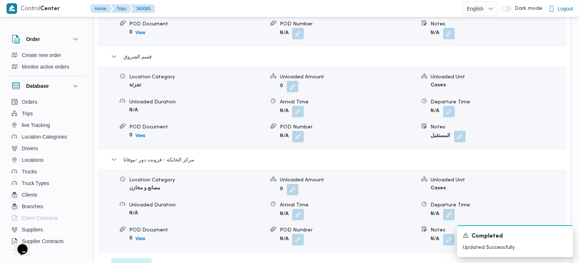
scroll to position [769, 0]
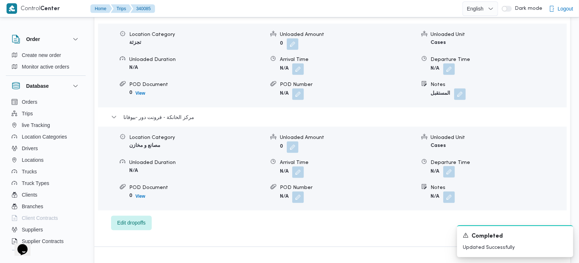
click at [449, 166] on button "button" at bounding box center [449, 172] width 12 height 12
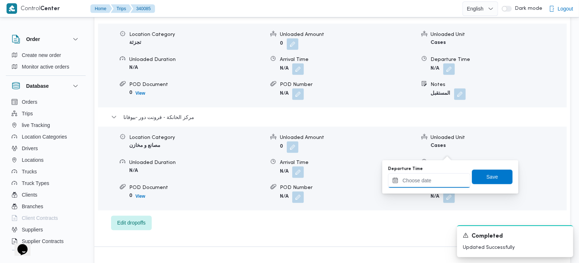
click at [437, 188] on input "Departure Time" at bounding box center [429, 181] width 82 height 15
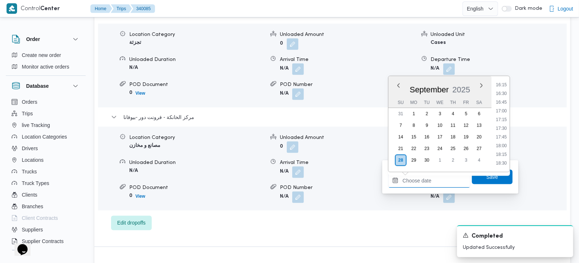
scroll to position [524, 0]
click at [504, 137] on li "16:30" at bounding box center [501, 136] width 17 height 7
type input "[DATE] 16:30"
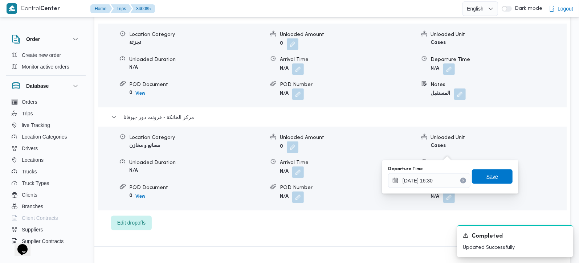
click at [491, 178] on span "Save" at bounding box center [493, 176] width 12 height 9
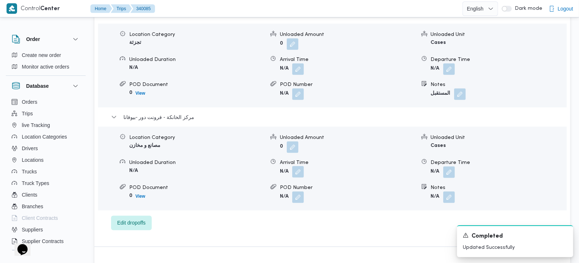
click at [297, 166] on button "button" at bounding box center [298, 172] width 12 height 12
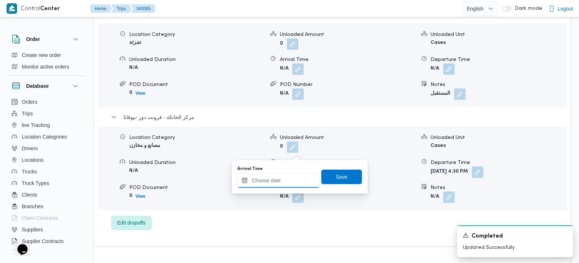
click at [284, 184] on input "Arrival Time" at bounding box center [278, 181] width 82 height 15
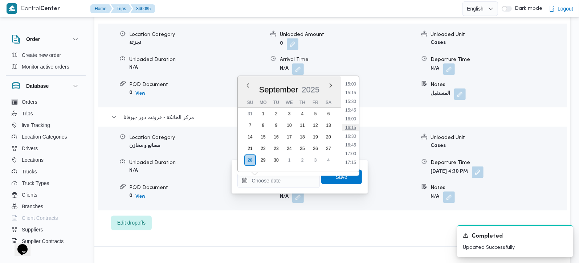
click at [355, 127] on li "16:15" at bounding box center [350, 127] width 17 height 7
type input "28/09/2025 16:15"
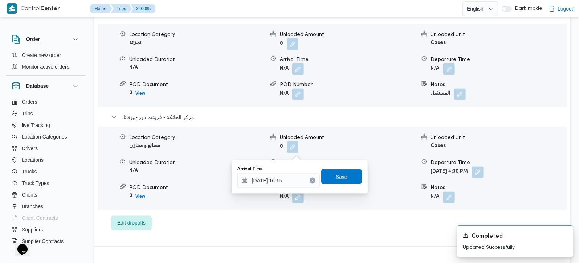
click at [340, 171] on span "Save" at bounding box center [341, 177] width 41 height 15
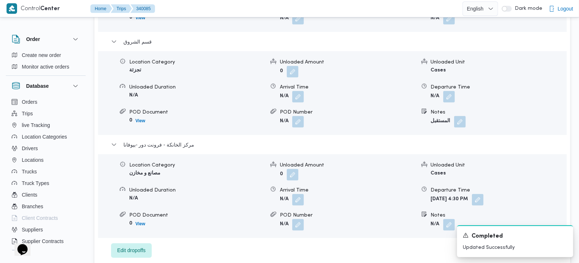
scroll to position [726, 0]
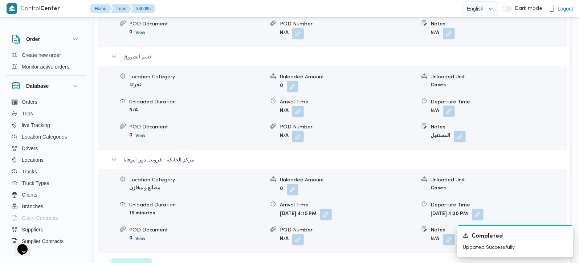
click at [446, 106] on button "button" at bounding box center [449, 112] width 12 height 12
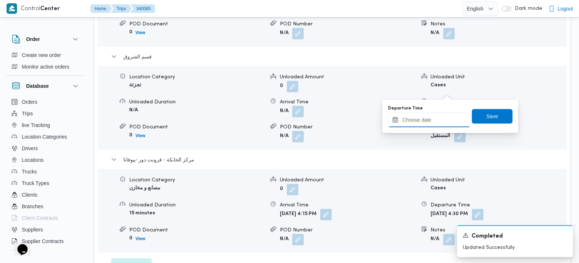
click at [433, 120] on input "Departure Time" at bounding box center [429, 120] width 82 height 15
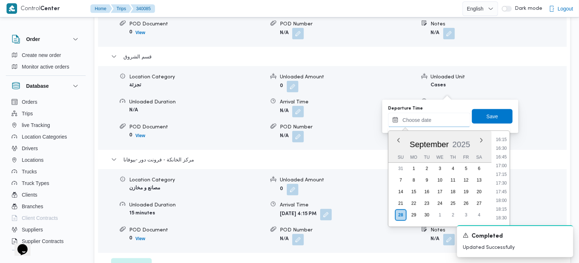
scroll to position [524, 0]
drag, startPoint x: 503, startPoint y: 156, endPoint x: 495, endPoint y: 133, distance: 23.9
click at [503, 156] on li "15:30" at bounding box center [501, 156] width 17 height 7
type input "28/09/2025 15:30"
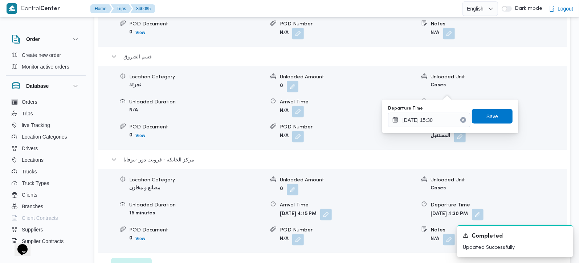
click at [492, 125] on div "Departure Time 28/09/2025 15:30 Save" at bounding box center [450, 116] width 126 height 23
click at [491, 116] on span "Save" at bounding box center [493, 116] width 12 height 9
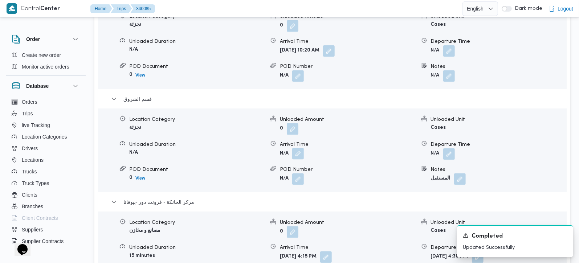
scroll to position [683, 0]
click at [302, 149] on button "button" at bounding box center [298, 155] width 12 height 12
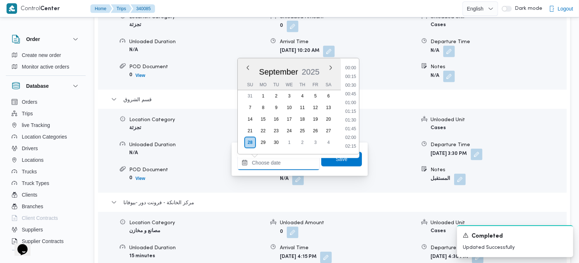
click at [280, 167] on input "Arrival Time" at bounding box center [278, 163] width 82 height 15
click at [352, 83] on li "13:00" at bounding box center [350, 81] width 17 height 7
type input "28/09/2025 13:00"
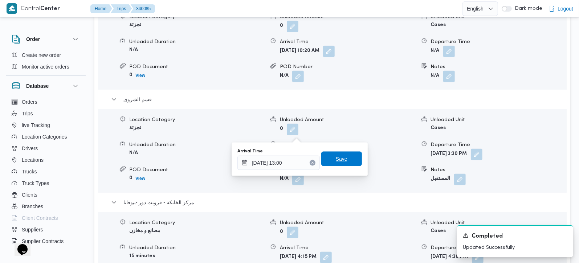
click at [335, 153] on span "Save" at bounding box center [341, 159] width 41 height 15
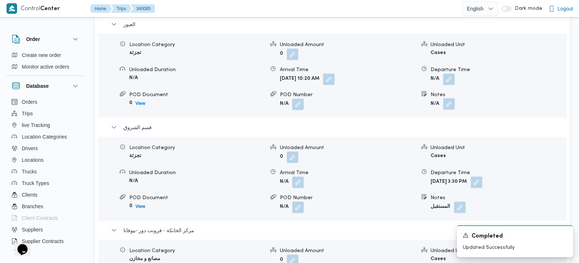
scroll to position [641, 0]
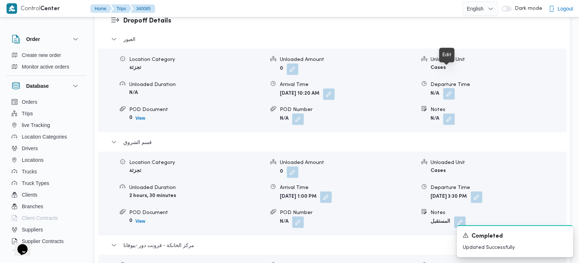
click at [451, 88] on button "button" at bounding box center [449, 94] width 12 height 12
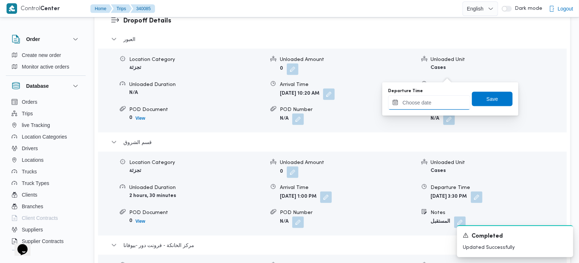
click at [436, 103] on input "Departure Time" at bounding box center [429, 102] width 82 height 15
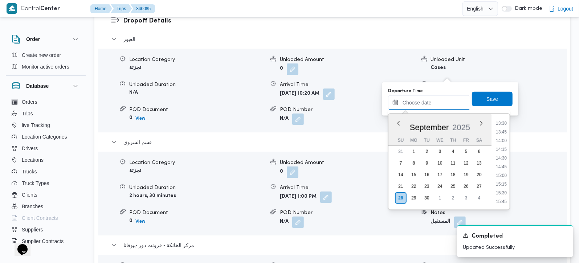
scroll to position [439, 0]
click at [503, 122] on li "12:30" at bounding box center [501, 120] width 17 height 7
type input "28/09/2025 12:30"
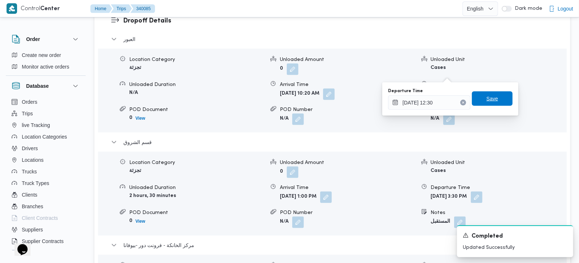
click at [490, 97] on span "Save" at bounding box center [493, 98] width 12 height 9
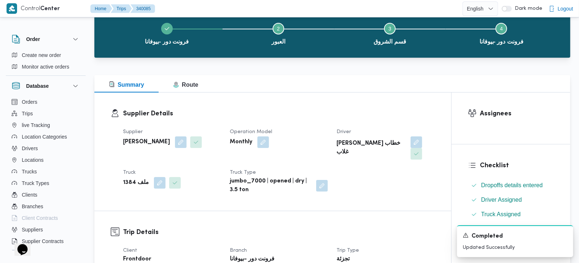
scroll to position [0, 0]
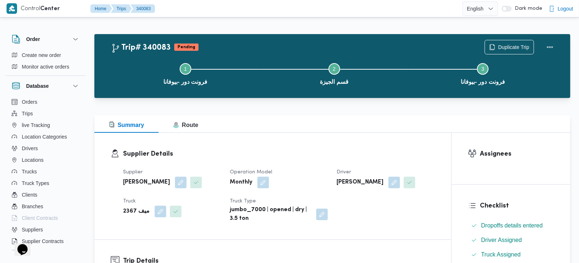
scroll to position [256, 0]
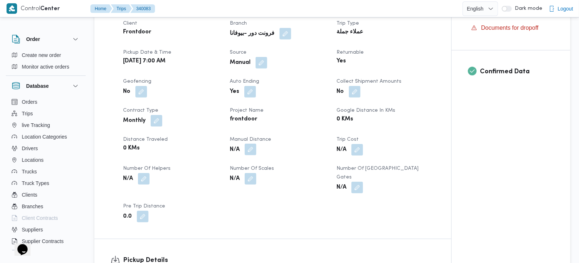
click at [253, 148] on button "button" at bounding box center [251, 150] width 12 height 12
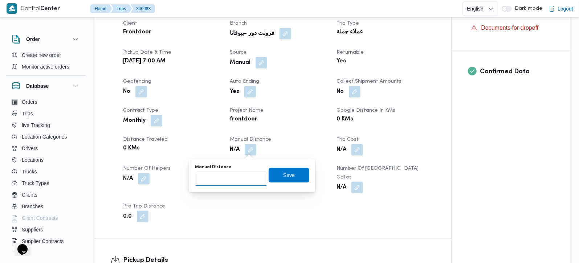
click at [231, 177] on input "Manual Distance" at bounding box center [231, 179] width 72 height 15
type input "99"
click at [283, 175] on span "Save" at bounding box center [289, 175] width 12 height 9
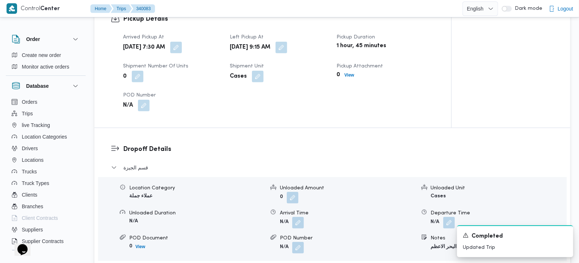
scroll to position [512, 0]
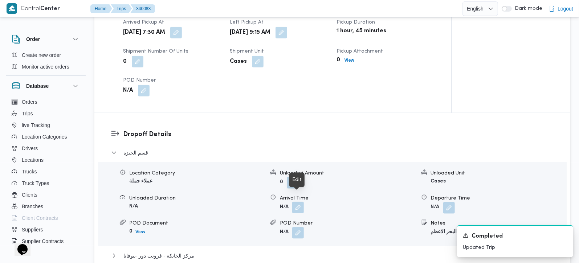
click at [297, 202] on button "button" at bounding box center [298, 208] width 12 height 12
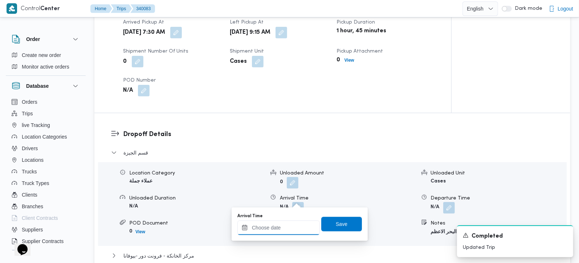
click at [284, 232] on input "Arrival Time" at bounding box center [278, 228] width 82 height 15
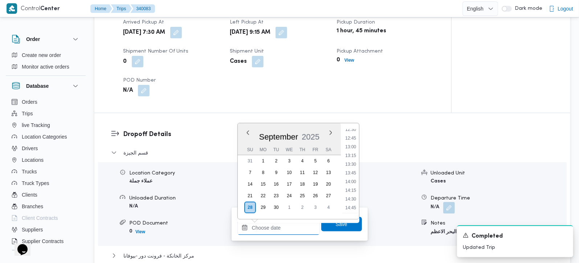
scroll to position [396, 0]
click at [353, 130] on li "11:15" at bounding box center [350, 128] width 17 height 7
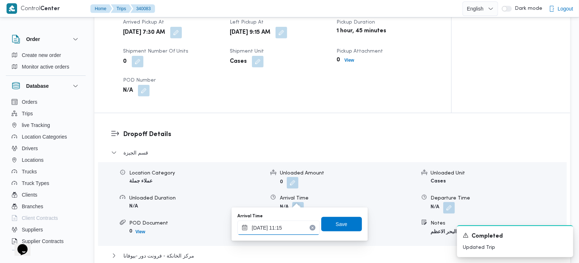
click at [271, 228] on input "28/09/2025 11:15" at bounding box center [278, 228] width 82 height 15
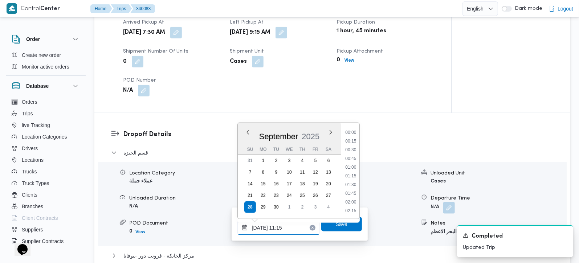
scroll to position [349, 0]
click at [352, 143] on li "10:15" at bounding box center [350, 141] width 17 height 7
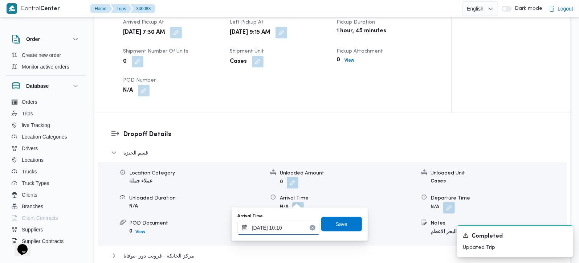
type input "28/09/2025 10:10"
click at [357, 229] on div "Arrival Time 28/09/2025 10:10 Save" at bounding box center [300, 224] width 126 height 23
click at [353, 228] on span "Save" at bounding box center [341, 224] width 41 height 15
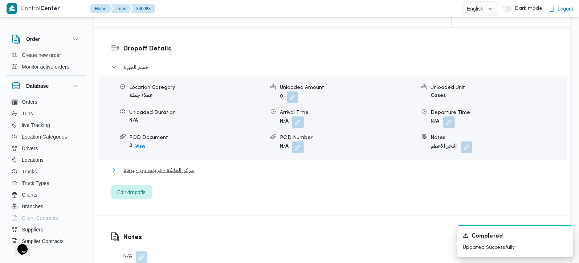
click at [168, 166] on span "مركز الخانكة - فرونت دور -بيوفانا" at bounding box center [158, 170] width 71 height 9
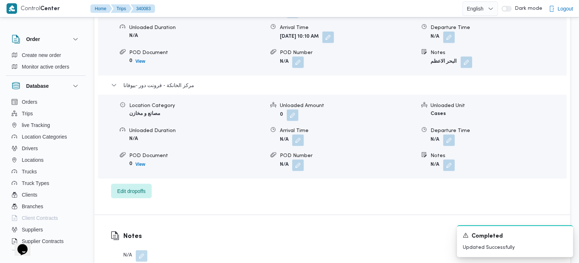
scroll to position [683, 0]
click at [450, 138] on div "Location Category مصانع و مخازن Unloaded Amount 0 Unloaded Unit Cases Unloaded …" at bounding box center [332, 136] width 475 height 82
click at [447, 135] on button "button" at bounding box center [449, 140] width 12 height 12
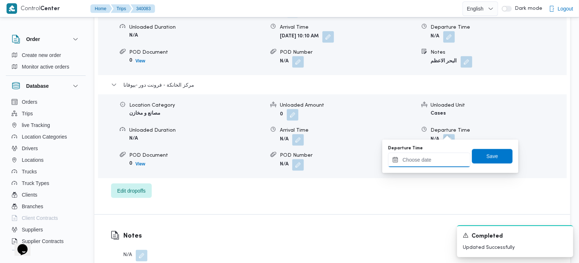
click at [439, 163] on input "Departure Time" at bounding box center [429, 160] width 82 height 15
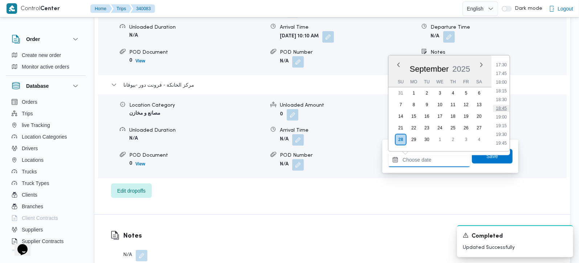
scroll to position [567, 0]
drag, startPoint x: 501, startPoint y: 76, endPoint x: 502, endPoint y: 84, distance: 8.1
click at [501, 76] on li "16:30" at bounding box center [501, 72] width 17 height 7
type input "28/09/2025 16:30"
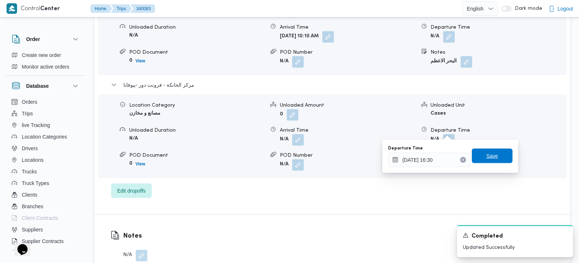
click at [491, 151] on span "Save" at bounding box center [492, 156] width 41 height 15
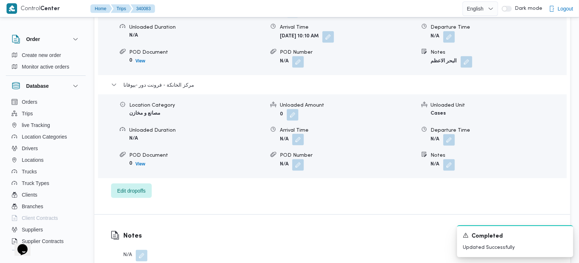
click at [301, 134] on button "button" at bounding box center [298, 140] width 12 height 12
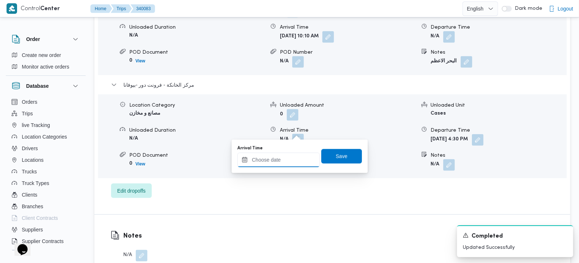
drag, startPoint x: 301, startPoint y: 130, endPoint x: 291, endPoint y: 162, distance: 33.8
click at [291, 162] on input "Arrival Time" at bounding box center [278, 160] width 82 height 15
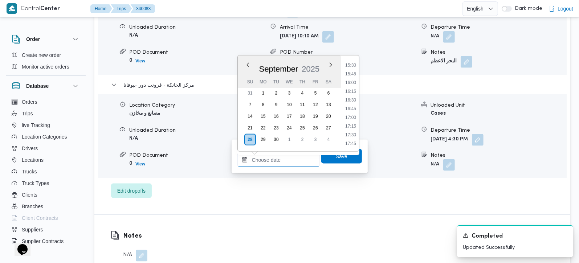
scroll to position [524, 0]
click at [355, 103] on li "16:15" at bounding box center [350, 106] width 17 height 7
type input "28/09/2025 16:15"
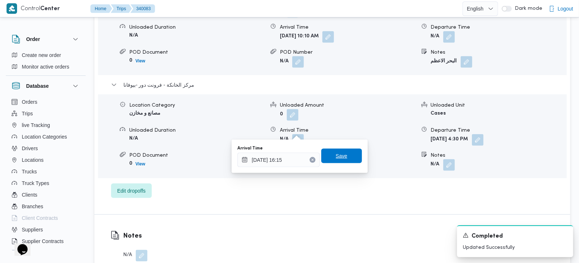
click at [343, 157] on span "Save" at bounding box center [341, 156] width 41 height 15
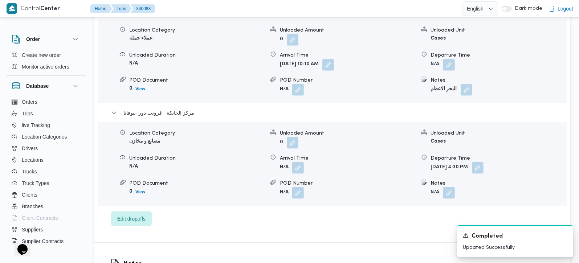
scroll to position [641, 0]
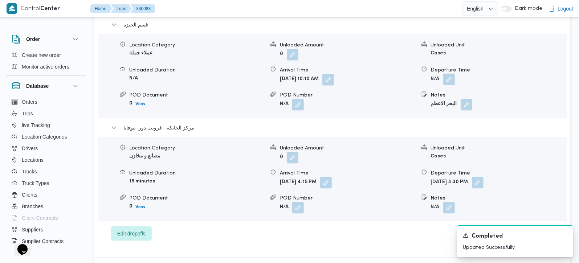
click at [449, 74] on button "button" at bounding box center [449, 80] width 12 height 12
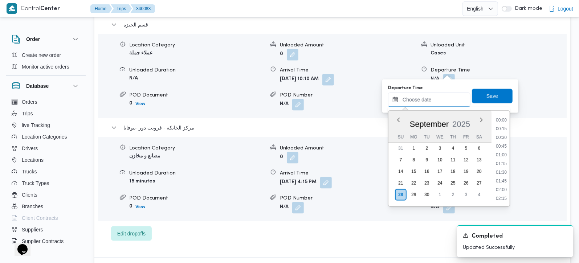
click at [438, 99] on input "Departure Time" at bounding box center [429, 100] width 82 height 15
click at [504, 119] on li "15:00" at bounding box center [501, 118] width 17 height 7
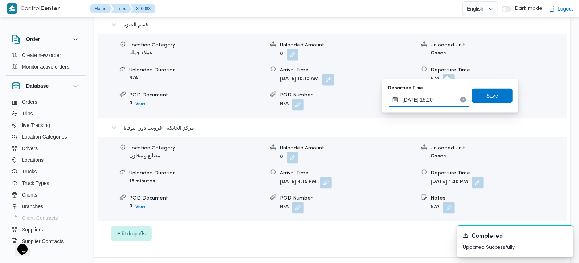
type input "28/09/2025 15:20"
click at [493, 97] on span "Save" at bounding box center [492, 96] width 41 height 15
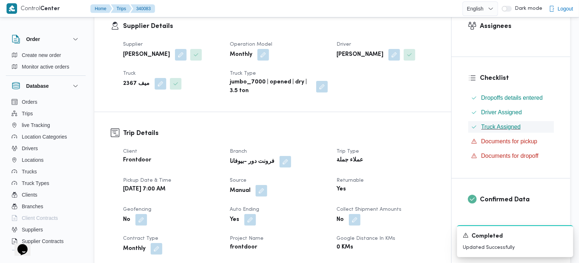
scroll to position [0, 0]
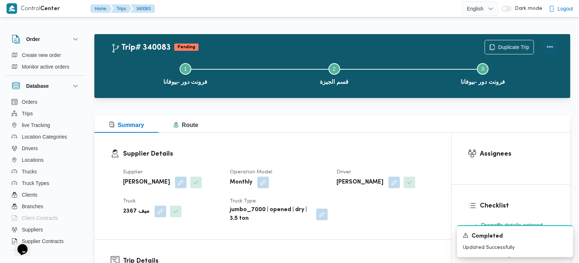
click at [550, 45] on button "Actions" at bounding box center [550, 47] width 15 height 15
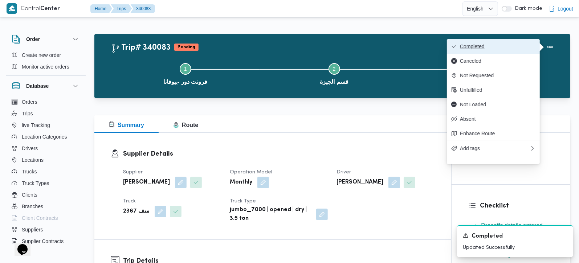
click at [499, 46] on span "Completed" at bounding box center [498, 47] width 76 height 6
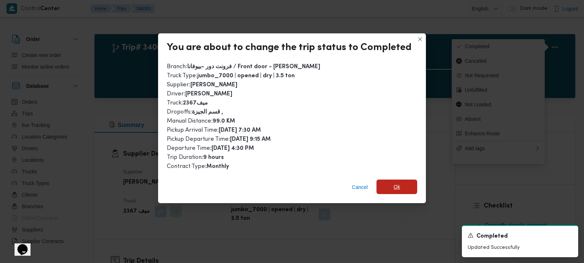
click at [393, 184] on span "Ok" at bounding box center [396, 187] width 7 height 9
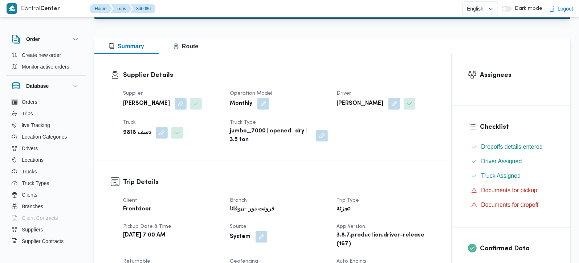
scroll to position [171, 0]
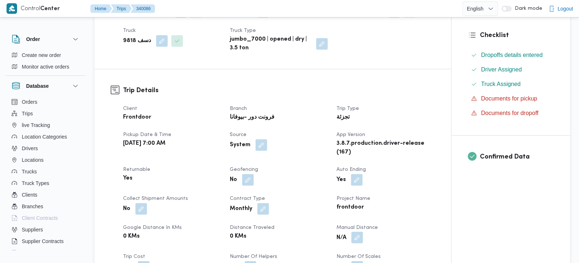
click at [357, 235] on button "button" at bounding box center [357, 238] width 12 height 12
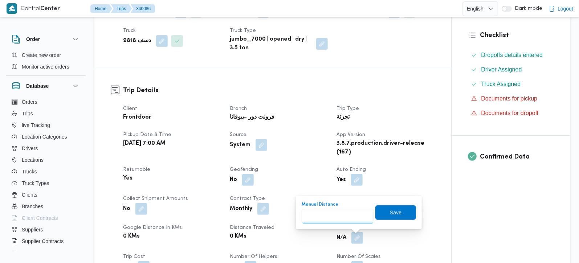
click at [331, 216] on input "Manual Distance" at bounding box center [338, 216] width 72 height 15
type input "141"
click at [383, 212] on span "Save" at bounding box center [395, 212] width 41 height 15
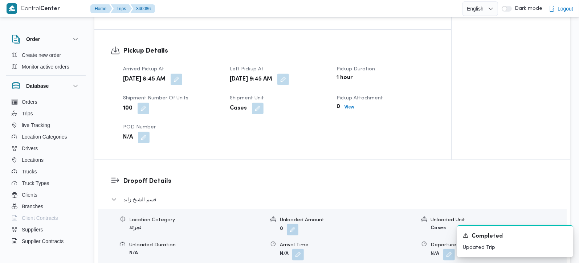
scroll to position [470, 0]
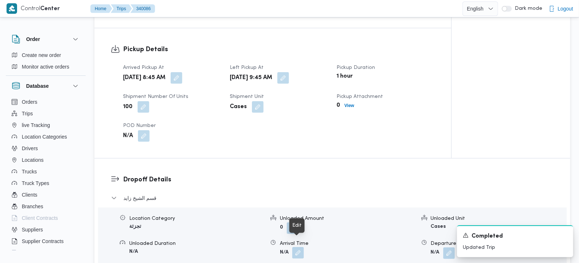
click at [300, 249] on button "button" at bounding box center [298, 253] width 12 height 12
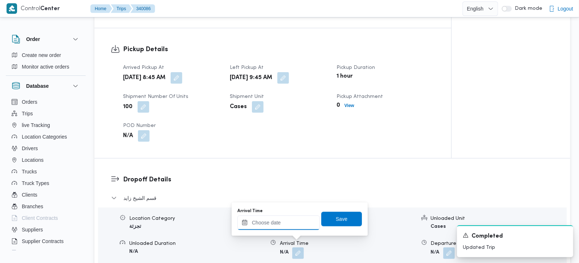
click at [299, 225] on input "Arrival Time" at bounding box center [278, 223] width 82 height 15
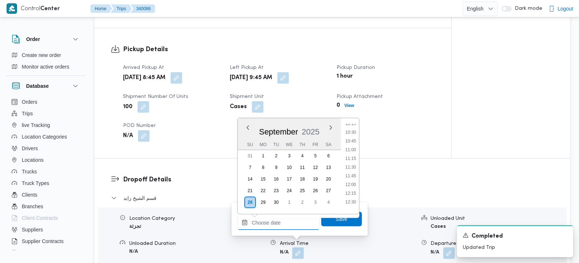
scroll to position [354, 0]
click at [352, 140] on li "10:30" at bounding box center [350, 140] width 17 height 7
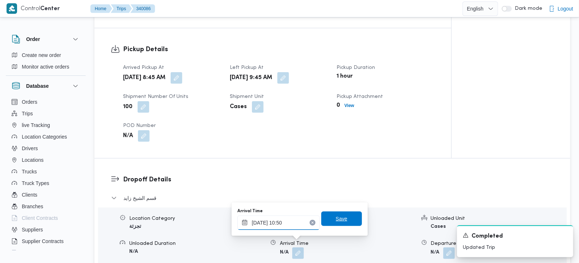
type input "28/09/2025 10:50"
click at [338, 220] on span "Save" at bounding box center [342, 219] width 12 height 9
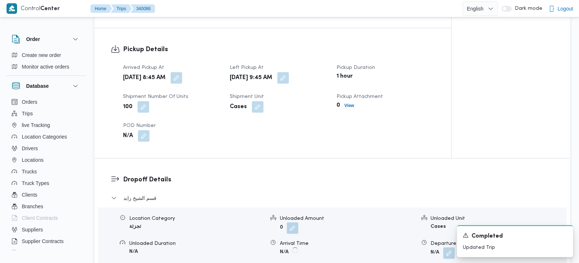
scroll to position [641, 0]
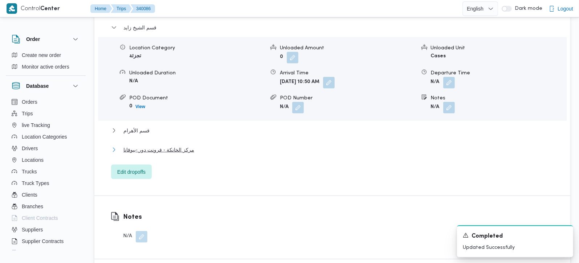
click at [150, 146] on span "مركز الخانكة - فرونت دور -بيوفانا" at bounding box center [158, 150] width 71 height 9
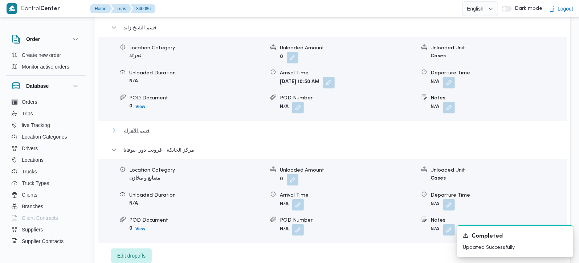
click at [136, 126] on span "قسم الأهرام" at bounding box center [136, 130] width 26 height 9
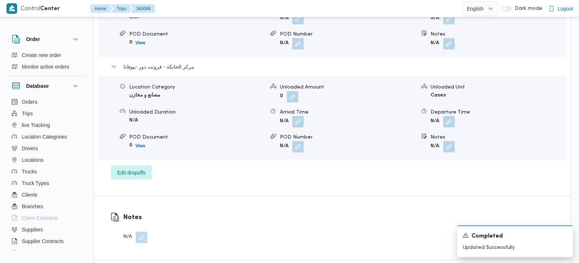
scroll to position [812, 0]
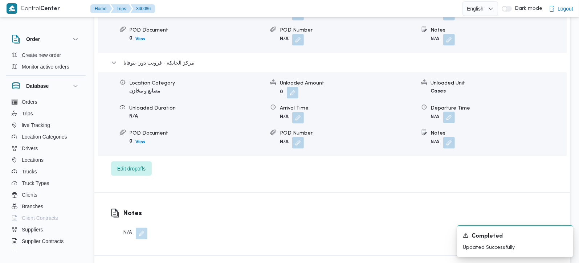
click at [453, 112] on button "button" at bounding box center [449, 118] width 12 height 12
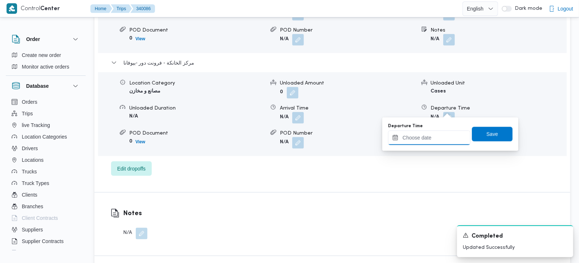
drag, startPoint x: 434, startPoint y: 142, endPoint x: 456, endPoint y: 144, distance: 22.7
click at [434, 142] on input "Departure Time" at bounding box center [429, 138] width 82 height 15
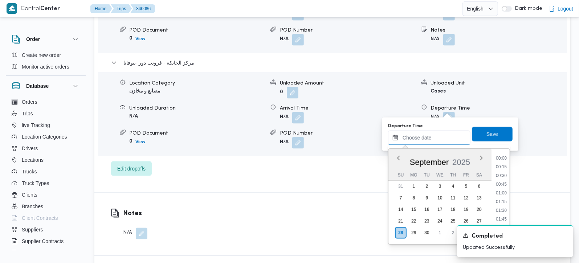
scroll to position [610, 0]
drag, startPoint x: 504, startPoint y: 168, endPoint x: 501, endPoint y: 144, distance: 24.1
click at [504, 168] on li "17:45" at bounding box center [501, 166] width 17 height 7
type input "28/09/2025 17:45"
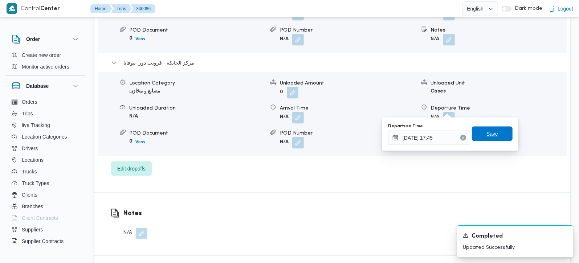
click at [500, 139] on span "Save" at bounding box center [492, 134] width 41 height 15
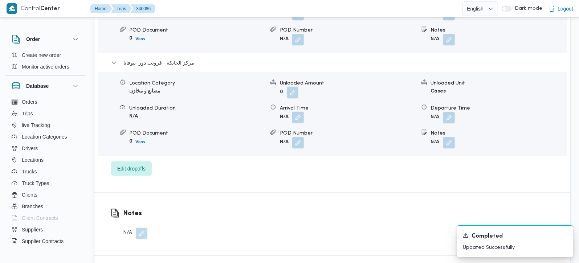
click at [293, 112] on button "button" at bounding box center [298, 118] width 12 height 12
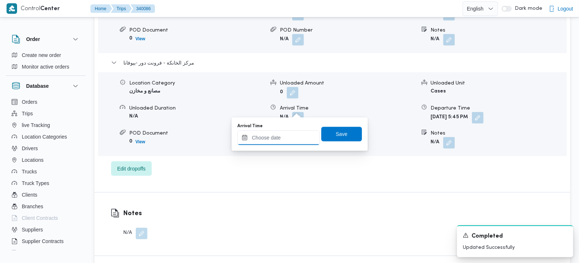
click at [287, 138] on input "Arrival Time" at bounding box center [278, 138] width 82 height 15
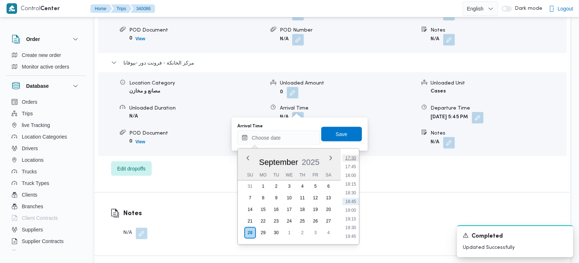
click at [352, 157] on li "17:30" at bounding box center [350, 158] width 17 height 7
type input "28/09/2025 17:30"
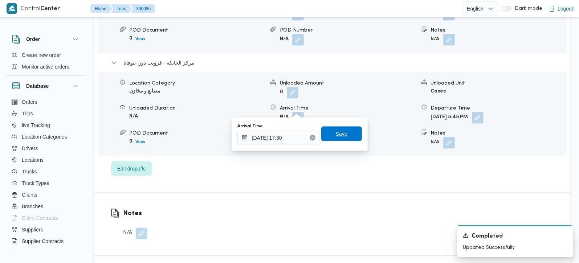
click at [338, 130] on span "Save" at bounding box center [342, 134] width 12 height 9
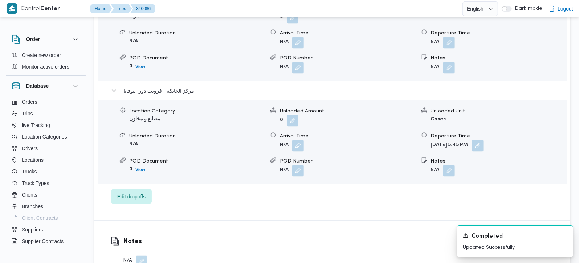
scroll to position [769, 0]
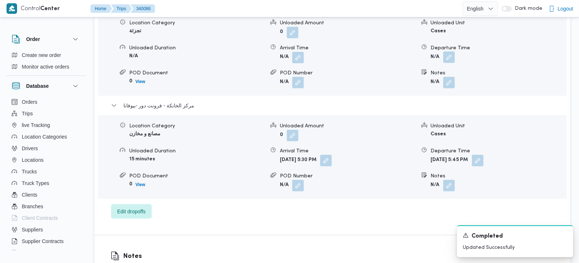
click at [447, 52] on button "button" at bounding box center [449, 58] width 12 height 12
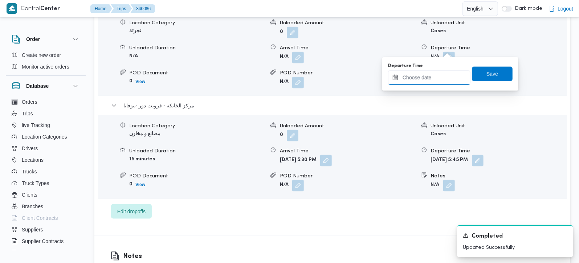
click at [439, 78] on input "Departure Time" at bounding box center [429, 77] width 82 height 15
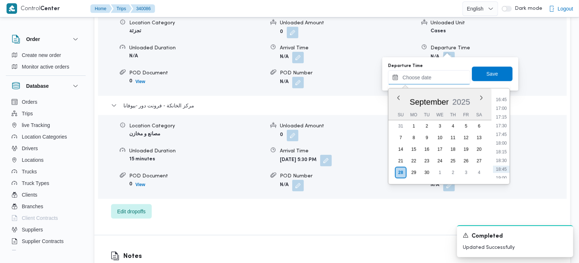
scroll to position [567, 0]
click at [502, 108] on li "16:30" at bounding box center [501, 105] width 17 height 7
type input "28/09/2025 16:30"
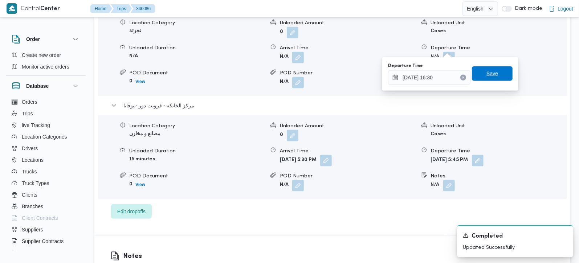
click at [492, 78] on span "Save" at bounding box center [492, 73] width 41 height 15
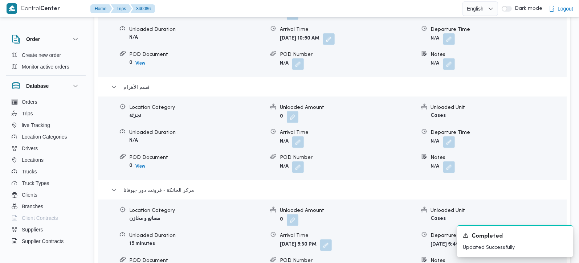
scroll to position [683, 0]
click at [302, 137] on button "button" at bounding box center [298, 143] width 12 height 12
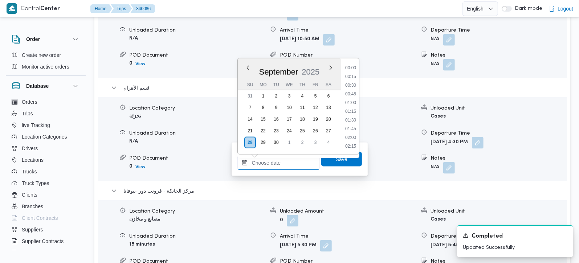
drag, startPoint x: 288, startPoint y: 157, endPoint x: 361, endPoint y: 135, distance: 76.9
click at [288, 157] on input "Arrival Time" at bounding box center [278, 163] width 82 height 15
click at [351, 95] on ul "00:00 00:15 00:30 00:45 01:00 01:15 01:30 01:45 02:00 02:15 02:30 02:45 03:00 0…" at bounding box center [350, 106] width 17 height 84
click at [347, 101] on li "13:30" at bounding box center [350, 99] width 17 height 7
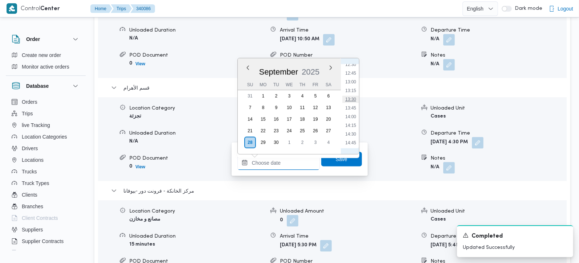
type input "28/09/2025 13:30"
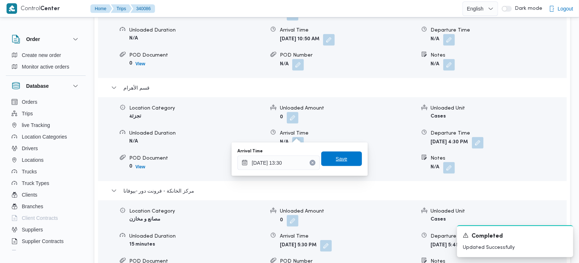
click at [336, 162] on span "Save" at bounding box center [342, 159] width 12 height 9
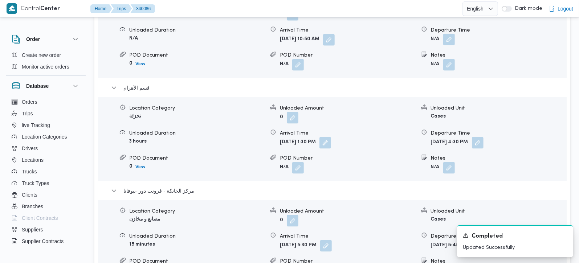
click at [447, 34] on button "button" at bounding box center [449, 40] width 12 height 12
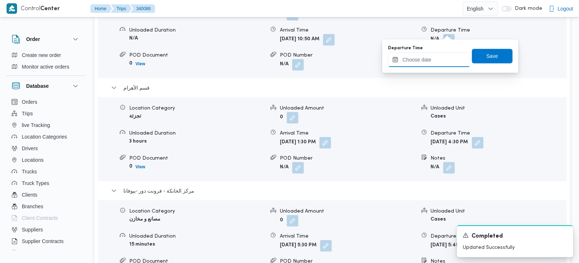
click at [432, 62] on input "Departure Time" at bounding box center [429, 60] width 82 height 15
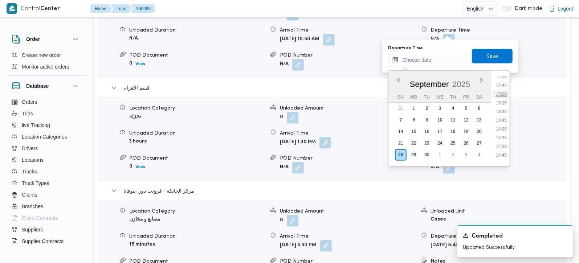
click at [504, 91] on li "13:00" at bounding box center [501, 94] width 17 height 7
type input "28/09/2025 13:00"
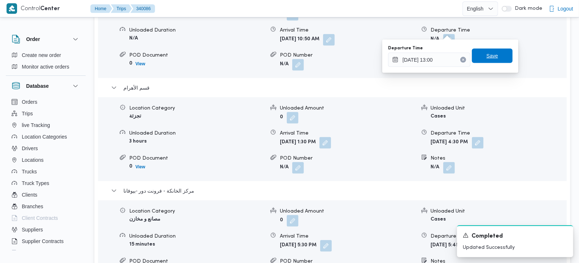
click at [494, 60] on span "Save" at bounding box center [492, 56] width 41 height 15
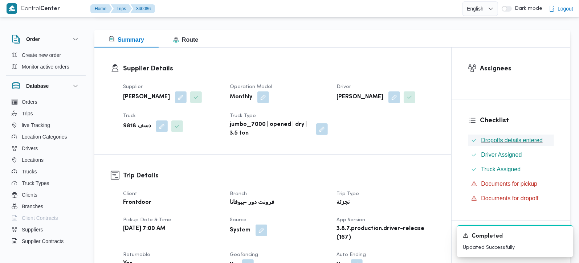
scroll to position [0, 0]
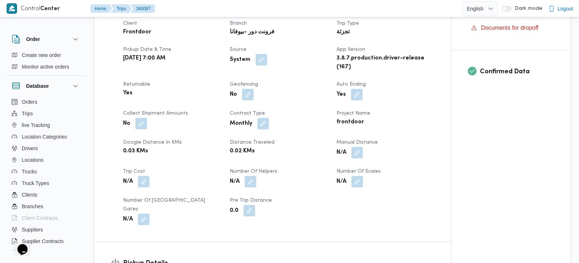
scroll to position [299, 0]
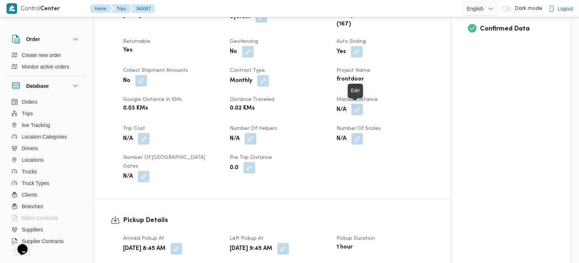
click at [357, 113] on button "button" at bounding box center [357, 110] width 12 height 12
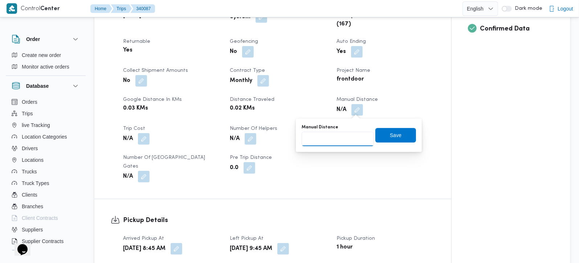
click at [333, 139] on input "Manual Distance" at bounding box center [338, 139] width 72 height 15
type input "140"
click at [386, 128] on div "Save" at bounding box center [395, 135] width 41 height 15
click at [391, 137] on span "Save" at bounding box center [396, 135] width 12 height 9
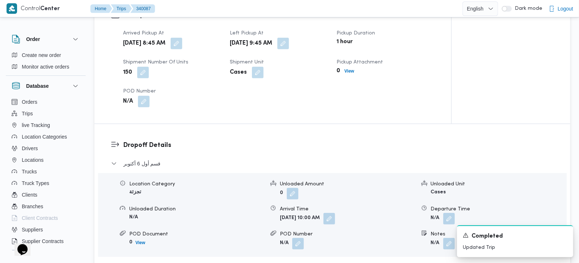
scroll to position [555, 0]
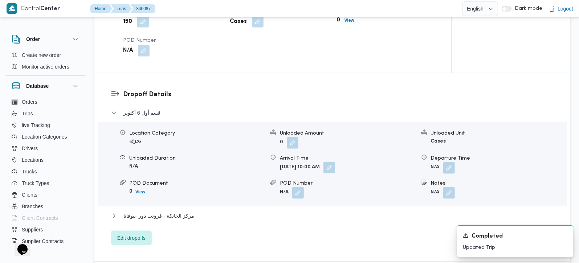
click at [335, 162] on button "button" at bounding box center [330, 168] width 12 height 12
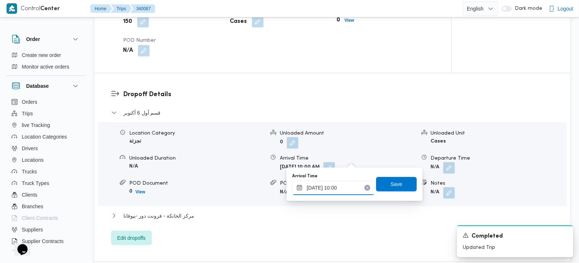
click at [345, 185] on input "[DATE] 10:00" at bounding box center [333, 188] width 82 height 15
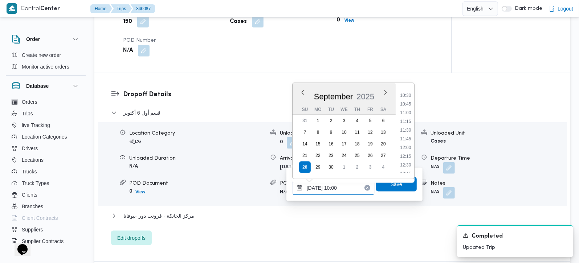
scroll to position [347, 0]
click at [409, 129] on li "11:00" at bounding box center [405, 128] width 17 height 7
type input "[DATE] 11:00"
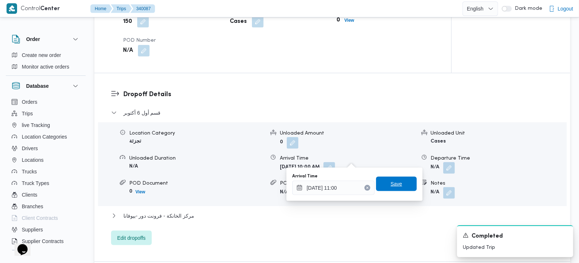
click at [393, 190] on span "Save" at bounding box center [396, 184] width 41 height 15
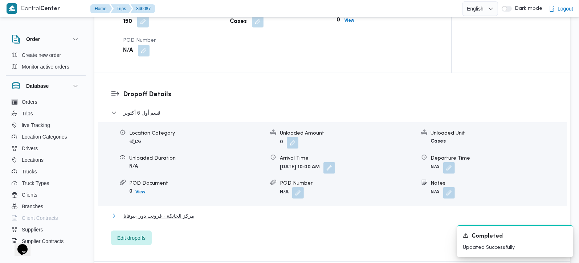
click at [174, 212] on span "مركز الخانكة - فرونت دور -بيوفانا" at bounding box center [158, 216] width 71 height 9
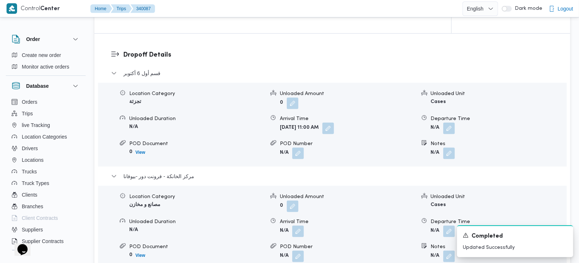
scroll to position [683, 0]
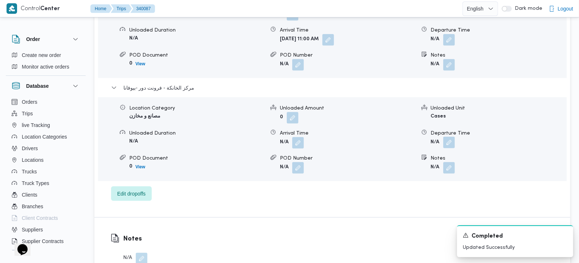
click at [449, 137] on button "button" at bounding box center [449, 143] width 12 height 12
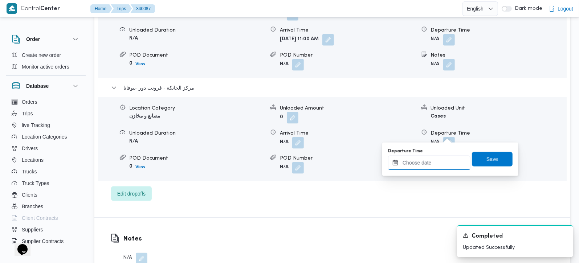
click at [434, 163] on input "Departure Time" at bounding box center [429, 163] width 82 height 15
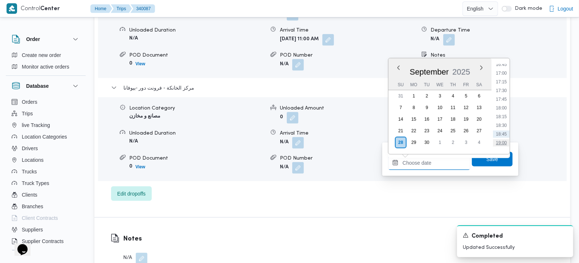
scroll to position [567, 0]
click at [503, 134] on li "18:15" at bounding box center [501, 136] width 17 height 7
type input "28/09/2025 18:15"
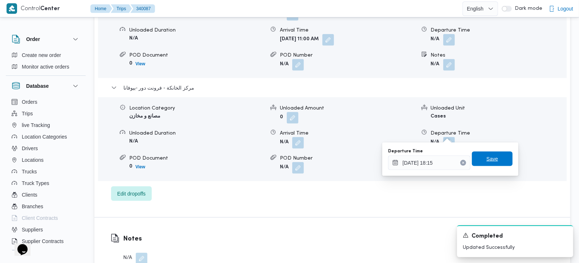
click at [490, 158] on span "Save" at bounding box center [493, 159] width 12 height 9
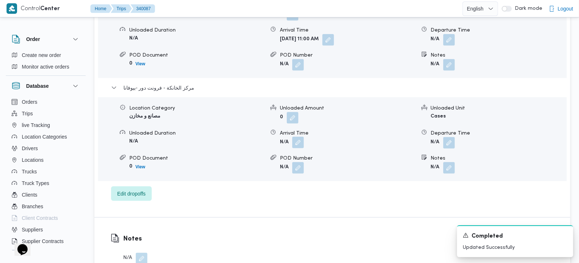
click at [299, 138] on button "button" at bounding box center [298, 143] width 12 height 12
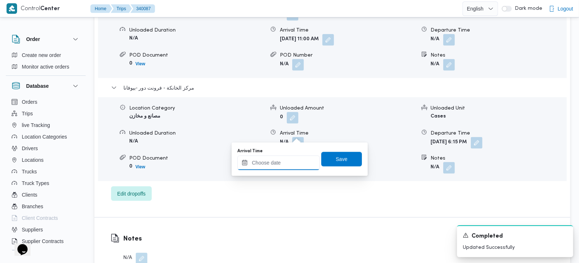
click at [289, 161] on input "Arrival Time" at bounding box center [278, 163] width 82 height 15
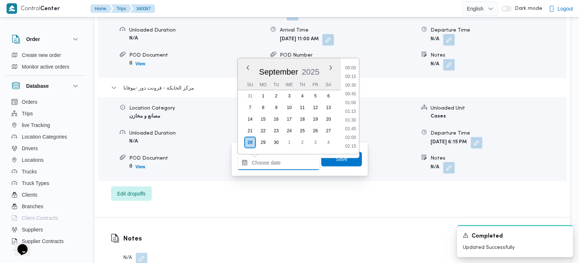
scroll to position [610, 0]
click at [351, 83] on li "18:00" at bounding box center [350, 85] width 17 height 7
type input "28/09/2025 18:00"
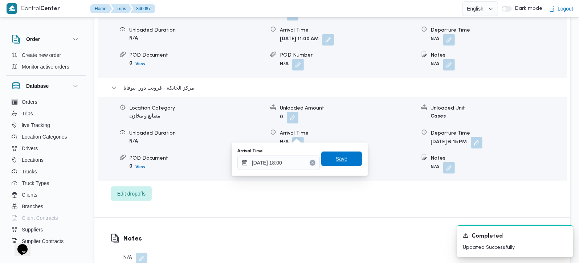
click at [338, 156] on span "Save" at bounding box center [342, 159] width 12 height 9
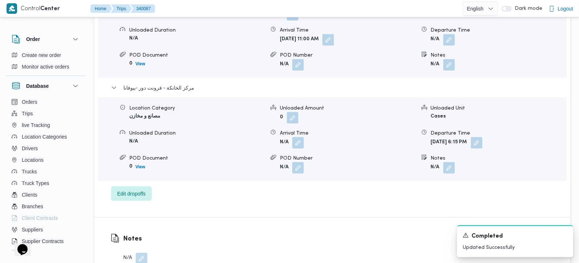
scroll to position [641, 0]
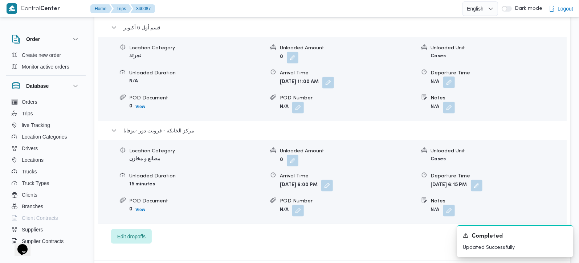
click at [454, 77] on button "button" at bounding box center [449, 83] width 12 height 12
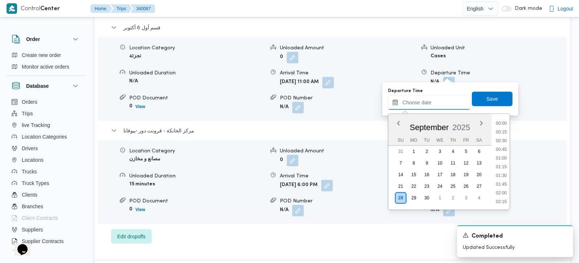
click at [442, 103] on input "Departure Time" at bounding box center [429, 102] width 82 height 15
drag, startPoint x: 500, startPoint y: 147, endPoint x: 488, endPoint y: 111, distance: 37.4
click at [500, 147] on li "17:00" at bounding box center [501, 148] width 17 height 7
type input "28/09/2025 17:00"
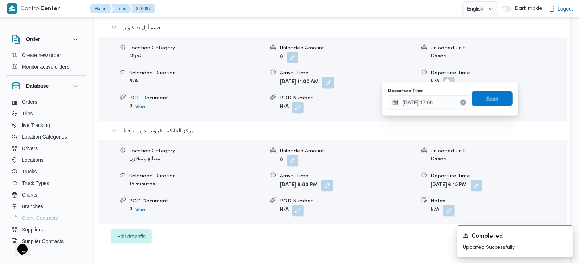
click at [487, 98] on span "Save" at bounding box center [493, 98] width 12 height 9
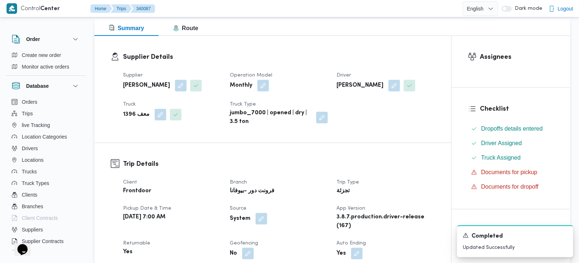
scroll to position [0, 0]
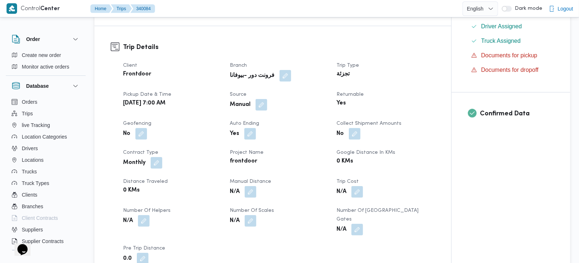
scroll to position [342, 0]
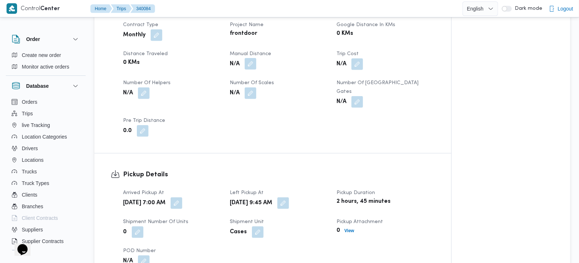
click at [251, 65] on button "button" at bounding box center [251, 64] width 12 height 12
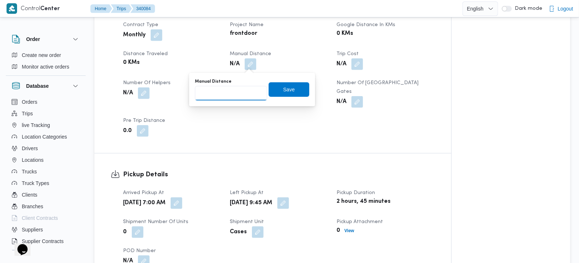
click at [227, 99] on input "Manual Distance" at bounding box center [231, 93] width 72 height 15
type input "131"
click at [297, 90] on span "Save" at bounding box center [289, 89] width 41 height 15
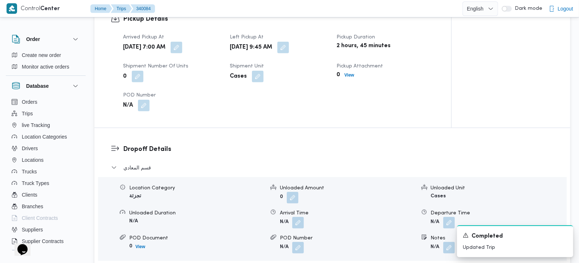
scroll to position [512, 0]
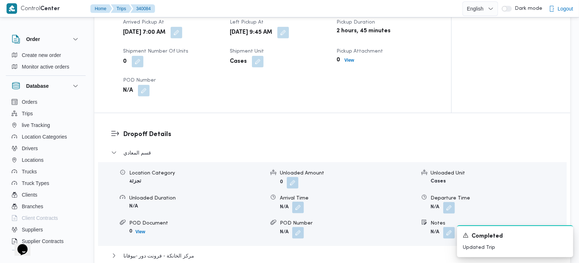
click at [299, 202] on button "button" at bounding box center [298, 208] width 12 height 12
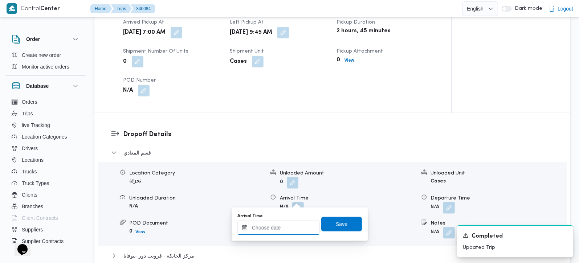
click at [282, 229] on input "Arrival Time" at bounding box center [278, 228] width 82 height 15
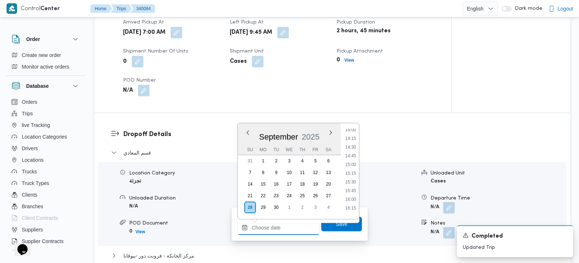
scroll to position [354, 0]
drag, startPoint x: 352, startPoint y: 155, endPoint x: 347, endPoint y: 181, distance: 25.8
click at [352, 155] on li "10:45" at bounding box center [350, 153] width 17 height 7
type input "28/09/2025 10:45"
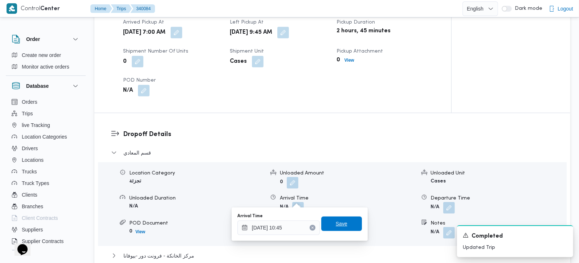
click at [329, 221] on span "Save" at bounding box center [341, 224] width 41 height 15
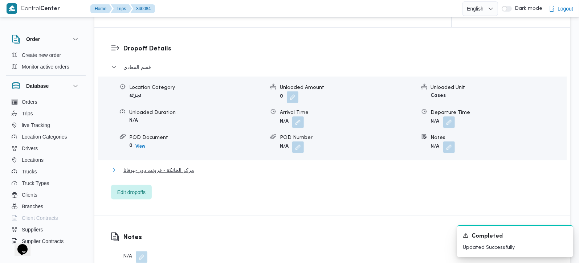
click at [155, 166] on span "مركز الخانكة - فرونت دور -بيوفانا" at bounding box center [158, 170] width 71 height 9
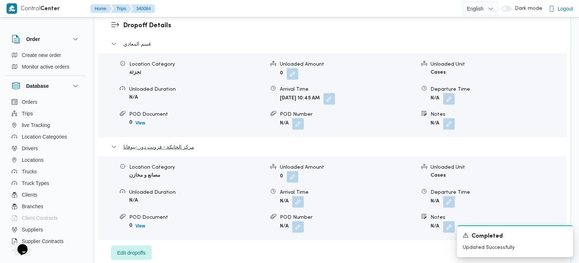
scroll to position [641, 0]
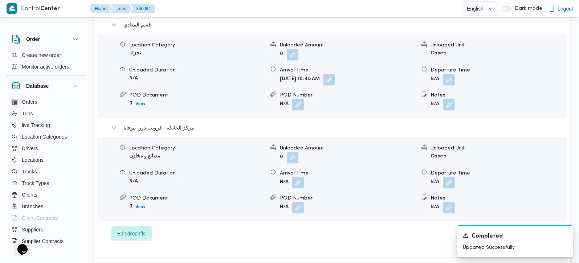
click at [457, 177] on form "N/A" at bounding box center [498, 183] width 135 height 12
click at [454, 177] on button "button" at bounding box center [449, 183] width 12 height 12
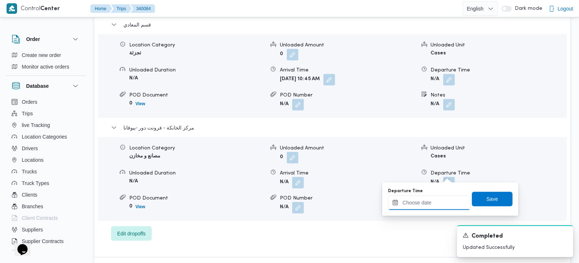
click at [442, 207] on input "Departure Time" at bounding box center [429, 203] width 82 height 15
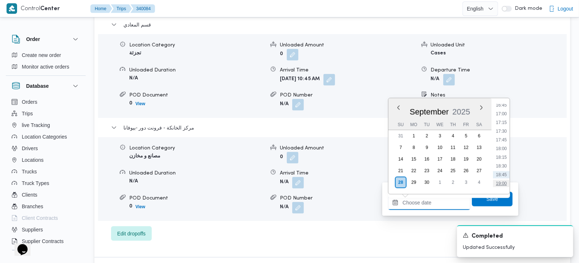
scroll to position [567, 0]
click at [505, 147] on li "17:30" at bounding box center [501, 150] width 17 height 7
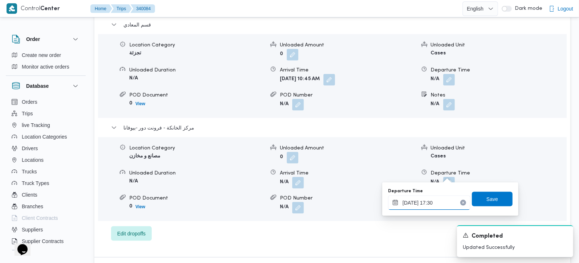
click at [438, 207] on input "28/09/2025 17:30" at bounding box center [429, 203] width 82 height 15
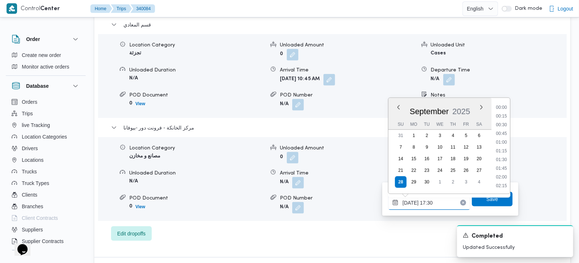
scroll to position [566, 0]
click at [501, 142] on li "17:15" at bounding box center [501, 142] width 17 height 7
type input "28/09/2025 17:15"
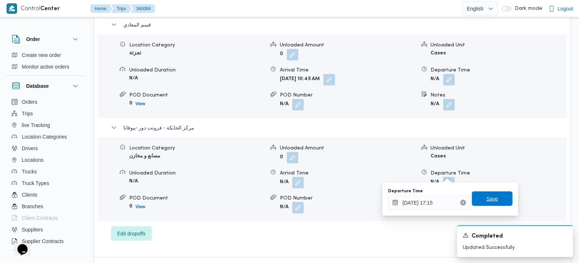
click at [489, 195] on span "Save" at bounding box center [493, 199] width 12 height 9
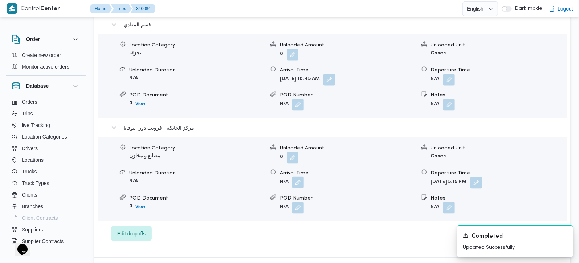
click at [300, 177] on button "button" at bounding box center [298, 183] width 12 height 12
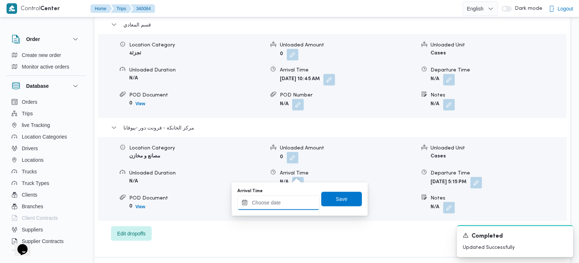
click at [282, 210] on input "Arrival Time" at bounding box center [278, 203] width 82 height 15
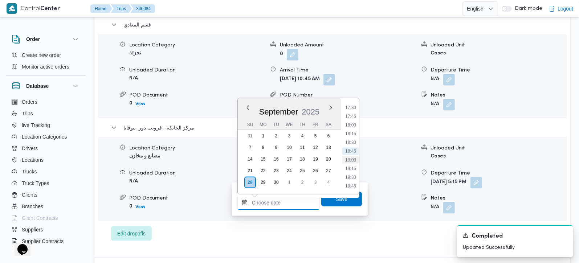
scroll to position [567, 0]
click at [355, 134] on li "17:00" at bounding box center [350, 133] width 17 height 7
type input "28/09/2025 17:00"
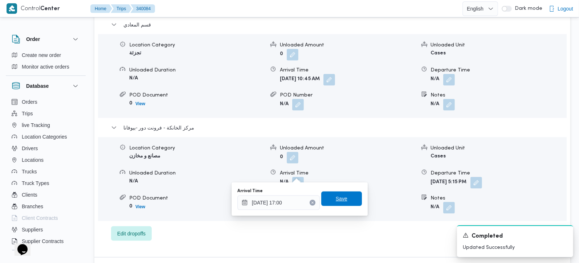
click at [348, 200] on span "Save" at bounding box center [341, 199] width 41 height 15
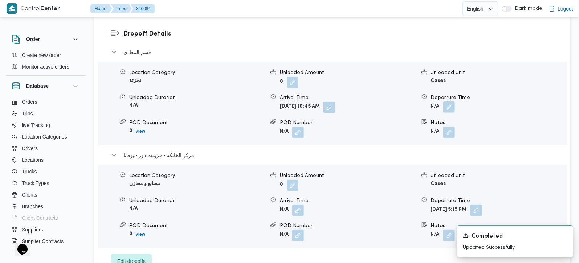
scroll to position [598, 0]
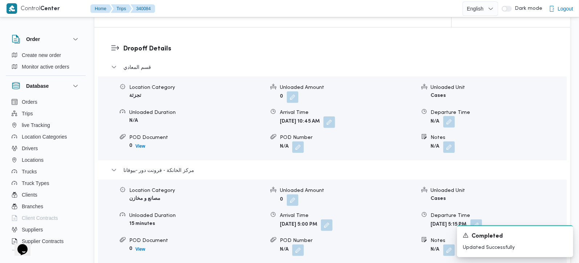
click at [451, 117] on span at bounding box center [447, 123] width 15 height 12
click at [449, 116] on button "button" at bounding box center [449, 122] width 12 height 12
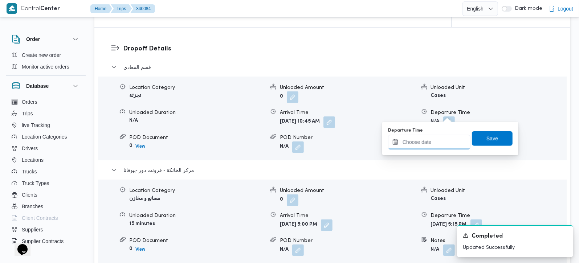
drag, startPoint x: 448, startPoint y: 115, endPoint x: 444, endPoint y: 146, distance: 31.1
click at [439, 142] on input "Departure Time" at bounding box center [429, 142] width 82 height 15
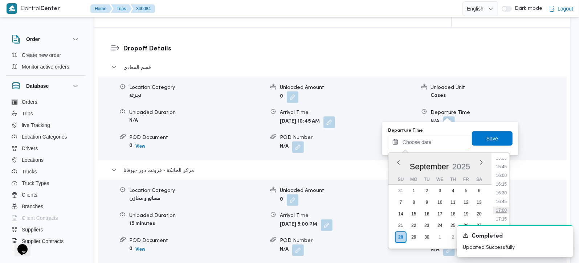
scroll to position [524, 0]
drag, startPoint x: 501, startPoint y: 195, endPoint x: 496, endPoint y: 145, distance: 50.4
click at [501, 195] on li "16:00" at bounding box center [501, 195] width 17 height 7
type input "28/09/2025 16:00"
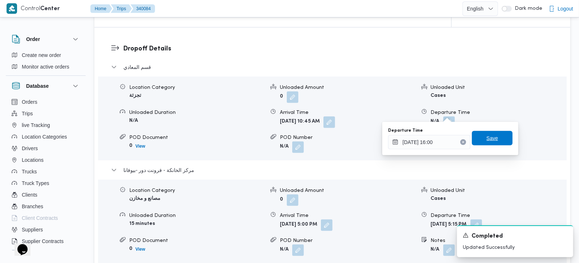
click at [492, 138] on span "Save" at bounding box center [492, 138] width 41 height 15
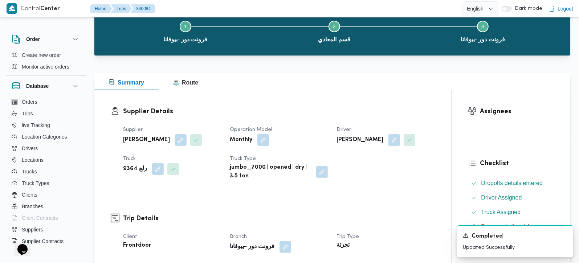
scroll to position [0, 0]
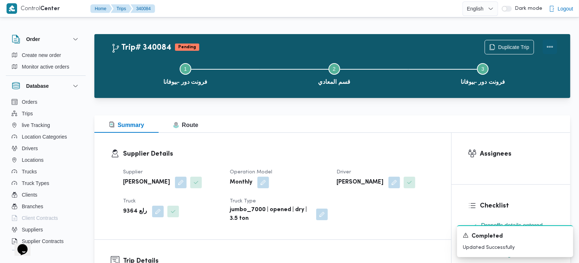
click at [551, 52] on button "Actions" at bounding box center [550, 47] width 15 height 15
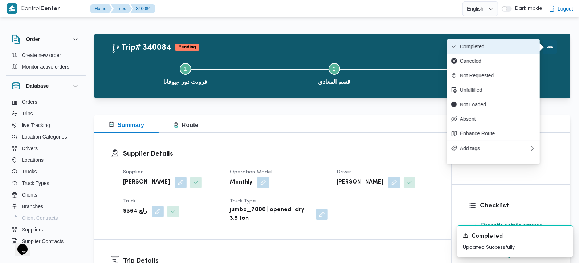
click at [500, 47] on span "Completed" at bounding box center [498, 47] width 76 height 6
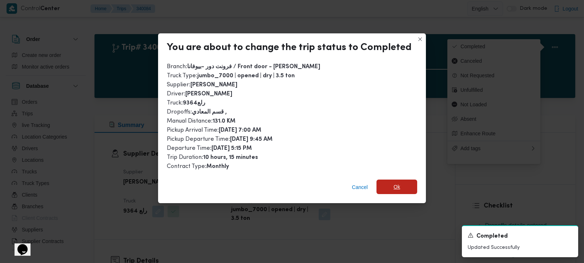
click at [393, 183] on span "Ok" at bounding box center [396, 187] width 7 height 9
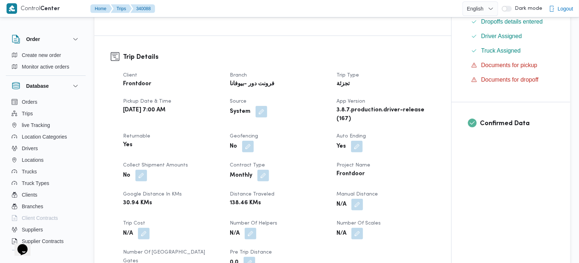
scroll to position [214, 0]
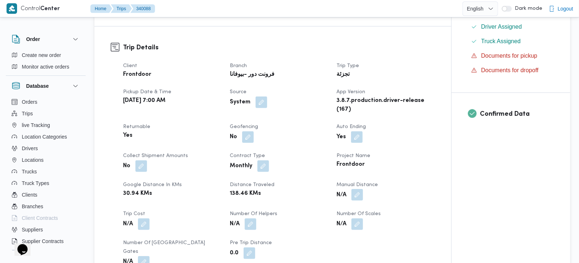
click at [355, 192] on button "button" at bounding box center [357, 195] width 12 height 12
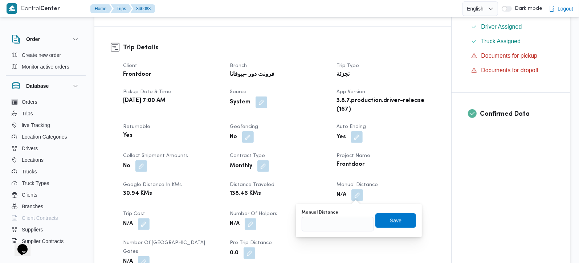
click at [351, 215] on div "Manual Distance" at bounding box center [338, 213] width 72 height 6
click at [349, 219] on input "Manual Distance" at bounding box center [338, 224] width 72 height 15
type input "95"
click at [393, 220] on span "Save" at bounding box center [396, 220] width 12 height 9
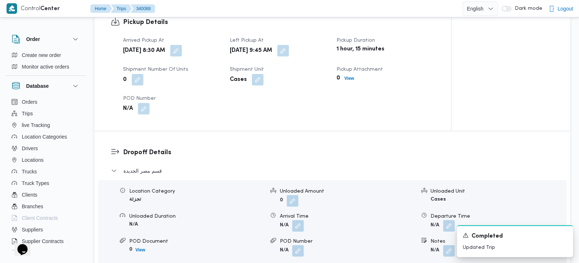
scroll to position [512, 0]
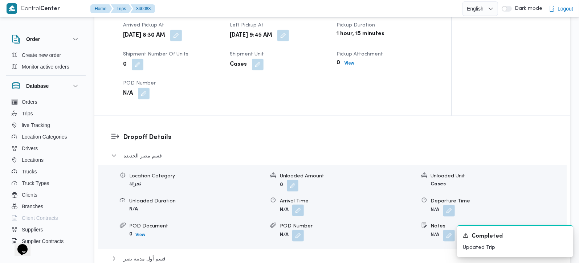
click at [300, 205] on button "button" at bounding box center [298, 211] width 12 height 12
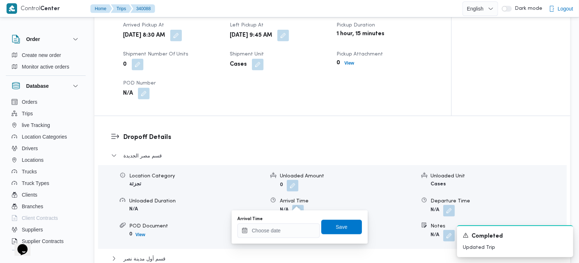
click at [290, 241] on div "You are in a dialog. To close this dialog, hit escape. Arrival Time Save" at bounding box center [300, 227] width 136 height 33
click at [296, 231] on input "Arrival Time" at bounding box center [278, 231] width 82 height 15
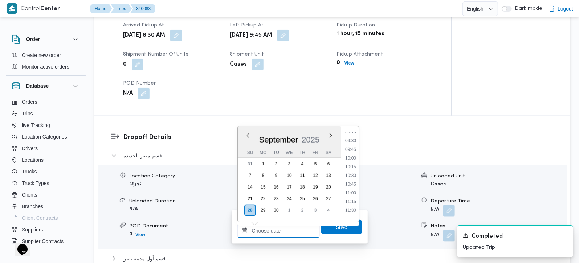
scroll to position [311, 0]
click at [355, 181] on li "10:15" at bounding box center [350, 182] width 17 height 7
type input "28/09/2025 10:15"
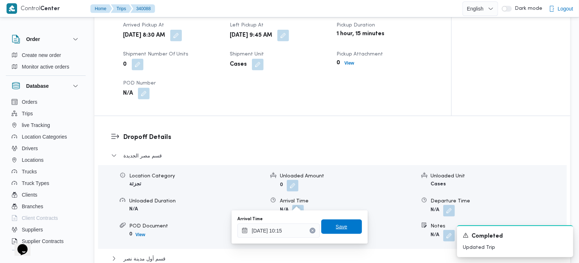
click at [345, 224] on span "Save" at bounding box center [341, 227] width 41 height 15
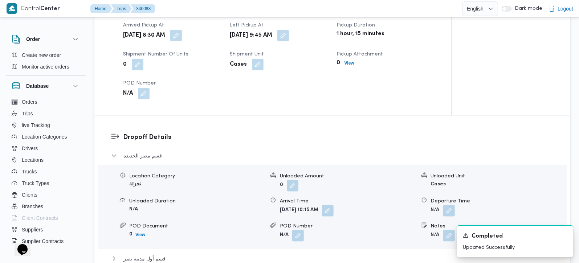
scroll to position [683, 0]
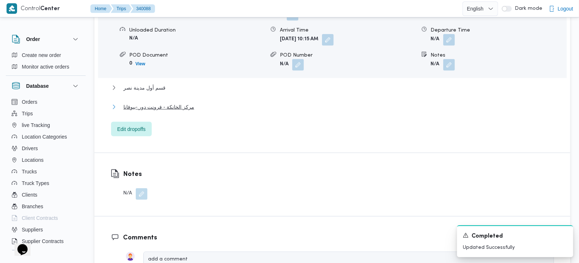
click at [154, 103] on span "مركز الخانكة - فرونت دور -بيوفانا" at bounding box center [158, 107] width 71 height 9
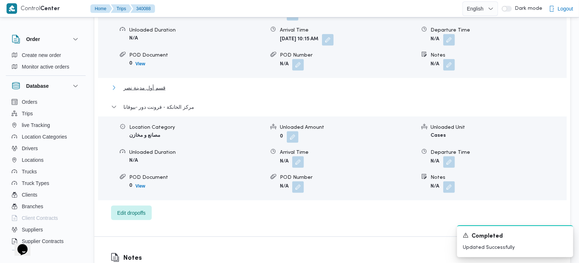
click at [163, 84] on span "قسم أول مدينة نصر" at bounding box center [144, 88] width 42 height 9
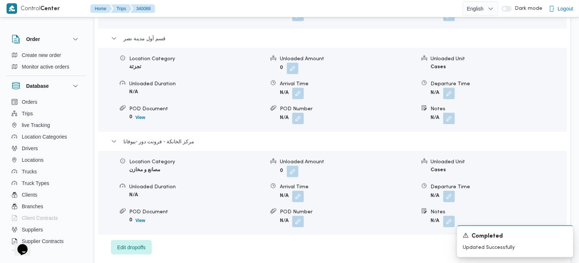
scroll to position [812, 0]
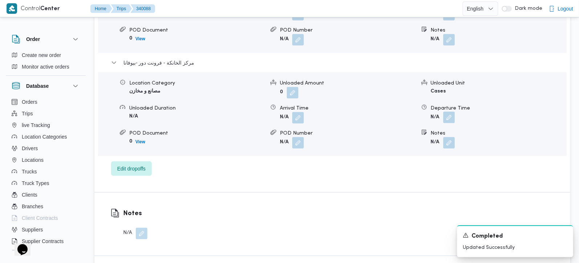
click at [451, 112] on button "button" at bounding box center [449, 118] width 12 height 12
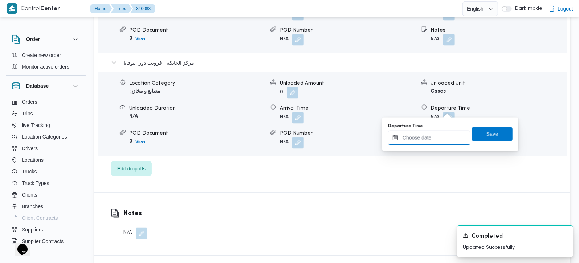
drag, startPoint x: 438, startPoint y: 133, endPoint x: 462, endPoint y: 142, distance: 25.4
click at [438, 133] on input "Departure Time" at bounding box center [429, 138] width 82 height 15
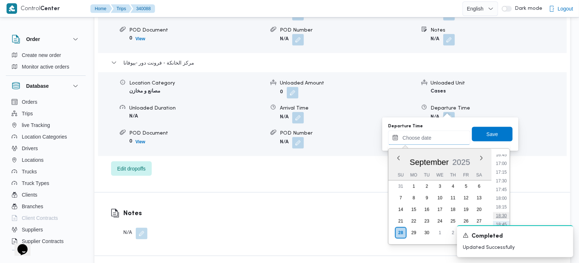
scroll to position [567, 0]
drag, startPoint x: 505, startPoint y: 173, endPoint x: 497, endPoint y: 160, distance: 15.2
click at [505, 173] on li "16:45" at bounding box center [501, 174] width 17 height 7
type input "28/09/2025 16:45"
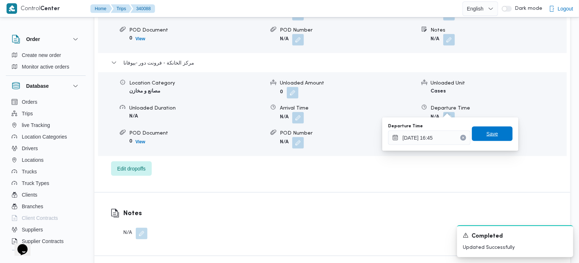
click at [490, 140] on span "Save" at bounding box center [492, 134] width 41 height 15
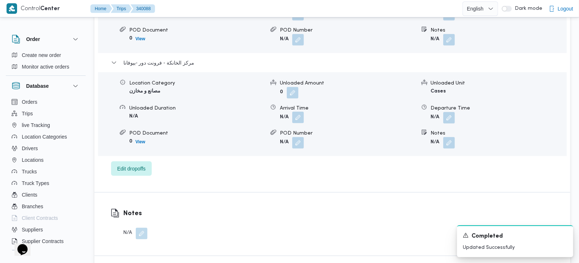
click at [300, 112] on button "button" at bounding box center [298, 118] width 12 height 12
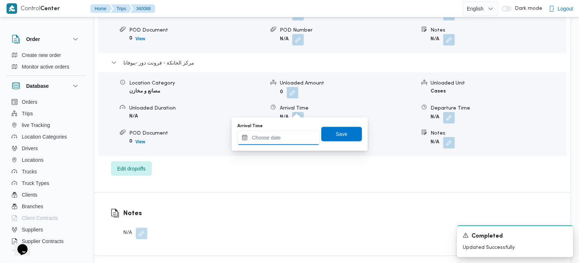
click at [287, 138] on input "Arrival Time" at bounding box center [278, 138] width 82 height 15
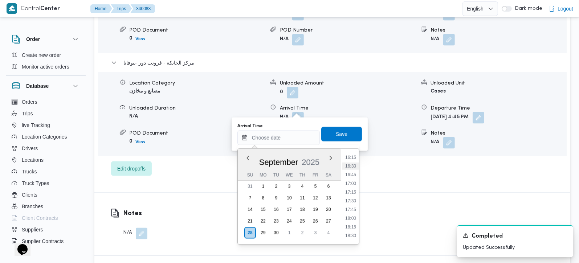
click at [353, 163] on li "16:30" at bounding box center [350, 166] width 17 height 7
type input "28/09/2025 16:30"
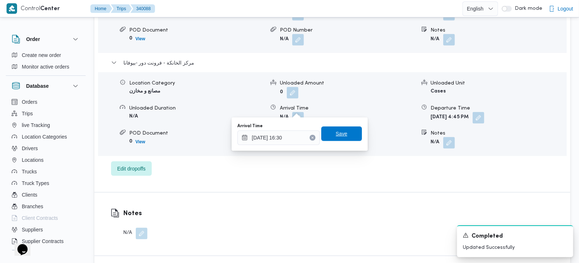
click at [344, 139] on span "Save" at bounding box center [341, 134] width 41 height 15
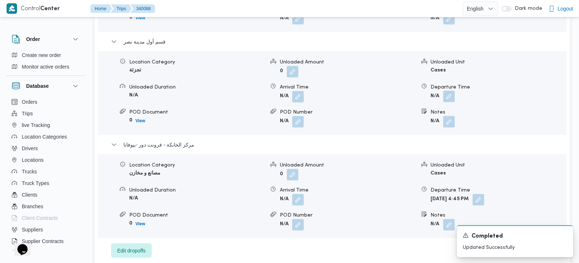
scroll to position [726, 0]
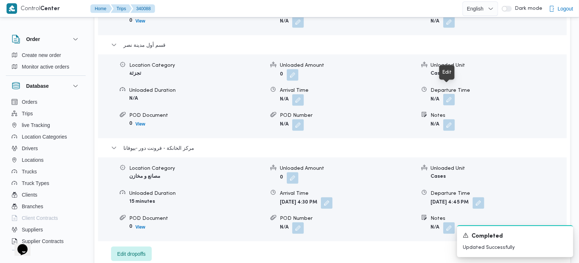
click at [450, 94] on button "button" at bounding box center [449, 100] width 12 height 12
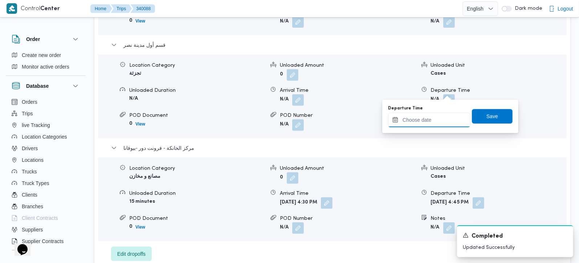
click at [431, 122] on input "Departure Time" at bounding box center [429, 120] width 82 height 15
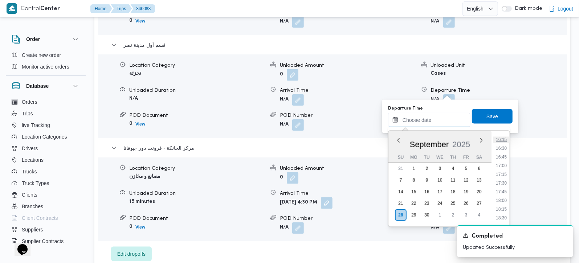
scroll to position [524, 0]
click at [507, 170] on li "16:00" at bounding box center [501, 173] width 17 height 7
type input "28/09/2025 16:00"
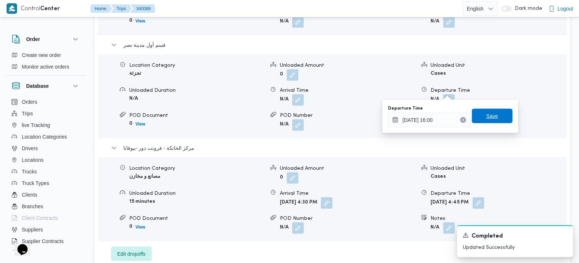
click at [492, 109] on div "Save" at bounding box center [492, 116] width 41 height 15
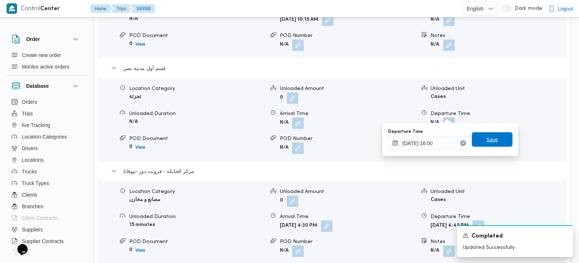
scroll to position [683, 0]
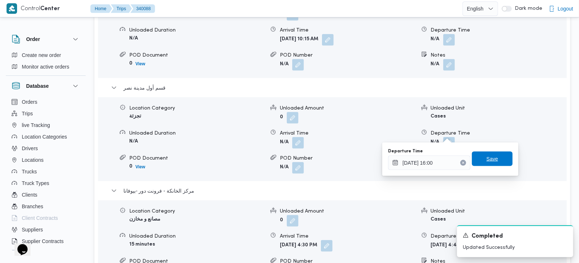
click at [497, 164] on span "Save" at bounding box center [492, 159] width 41 height 15
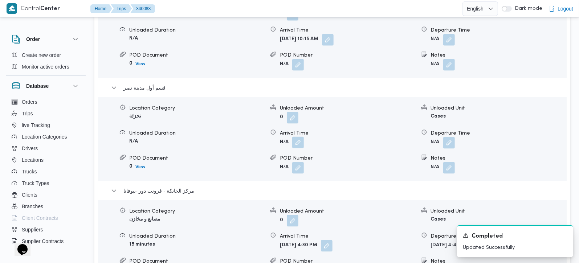
click at [299, 137] on button "button" at bounding box center [298, 143] width 12 height 12
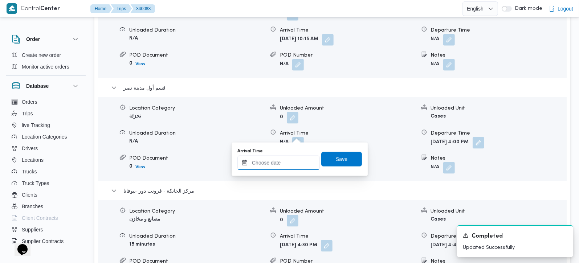
click at [279, 168] on input "Arrival Time" at bounding box center [278, 163] width 82 height 15
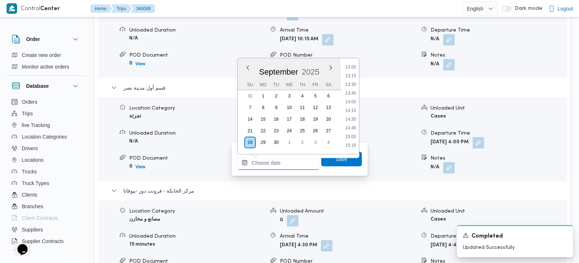
scroll to position [439, 0]
click at [352, 84] on li "13:00" at bounding box center [350, 81] width 17 height 7
type input "28/09/2025 13:00"
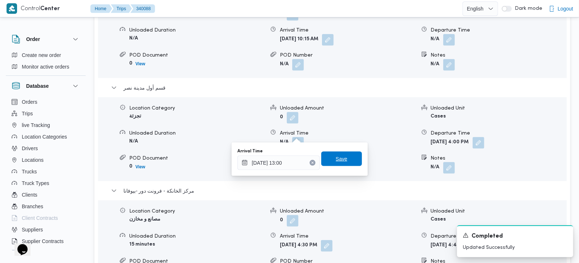
click at [344, 158] on span "Save" at bounding box center [341, 159] width 41 height 15
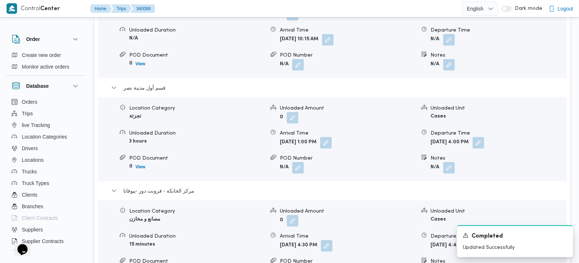
scroll to position [641, 0]
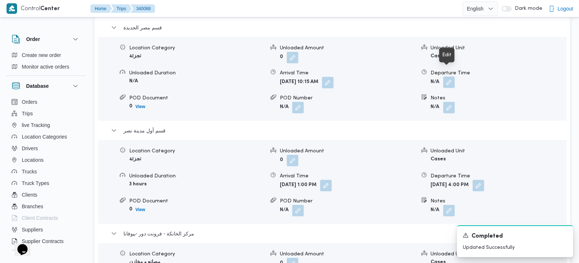
click at [451, 77] on button "button" at bounding box center [449, 83] width 12 height 12
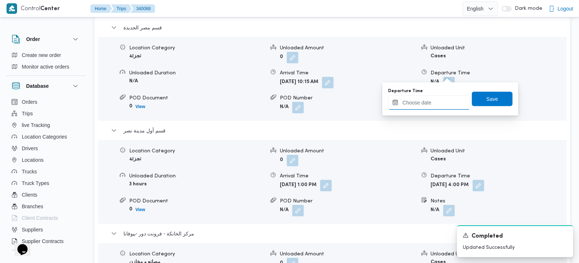
click at [432, 106] on input "Departure Time" at bounding box center [429, 102] width 82 height 15
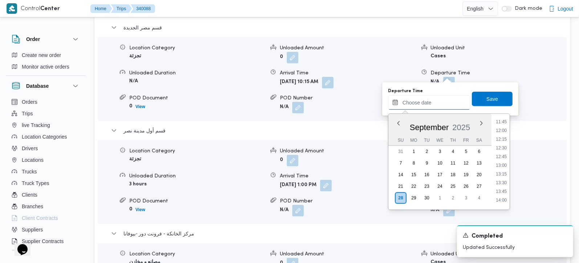
scroll to position [396, 0]
click at [504, 171] on li "12:45" at bounding box center [501, 171] width 17 height 7
type input "28/09/2025 12:45"
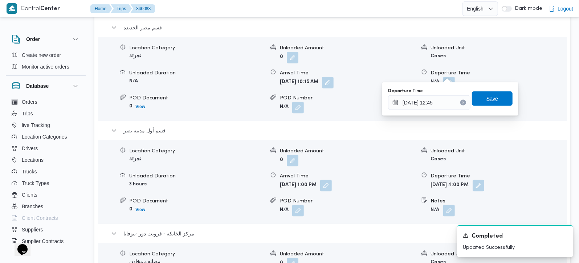
click at [488, 105] on span "Save" at bounding box center [492, 99] width 41 height 15
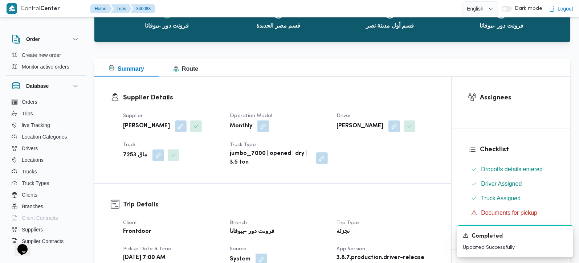
scroll to position [0, 0]
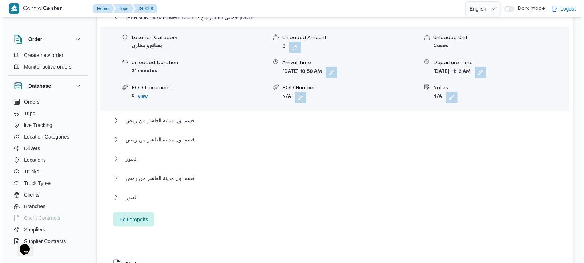
scroll to position [660, 0]
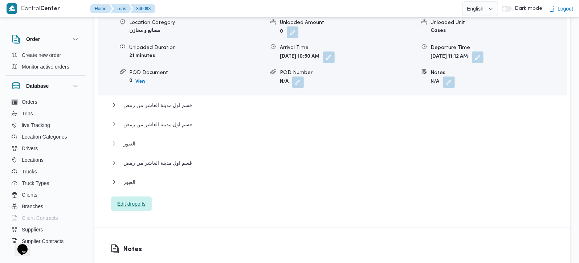
click at [135, 200] on span "Edit dropoffs" at bounding box center [131, 204] width 28 height 9
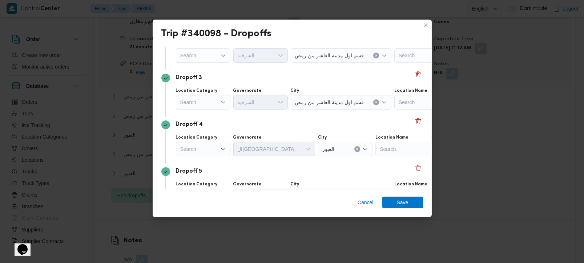
scroll to position [128, 0]
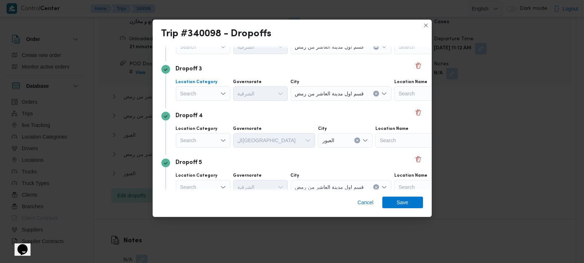
click at [217, 91] on div "Search" at bounding box center [203, 93] width 54 height 15
click at [197, 138] on span "عملاء جملة" at bounding box center [207, 138] width 37 height 9
click at [252, 98] on div "Search" at bounding box center [261, 93] width 54 height 15
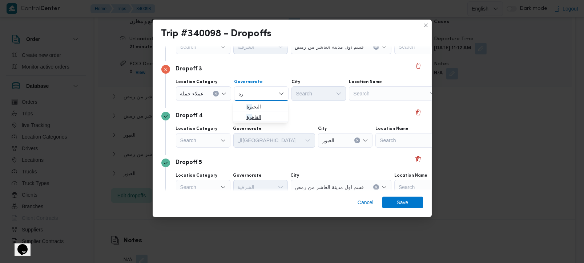
type input "رة"
click at [253, 113] on span "القاه رة" at bounding box center [264, 117] width 37 height 9
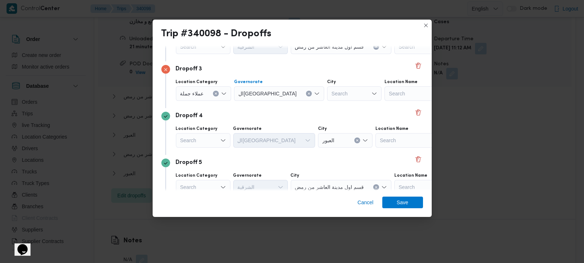
click at [327, 94] on div "Search" at bounding box center [354, 93] width 54 height 15
type input "بور"
click at [308, 102] on span "الع بور" at bounding box center [322, 106] width 37 height 9
click at [303, 115] on div "Dropoff 4" at bounding box center [291, 116] width 261 height 9
click at [193, 145] on div "Search" at bounding box center [203, 140] width 54 height 15
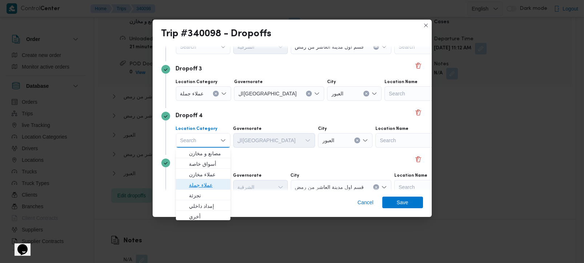
click at [198, 183] on span "عملاء جملة" at bounding box center [207, 185] width 37 height 9
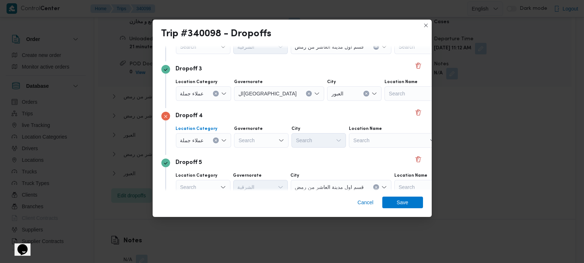
click at [248, 138] on div "Search" at bounding box center [261, 140] width 54 height 15
type input "رة"
click at [259, 162] on span "القاه رة" at bounding box center [264, 164] width 37 height 9
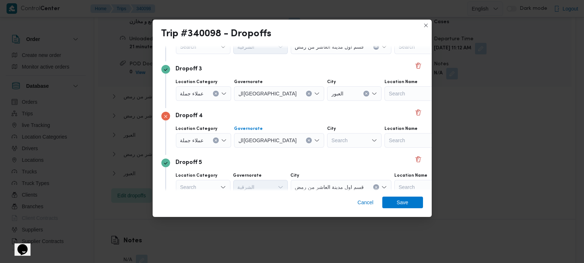
click at [330, 139] on div at bounding box center [332, 141] width 4 height 12
click at [215, 141] on icon "Clear input" at bounding box center [215, 140] width 3 height 3
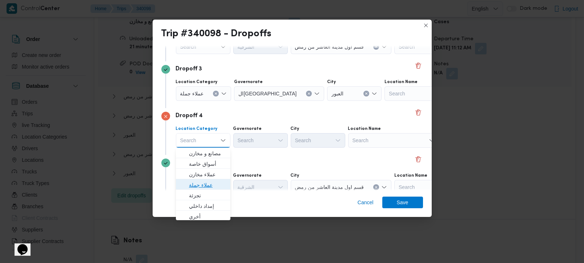
click at [205, 181] on span "عملاء جملة" at bounding box center [207, 185] width 37 height 9
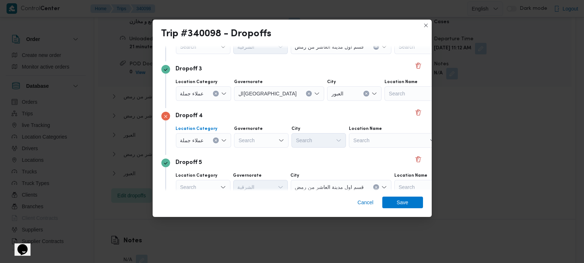
click at [258, 139] on div "Search" at bounding box center [261, 140] width 54 height 15
type input "قي"
click at [255, 151] on span "الشر قي ة" at bounding box center [264, 153] width 37 height 9
click at [297, 141] on div "Search" at bounding box center [318, 140] width 54 height 15
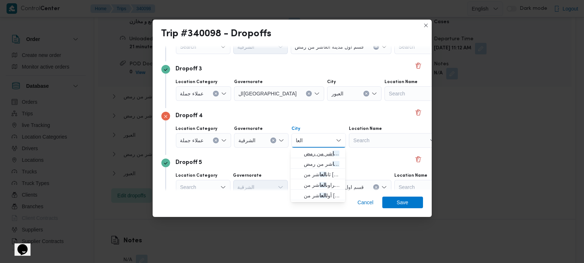
type input "العا"
click at [318, 152] on span "قسم اول مدينة العا شر من رمض" at bounding box center [322, 153] width 37 height 9
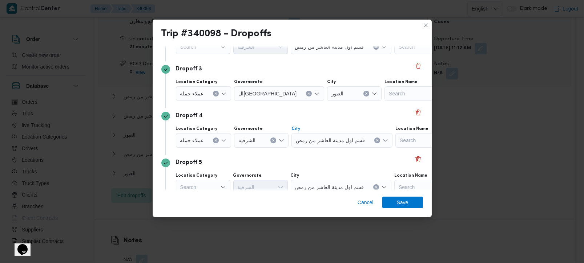
click at [310, 156] on div "Dropoff 5 Location Category Search Governorate الشرقية City قسم اول مدينة العاش…" at bounding box center [291, 178] width 261 height 47
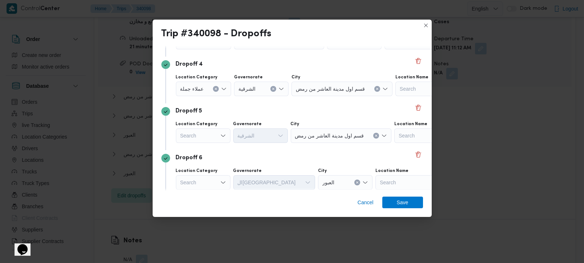
scroll to position [164, 0]
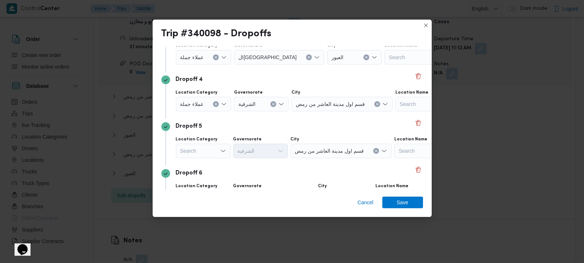
click at [210, 152] on div "Search" at bounding box center [203, 151] width 54 height 15
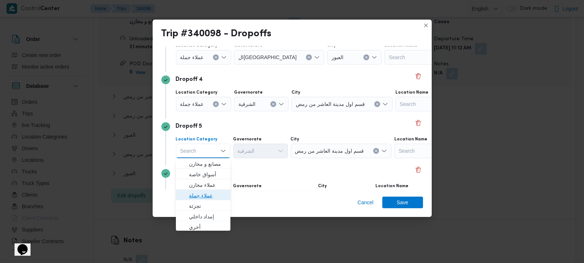
click at [204, 193] on span "عملاء جملة" at bounding box center [207, 195] width 37 height 9
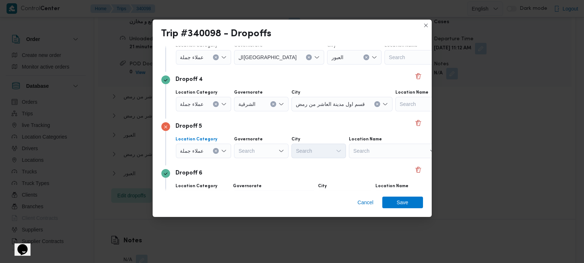
click at [255, 153] on div "Search" at bounding box center [261, 151] width 54 height 15
type input "رة"
click at [265, 172] on span "القاه رة" at bounding box center [264, 174] width 37 height 9
click at [327, 153] on div "Search" at bounding box center [354, 151] width 54 height 15
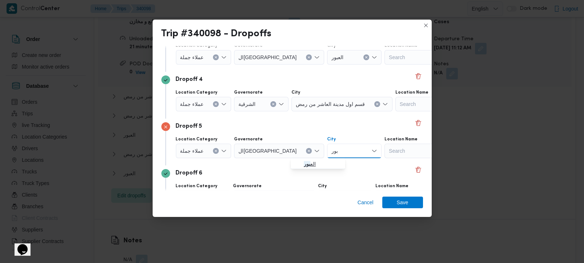
type input "بور"
click at [309, 162] on span "الع بور" at bounding box center [322, 164] width 37 height 9
click at [308, 170] on div "Dropoff 6" at bounding box center [291, 173] width 261 height 9
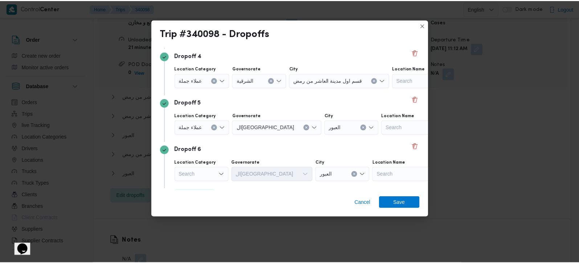
scroll to position [207, 0]
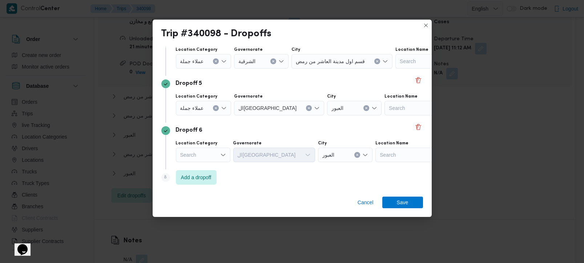
click at [215, 157] on div "Search" at bounding box center [203, 155] width 54 height 15
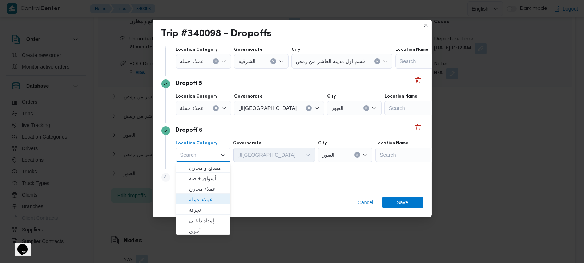
click at [208, 197] on span "عملاء جملة" at bounding box center [207, 199] width 37 height 9
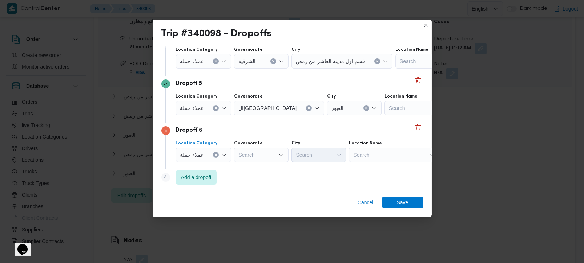
click at [214, 155] on icon "Clear input" at bounding box center [215, 155] width 3 height 3
click at [378, 154] on div "Search" at bounding box center [393, 155] width 91 height 15
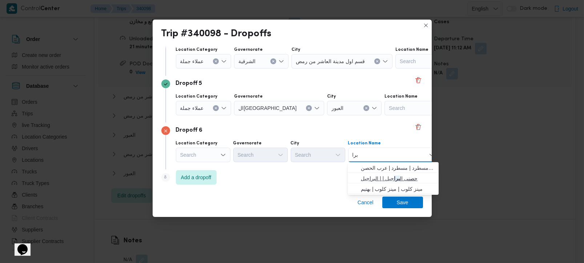
type input "برا"
click at [396, 180] on span "حصنى ال برا جيل | | البراجيل" at bounding box center [397, 178] width 73 height 9
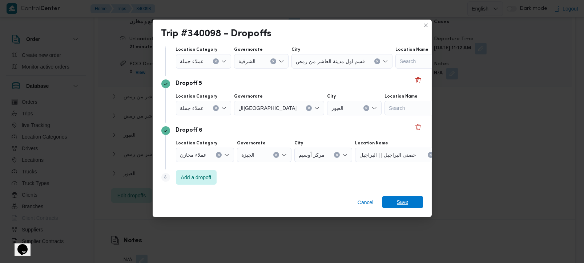
click at [399, 198] on span "Save" at bounding box center [403, 202] width 12 height 12
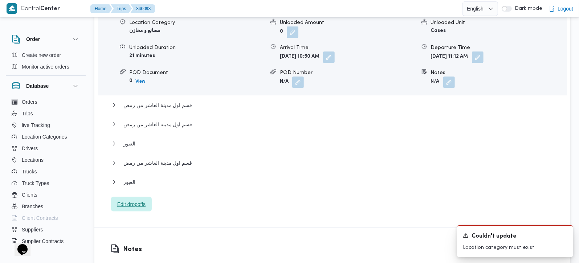
scroll to position [618, 0]
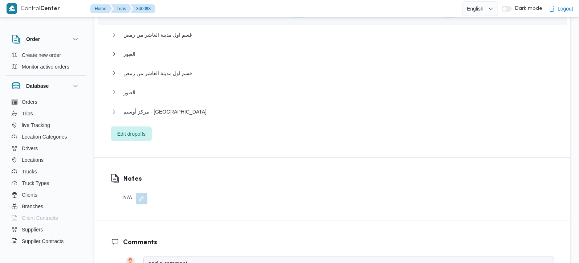
scroll to position [746, 0]
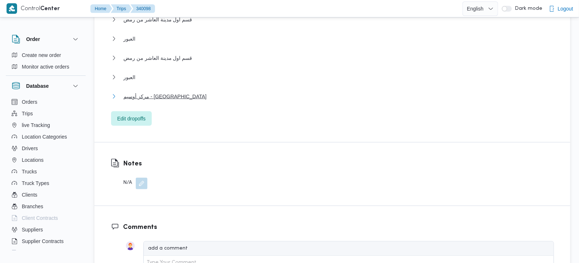
click at [154, 92] on span "مركز أوسيم - [GEOGRAPHIC_DATA]" at bounding box center [164, 96] width 83 height 9
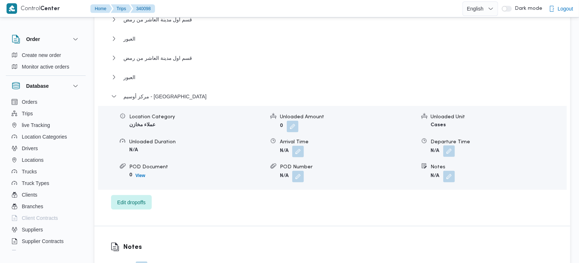
click at [444, 146] on button "button" at bounding box center [449, 152] width 12 height 12
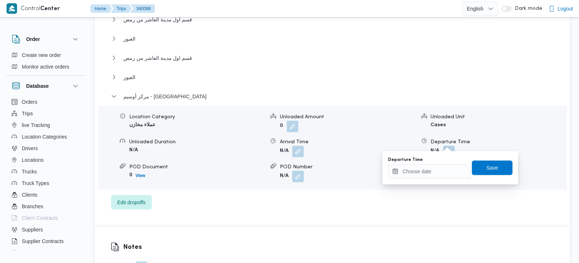
click at [441, 162] on div "Departure Time" at bounding box center [429, 160] width 82 height 6
click at [441, 174] on input "Departure Time" at bounding box center [429, 171] width 82 height 15
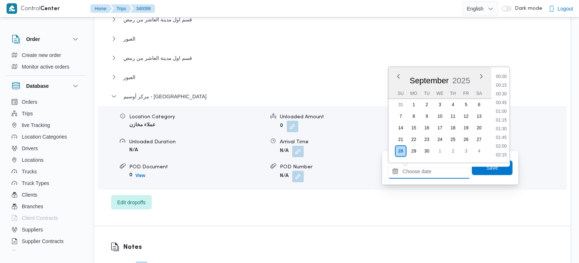
scroll to position [627, 0]
click at [503, 119] on li "19:15" at bounding box center [501, 120] width 17 height 7
type input "[DATE] 19:15"
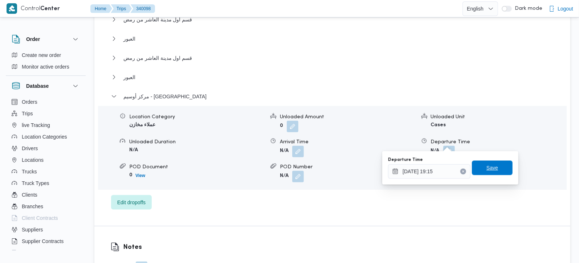
click at [500, 164] on span "Save" at bounding box center [492, 168] width 41 height 15
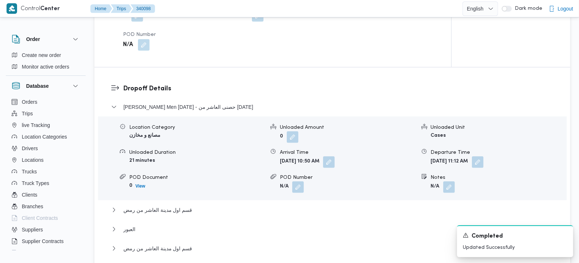
scroll to position [683, 0]
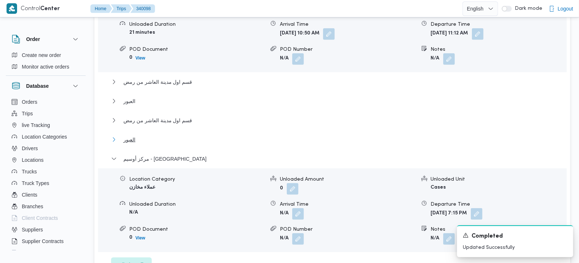
click at [142, 135] on button "العبور" at bounding box center [332, 139] width 443 height 9
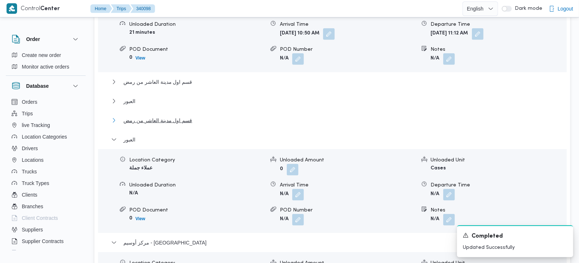
click at [155, 116] on span "قسم اول مدينة العاشر من رمض" at bounding box center [157, 120] width 69 height 9
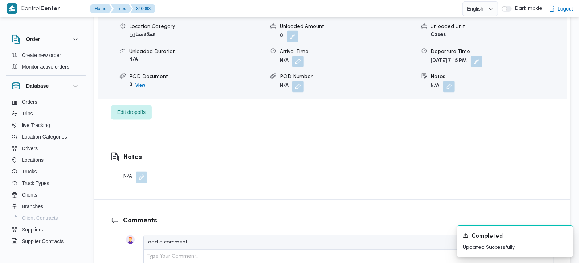
scroll to position [1025, 0]
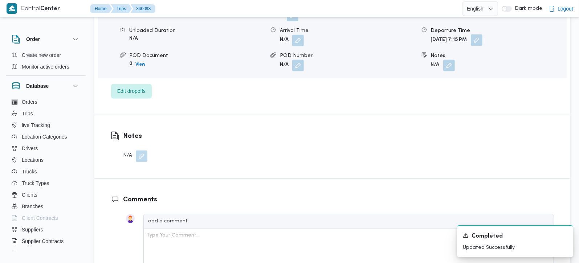
click at [483, 34] on button "button" at bounding box center [477, 40] width 12 height 12
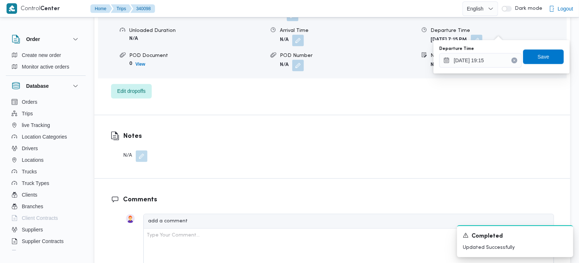
click at [485, 69] on div "You are in a dialog. To close this dialog, hit escape. Departure Time [DATE] 19…" at bounding box center [502, 56] width 136 height 33
click at [478, 64] on input "[DATE] 19:15" at bounding box center [480, 60] width 82 height 15
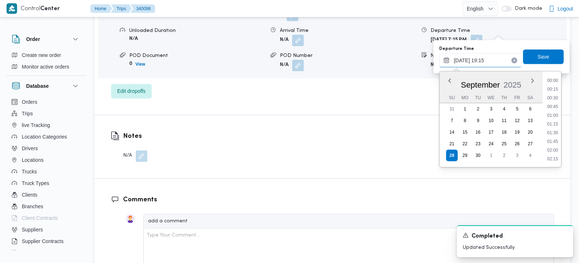
scroll to position [627, 0]
click at [556, 135] on li "19:30" at bounding box center [553, 133] width 17 height 7
type input "[DATE] 19:30"
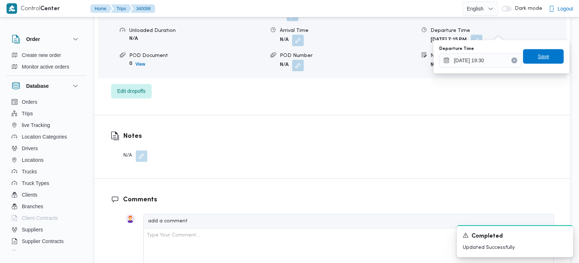
click at [539, 57] on span "Save" at bounding box center [544, 56] width 12 height 9
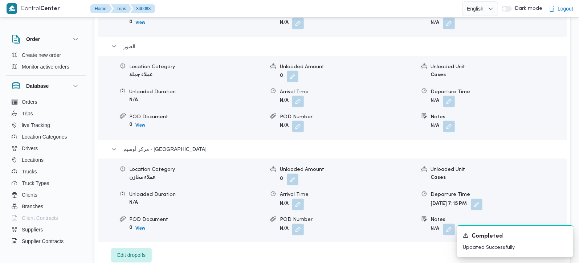
scroll to position [812, 0]
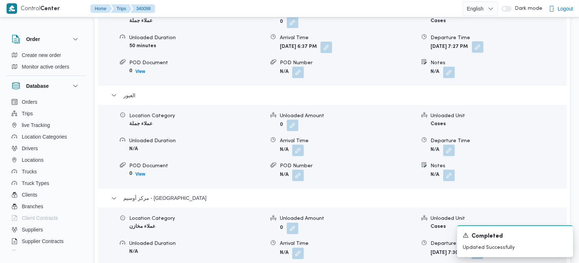
click at [484, 41] on button "button" at bounding box center [478, 47] width 12 height 12
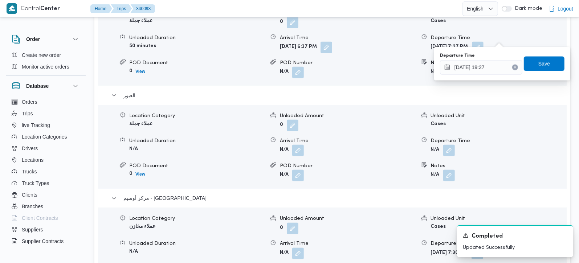
click at [514, 68] on icon "Clear input" at bounding box center [515, 67] width 3 height 3
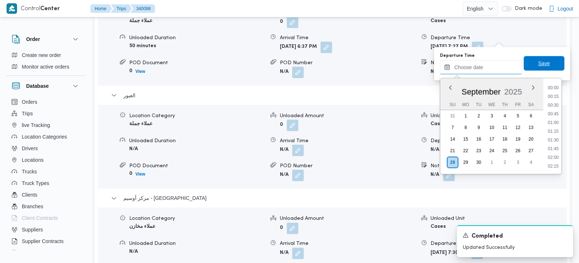
scroll to position [627, 0]
click at [532, 59] on span "Save" at bounding box center [544, 63] width 41 height 15
